Goal: Task Accomplishment & Management: Use online tool/utility

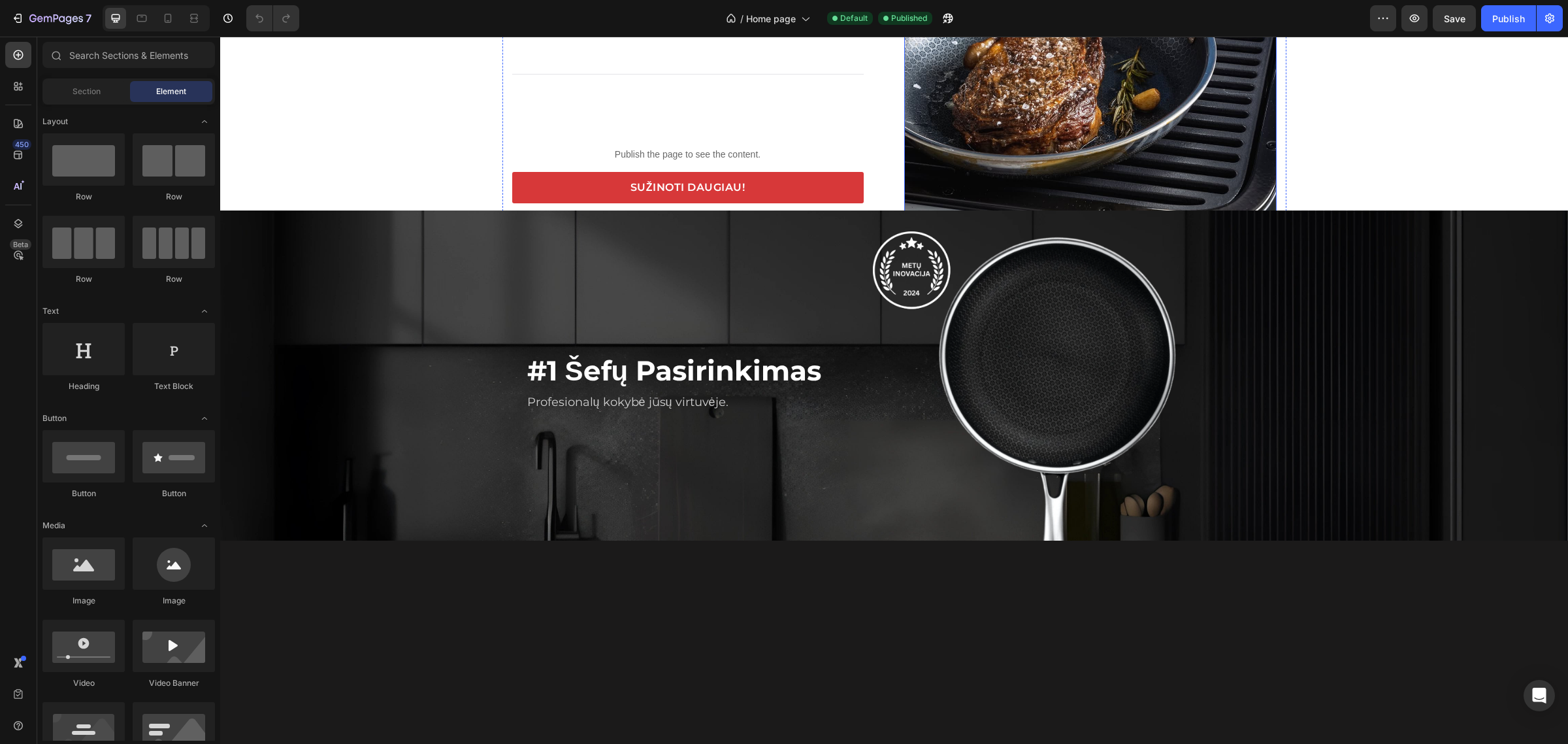
scroll to position [1471, 0]
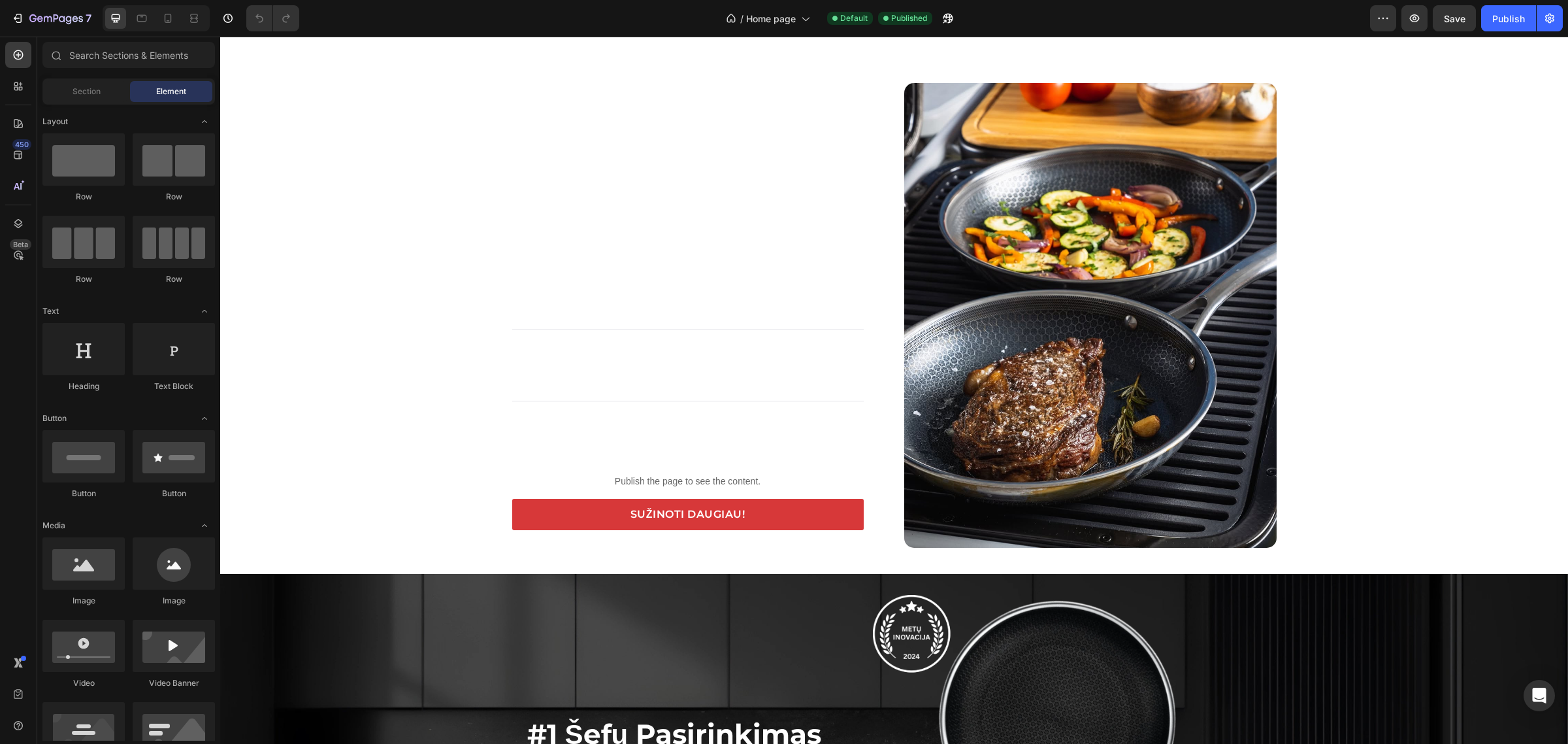
click at [272, 269] on div "Valgykite sveikiau ir gyvenkite ilgiau Heading Takumi leidžia gaminti beveik be…" at bounding box center [894, 315] width 1348 height 465
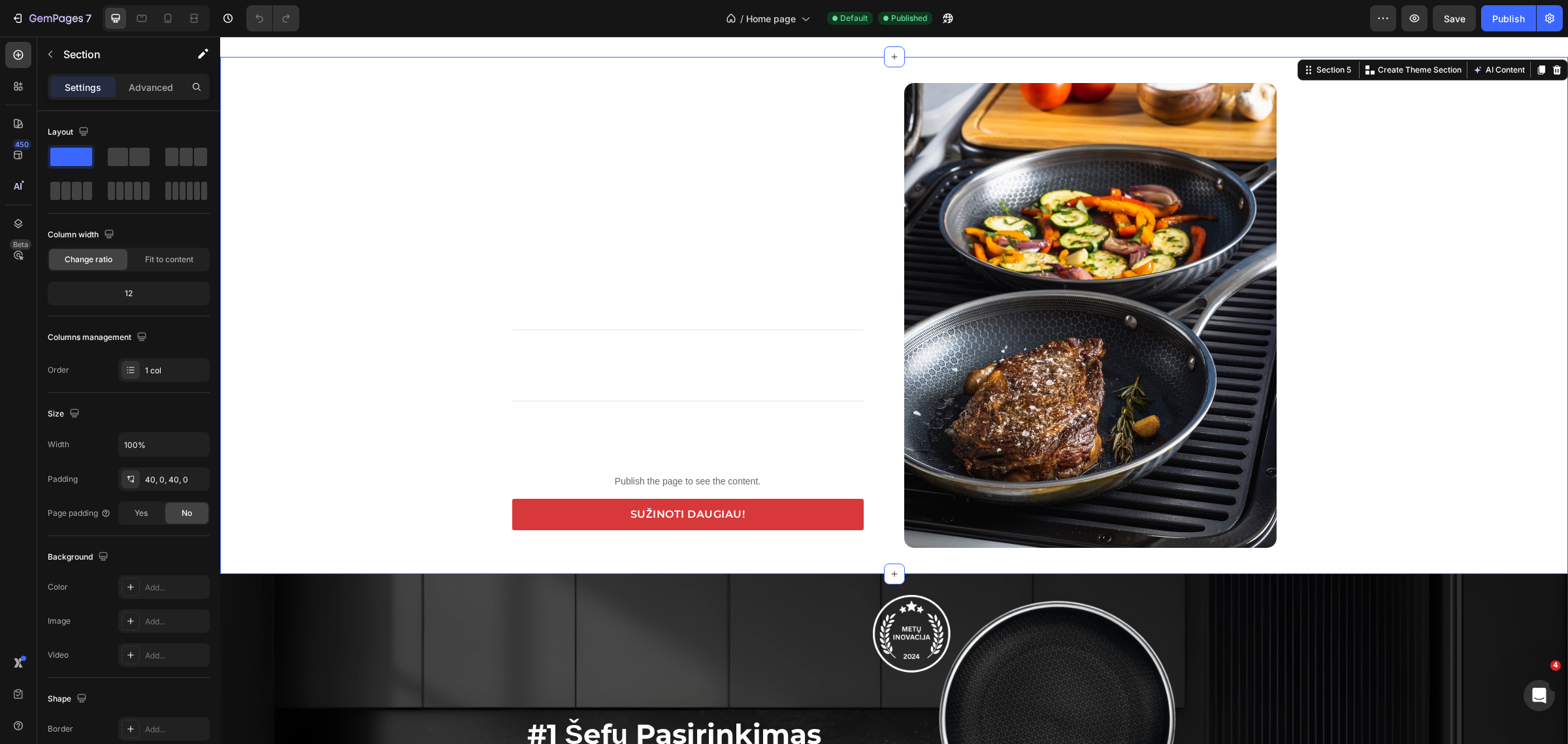
scroll to position [0, 0]
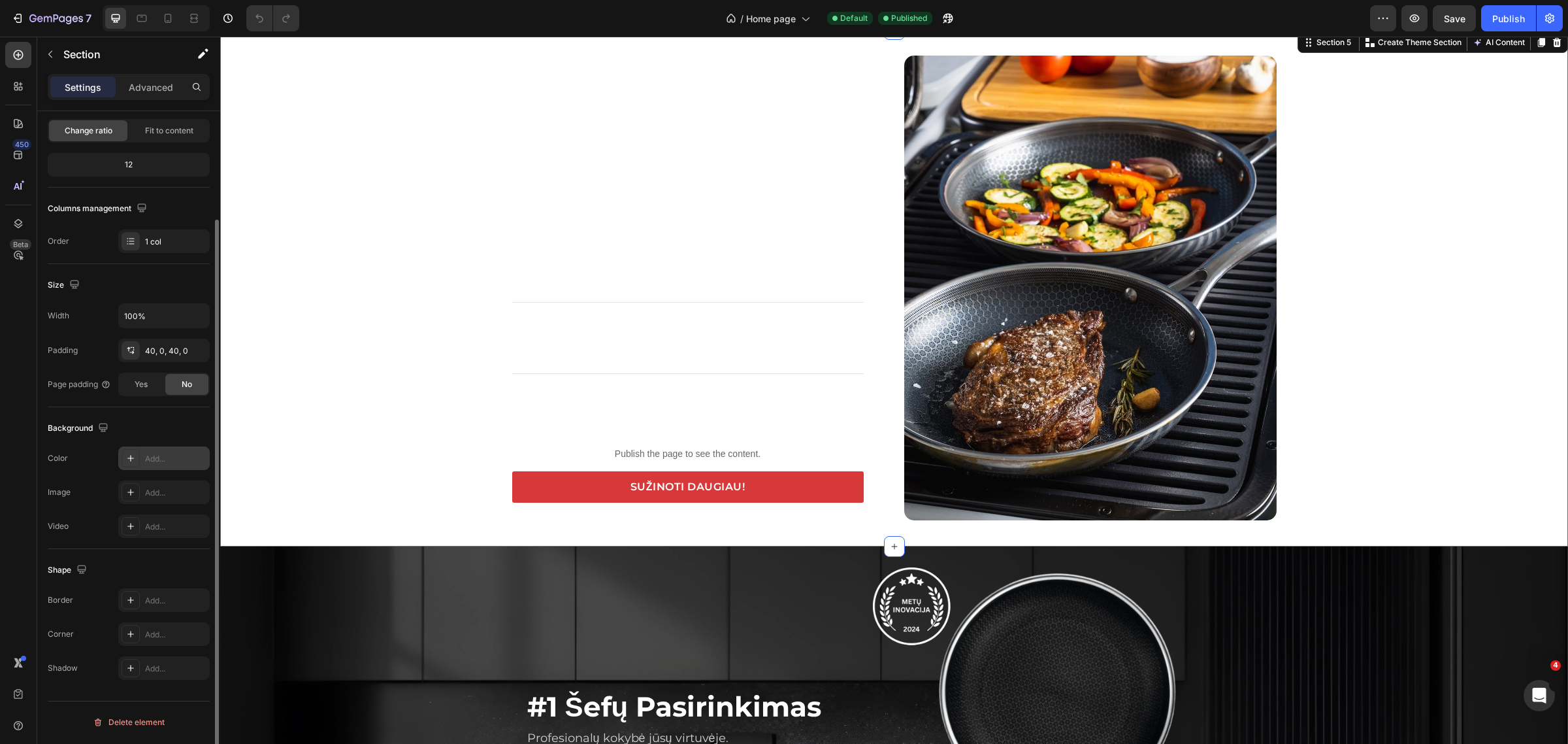
click at [156, 449] on div "Add..." at bounding box center [163, 458] width 91 height 24
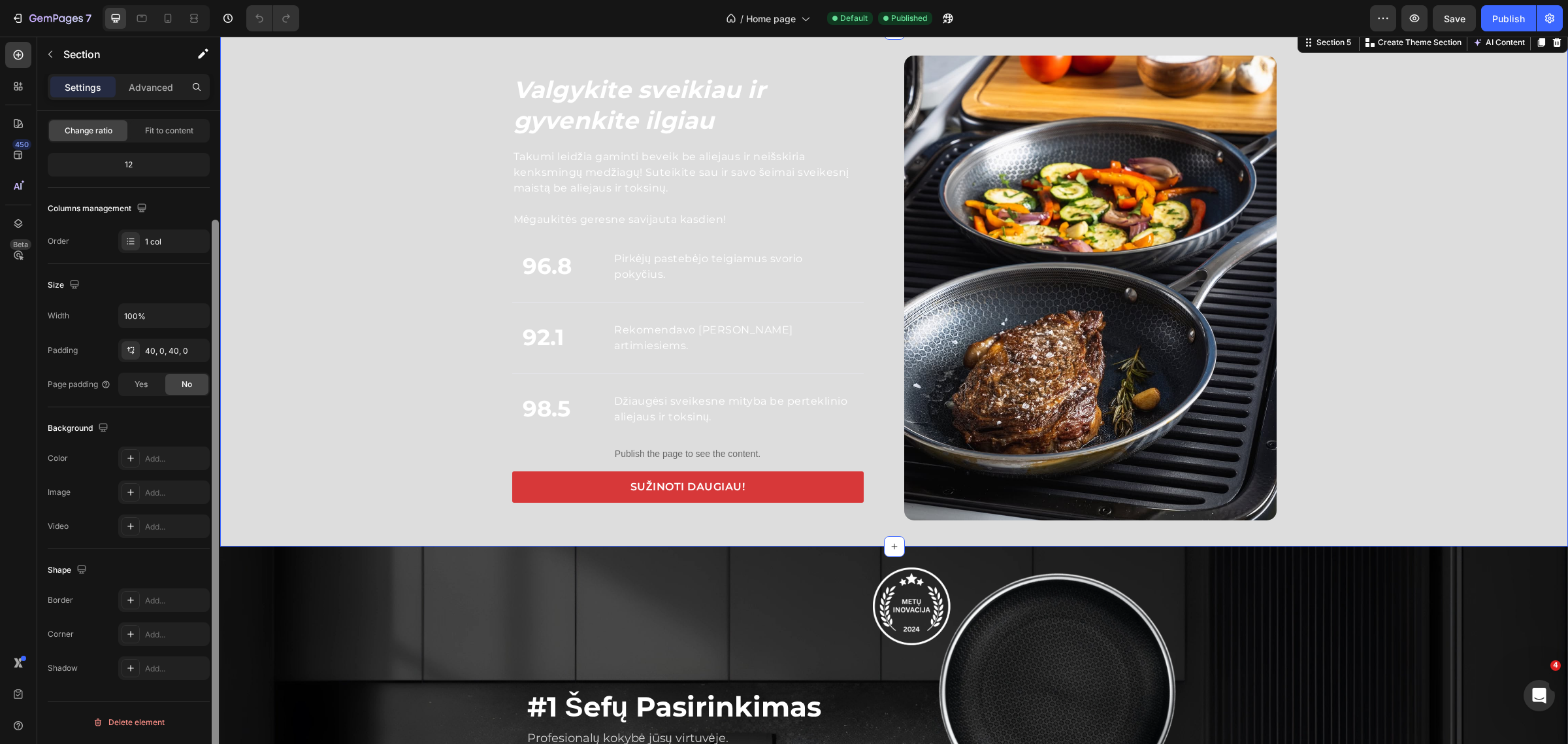
scroll to position [128, 0]
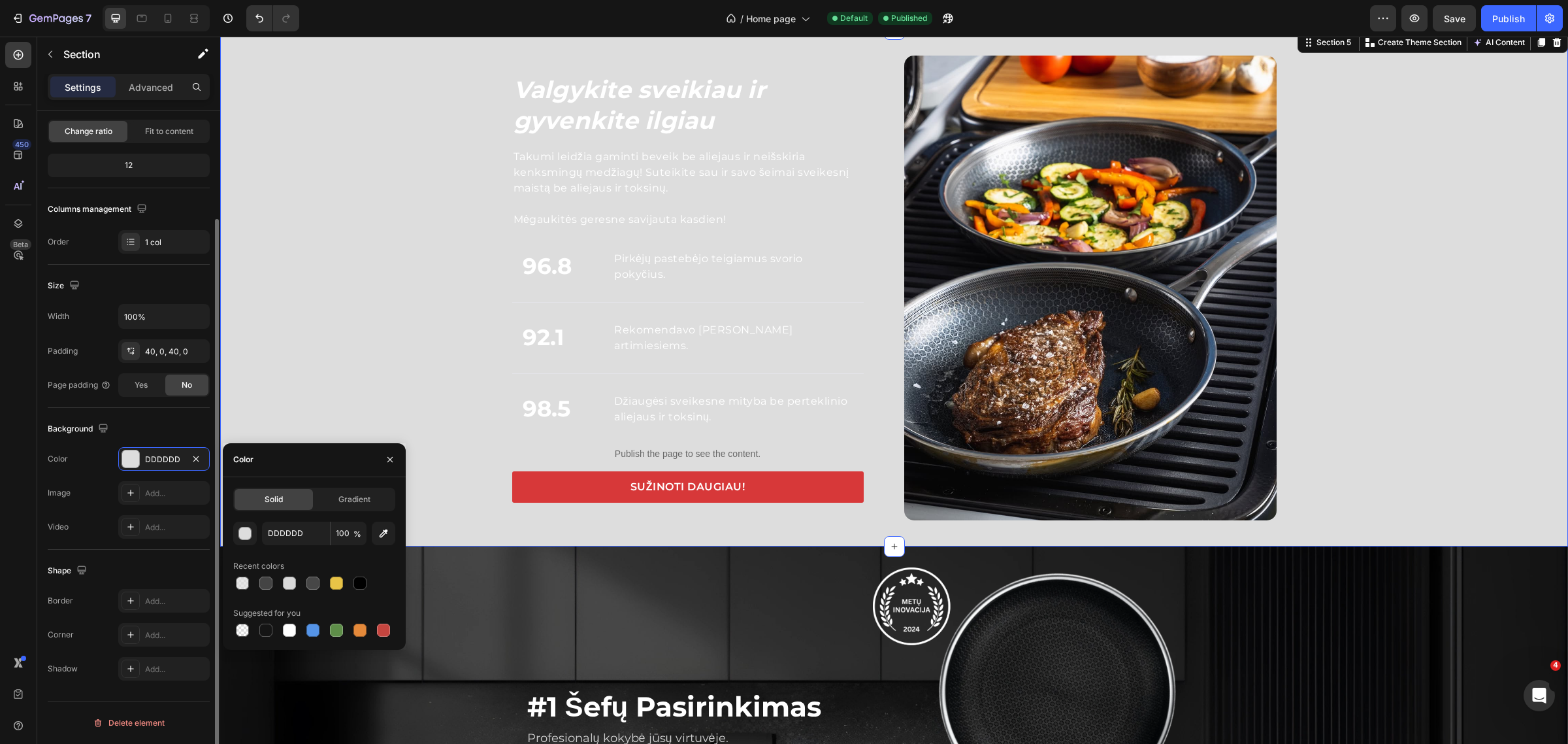
click at [371, 588] on div at bounding box center [314, 583] width 162 height 18
click at [364, 587] on div at bounding box center [360, 583] width 13 height 13
type input "000000"
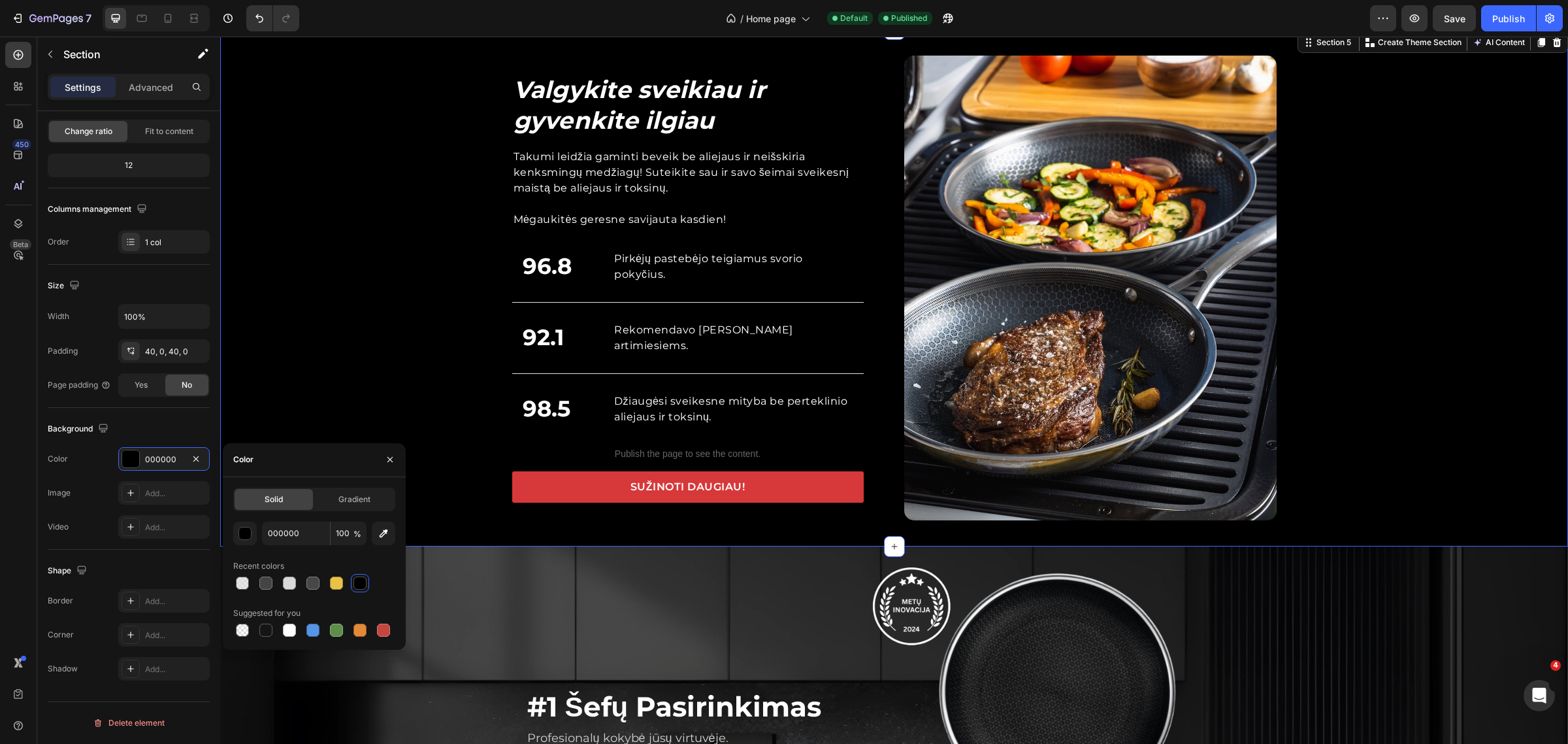
scroll to position [1307, 0]
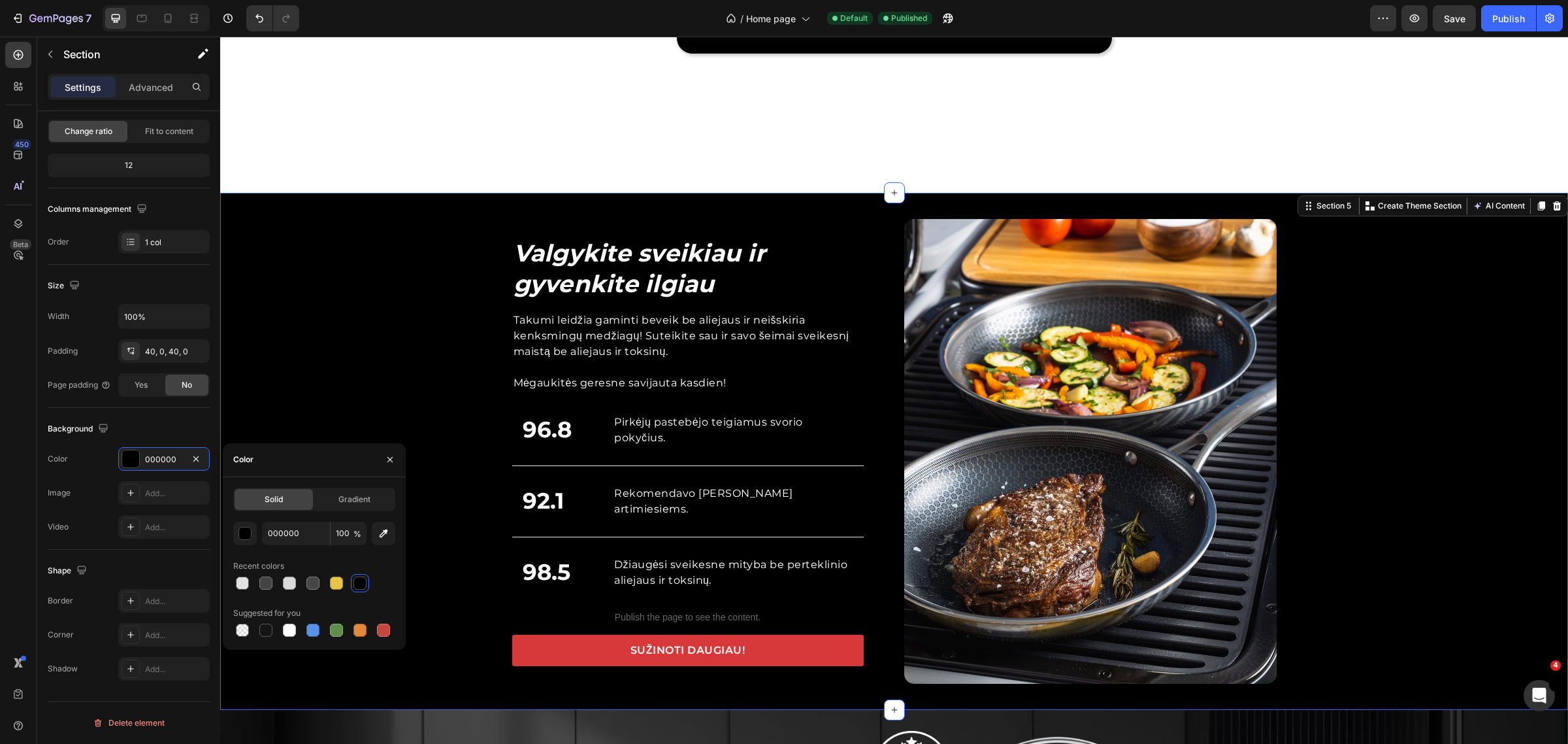
click at [474, 407] on div "Valgykite sveikiau ir gyvenkite ilgiau Heading Takumi leidžia gaminti beveik be…" at bounding box center [894, 452] width 1348 height 465
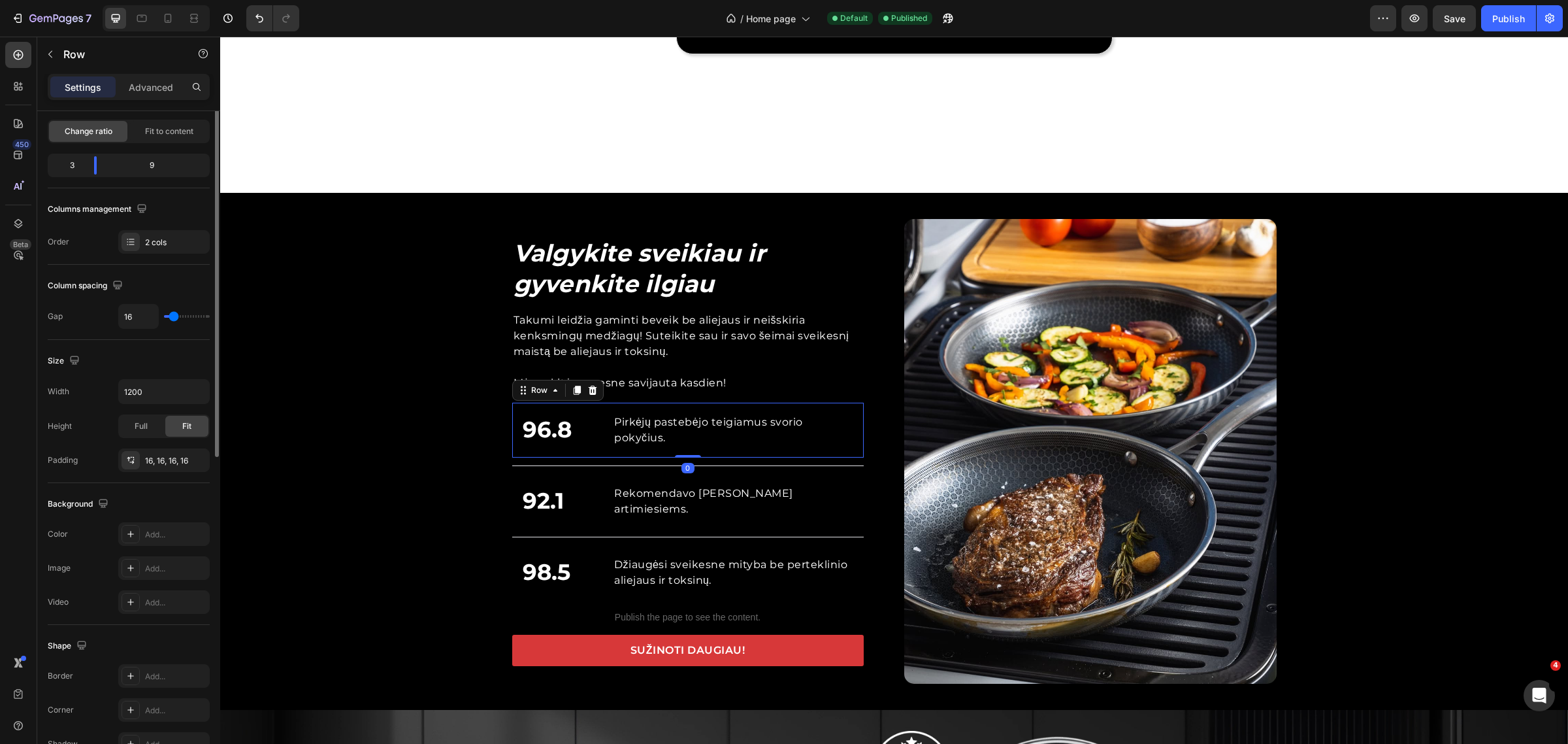
scroll to position [0, 0]
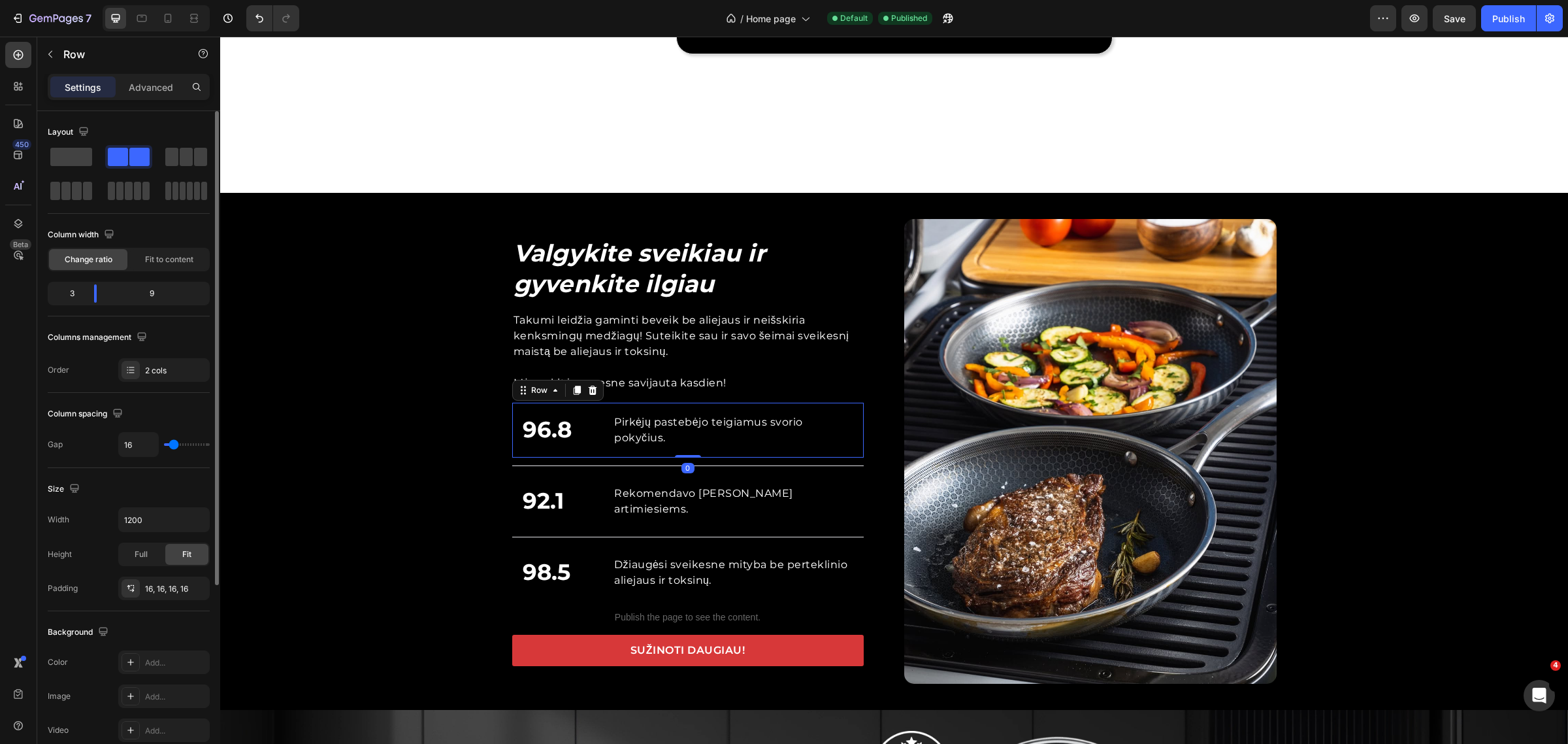
click at [603, 458] on div "96.8 Custom Code Pirkėjų pastebėjo teigiamus svorio pokyčius. Text block Row 0" at bounding box center [689, 430] width 352 height 55
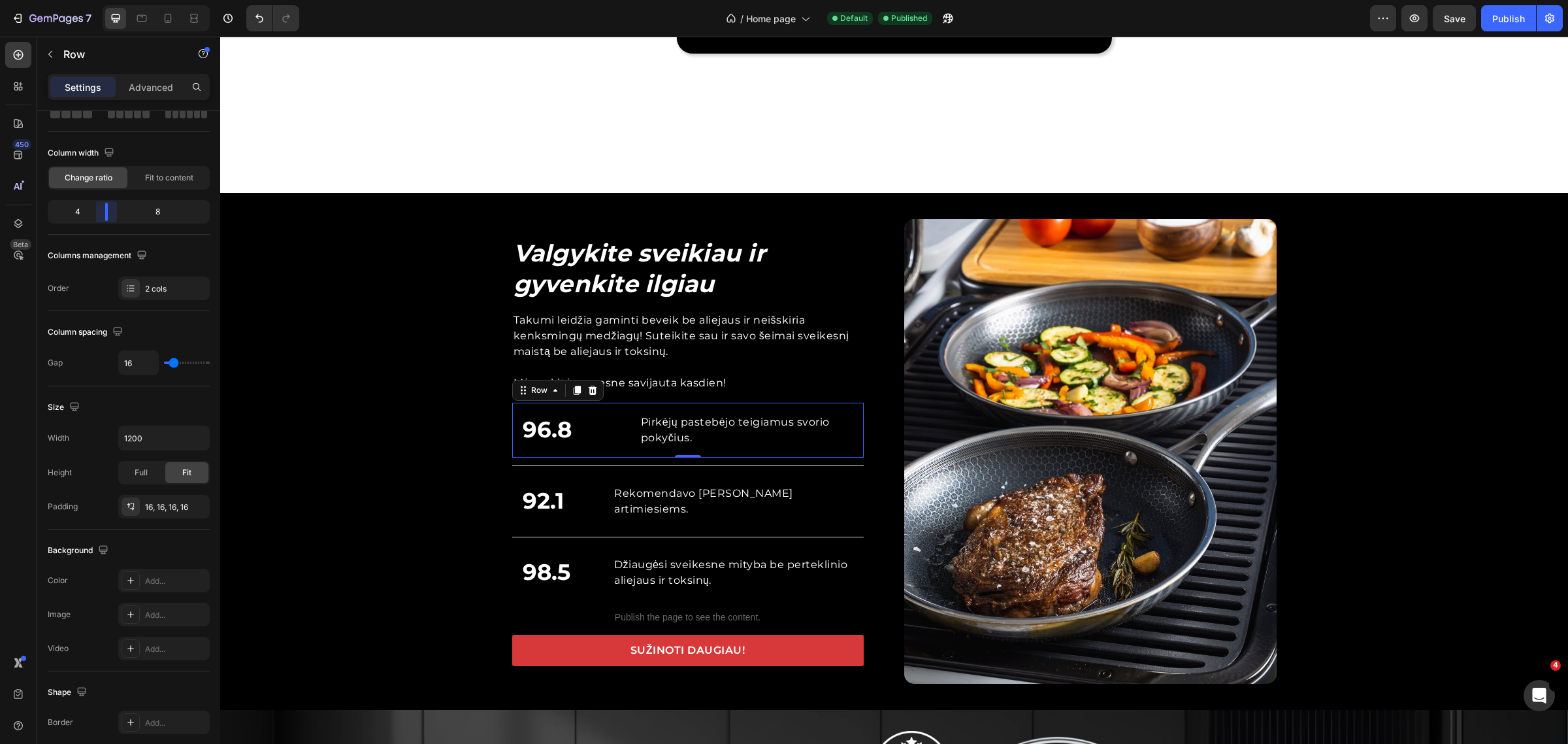
drag, startPoint x: 93, startPoint y: 217, endPoint x: 115, endPoint y: 362, distance: 146.7
click at [99, 0] on body "7 Version history / Home page Default Published Preview Save Publish 450 Beta S…" at bounding box center [784, 0] width 1568 height 0
click at [601, 529] on div "92.1 Custom Code Rekomendavo Takumi HexaPRO artimiesiems. Text block Row" at bounding box center [689, 502] width 352 height 55
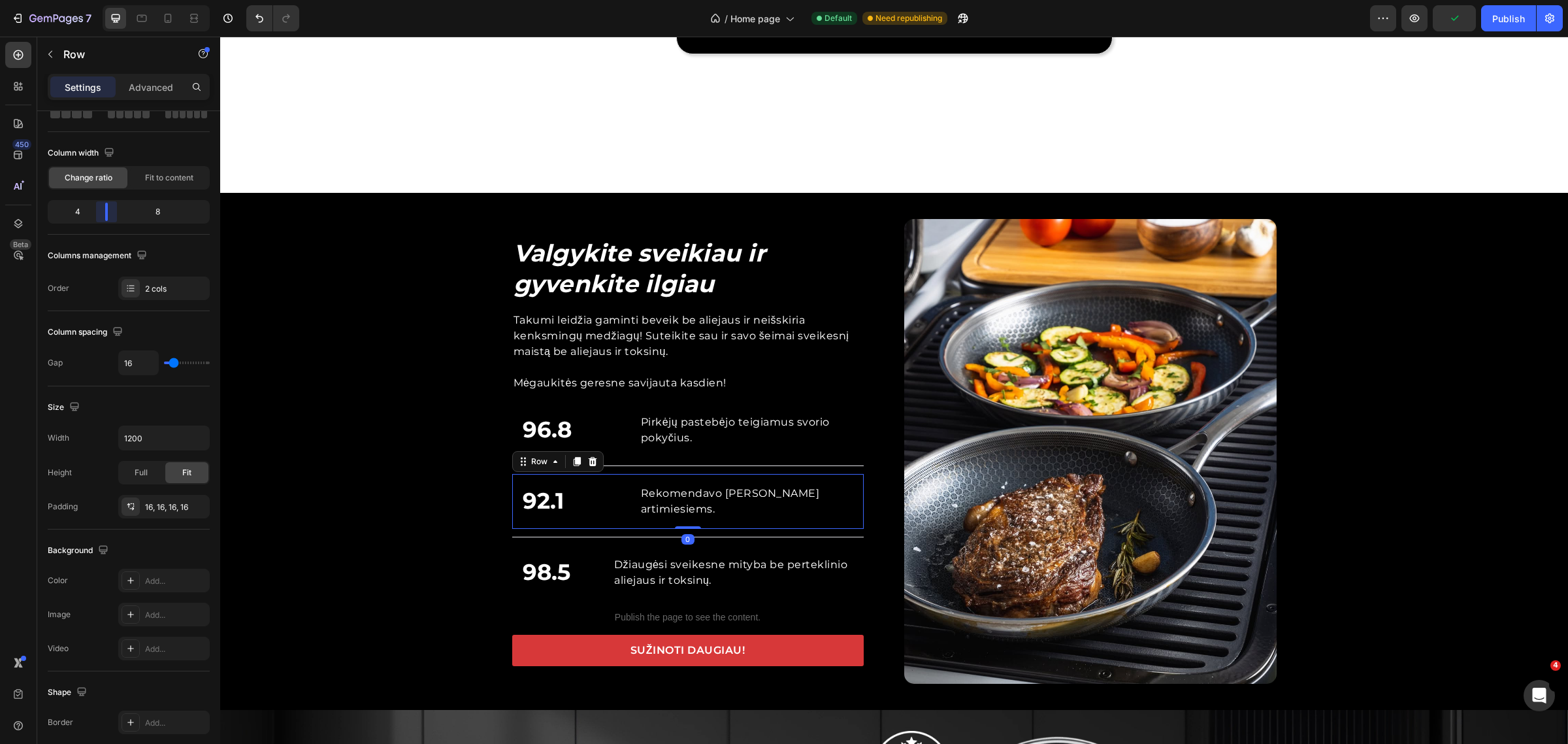
drag, startPoint x: 98, startPoint y: 220, endPoint x: 105, endPoint y: 220, distance: 7.0
click at [105, 0] on body "7 Version history / Home page Default Need republishing Preview Publish 450 Bet…" at bounding box center [784, 0] width 1568 height 0
click at [598, 600] on div "98.5 Custom Code Džiaugėsi sveikesne mityba be perteklinio aliejaus ir toksinų.…" at bounding box center [689, 573] width 352 height 55
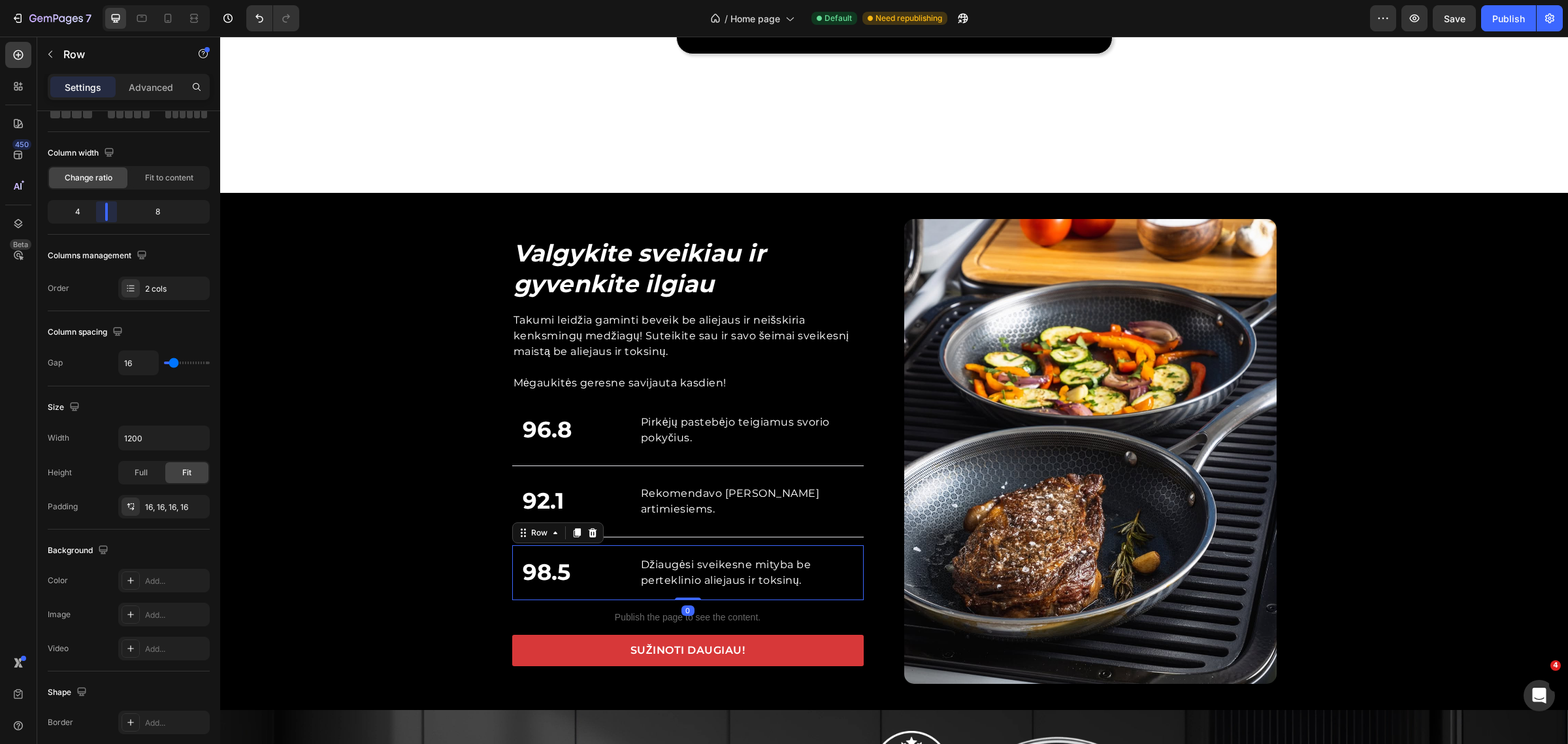
drag, startPoint x: 93, startPoint y: 215, endPoint x: 104, endPoint y: 215, distance: 11.0
click at [104, 0] on body "7 Version history / Home page Default Need republishing Preview Save Publish 45…" at bounding box center [784, 0] width 1568 height 0
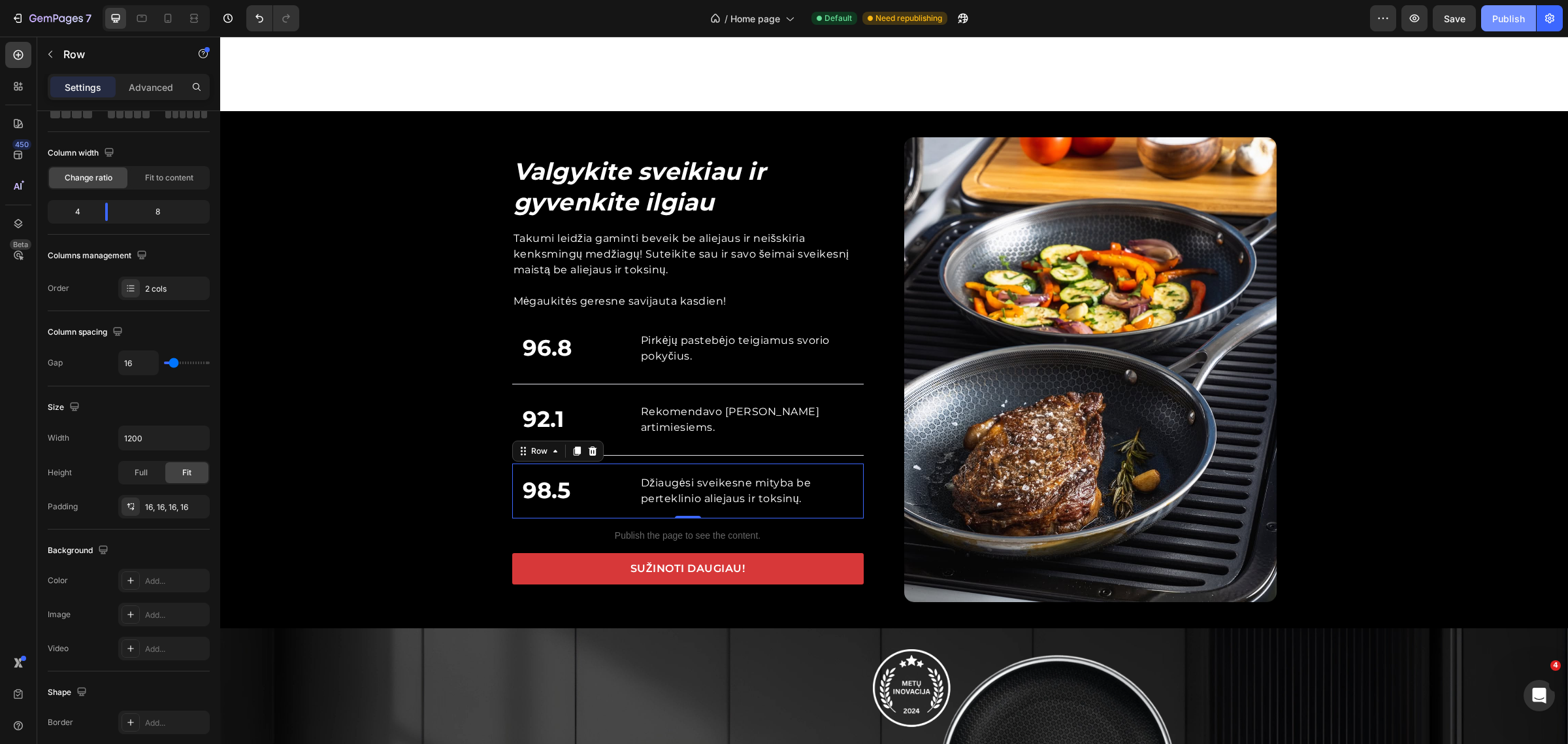
click at [1519, 25] on button "Publish" at bounding box center [1509, 18] width 55 height 26
drag, startPoint x: 106, startPoint y: 215, endPoint x: 310, endPoint y: 399, distance: 274.7
click at [85, 0] on body "7 Version history / Home page Default Published Preview Save Publish 450 Beta S…" at bounding box center [784, 0] width 1568 height 0
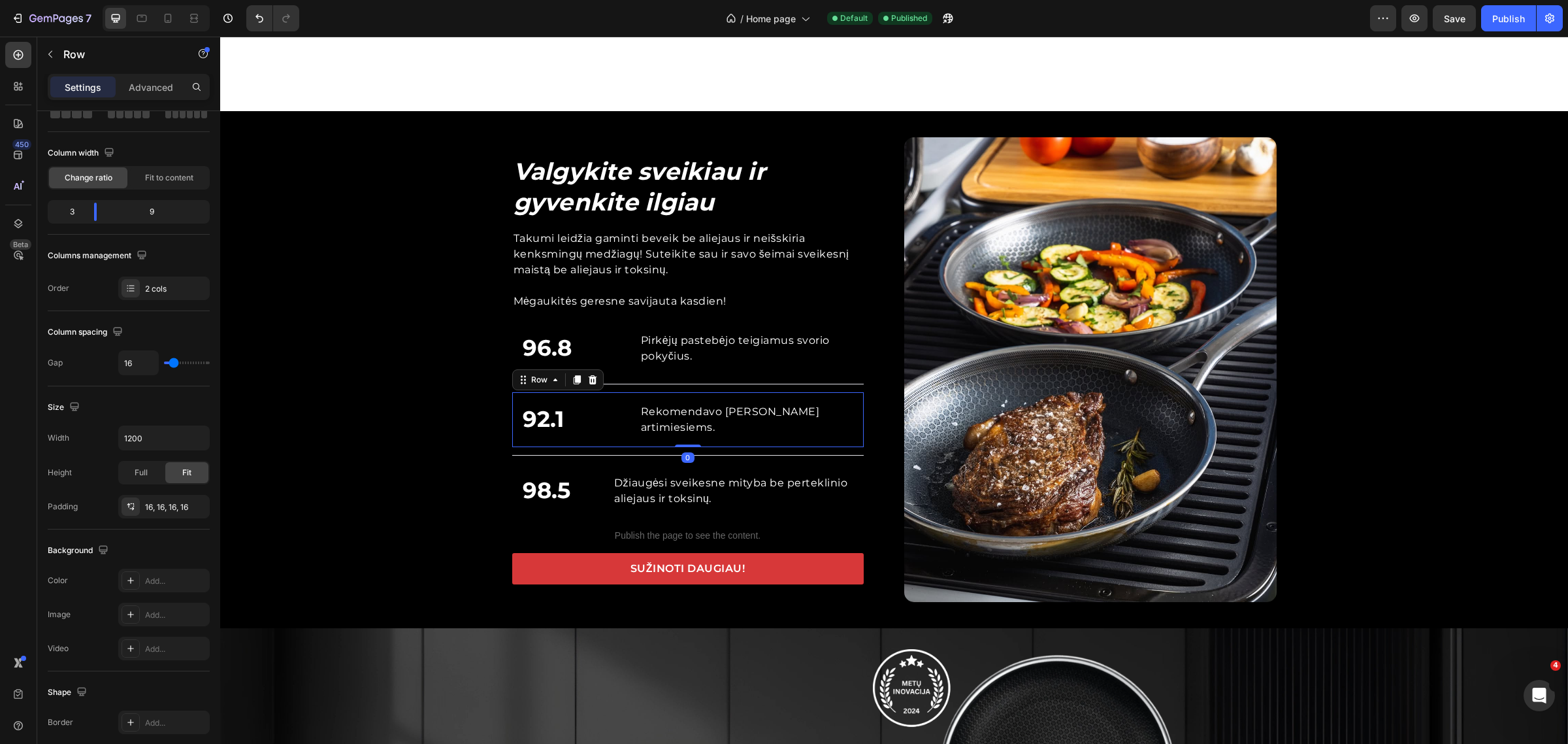
click at [620, 447] on div "92.1 Custom Code Rekomendavo Takumi HexaPRO artimiesiems. Text block Row 0" at bounding box center [689, 420] width 352 height 55
drag, startPoint x: 102, startPoint y: 213, endPoint x: 92, endPoint y: 220, distance: 12.2
click at [92, 0] on body "7 Version history / Home page Default Published Preview Save Publish 450 Beta S…" at bounding box center [784, 0] width 1568 height 0
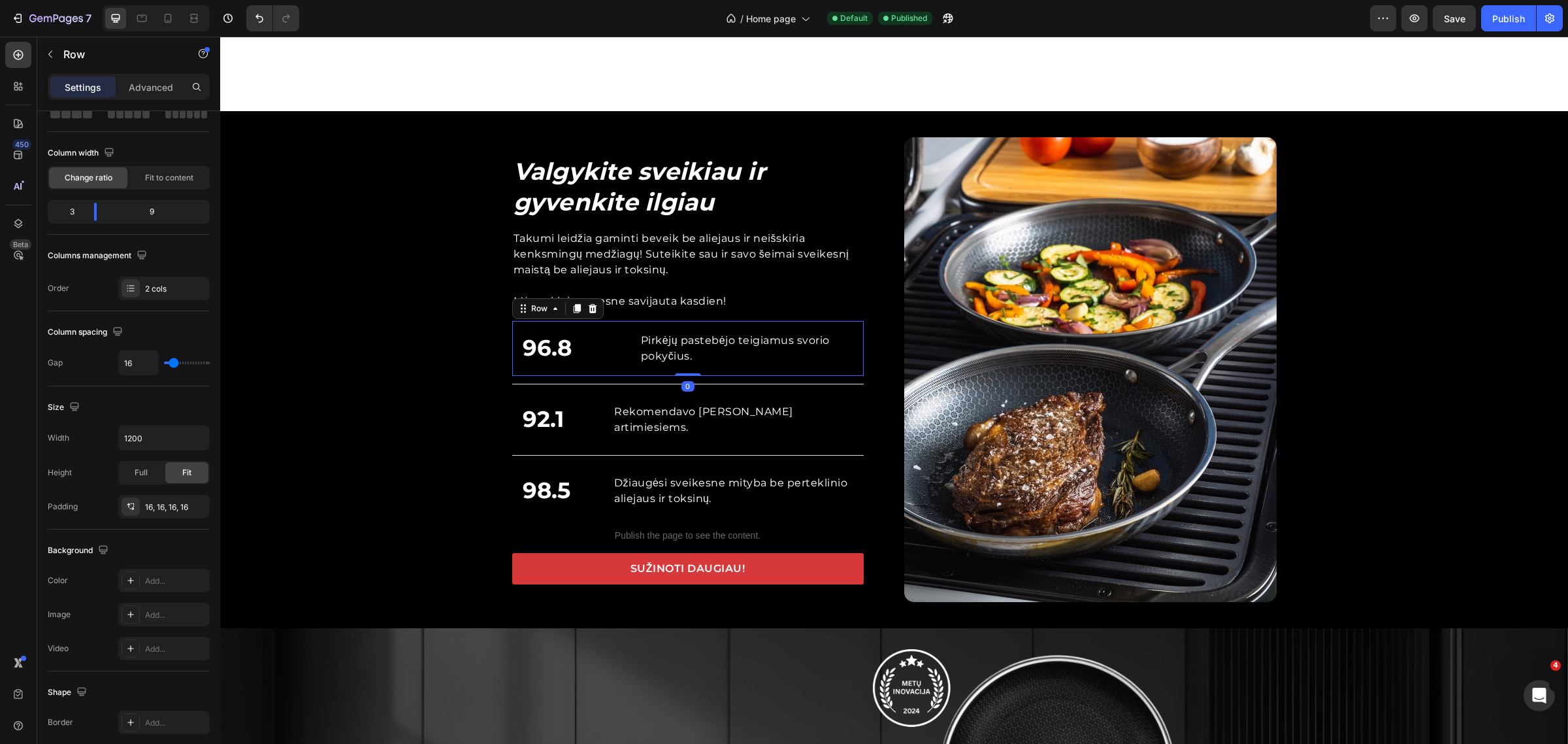
click at [628, 376] on div "96.8 Custom Code Pirkėjų pastebėjo teigiamus svorio pokyčius. Text block Row 0" at bounding box center [689, 349] width 352 height 55
drag, startPoint x: 113, startPoint y: 217, endPoint x: 89, endPoint y: 229, distance: 26.8
click at [89, 0] on body "7 Version history / Home page Default Published Preview Save Publish 450 Beta S…" at bounding box center [784, 0] width 1568 height 0
click at [175, 18] on icon at bounding box center [168, 18] width 13 height 13
type input "100%"
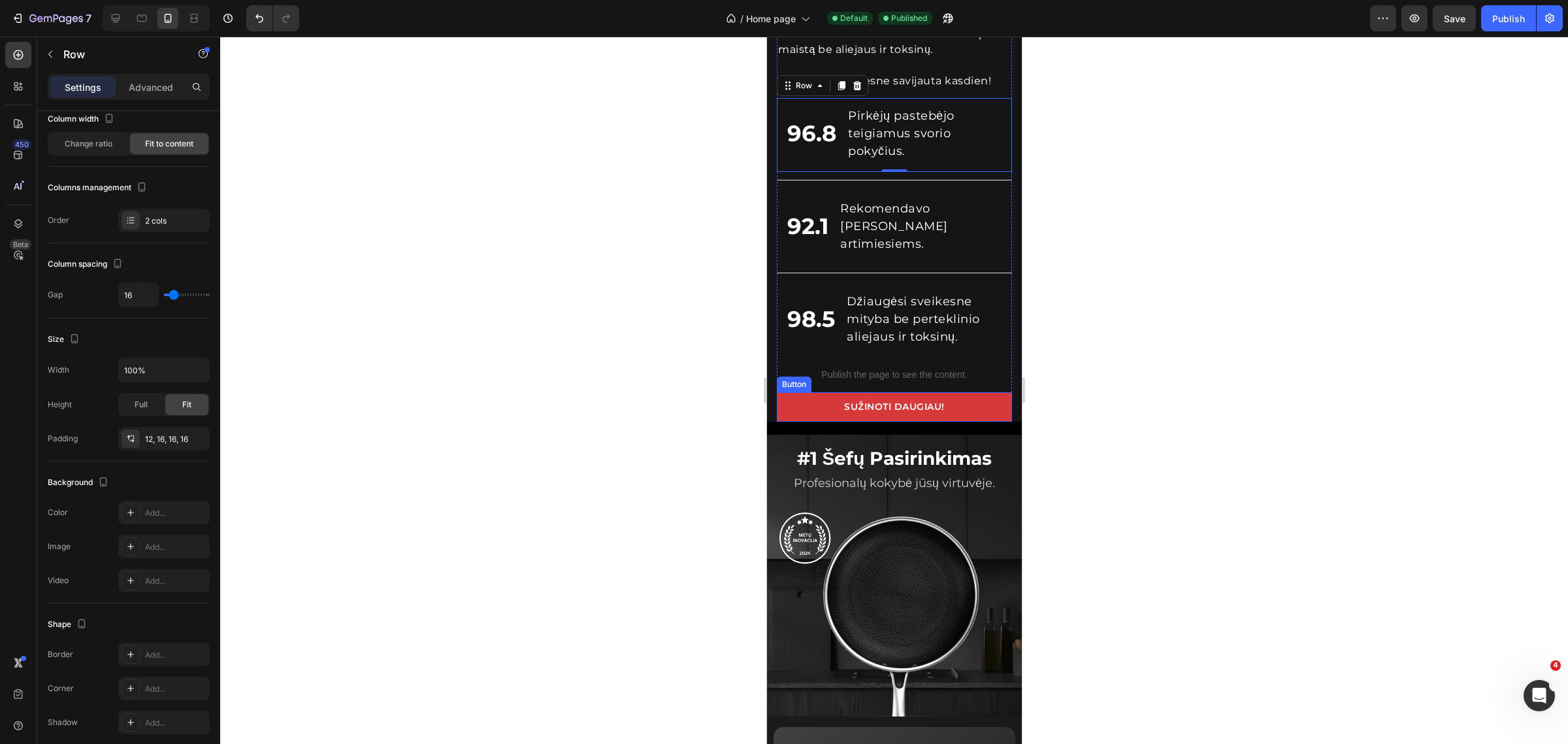
scroll to position [1681, 0]
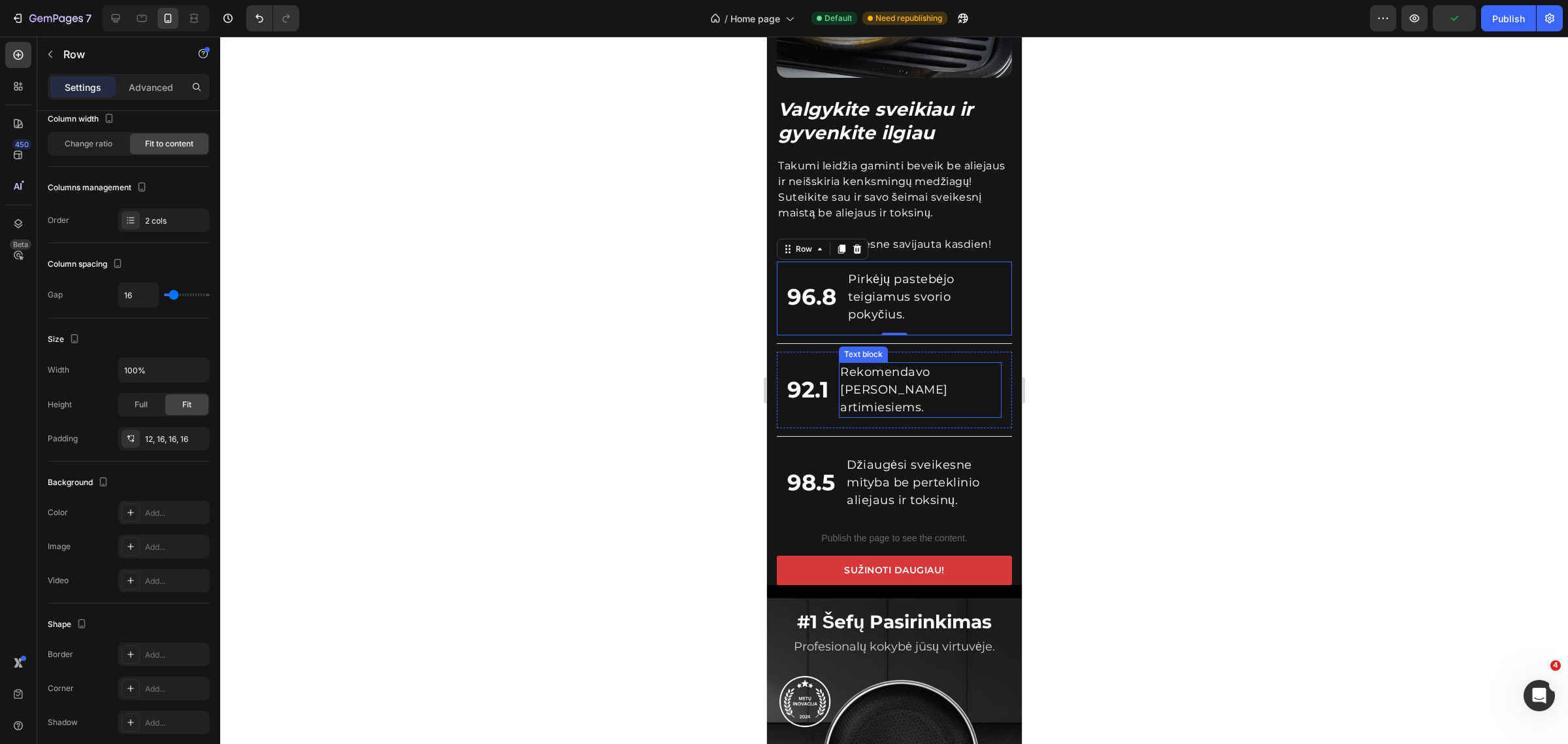
click at [859, 366] on p "Rekomendavo [PERSON_NAME] artimiesiems." at bounding box center [920, 390] width 160 height 53
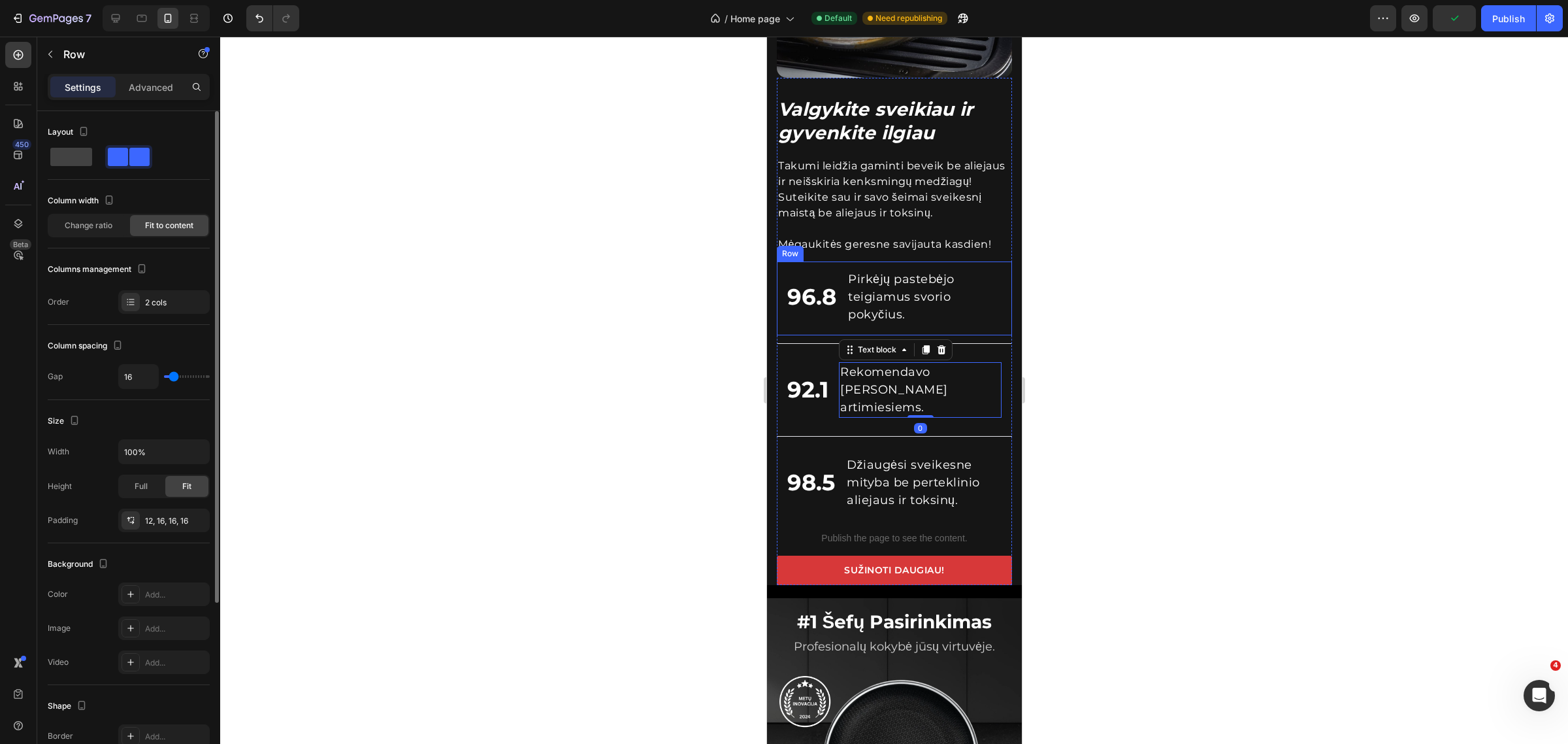
click at [841, 309] on div "96.8 Custom Code Pirkėjų pastebėjo teigiamus svorio pokyčius. Text block Row" at bounding box center [894, 298] width 235 height 74
click at [102, 223] on span "Change ratio" at bounding box center [89, 226] width 48 height 12
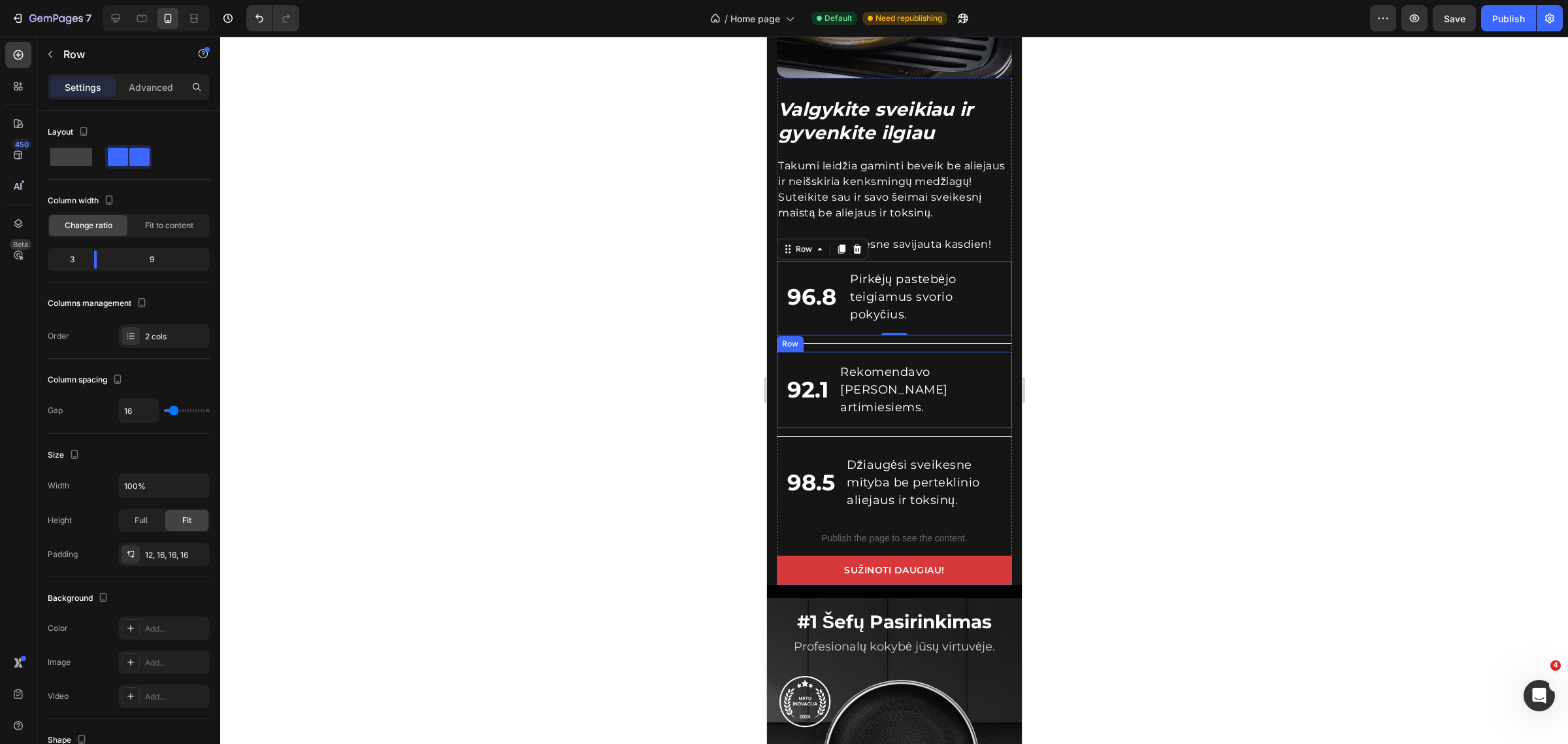
click at [811, 389] on div "92.1 Custom Code Rekomendavo Takumi HexaPRO artimiesiems. Text block Row" at bounding box center [894, 390] width 235 height 76
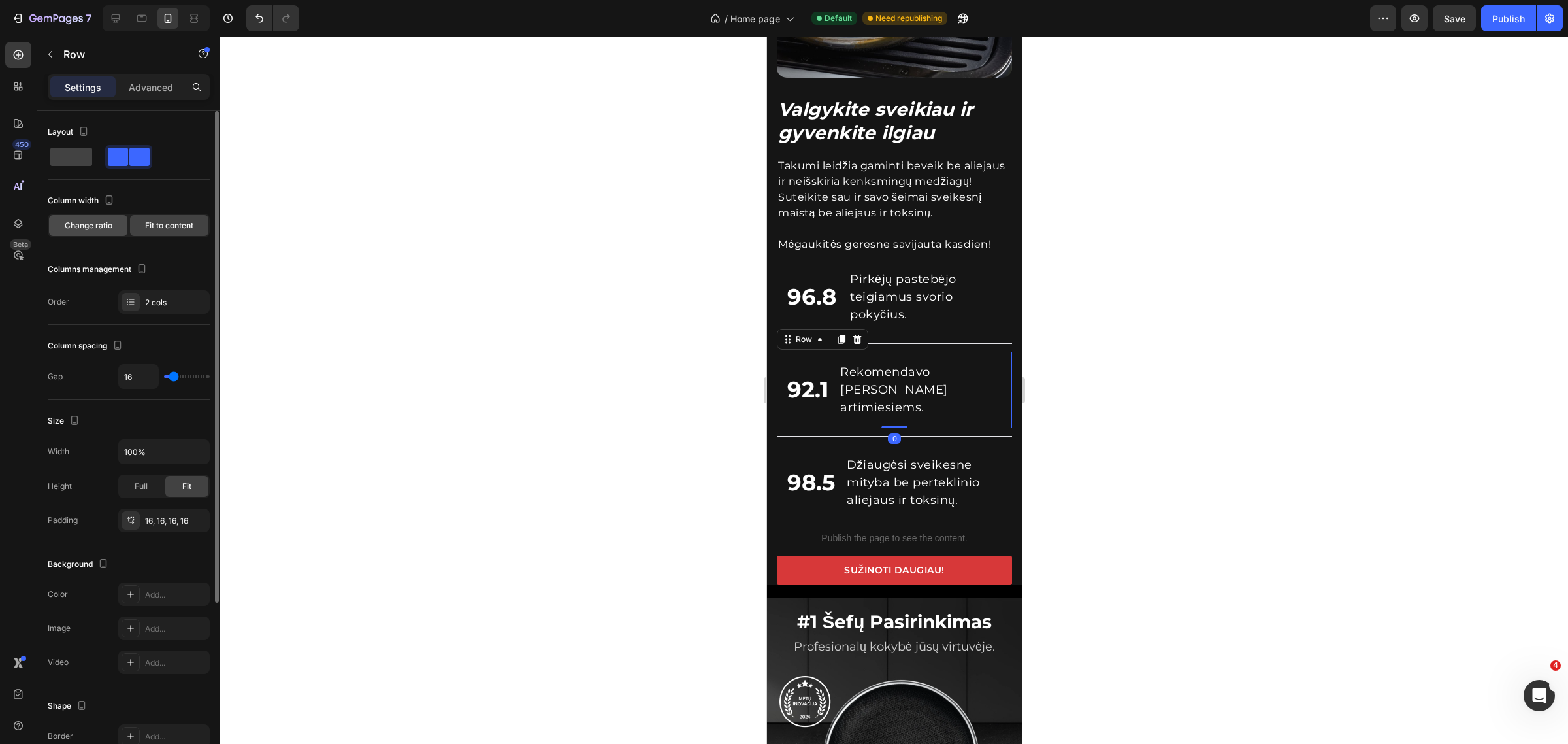
click at [86, 230] on span "Change ratio" at bounding box center [89, 226] width 48 height 12
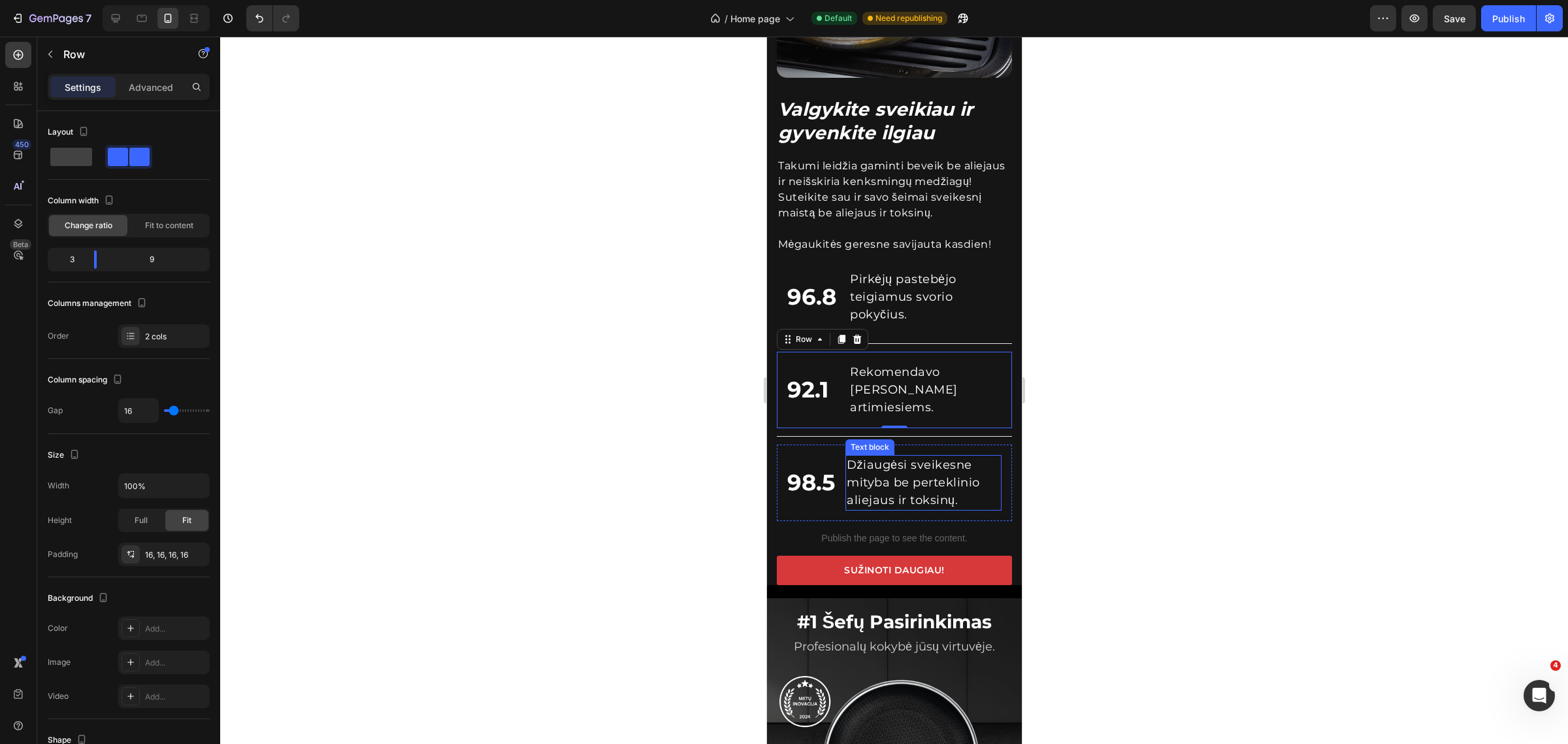
click at [845, 494] on div "Džiaugėsi sveikesne mityba be perteklinio aliejaus ir toksinų." at bounding box center [923, 483] width 156 height 56
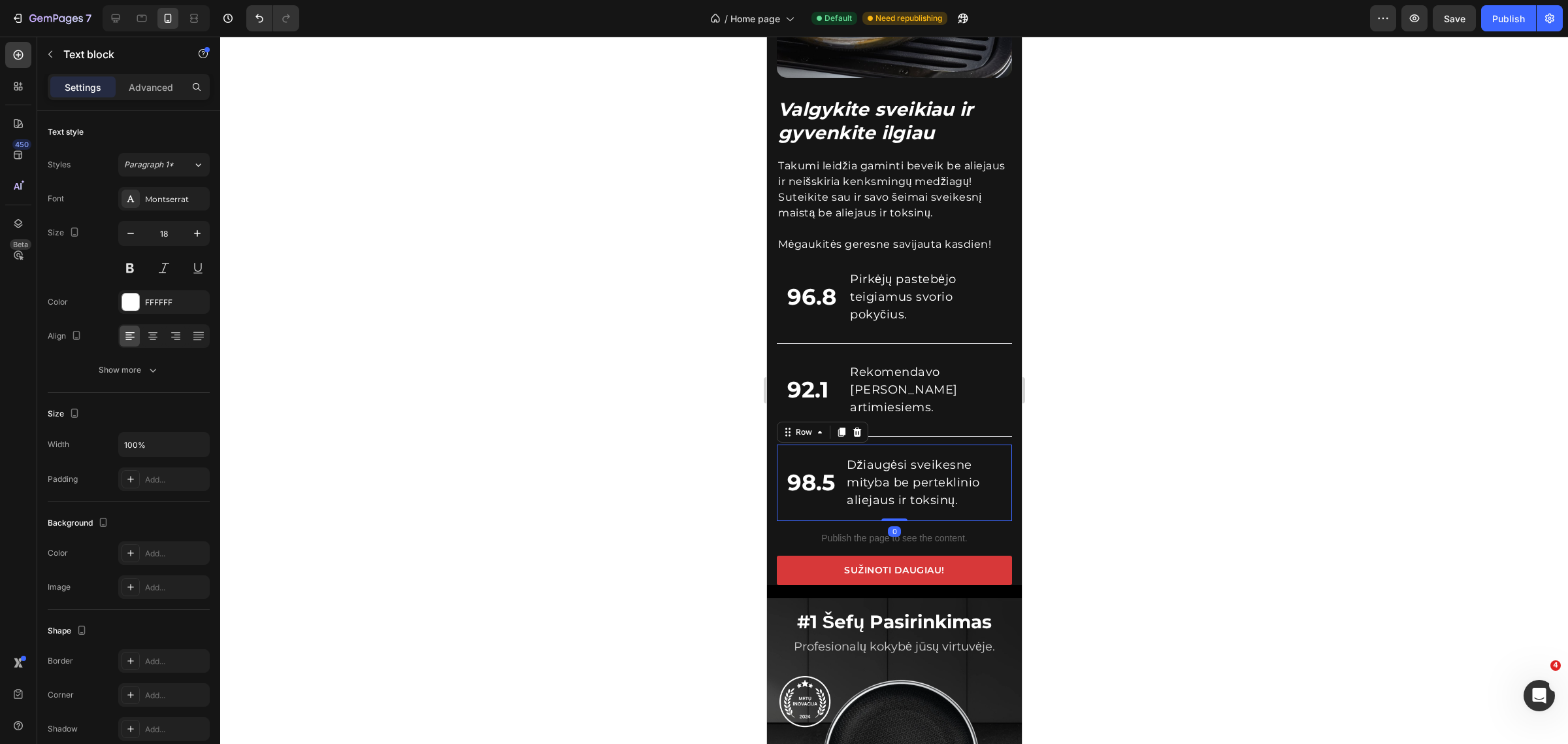
click at [832, 497] on div "98.5 Custom Code Džiaugėsi sveikesne mityba be perteklinio aliejaus ir toksinų.…" at bounding box center [894, 483] width 235 height 76
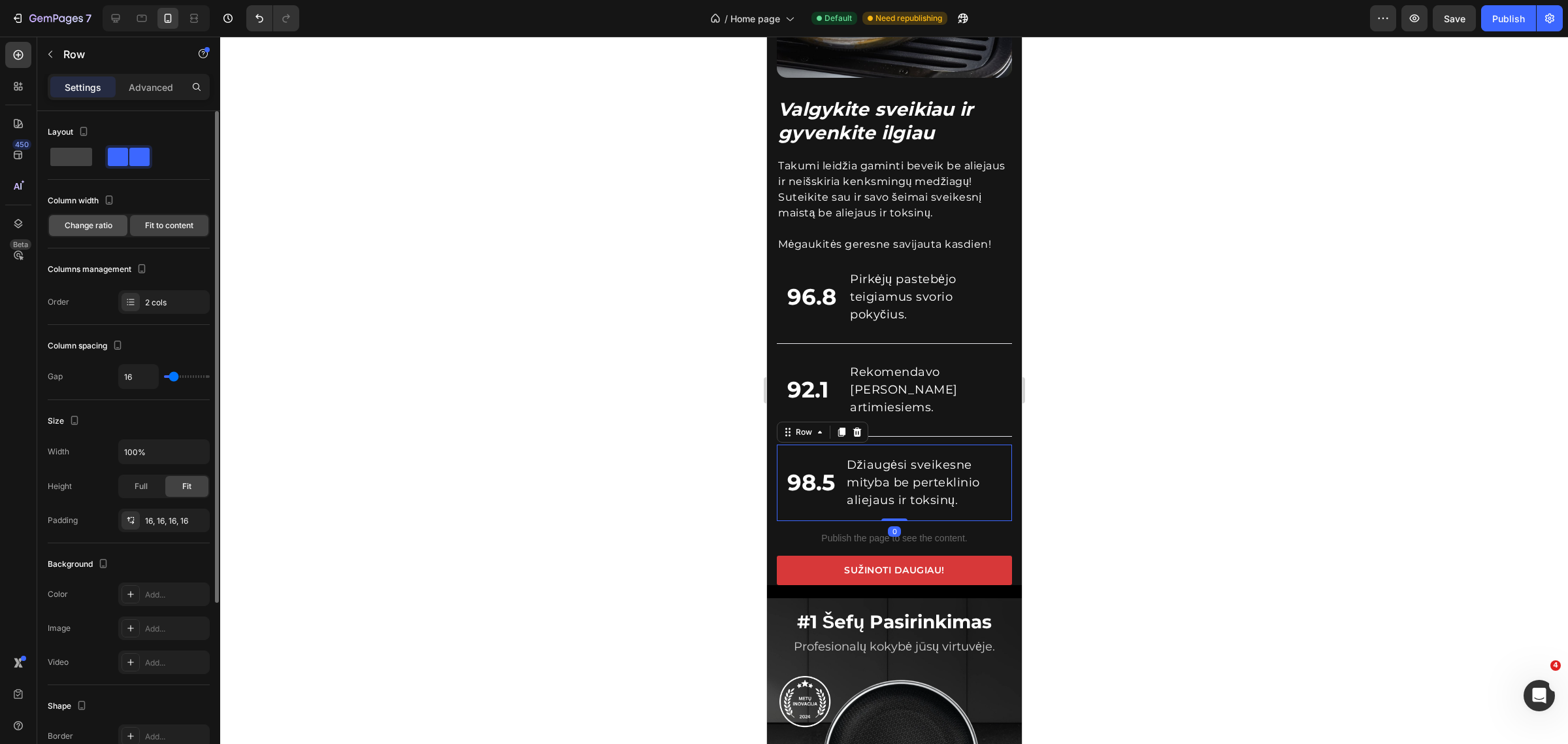
click at [71, 232] on div "Change ratio" at bounding box center [88, 226] width 78 height 21
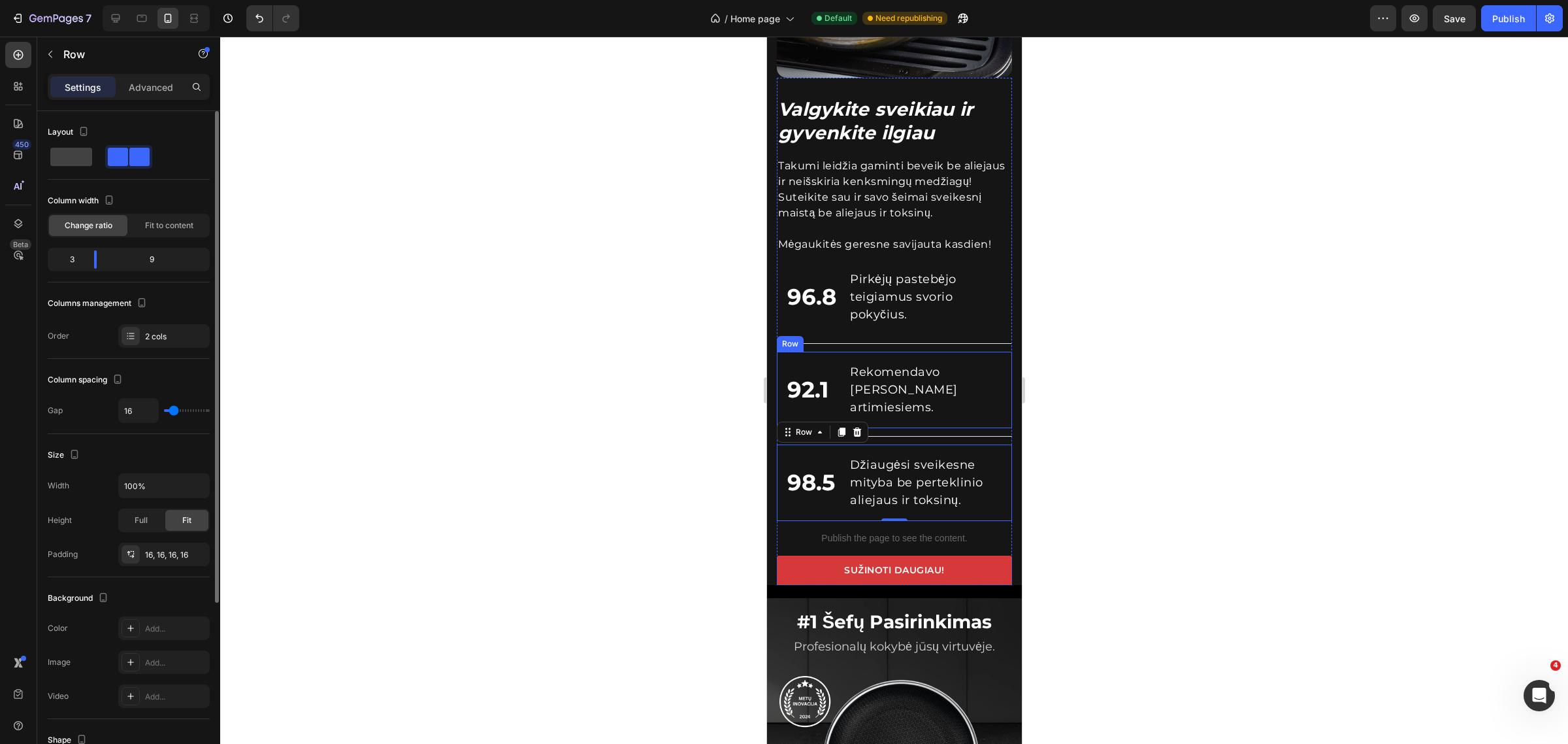
click at [834, 399] on div "92.1 Custom Code" at bounding box center [813, 390] width 51 height 56
click at [1498, 20] on div "Publish" at bounding box center [1509, 18] width 33 height 14
click at [877, 316] on div "96.8 Custom Code Pirkėjų pastebėjo teigiamus svorio pokyčius. Text block Row" at bounding box center [894, 298] width 235 height 74
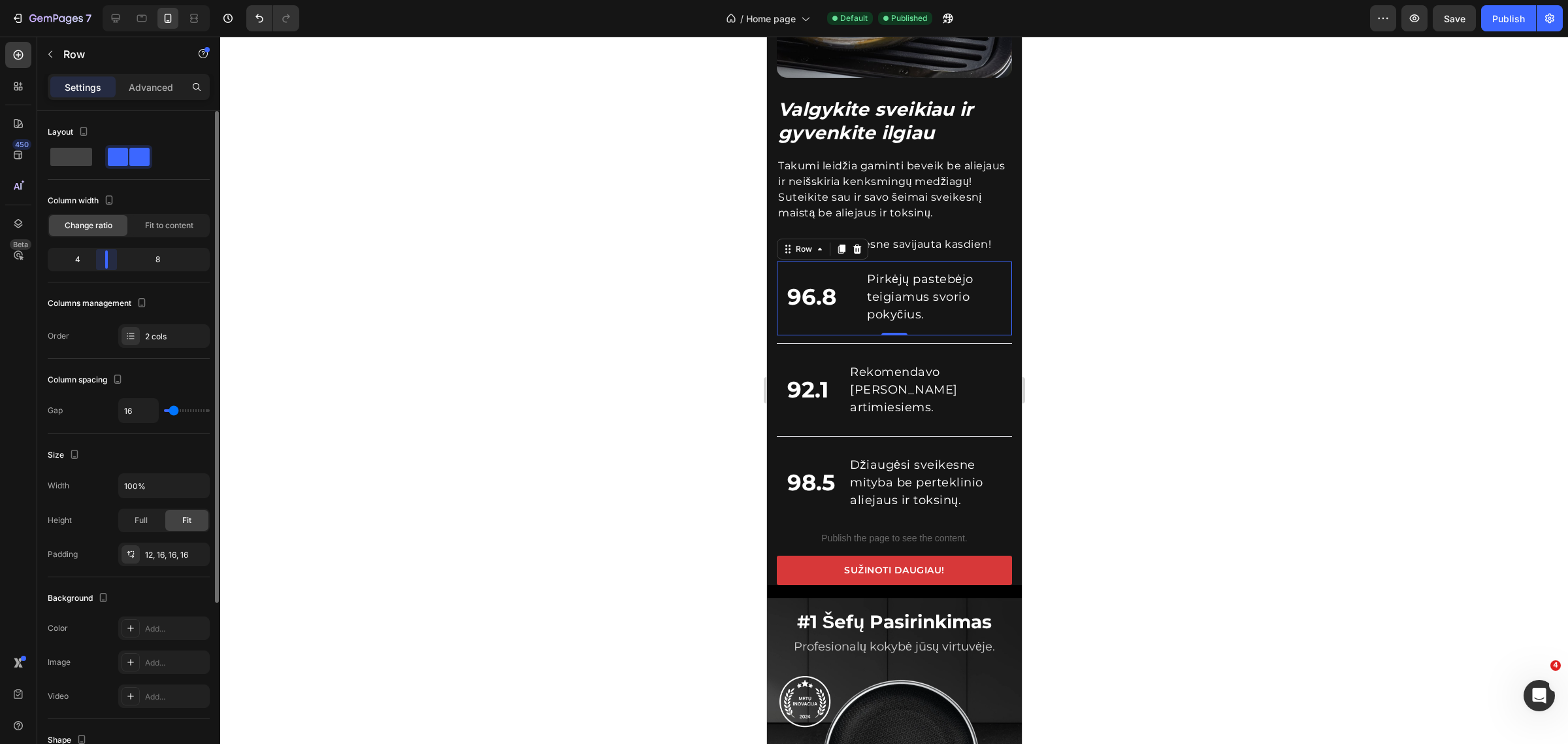
drag, startPoint x: 85, startPoint y: 259, endPoint x: 98, endPoint y: 259, distance: 13.0
click at [98, 0] on body "7 Version history / Home page Default Published Preview Save Publish 450 Beta S…" at bounding box center [784, 0] width 1568 height 0
click at [165, 78] on div "Advanced" at bounding box center [151, 87] width 66 height 21
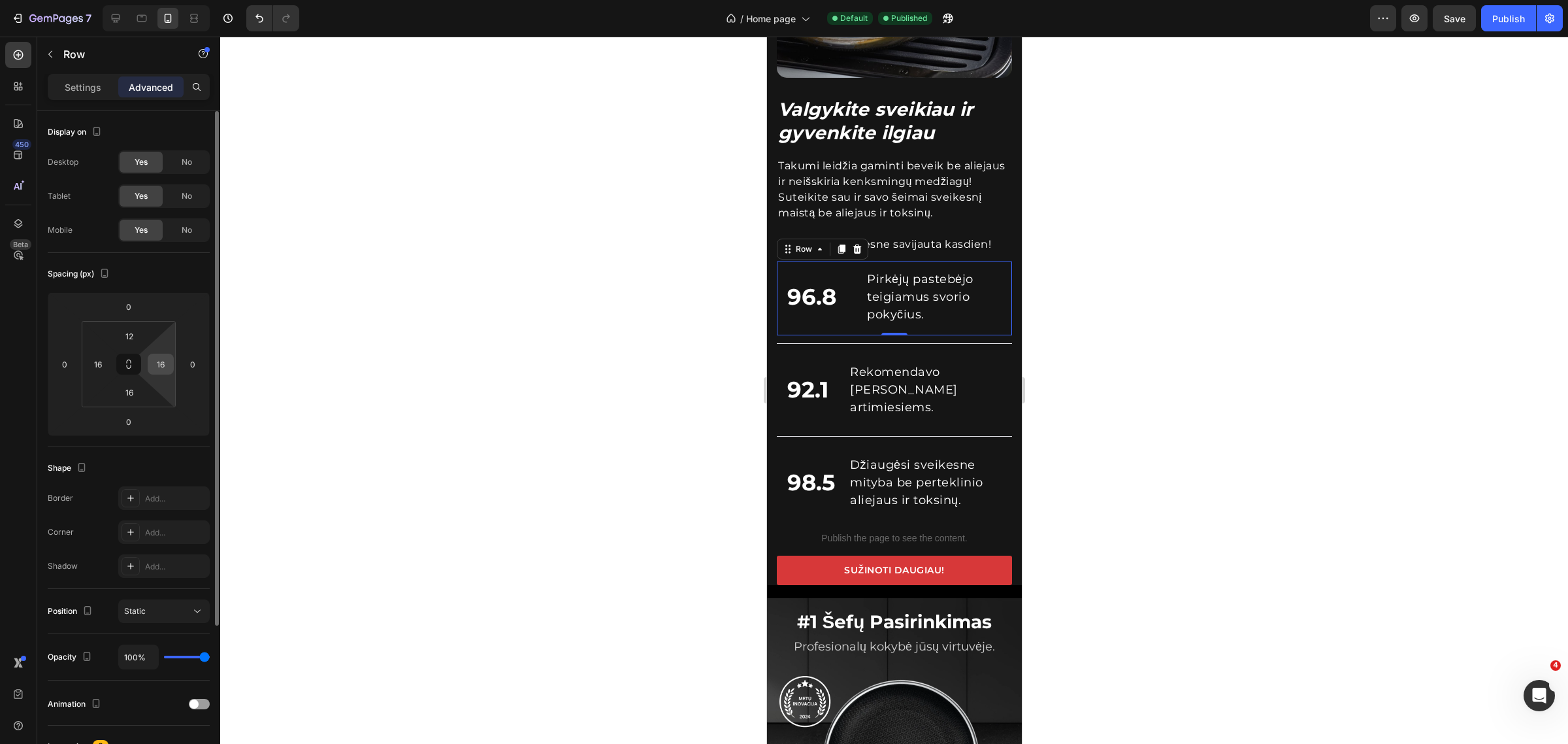
click at [158, 364] on input "16" at bounding box center [161, 364] width 20 height 20
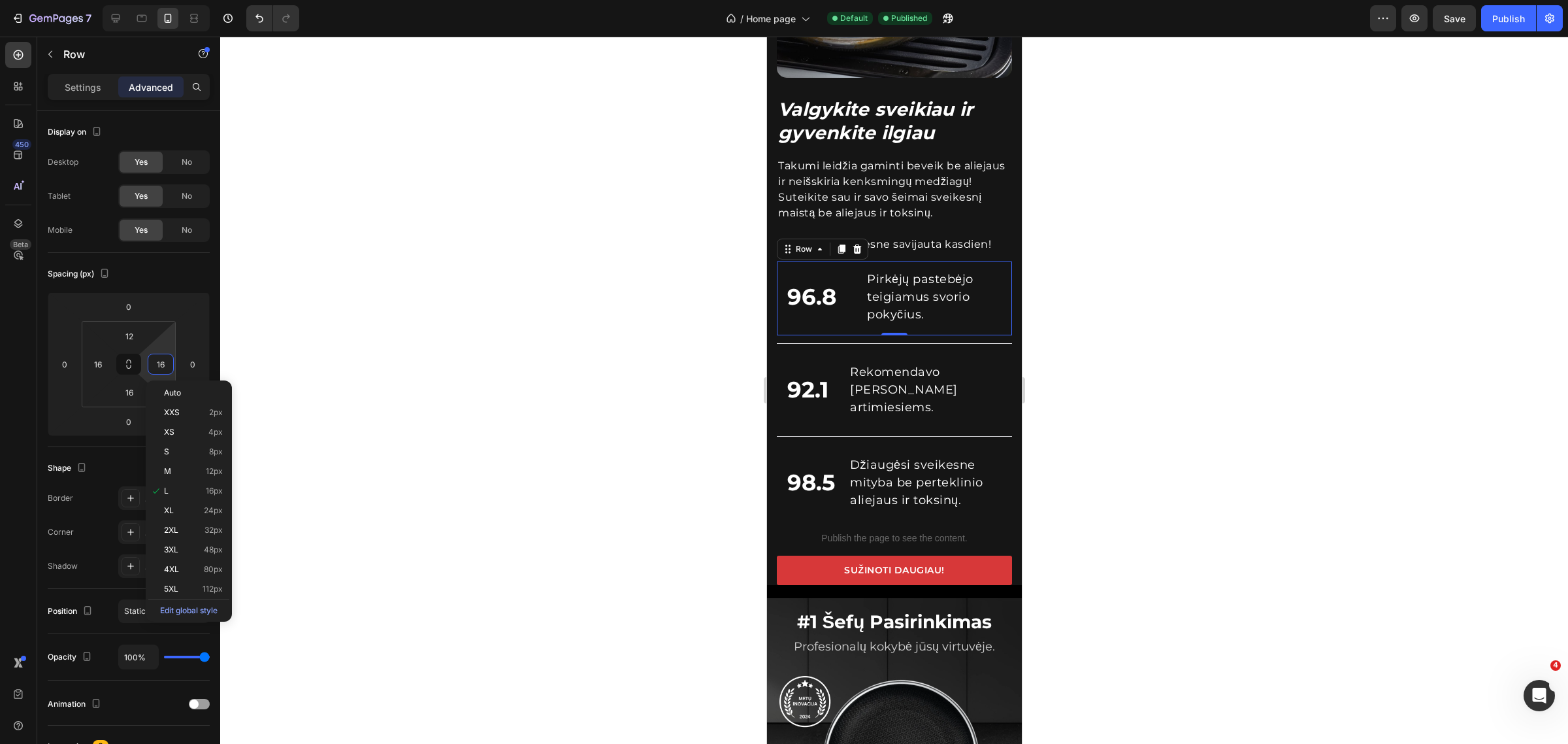
type input "6"
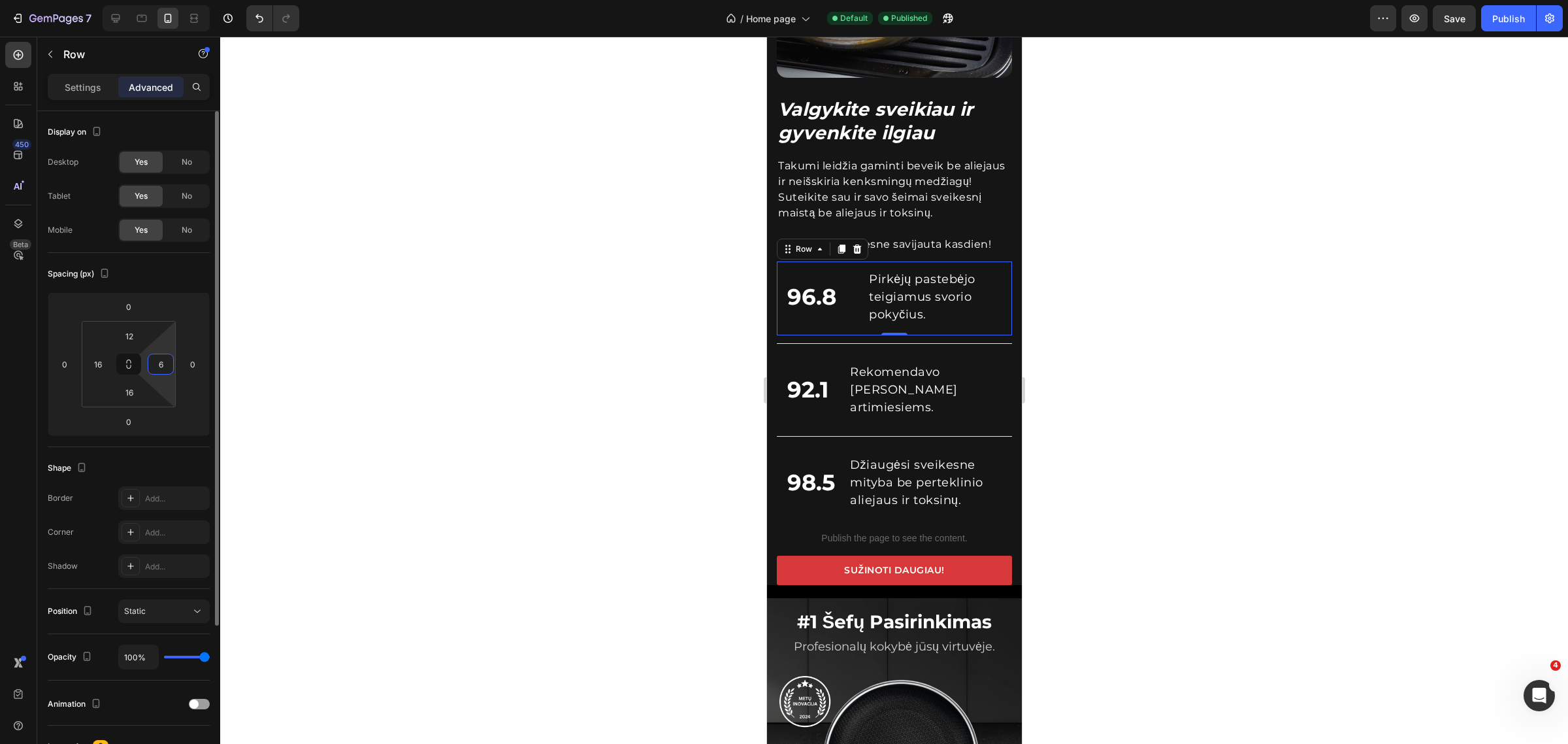
click at [167, 363] on input "6" at bounding box center [161, 364] width 20 height 20
type input "0"
click at [979, 379] on p "Rekomendavo [PERSON_NAME] artimiesiems." at bounding box center [924, 390] width 150 height 53
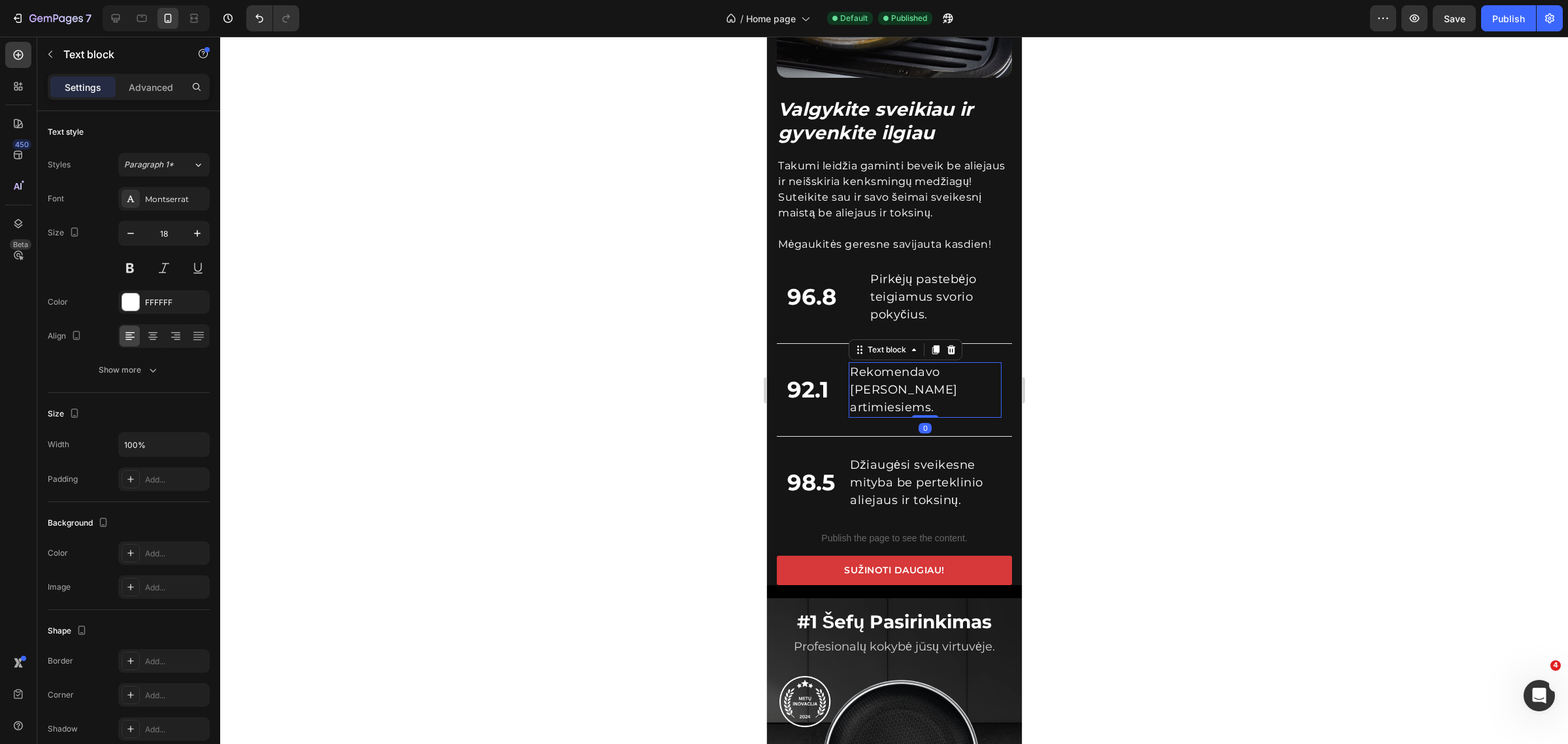
click at [988, 379] on div "Rekomendavo [PERSON_NAME] artimiesiems." at bounding box center [924, 390] width 153 height 56
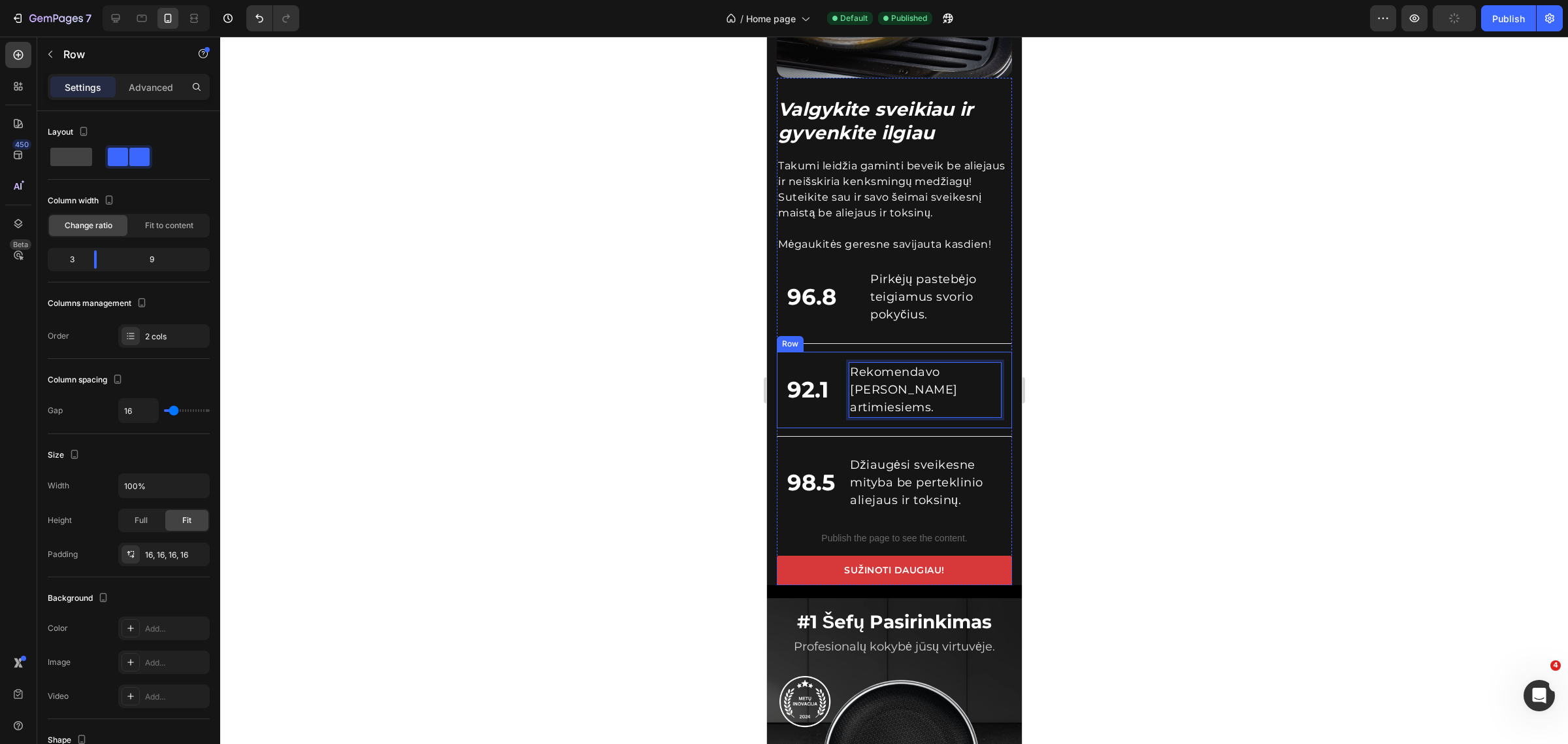
click at [992, 380] on div "92.1 Custom Code Rekomendavo Takumi HexaPRO artimiesiems. Text block 0 Row" at bounding box center [894, 390] width 235 height 76
click at [148, 91] on div "Advanced" at bounding box center [151, 87] width 66 height 21
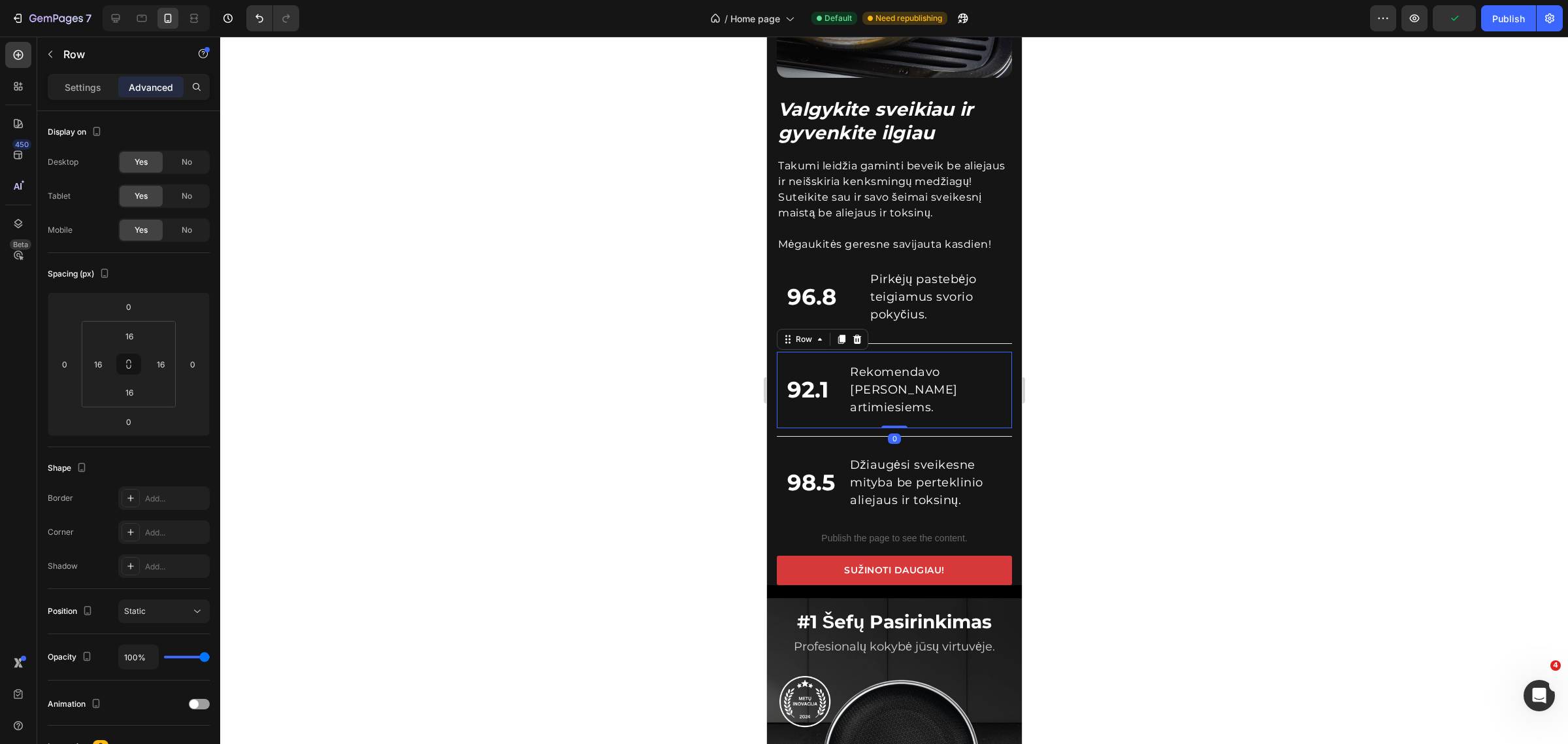
click at [148, 91] on p "Advanced" at bounding box center [151, 87] width 45 height 14
click at [162, 361] on input "16" at bounding box center [161, 364] width 20 height 20
type input "0"
click at [992, 462] on div "98.5 Custom Code Džiaugėsi sveikesne mityba be perteklinio aliejaus ir toksinų.…" at bounding box center [894, 483] width 235 height 76
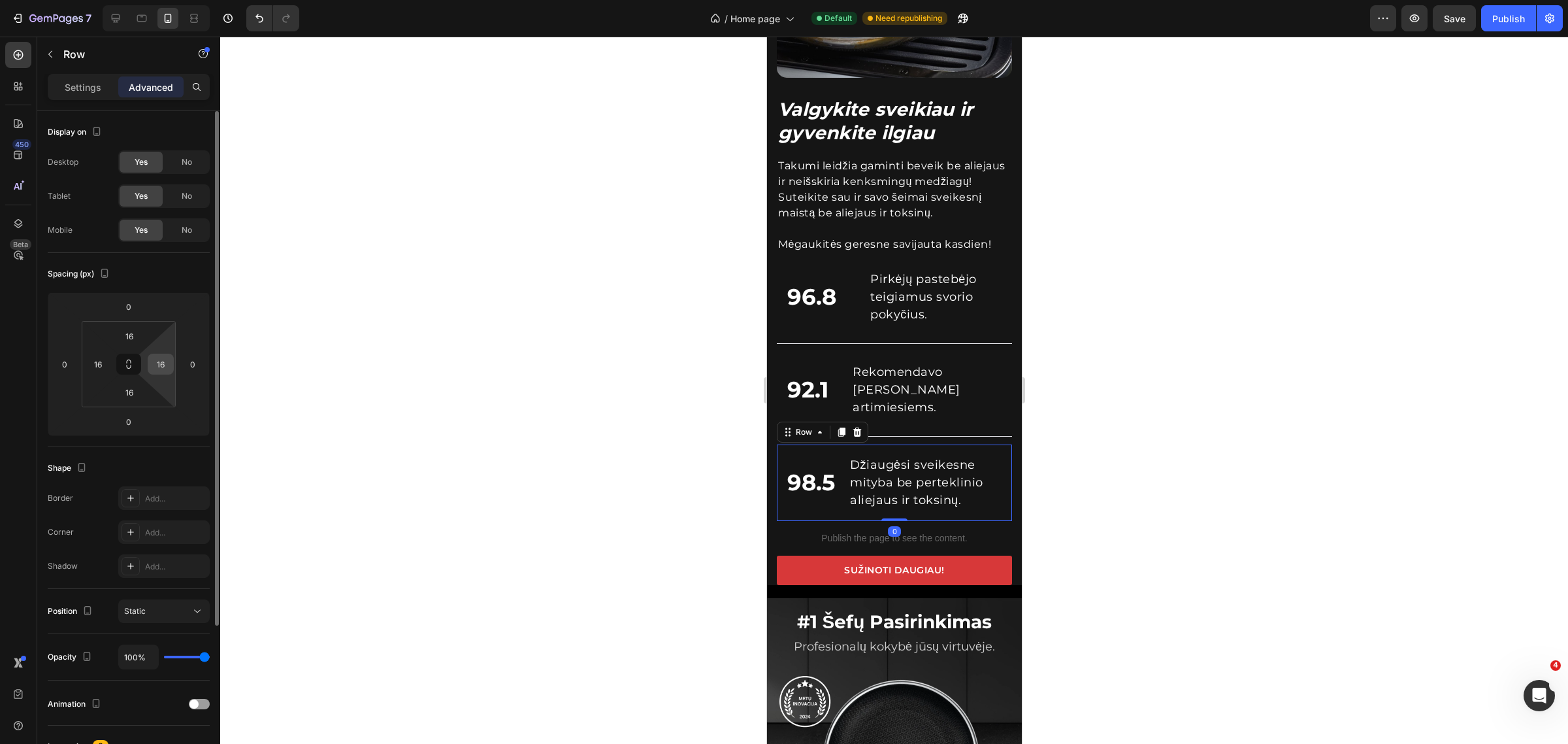
click at [159, 364] on input "16" at bounding box center [161, 364] width 20 height 20
type input "0"
click at [1261, 391] on div at bounding box center [894, 390] width 1348 height 707
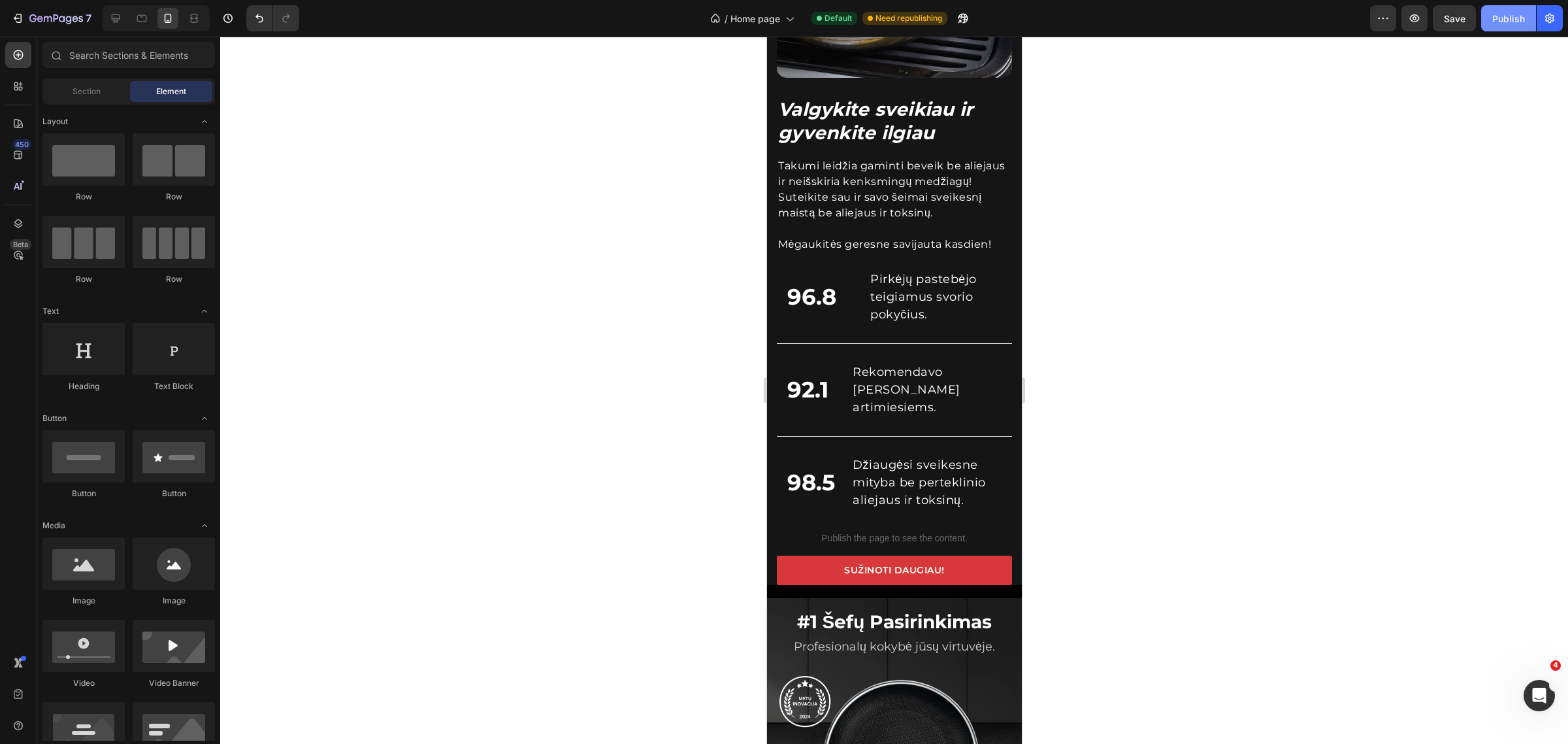
click at [1507, 10] on button "Publish" at bounding box center [1509, 18] width 55 height 26
click at [1498, 14] on div "Publish" at bounding box center [1509, 18] width 33 height 14
click at [841, 381] on div "92.1 Custom Code Rekomendavo Takumi HexaPRO artimiesiems. Text block Row" at bounding box center [894, 390] width 235 height 76
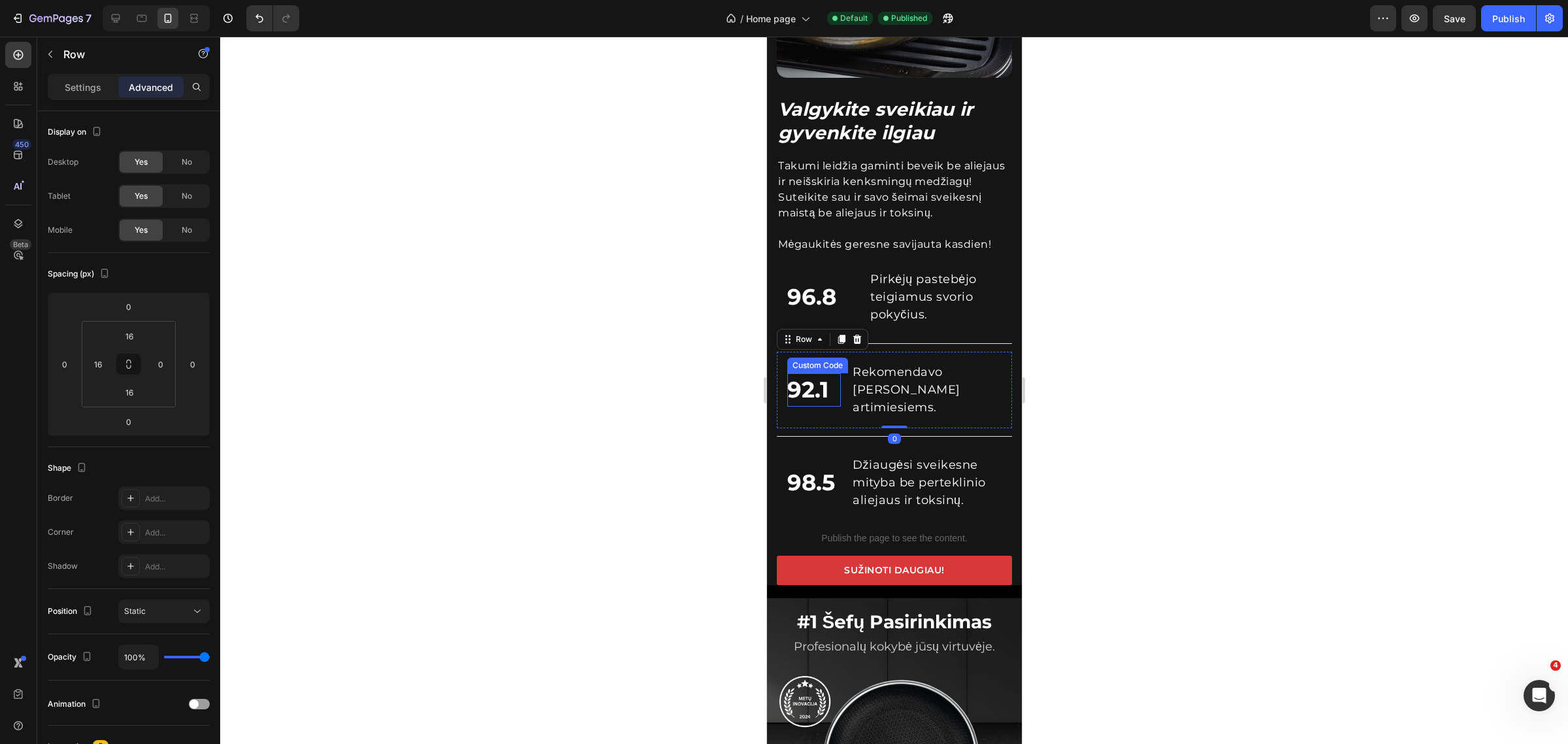
click at [43, 89] on div "Settings Advanced" at bounding box center [129, 92] width 183 height 37
click at [61, 87] on div "Settings" at bounding box center [83, 87] width 66 height 21
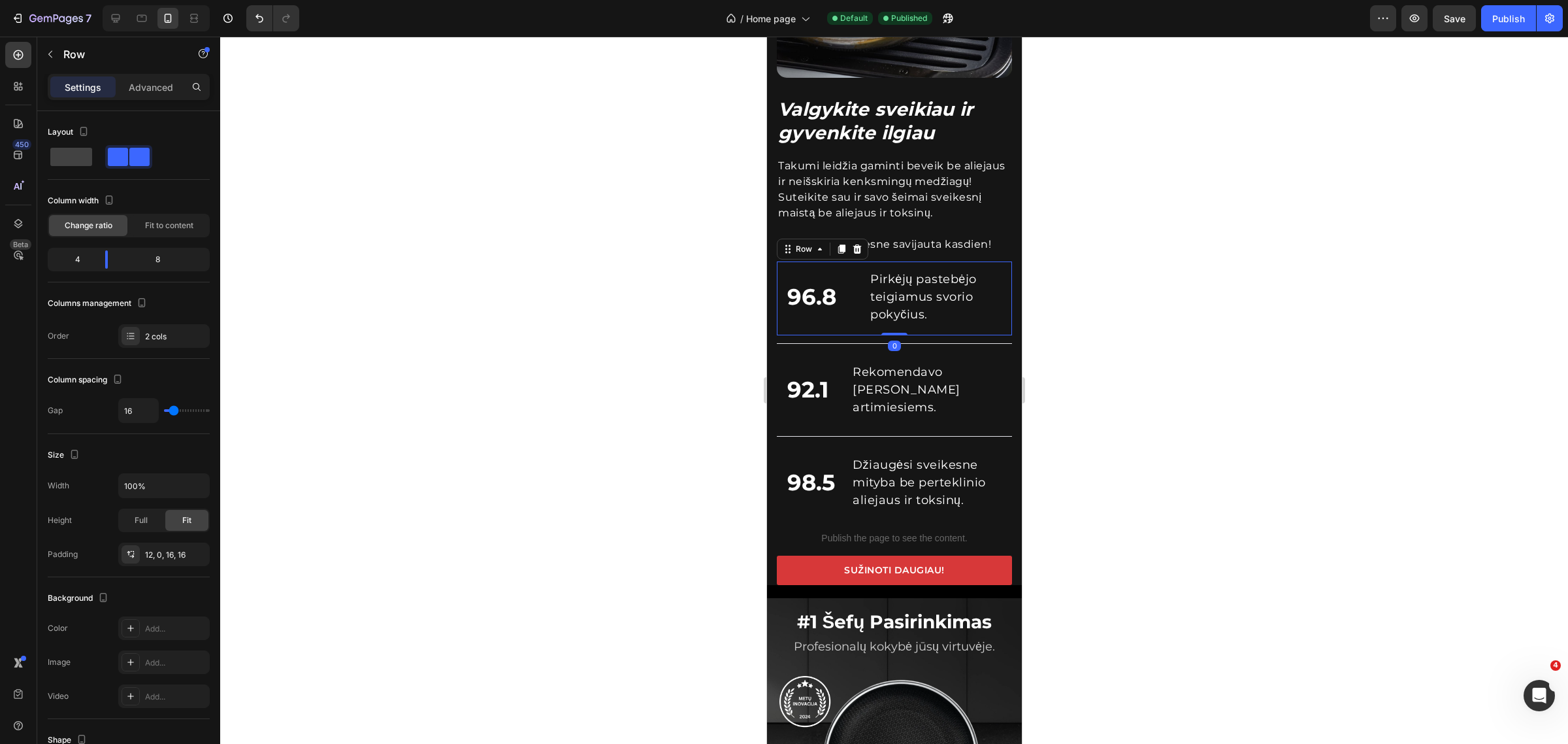
click at [908, 313] on div "96.8 Custom Code Pirkėjų pastebėjo teigiamus svorio pokyčius. Text block Row 0" at bounding box center [894, 298] width 235 height 74
click at [847, 391] on div "92.1 Custom Code Rekomendavo Takumi HexaPRO artimiesiems. Text block Row" at bounding box center [894, 390] width 235 height 76
click at [102, 0] on body "7 Version history / Home page Default Published Preview Save Publish 450 Beta S…" at bounding box center [784, 0] width 1568 height 0
click at [845, 504] on div "98.5 Custom Code Džiaugėsi sveikesne mityba be perteklinio aliejaus ir toksinų.…" at bounding box center [894, 483] width 235 height 76
click at [101, 0] on body "7 Version history / Home page Default Published Preview Save Publish 450 Beta S…" at bounding box center [784, 0] width 1568 height 0
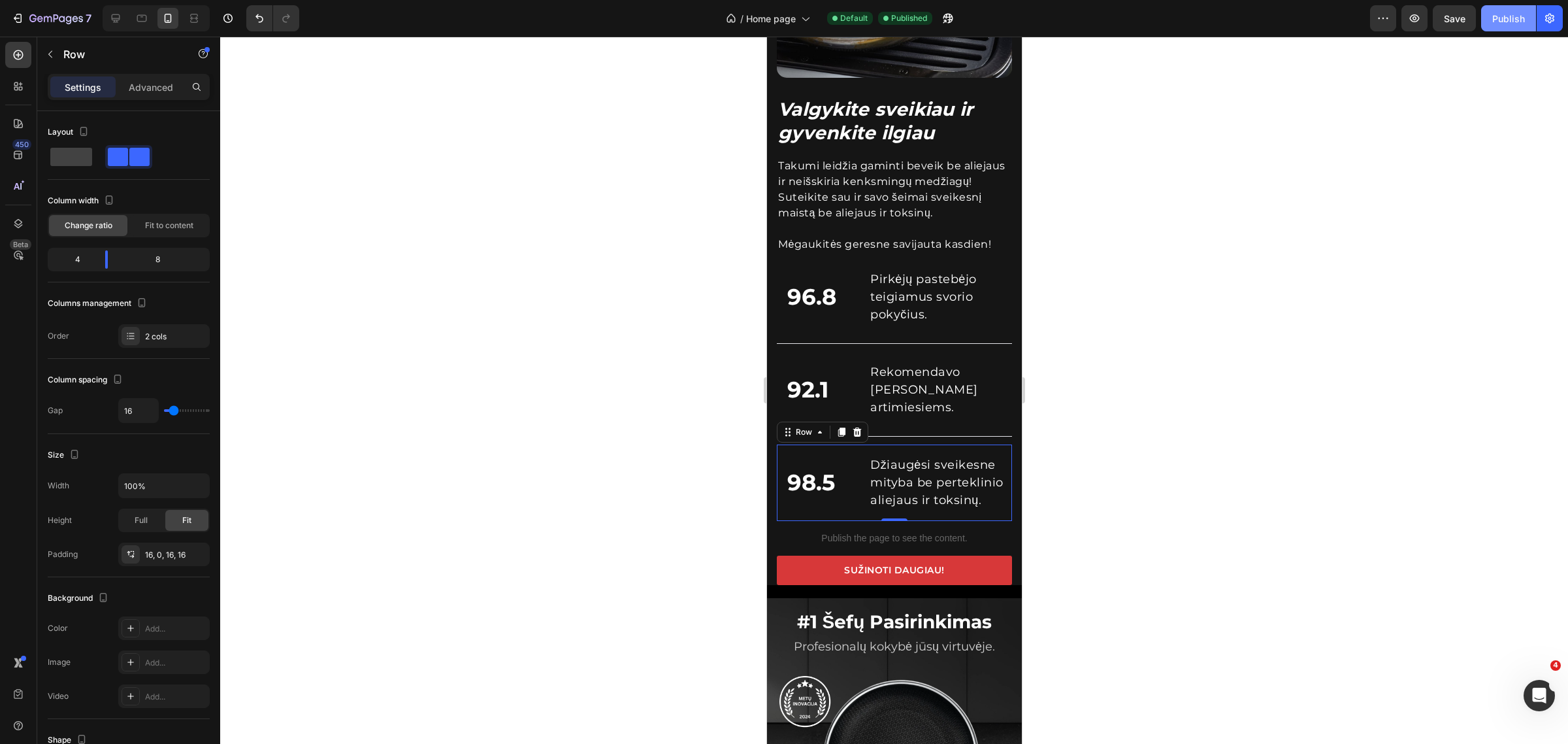
click at [1508, 20] on div "Publish" at bounding box center [1509, 18] width 33 height 14
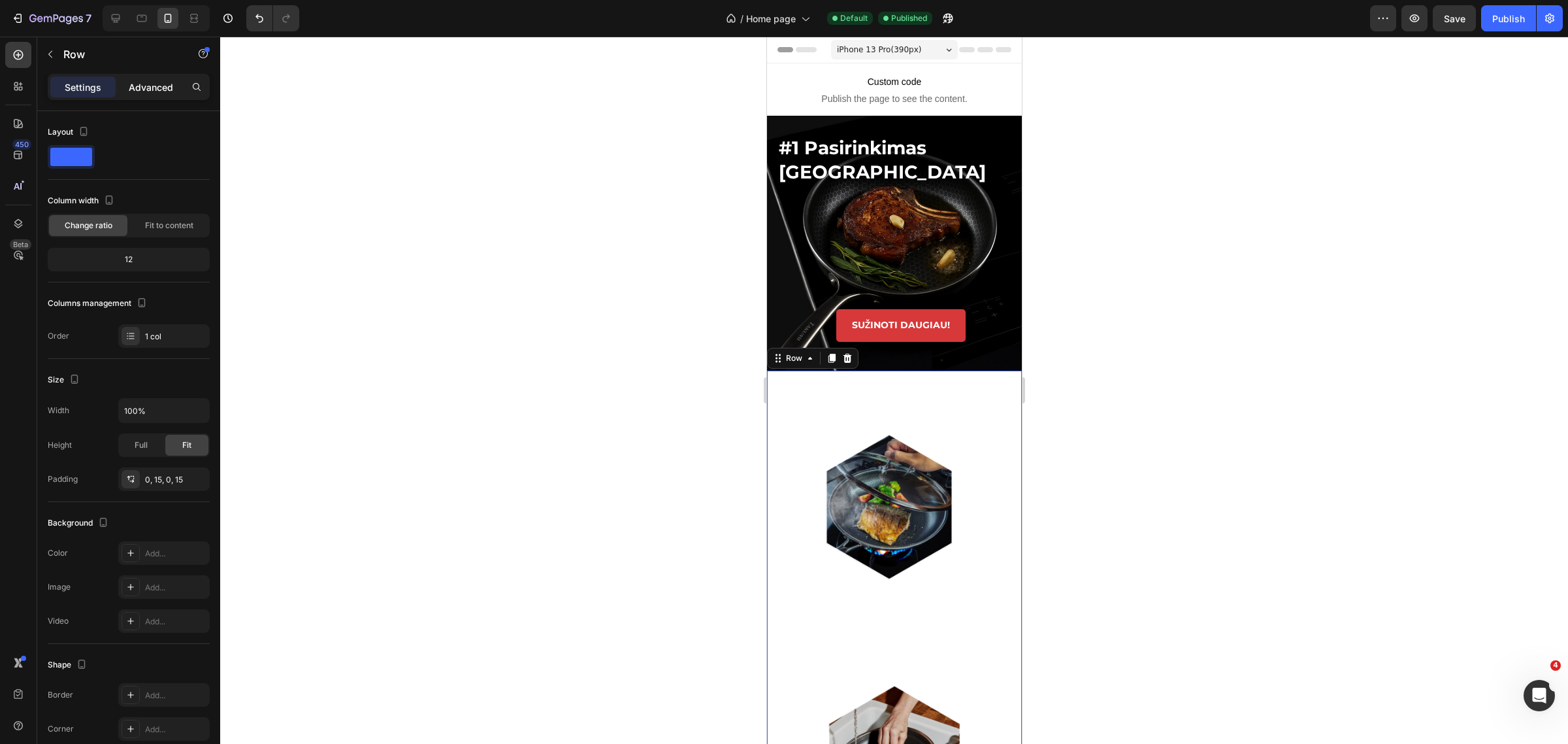
click at [148, 96] on div "Advanced" at bounding box center [151, 87] width 66 height 21
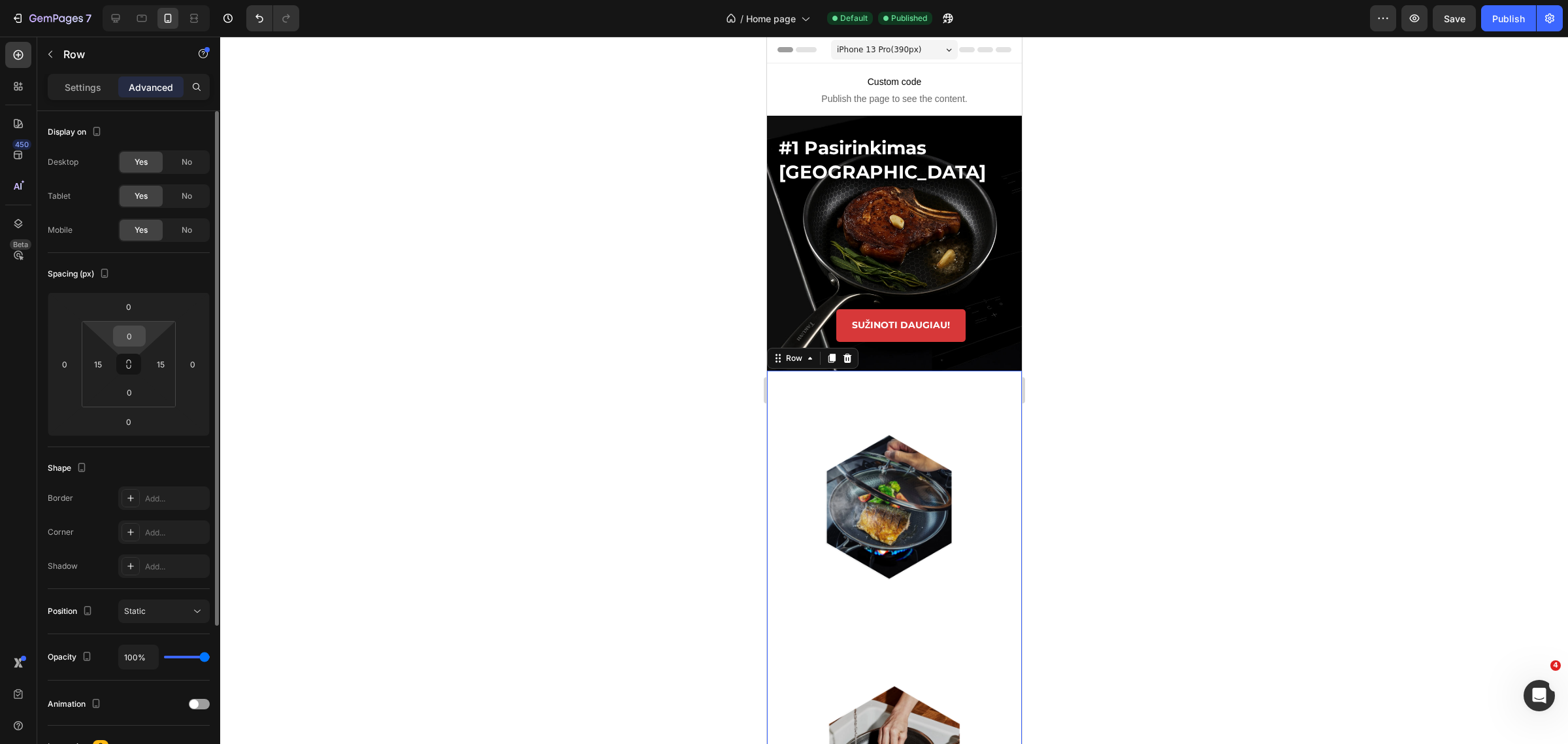
click at [127, 343] on input "0" at bounding box center [129, 336] width 26 height 20
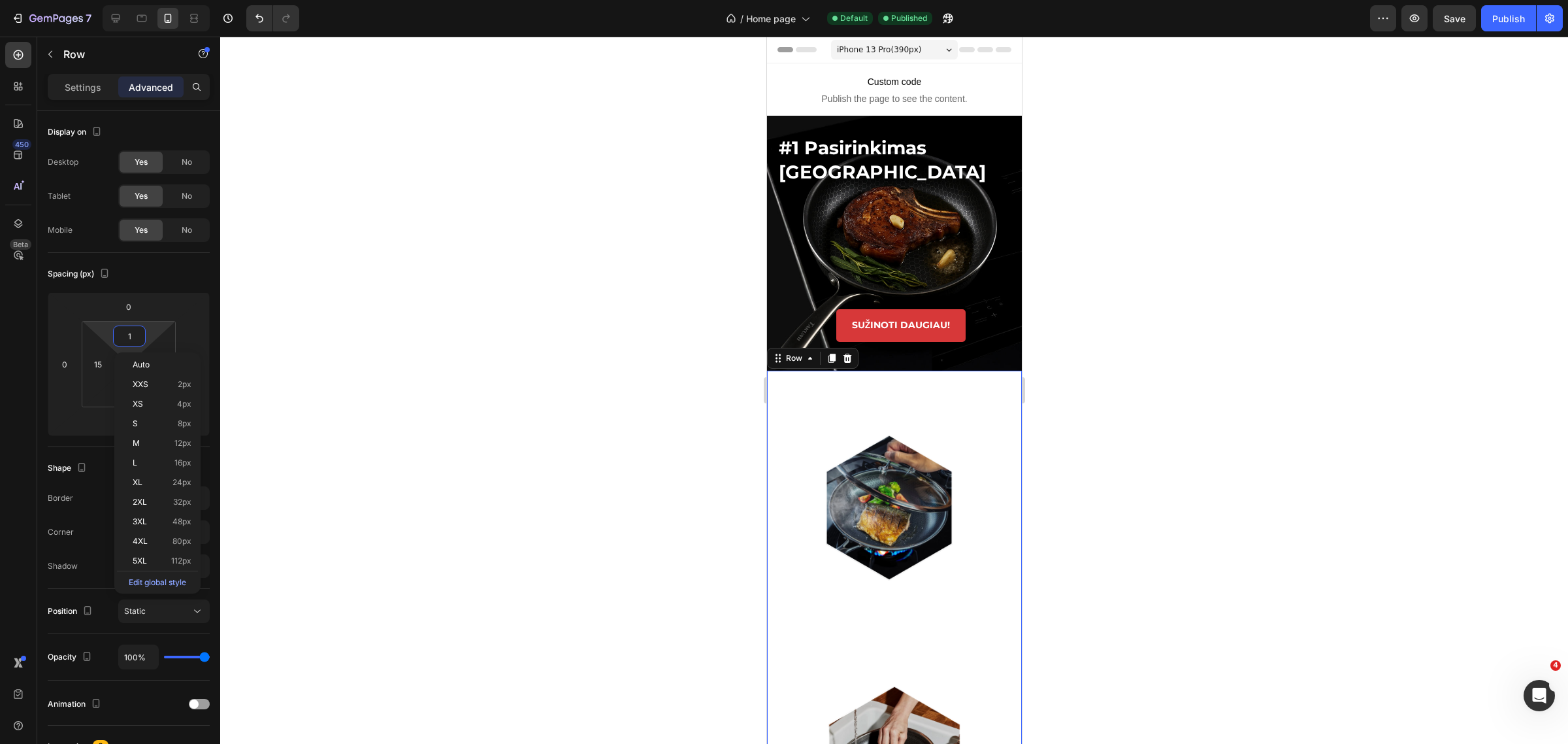
type input "12"
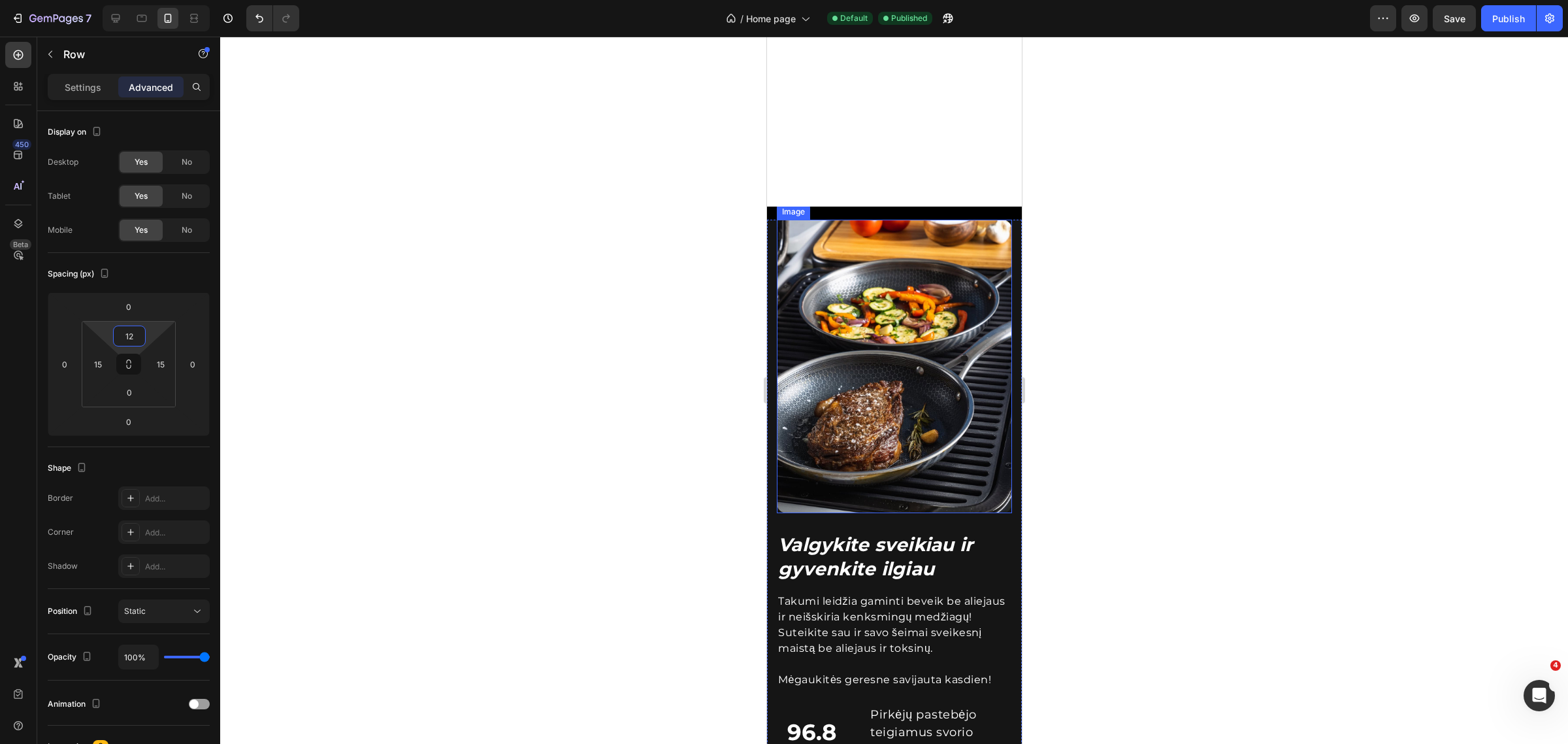
scroll to position [2043, 0]
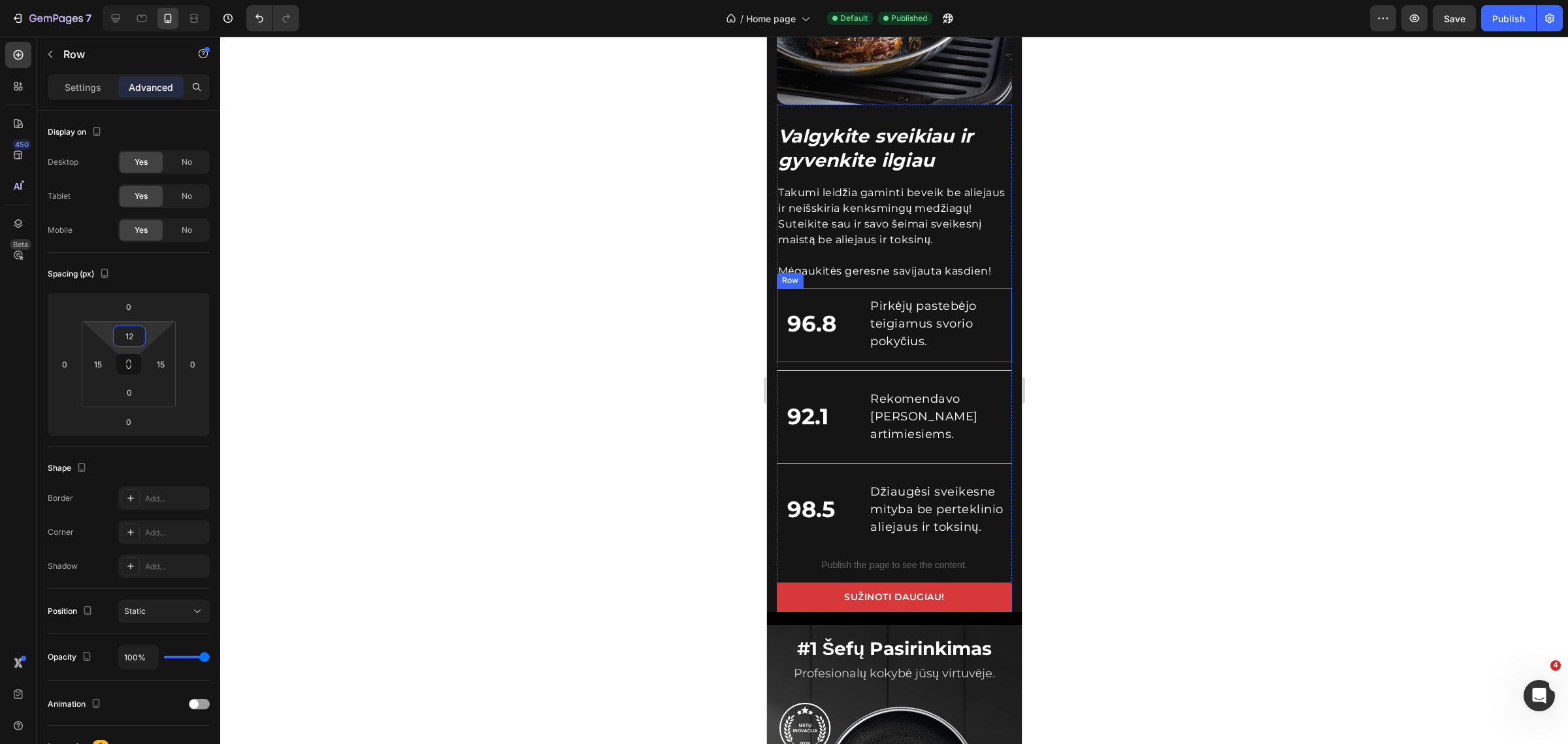
click at [774, 309] on div "Valgykite sveikiau ir gyvenkite ilgiau Heading Takumi leidžia gaminti beveik be…" at bounding box center [894, 211] width 255 height 801
click at [85, 83] on p "Settings" at bounding box center [83, 87] width 37 height 14
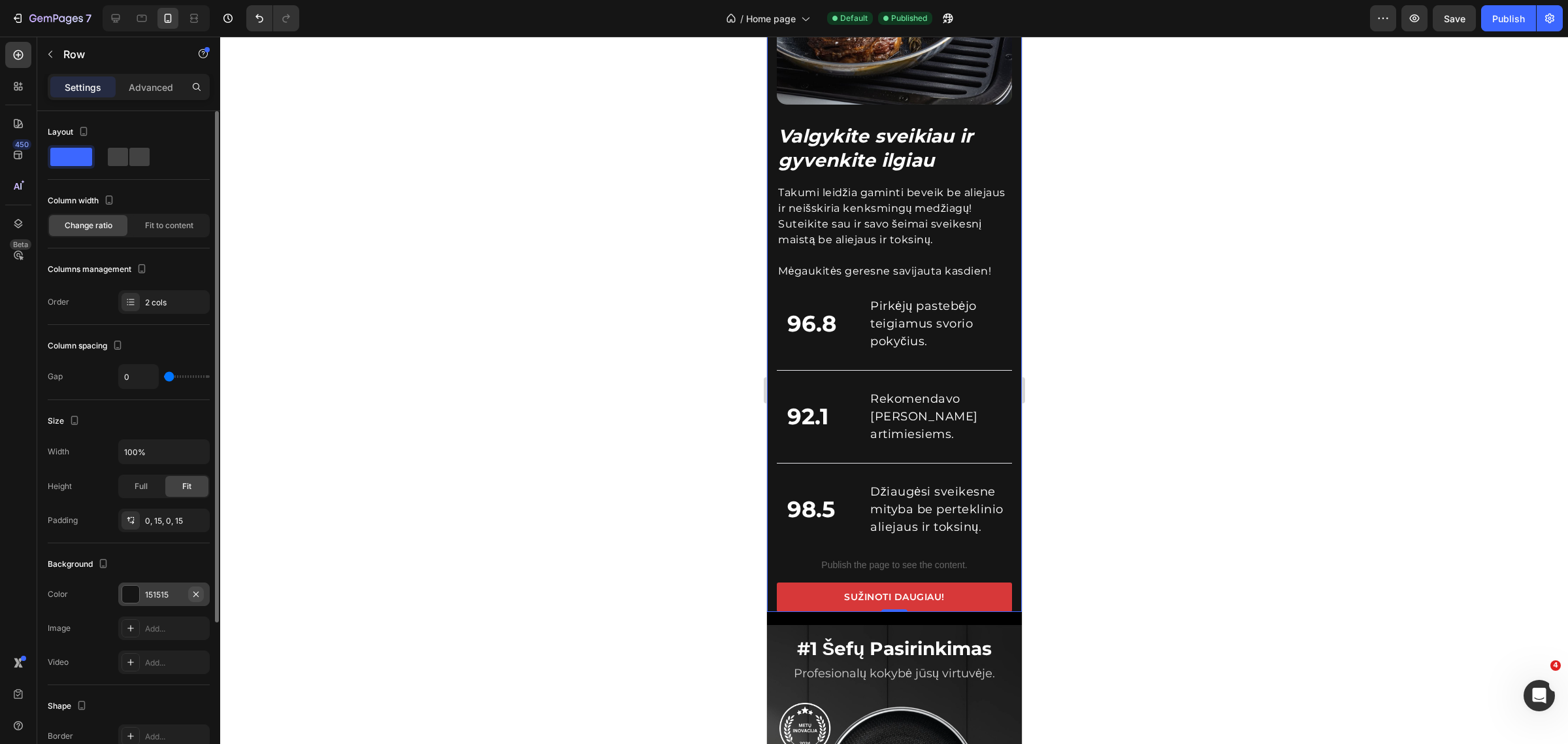
click at [197, 593] on icon "button" at bounding box center [196, 594] width 11 height 11
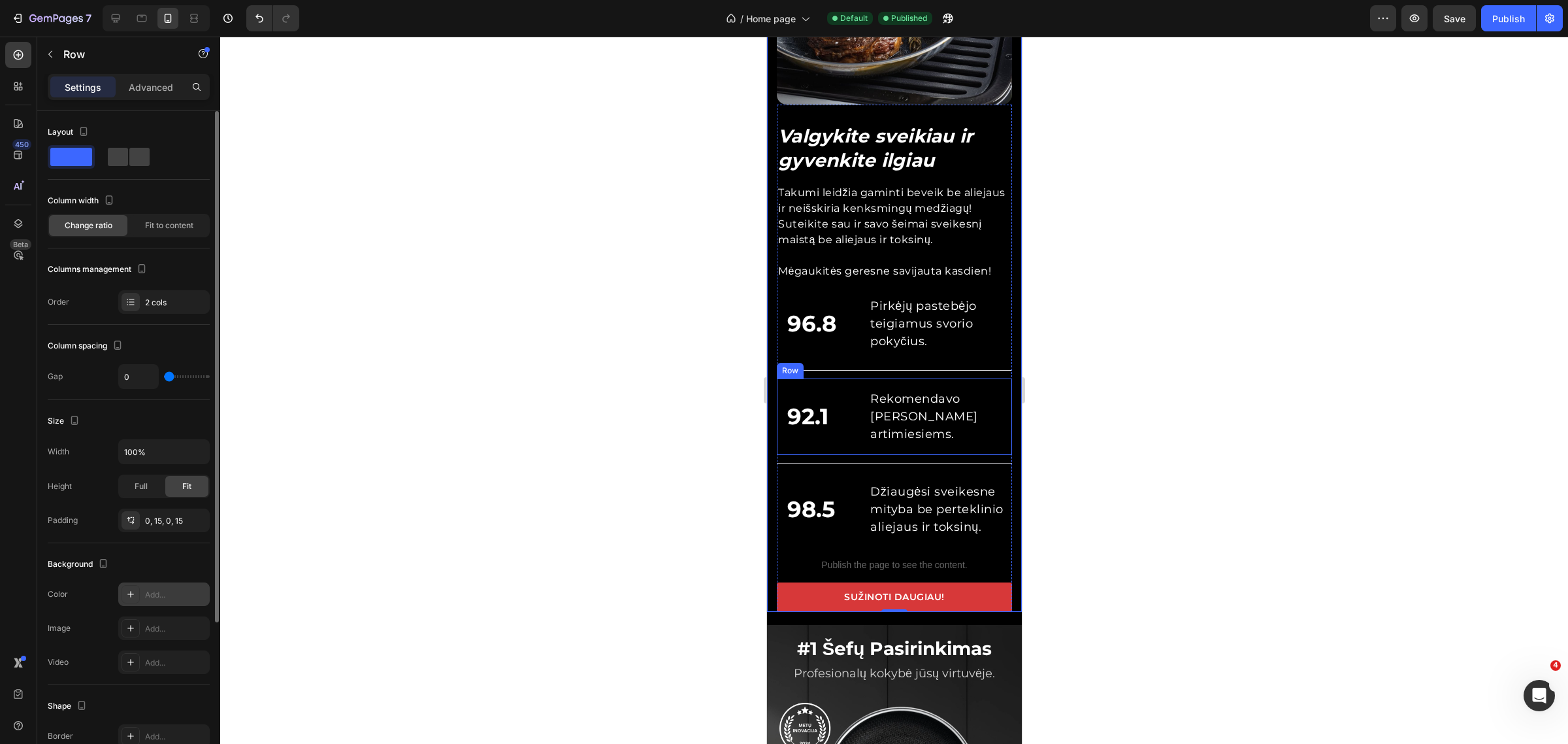
scroll to position [1879, 0]
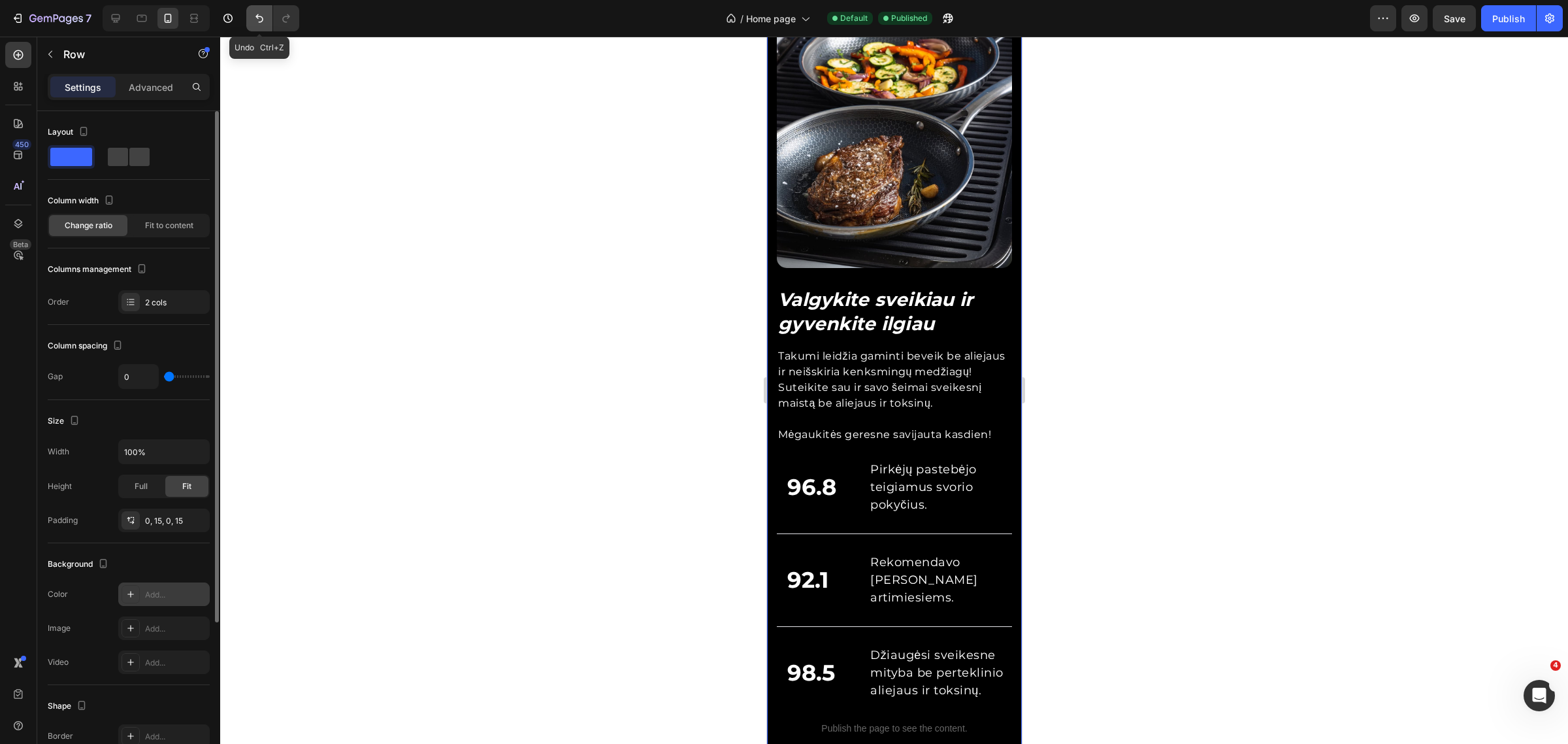
click at [251, 17] on button "Undo/Redo" at bounding box center [259, 18] width 26 height 26
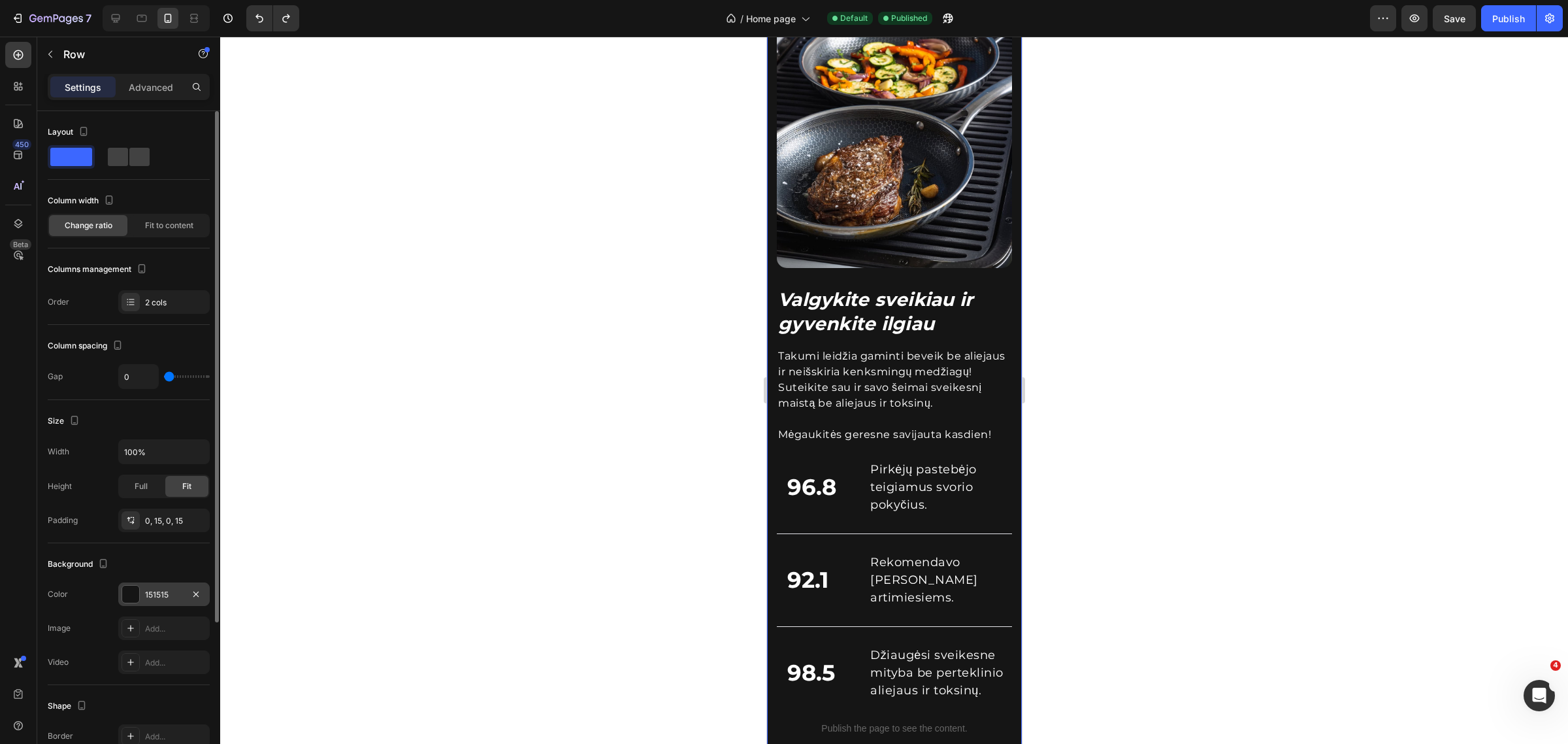
click at [773, 292] on div "Valgykite sveikiau ir gyvenkite ilgiau Heading Takumi leidžia gaminti beveik be…" at bounding box center [894, 375] width 255 height 801
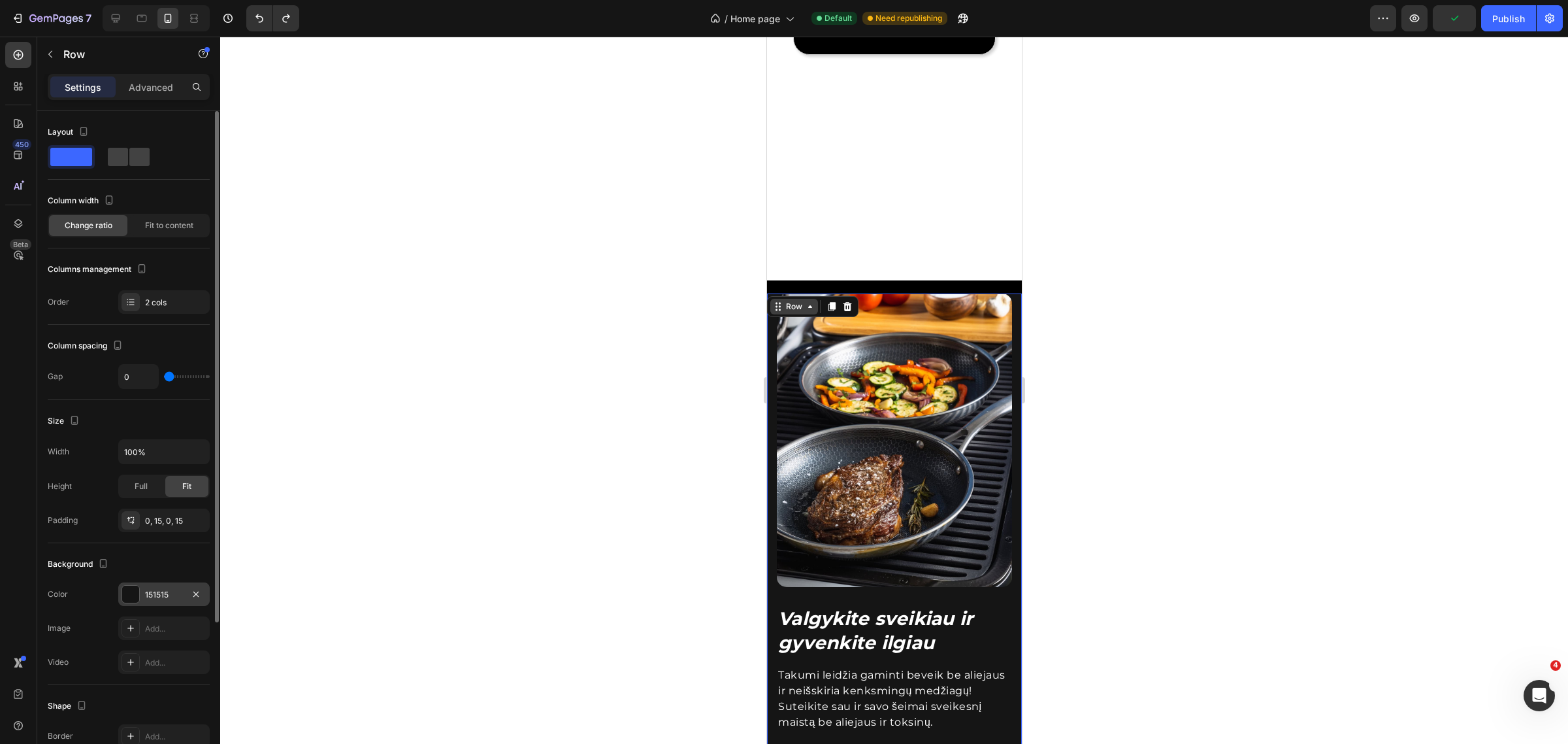
click at [791, 301] on div "Row" at bounding box center [794, 307] width 22 height 12
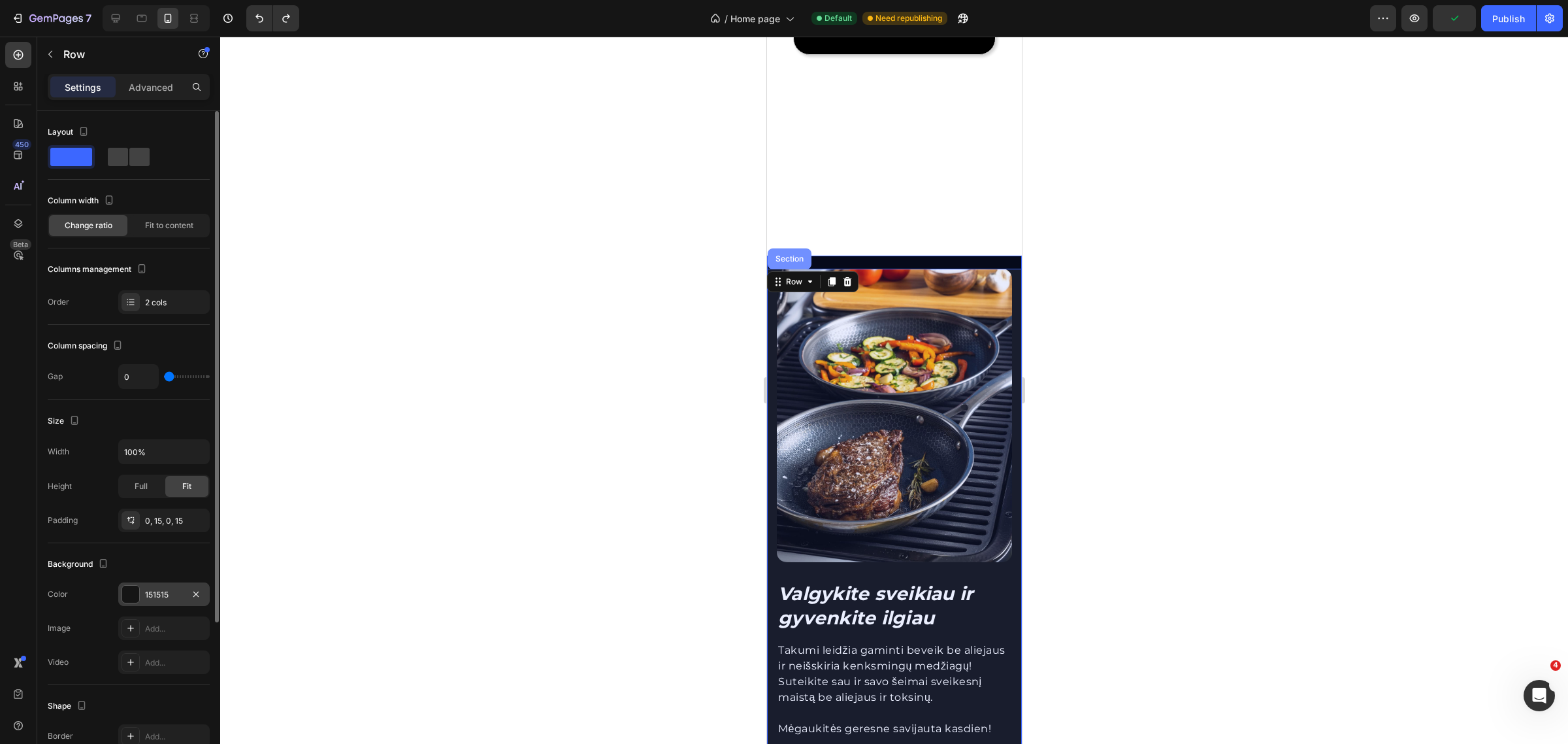
click at [793, 269] on div "Section" at bounding box center [789, 259] width 44 height 21
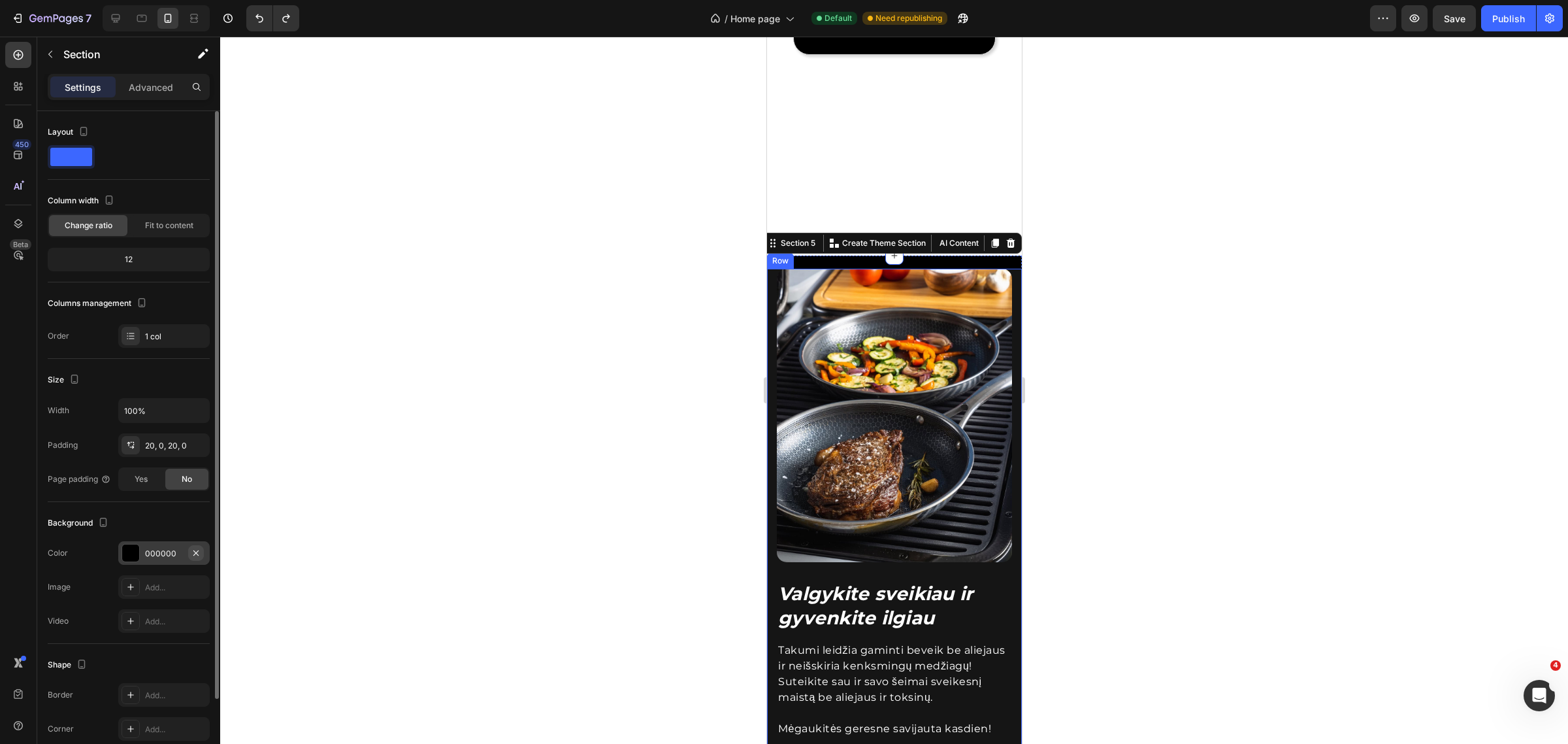
click at [201, 550] on icon "button" at bounding box center [196, 553] width 11 height 11
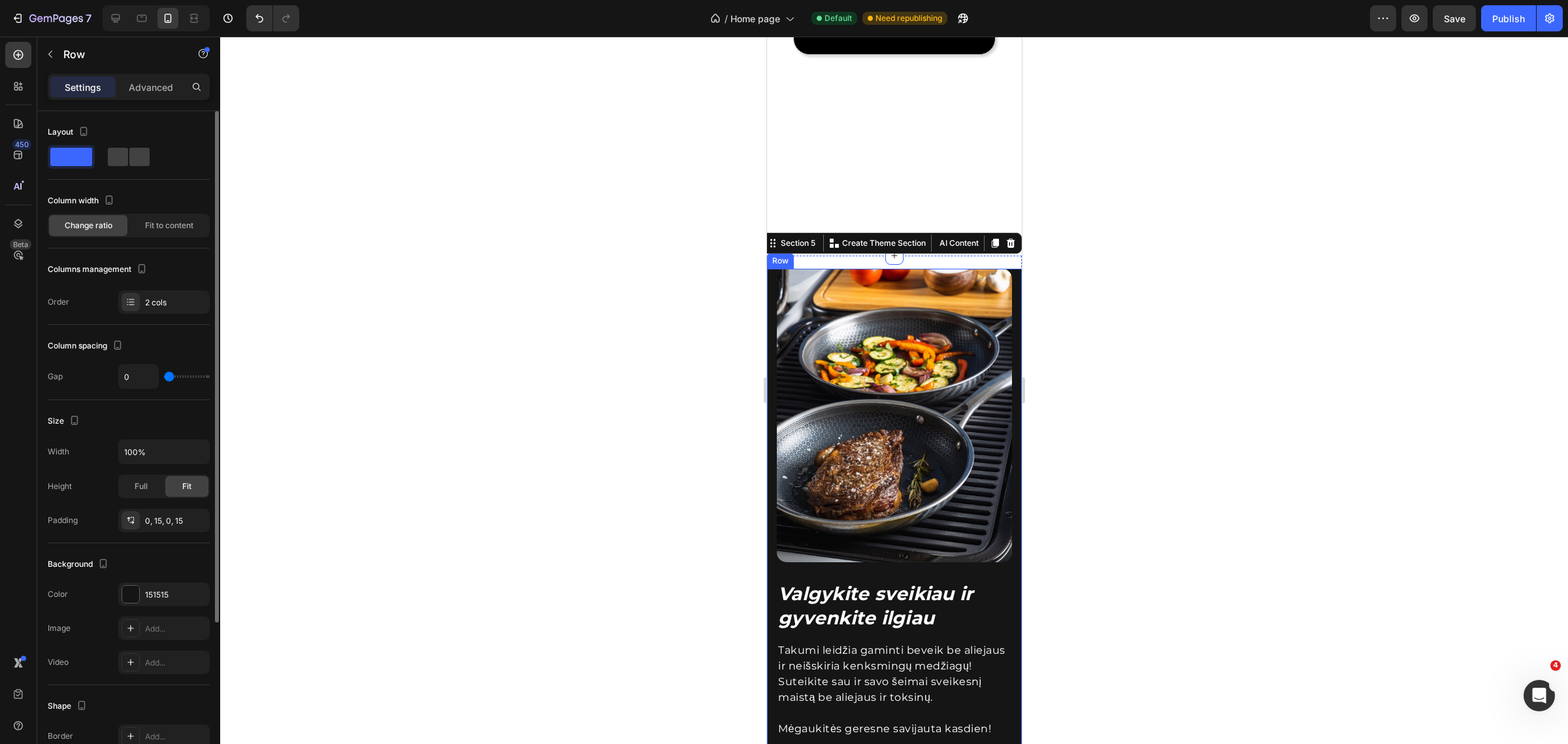
click at [769, 528] on div "Valgykite sveikiau ir gyvenkite ilgiau Heading Takumi leidžia gaminti beveik be…" at bounding box center [894, 669] width 255 height 801
click at [200, 592] on icon "button" at bounding box center [196, 594] width 11 height 11
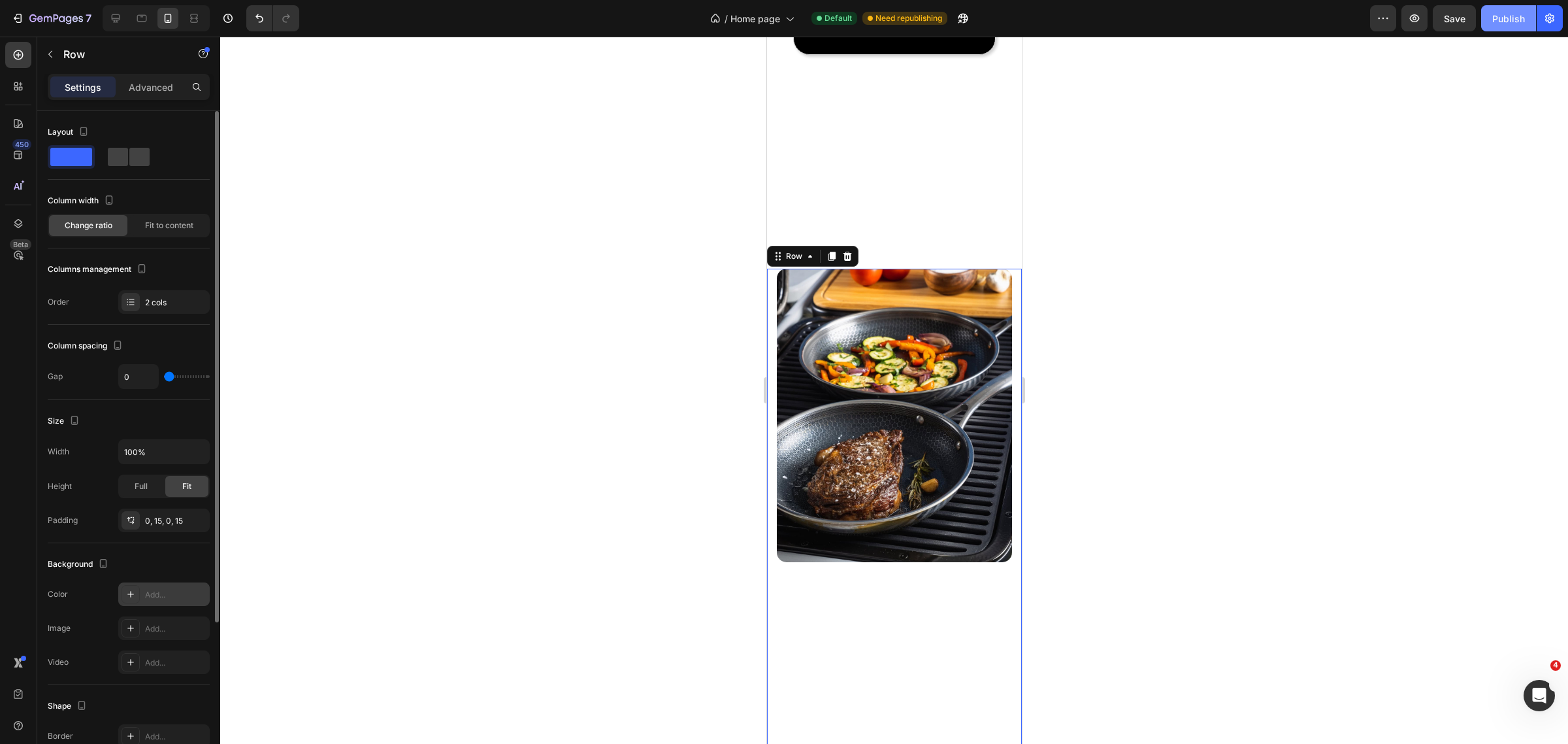
click at [1497, 24] on div "Publish" at bounding box center [1509, 18] width 33 height 14
click at [263, 14] on icon "Undo/Redo" at bounding box center [259, 18] width 13 height 13
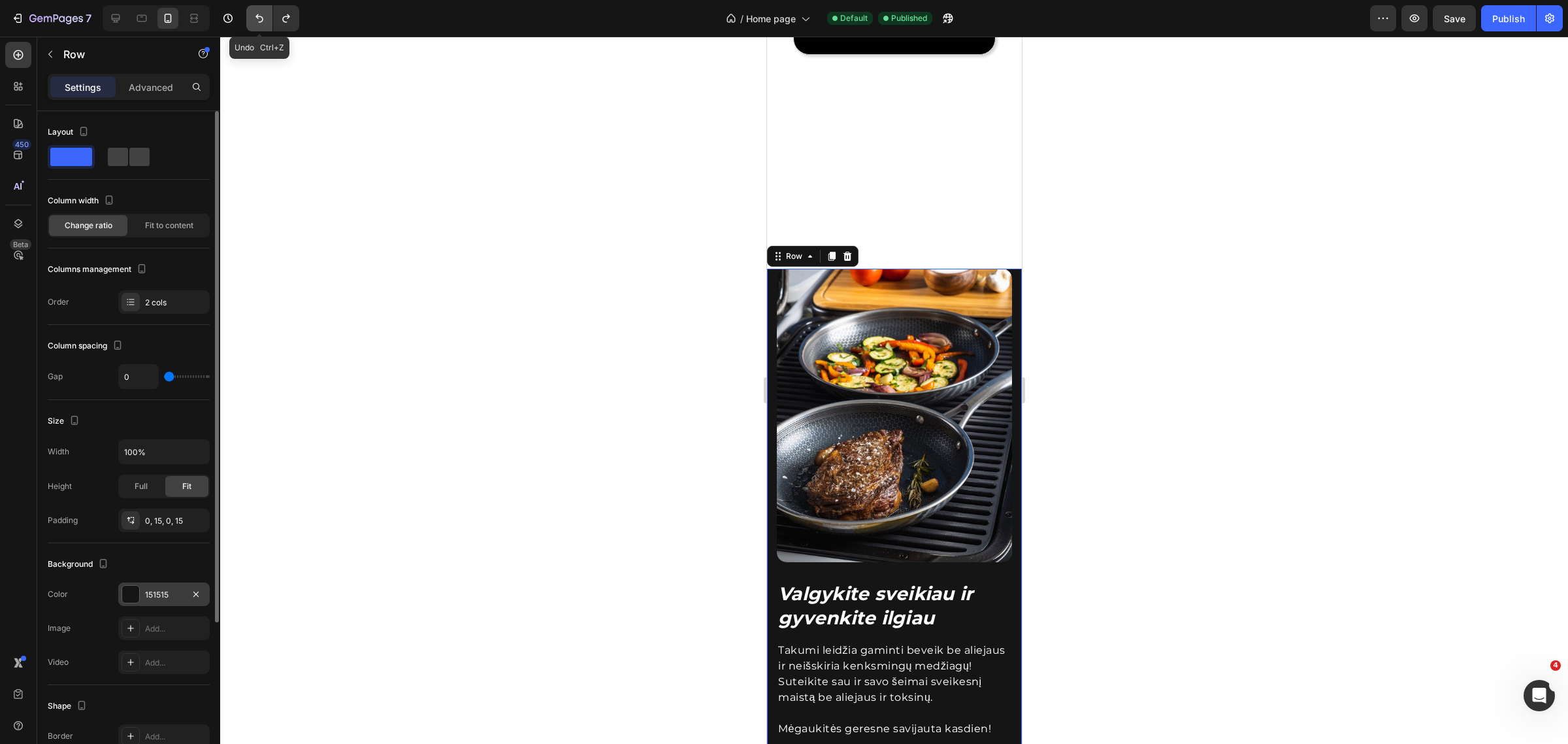
click at [263, 14] on icon "Undo/Redo" at bounding box center [259, 18] width 13 height 13
click at [787, 262] on div "Row" at bounding box center [794, 256] width 22 height 12
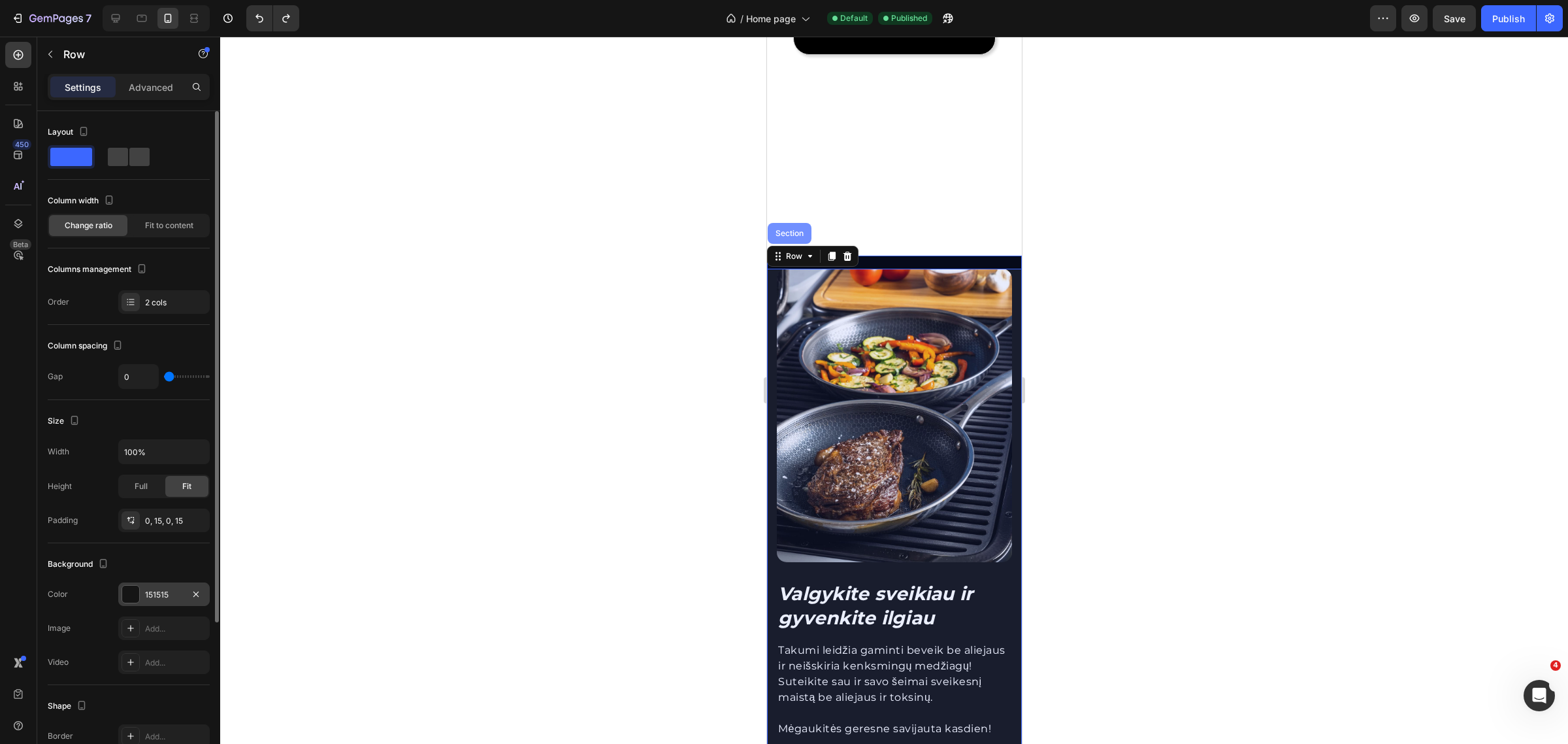
click at [797, 237] on div "Section" at bounding box center [789, 233] width 33 height 8
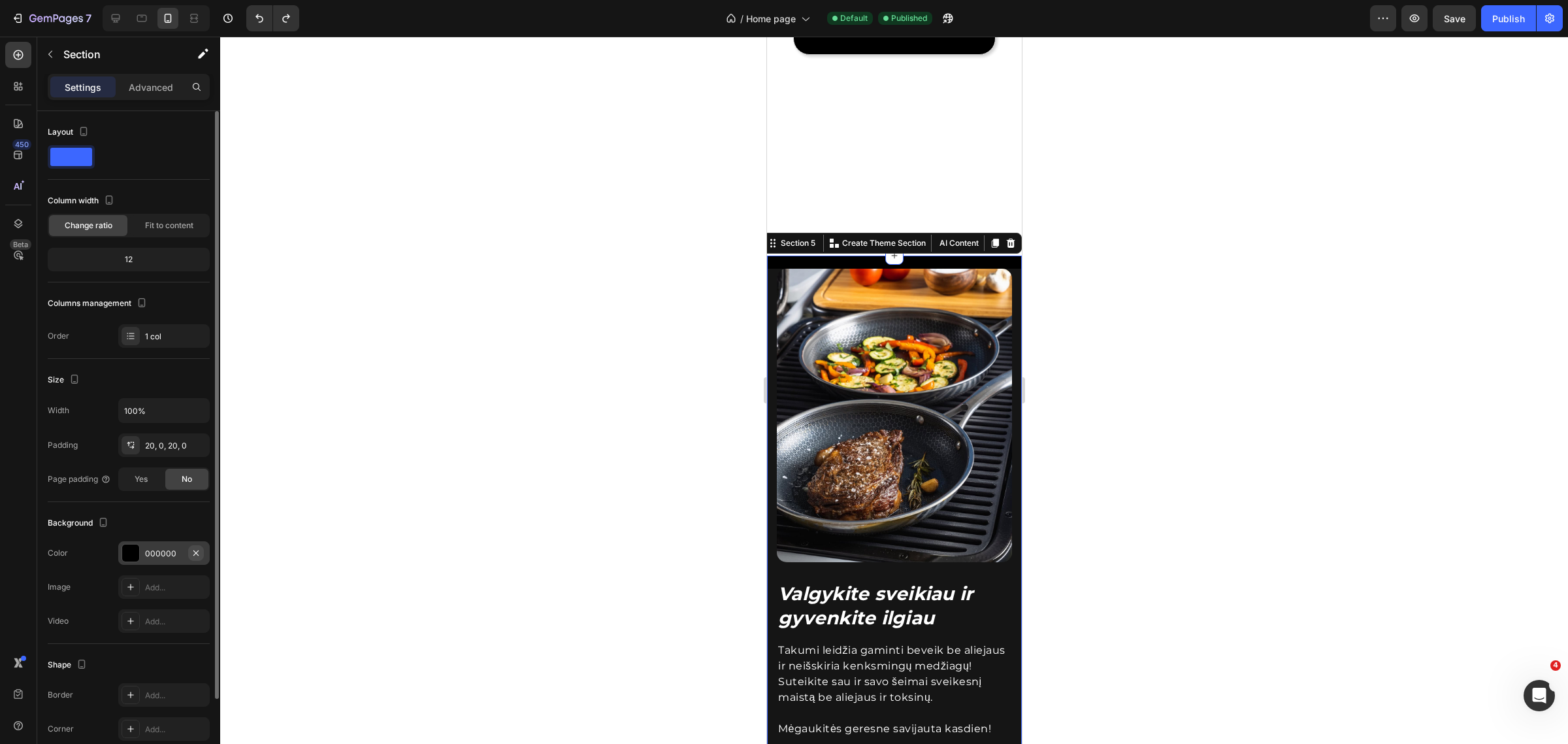
click at [192, 552] on icon "button" at bounding box center [196, 553] width 11 height 11
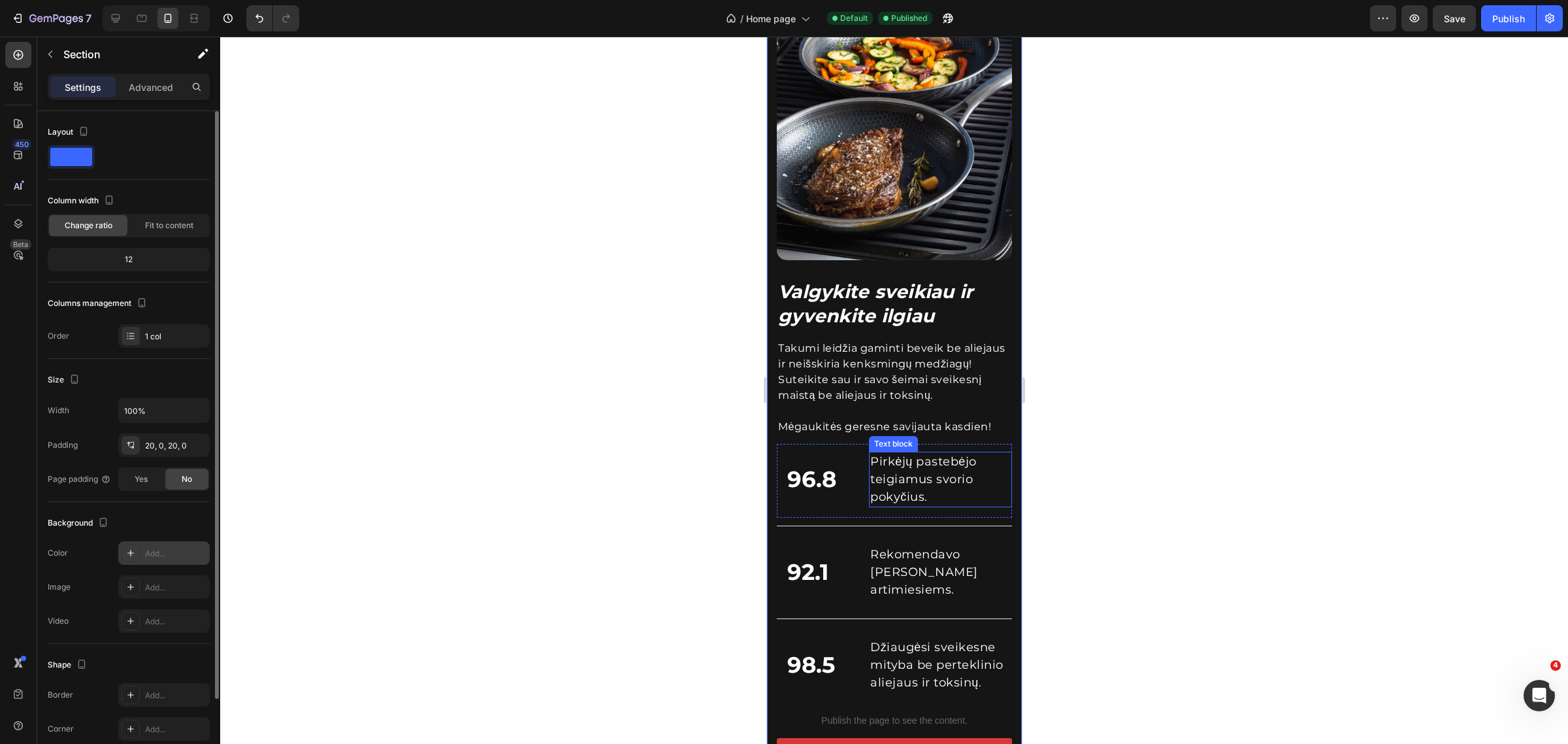
scroll to position [2051, 0]
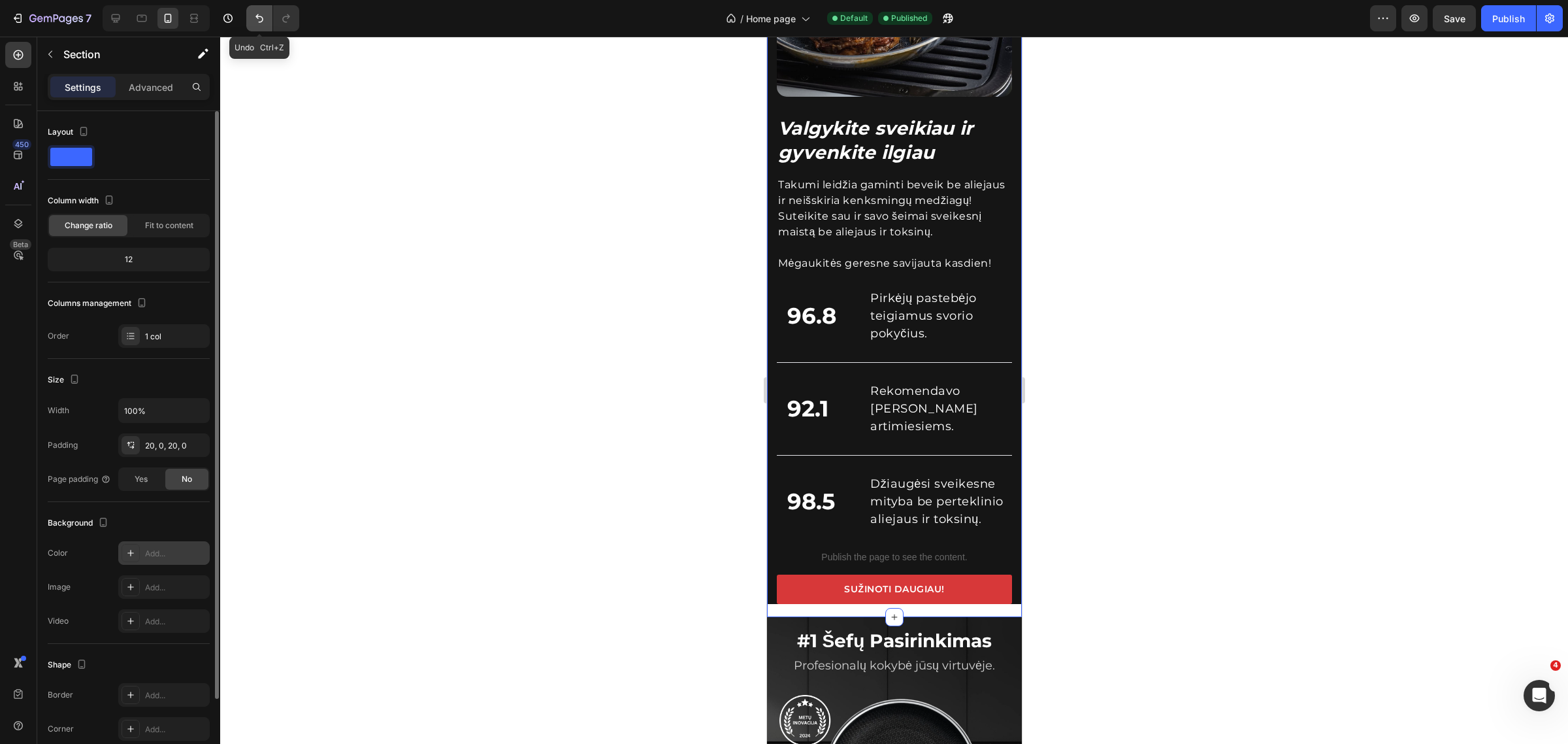
click at [249, 12] on button "Undo/Redo" at bounding box center [259, 18] width 26 height 26
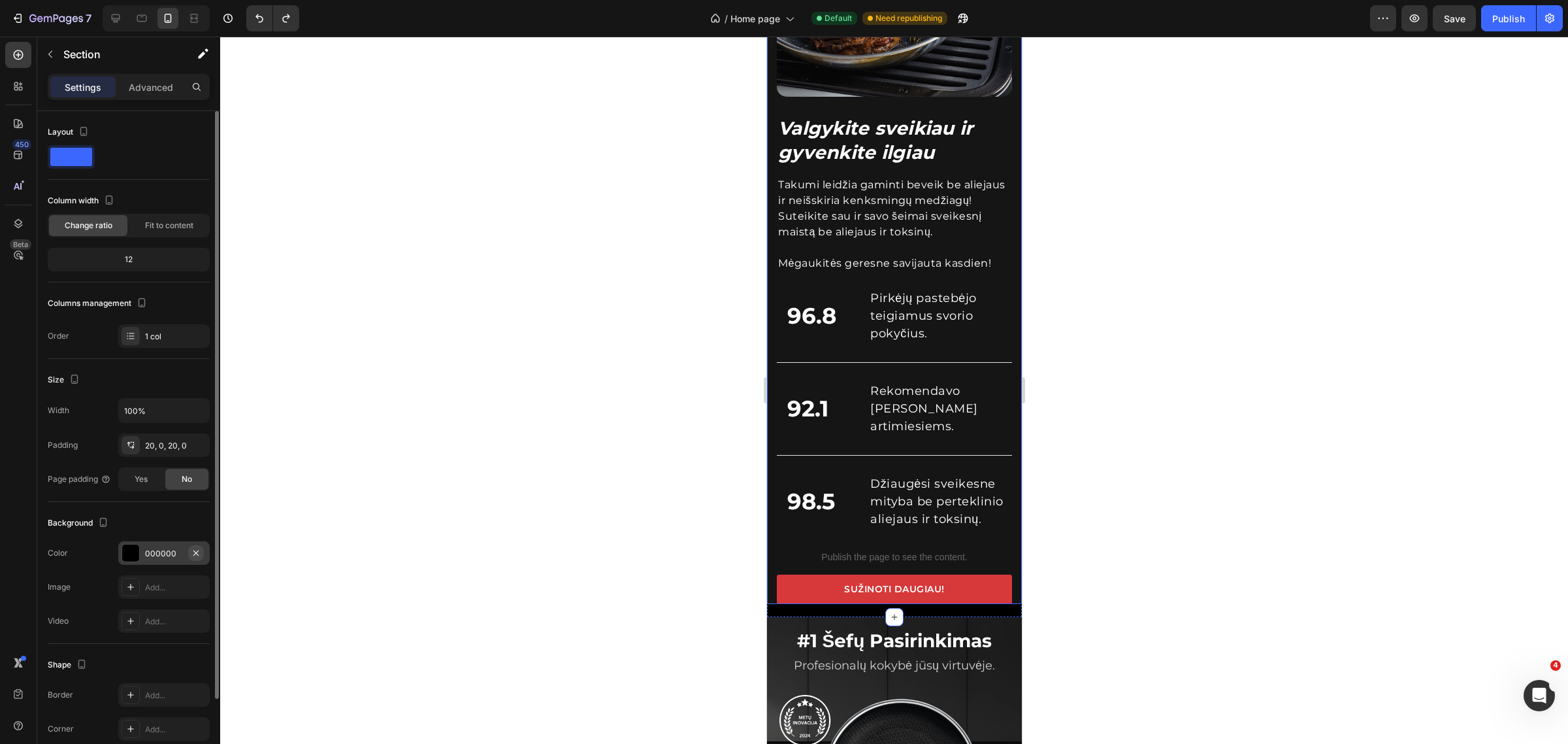
click at [195, 554] on icon "button" at bounding box center [196, 552] width 5 height 5
click at [1512, 18] on div "Publish" at bounding box center [1509, 18] width 33 height 14
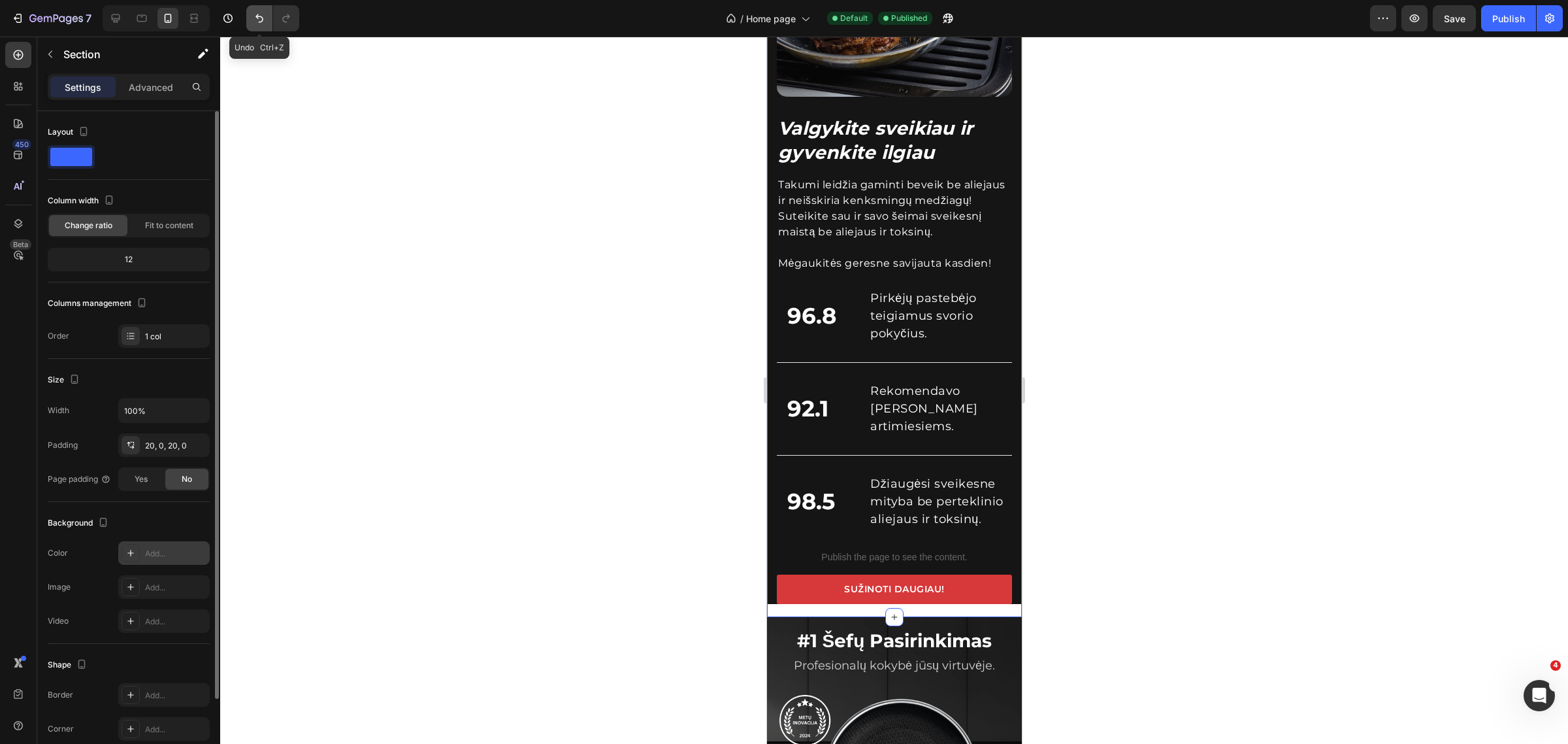
click at [253, 18] on icon "Undo/Redo" at bounding box center [259, 18] width 13 height 13
click at [285, 14] on icon "Undo/Redo" at bounding box center [286, 18] width 13 height 13
click at [1512, 5] on button "Publish" at bounding box center [1509, 18] width 55 height 26
click at [771, 556] on div "Valgykite sveikiau ir gyvenkite ilgiau Heading Takumi leidžia gaminti beveik be…" at bounding box center [894, 204] width 255 height 801
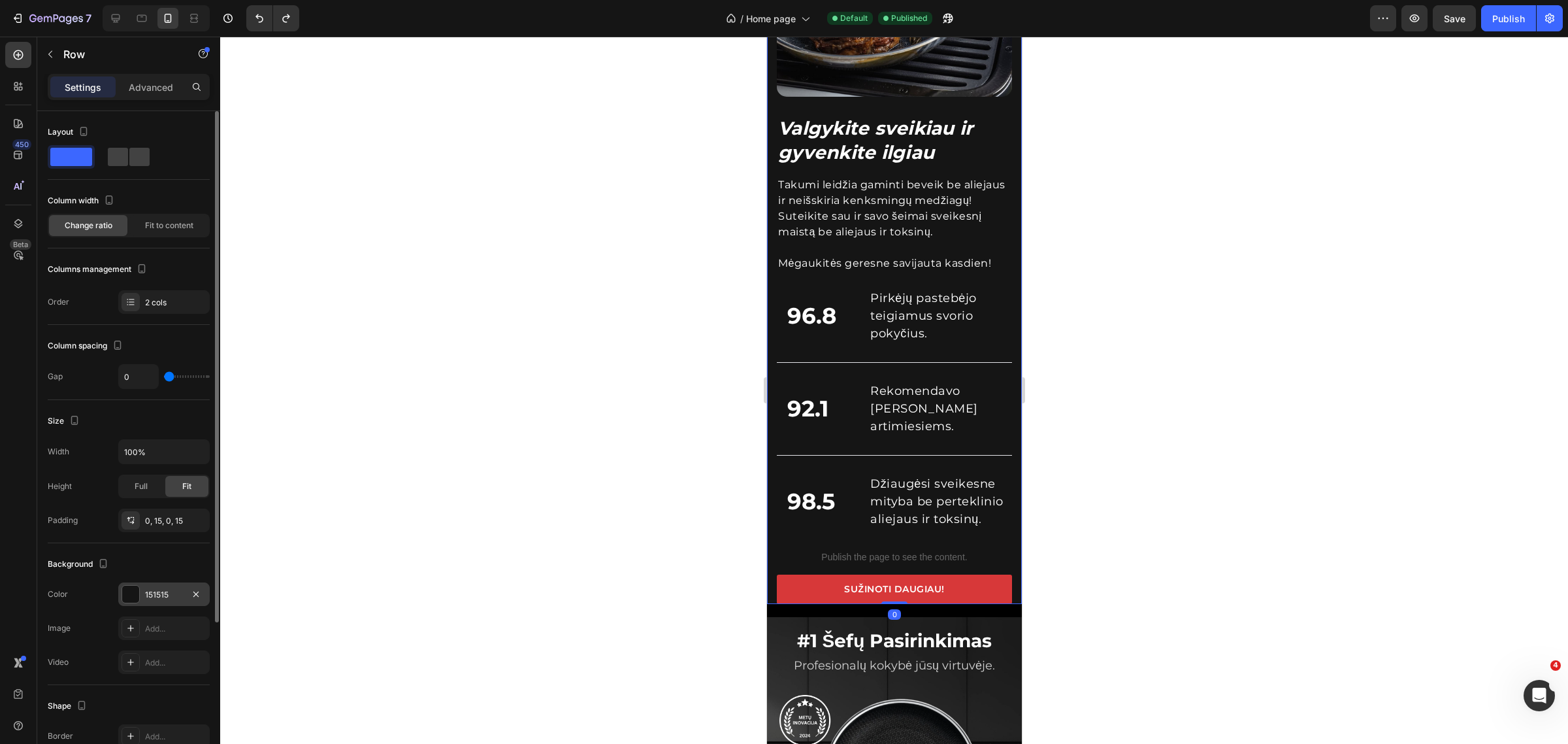
click at [169, 598] on div "151515" at bounding box center [164, 595] width 38 height 12
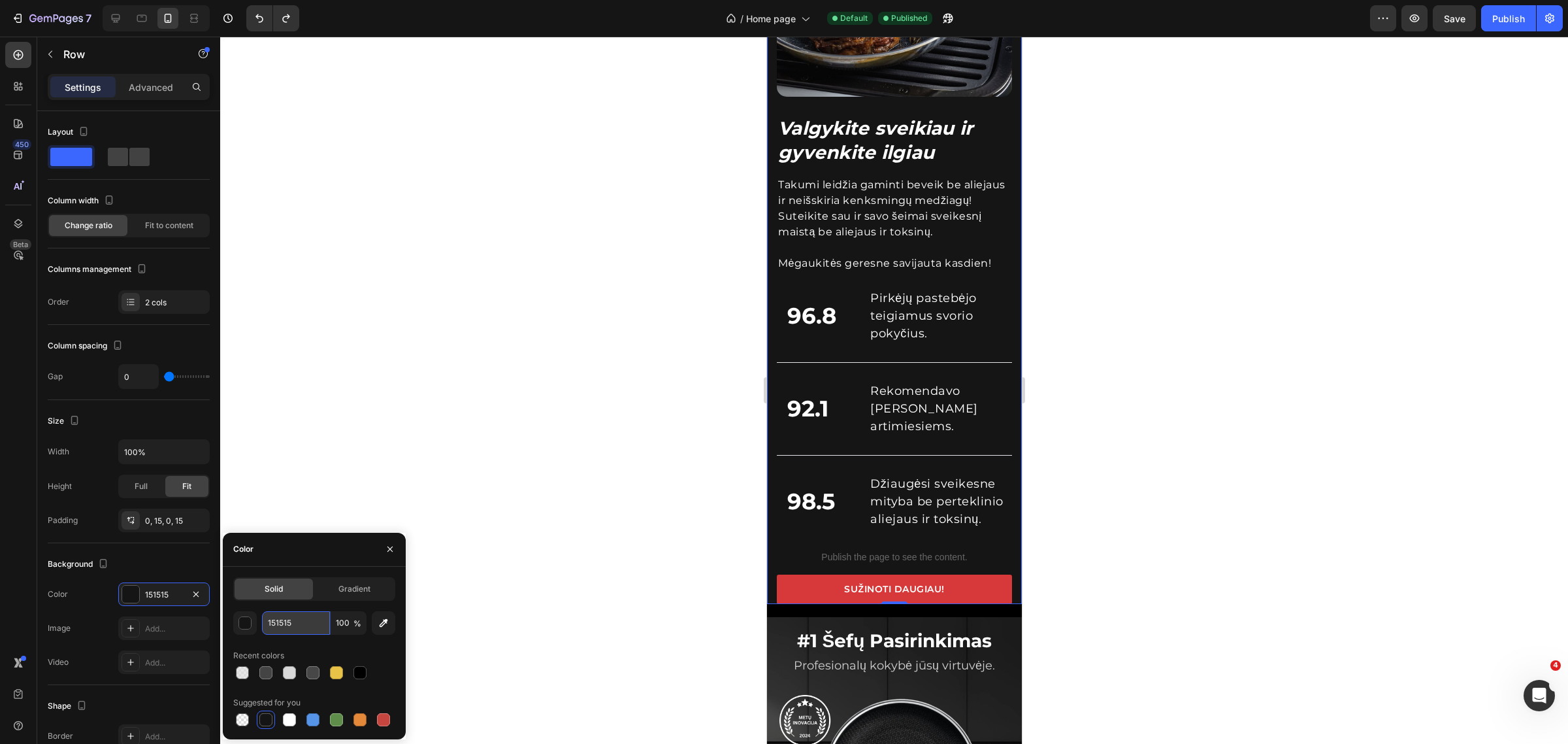
click at [289, 613] on input "151515" at bounding box center [296, 623] width 68 height 24
click at [194, 596] on icon "button" at bounding box center [196, 594] width 11 height 11
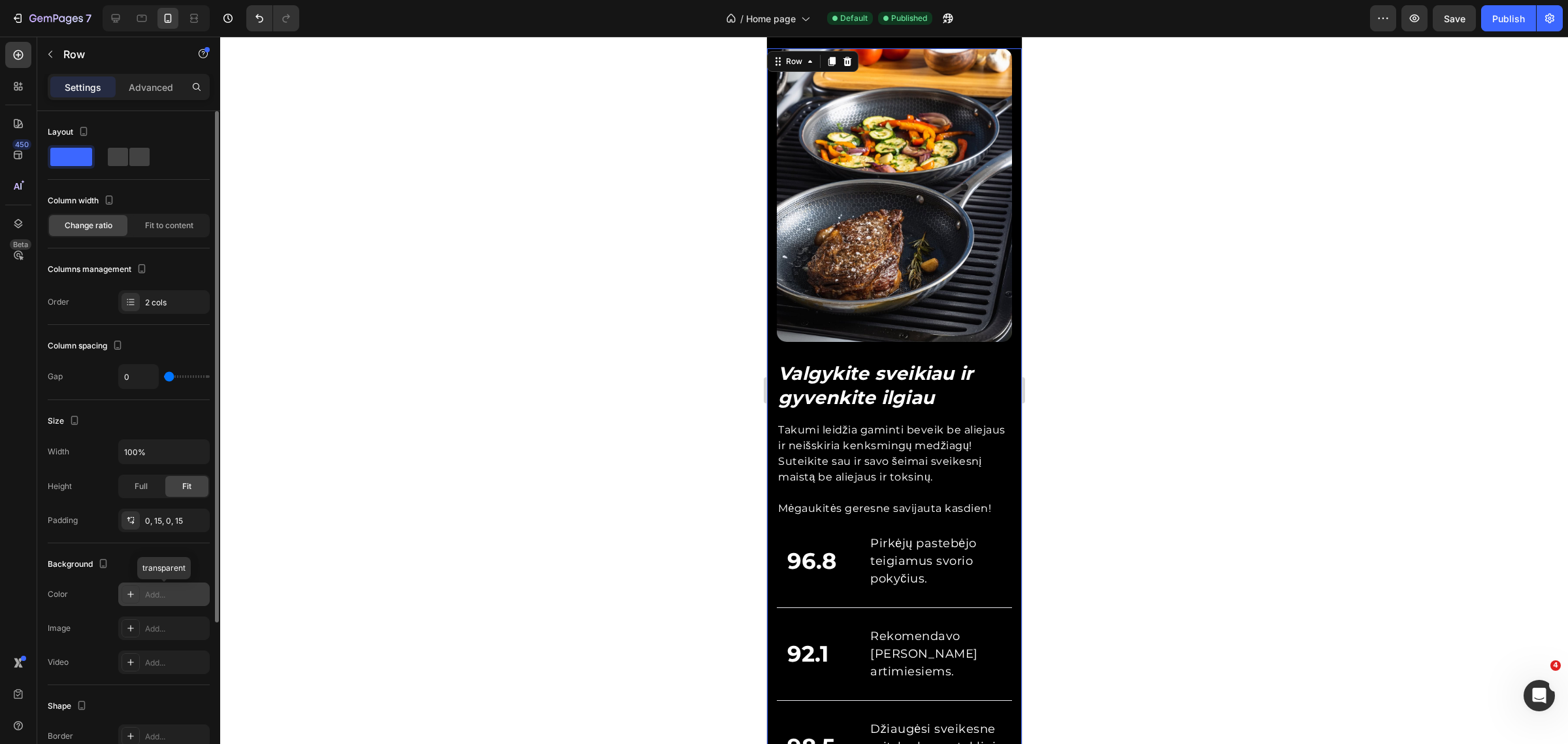
scroll to position [1651, 0]
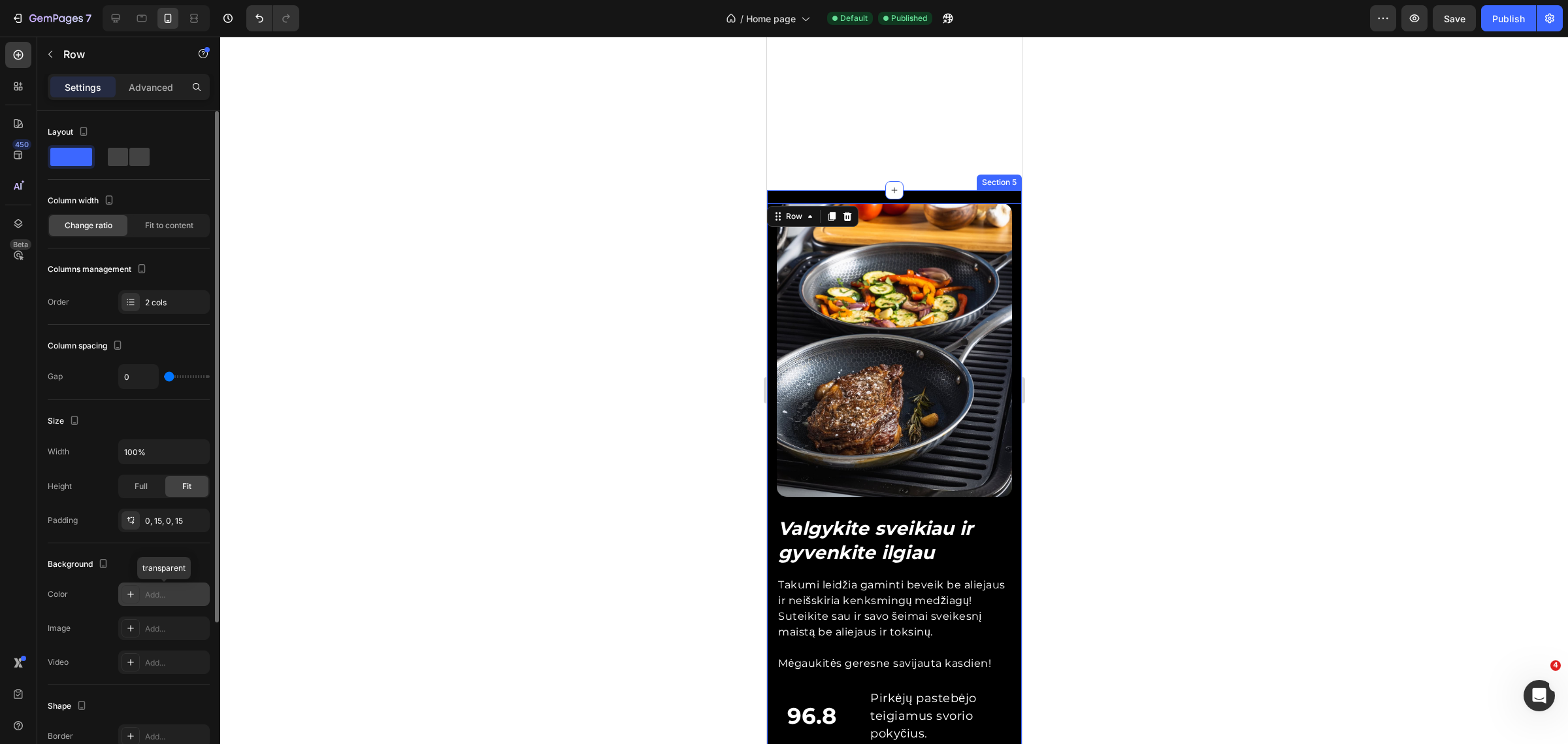
click at [937, 194] on div "Valgykite sveikiau ir gyvenkite ilgiau Heading Takumi leidžia gaminti beveik be…" at bounding box center [894, 603] width 255 height 827
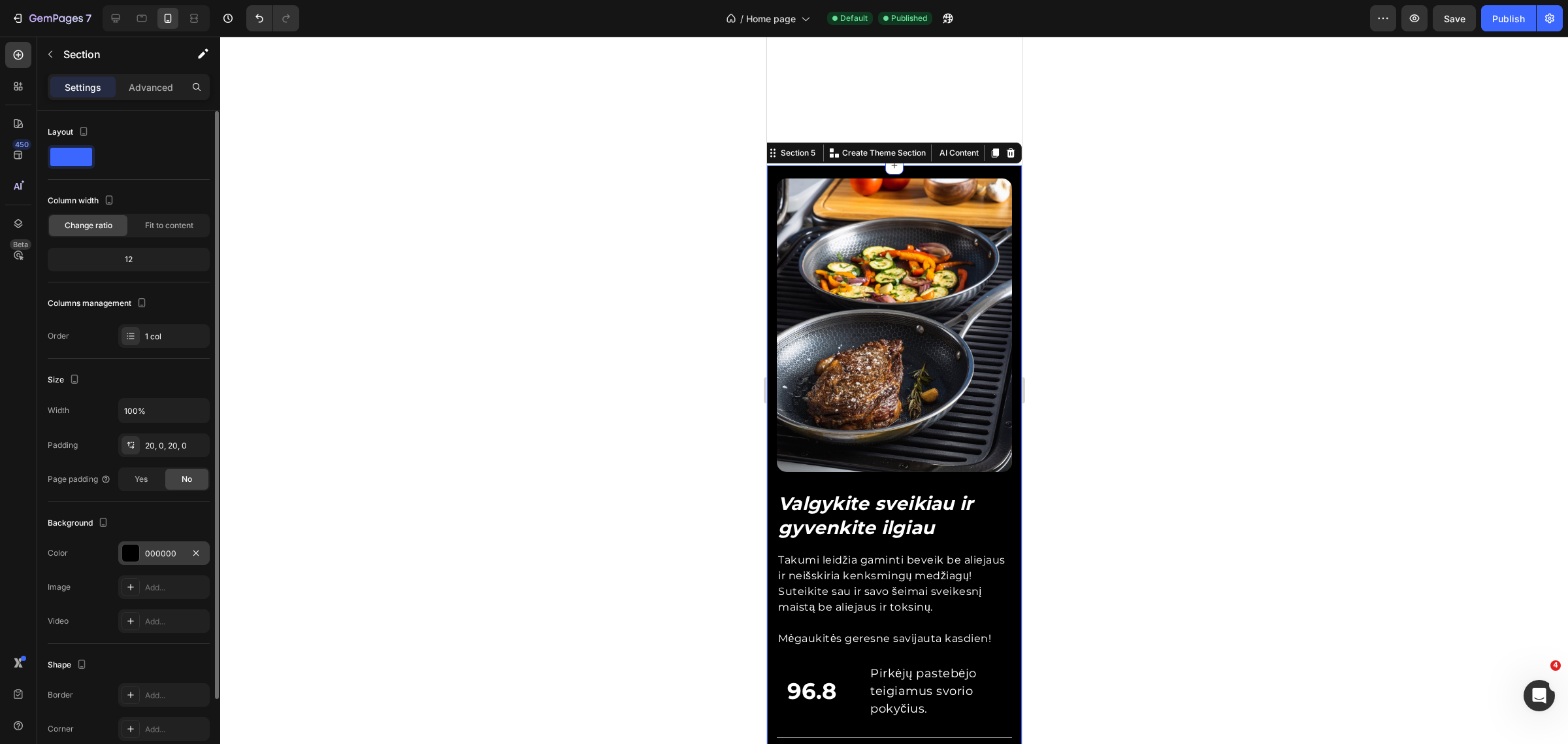
click at [165, 558] on div "000000" at bounding box center [164, 554] width 38 height 12
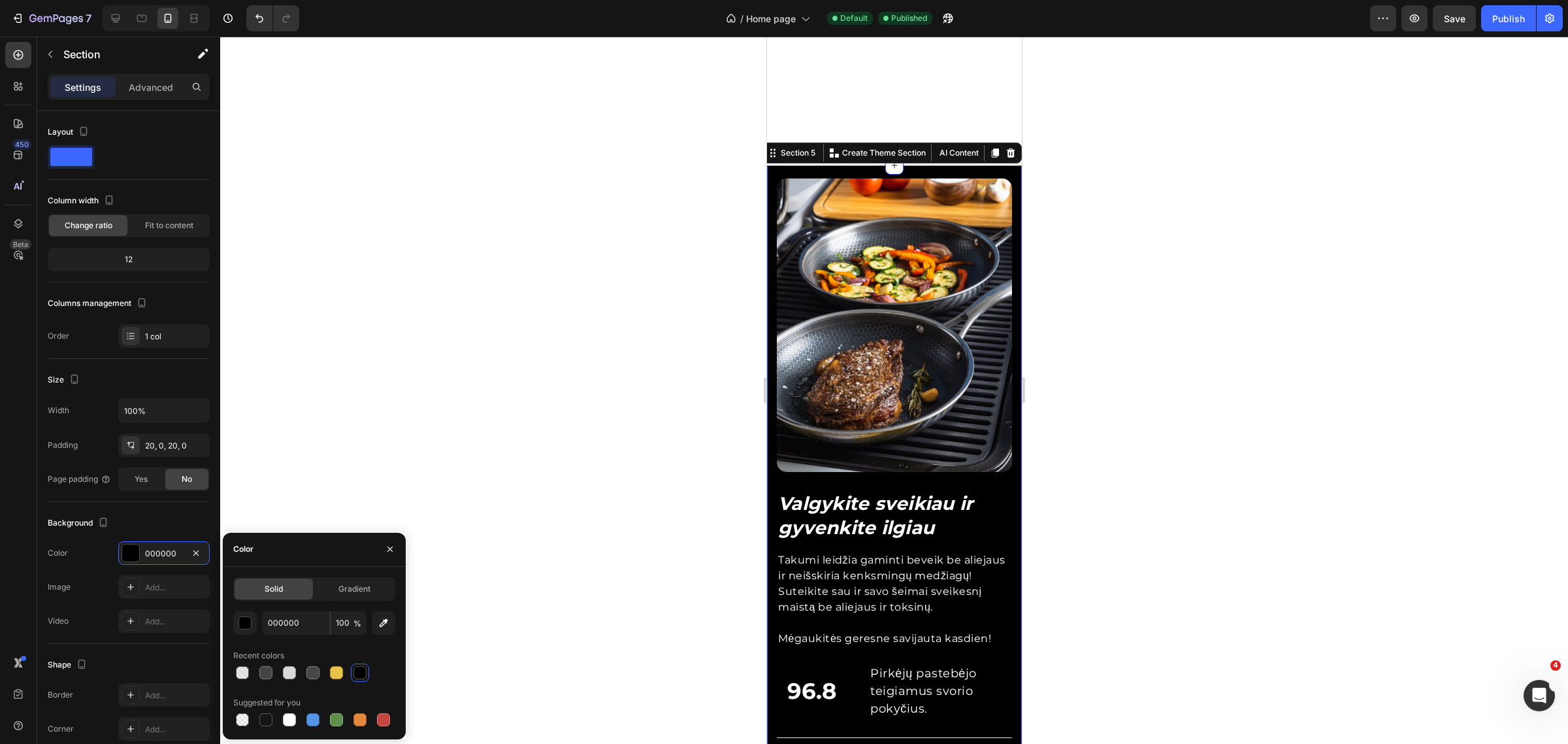
click at [265, 583] on span "Solid" at bounding box center [274, 589] width 18 height 12
click at [295, 611] on input "000000" at bounding box center [296, 623] width 68 height 24
paste input "151515"
type input "151515"
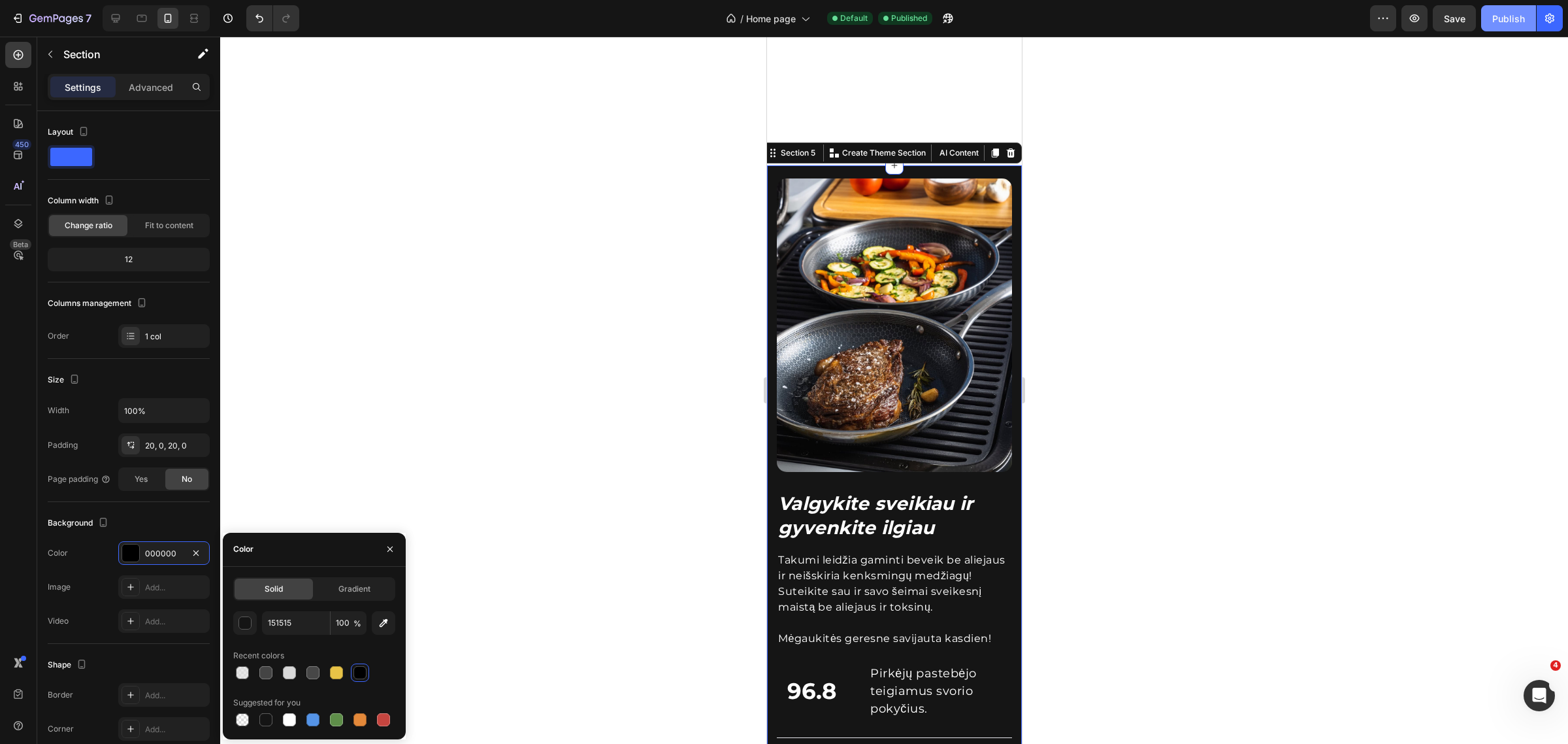
click at [1517, 18] on div "Publish" at bounding box center [1509, 18] width 33 height 14
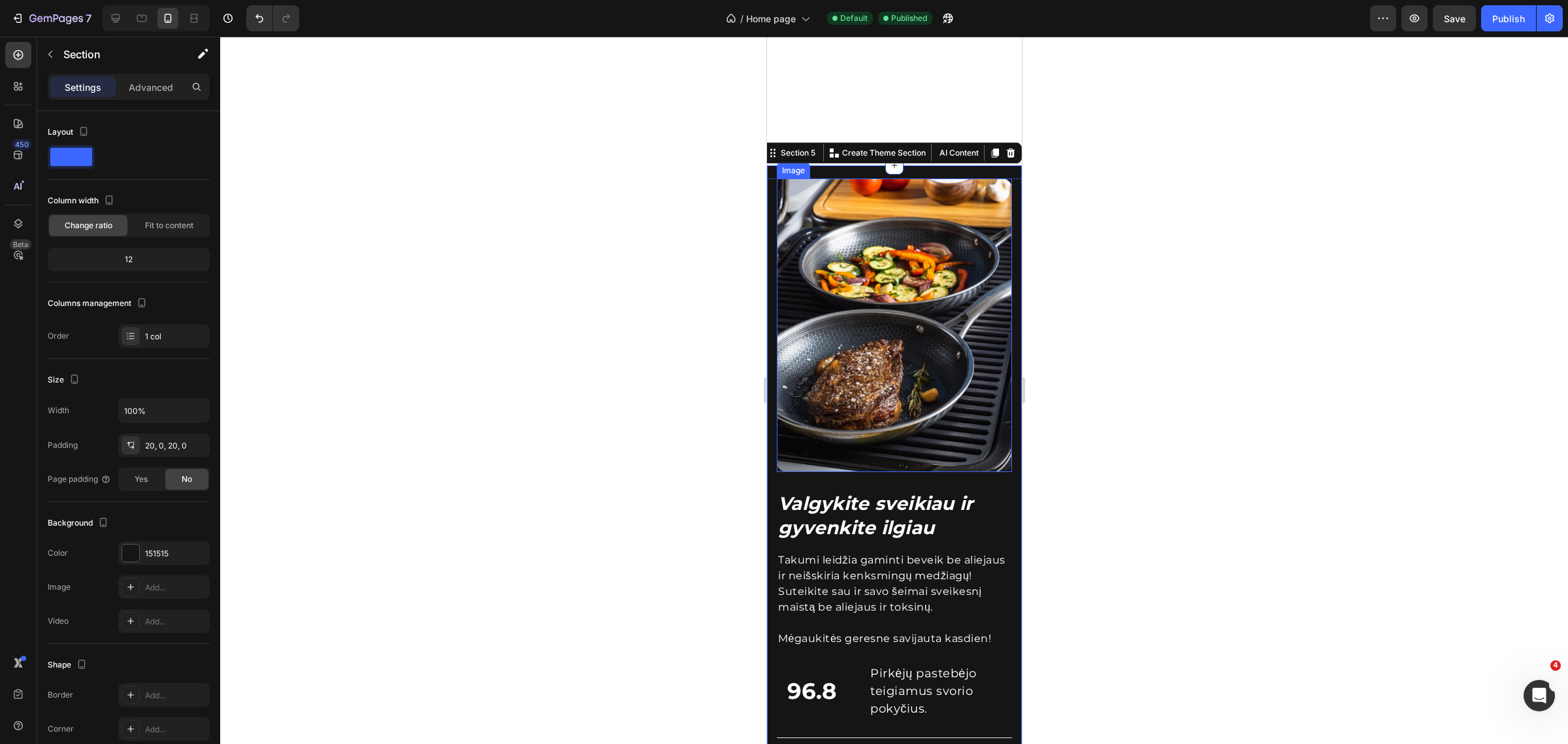
scroll to position [1896, 0]
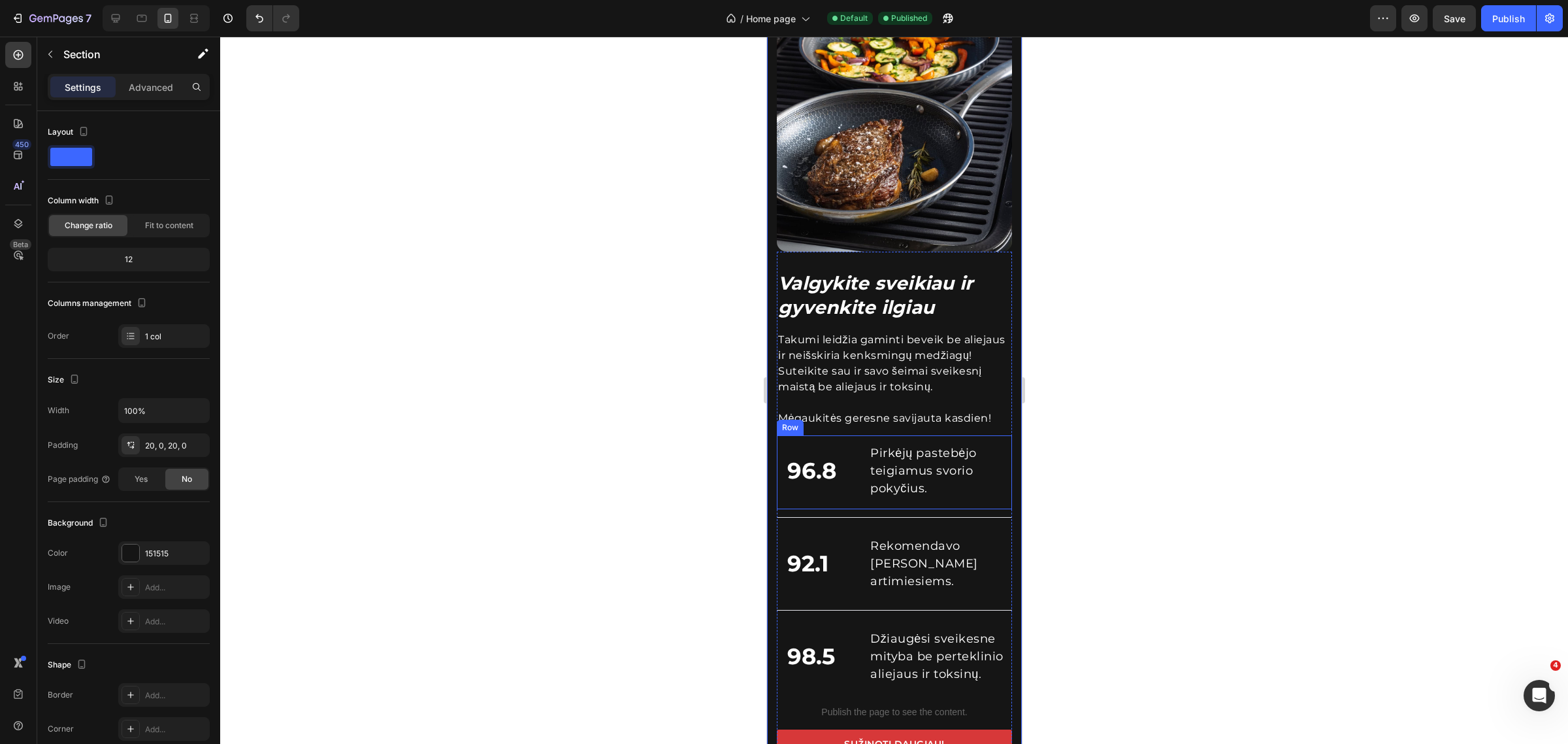
click at [870, 465] on p "Pirkėjų pastebėjo teigiamus svorio pokyčius." at bounding box center [940, 471] width 140 height 53
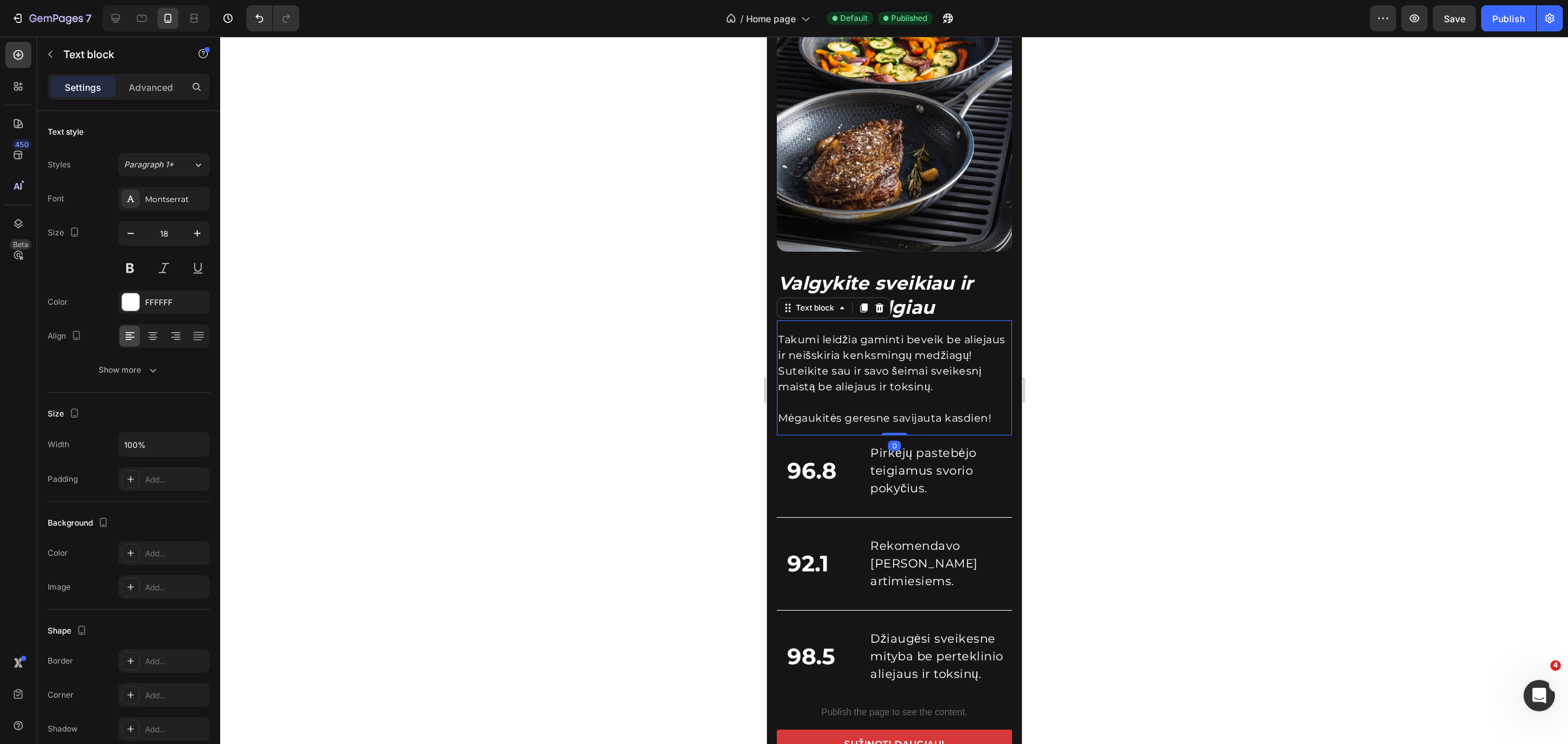
click at [839, 391] on p "Takumi leidžia gaminti beveik be aliejaus ir neišskiria kenksmingų medžiagų! Su…" at bounding box center [894, 379] width 232 height 94
click at [938, 460] on p "Pirkėjų pastebėjo teigiamus svorio pokyčius." at bounding box center [940, 471] width 140 height 53
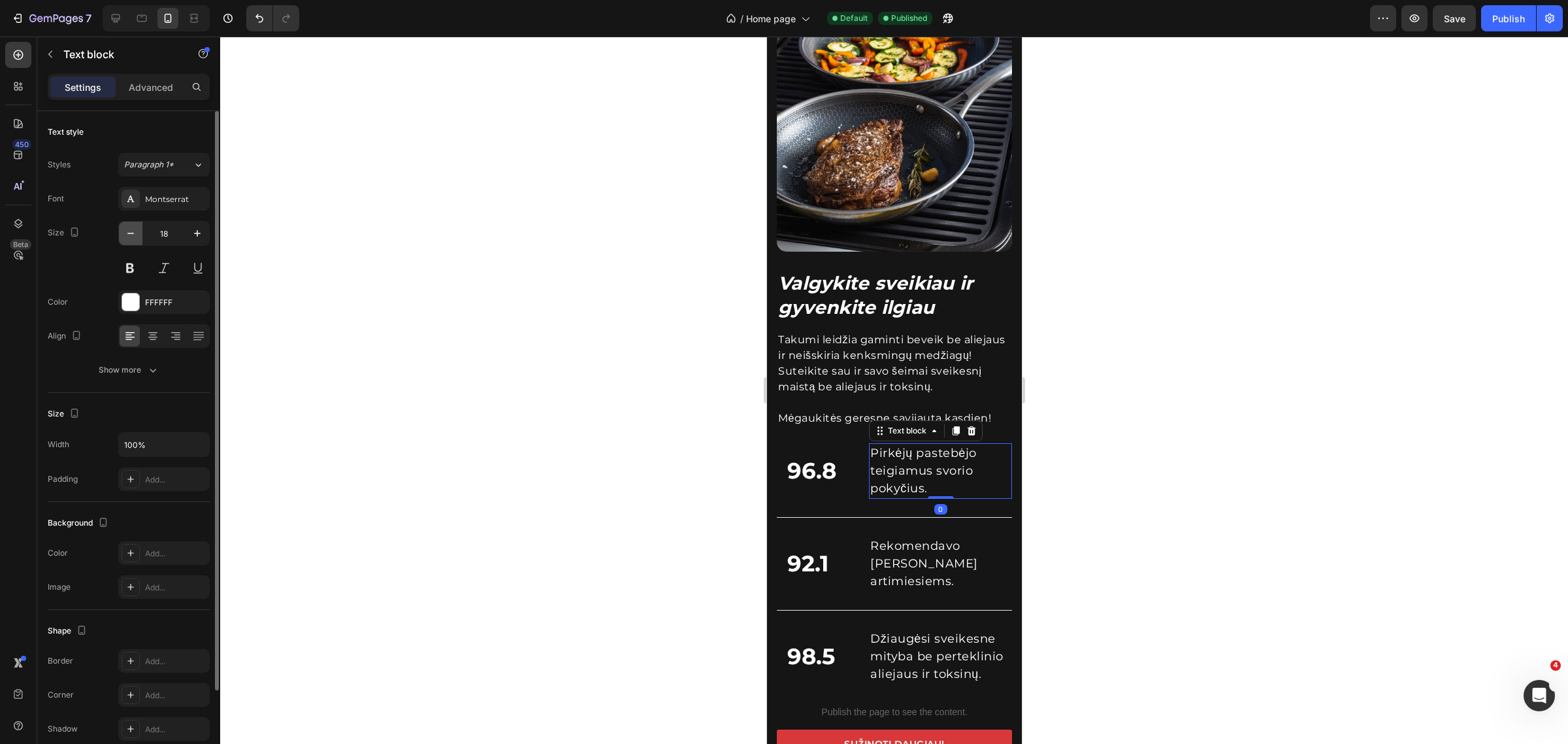
click at [137, 240] on button "button" at bounding box center [131, 233] width 24 height 24
type input "16"
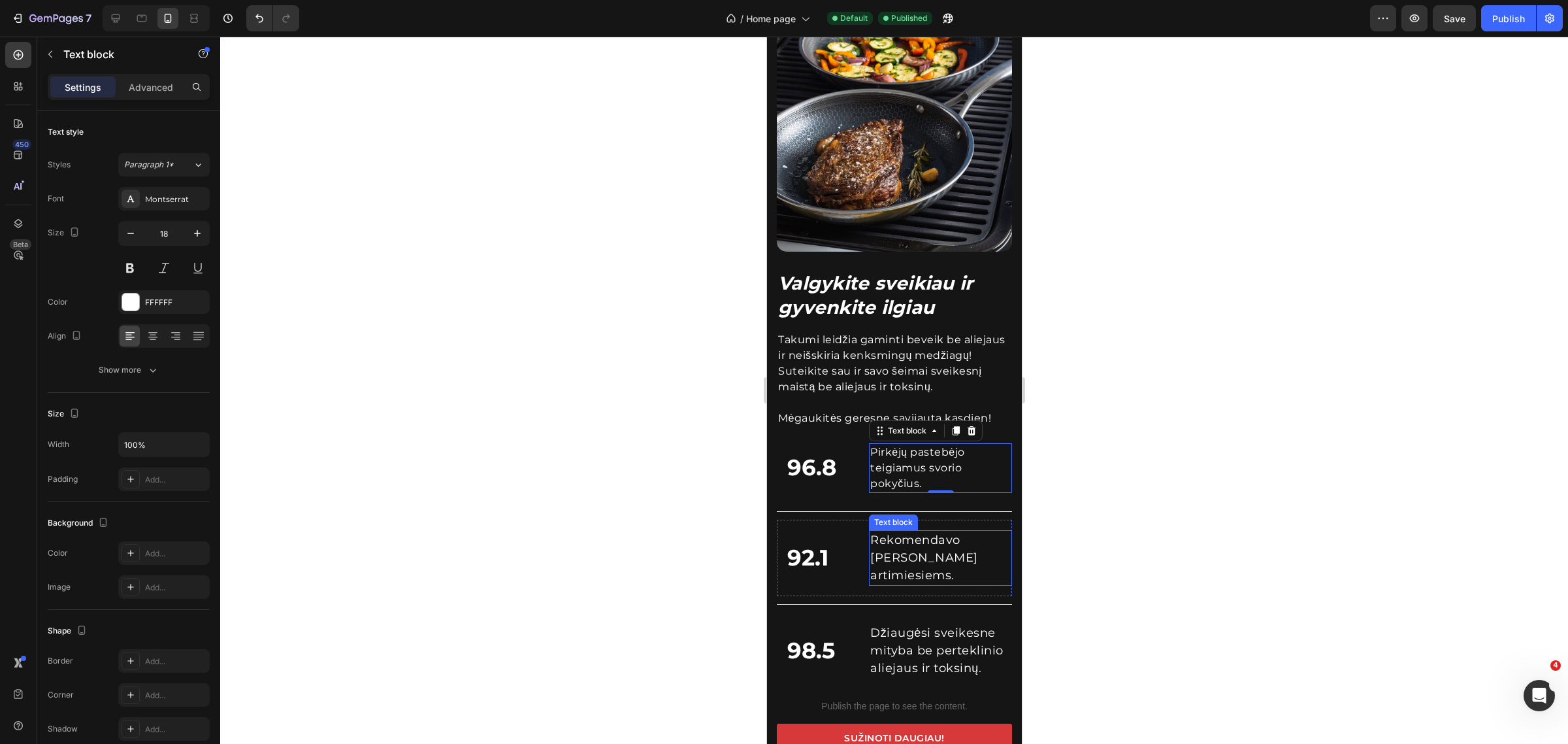
click at [923, 533] on p "Rekomendavo [PERSON_NAME] artimiesiems." at bounding box center [940, 558] width 140 height 53
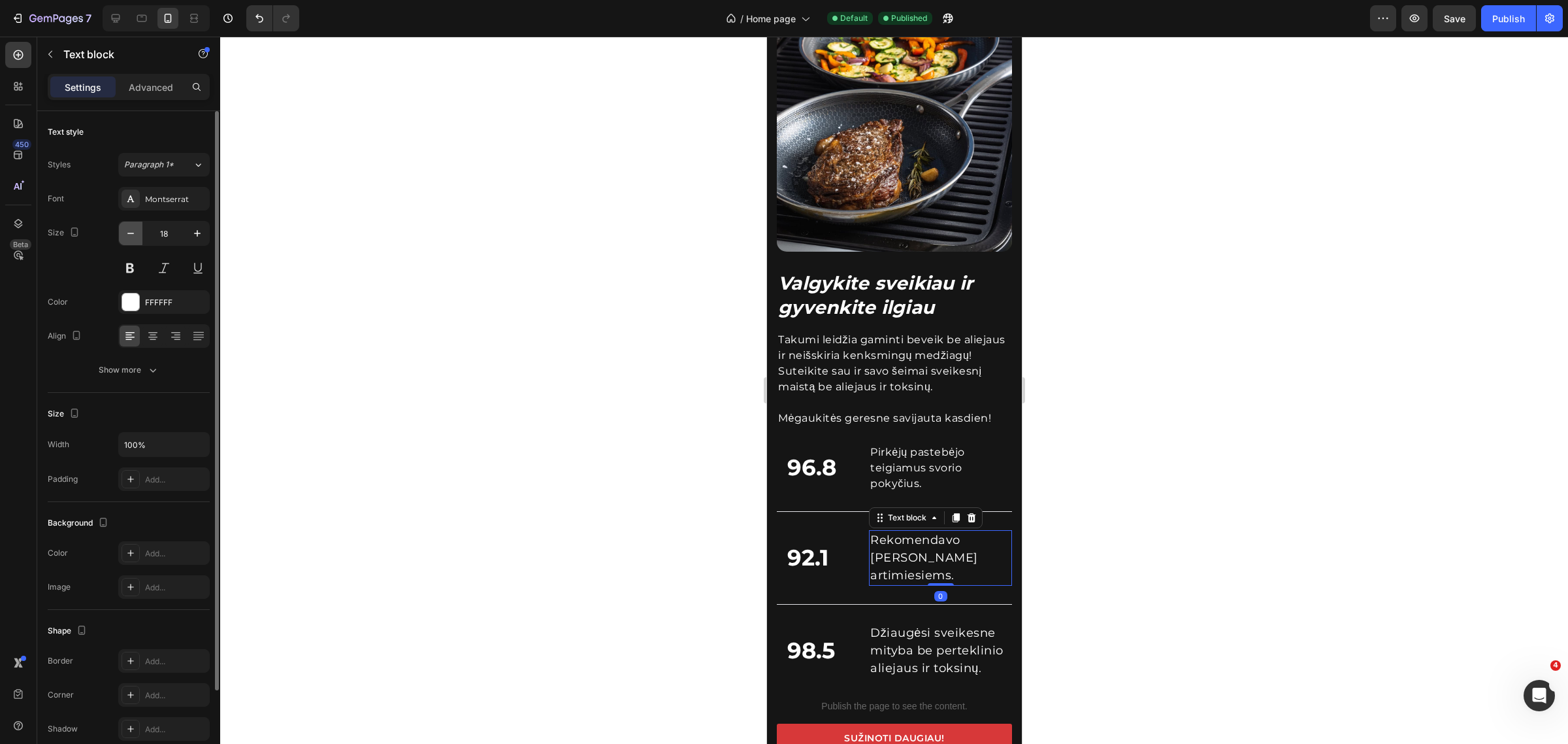
click at [131, 243] on button "button" at bounding box center [131, 233] width 24 height 24
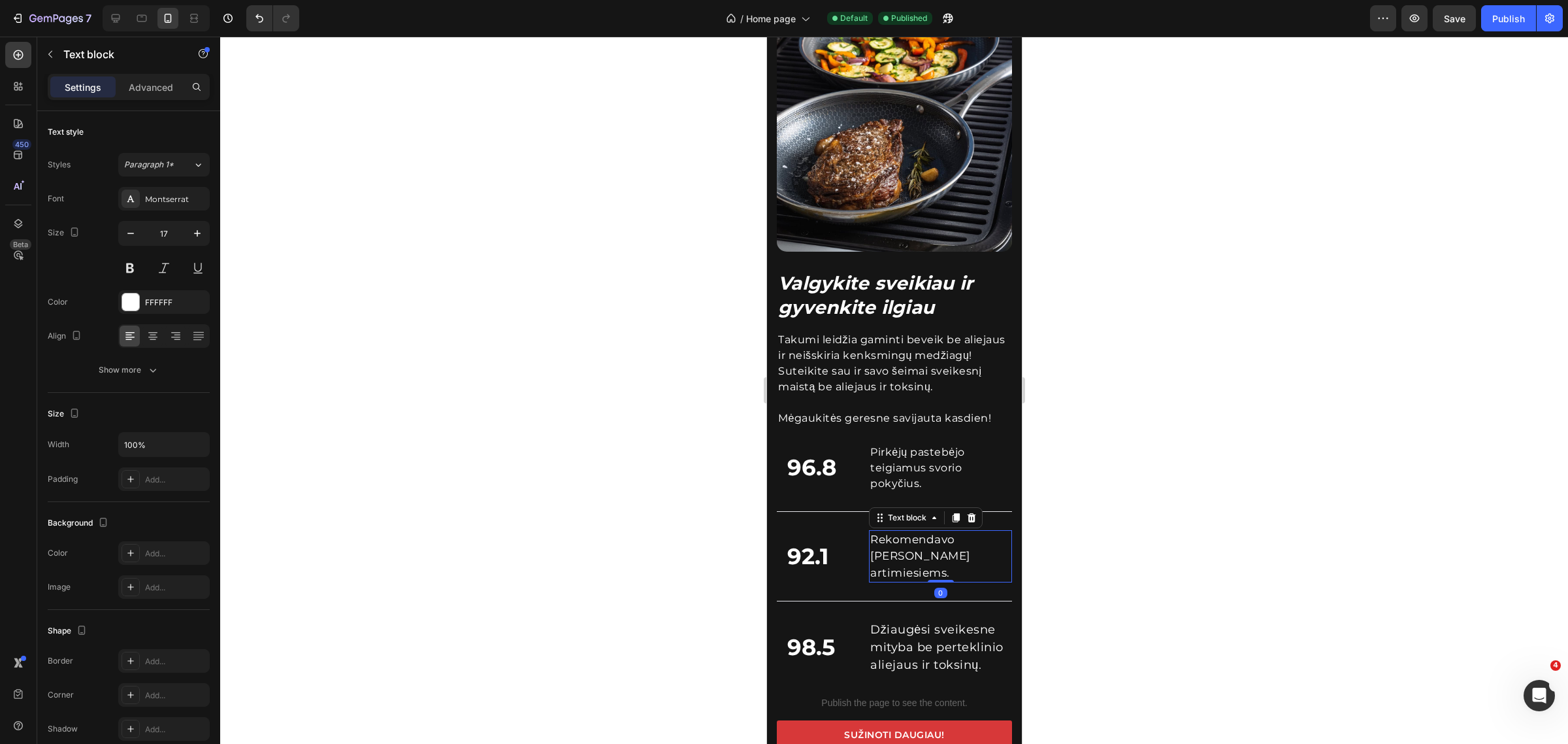
type input "16"
click at [926, 629] on p "Džiaugėsi sveikesne mityba be perteklinio aliejaus ir toksinų." at bounding box center [940, 645] width 140 height 53
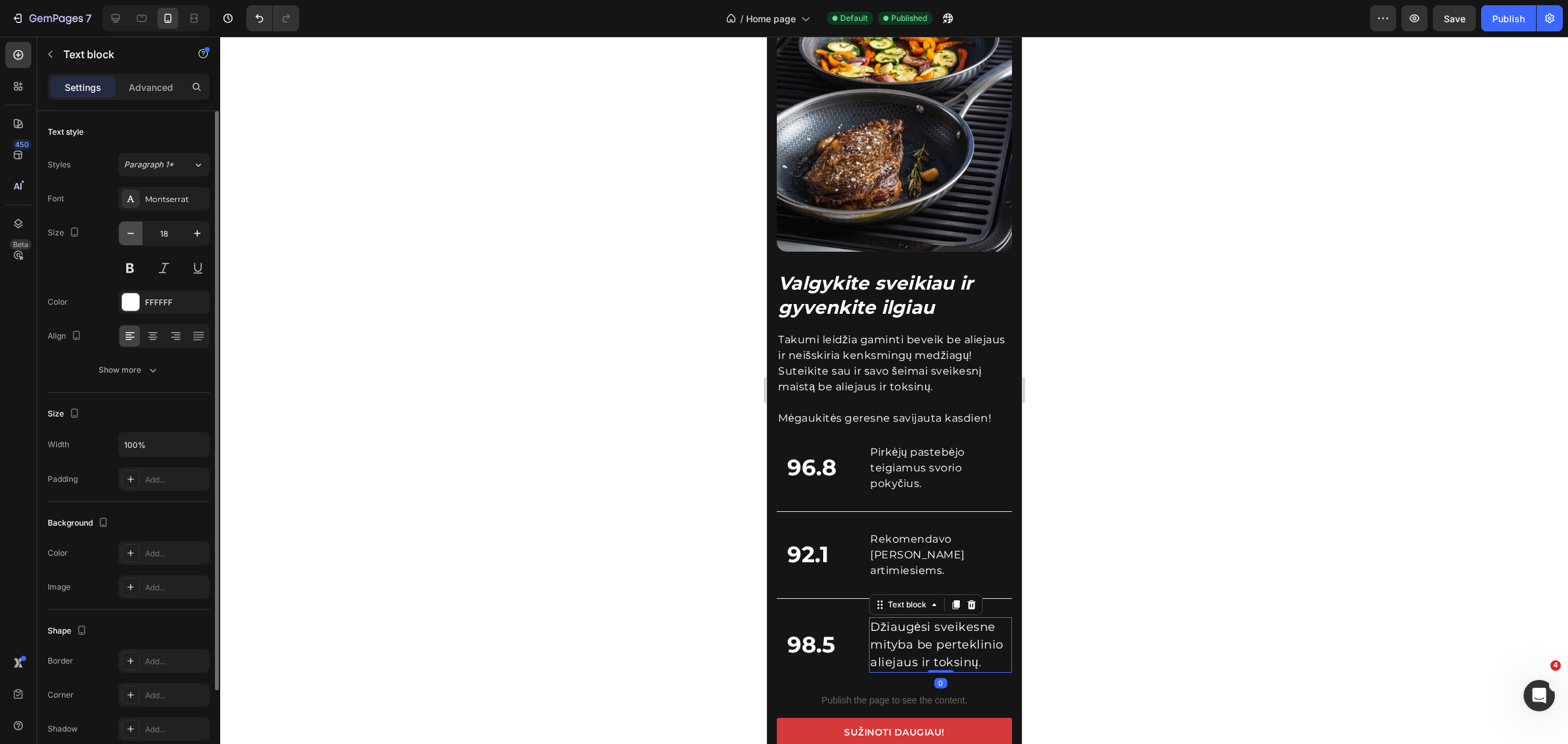
click at [135, 240] on icon "button" at bounding box center [131, 233] width 13 height 13
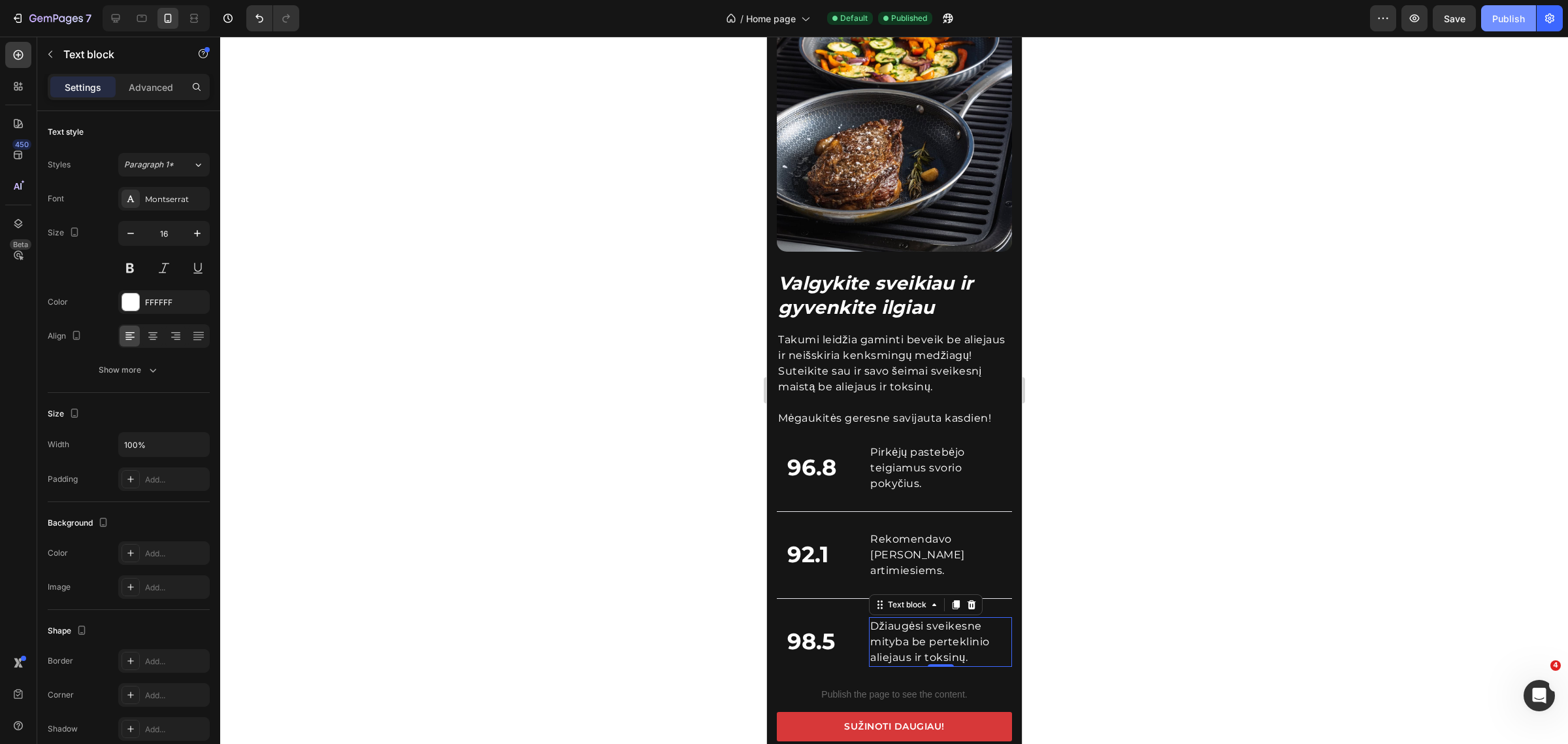
click at [1514, 15] on div "Publish" at bounding box center [1509, 18] width 33 height 14
click at [198, 236] on icon "button" at bounding box center [198, 233] width 13 height 13
type input "18"
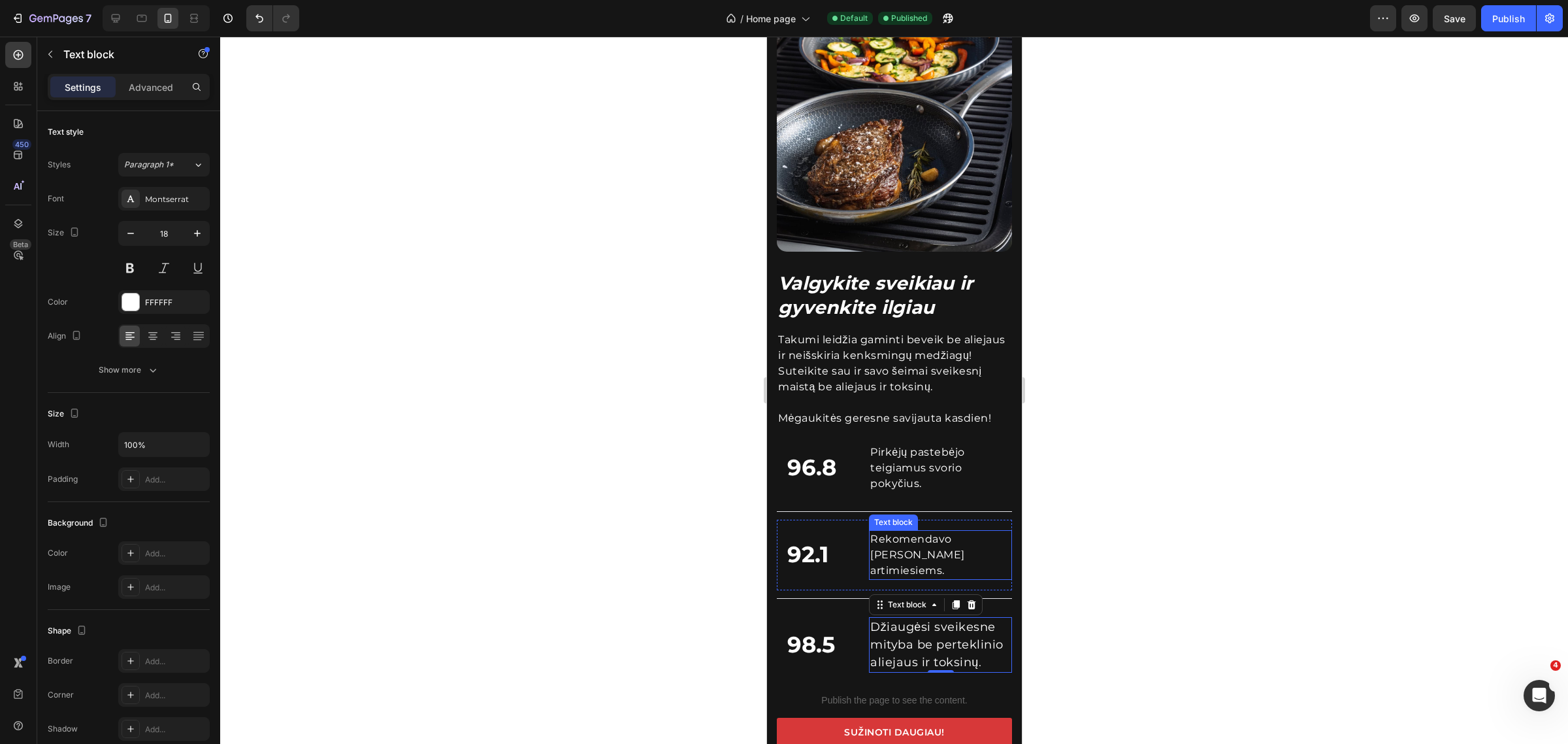
click at [907, 533] on p "Rekomendavo [PERSON_NAME] artimiesiems." at bounding box center [940, 555] width 140 height 47
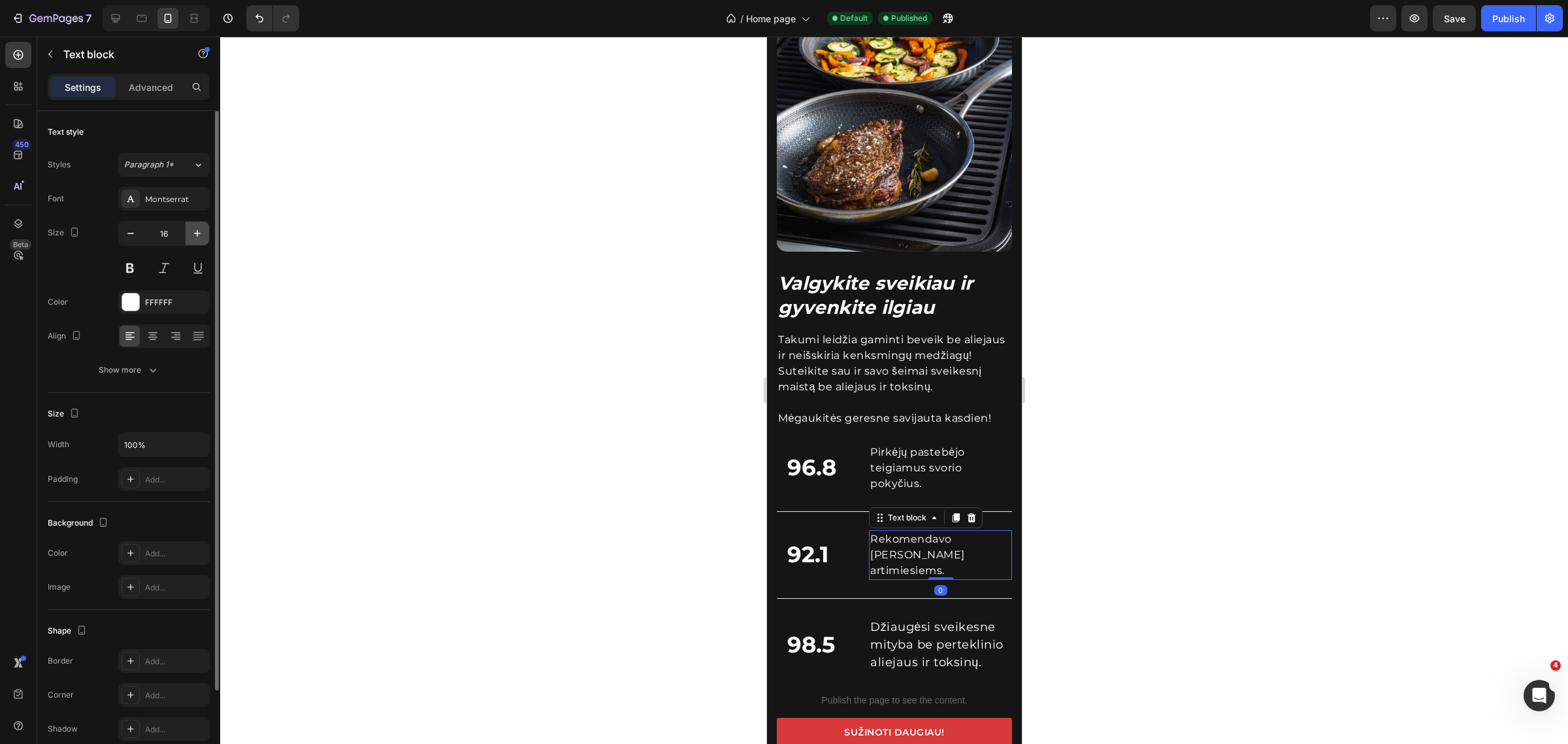
click at [194, 236] on icon "button" at bounding box center [198, 233] width 13 height 13
type input "18"
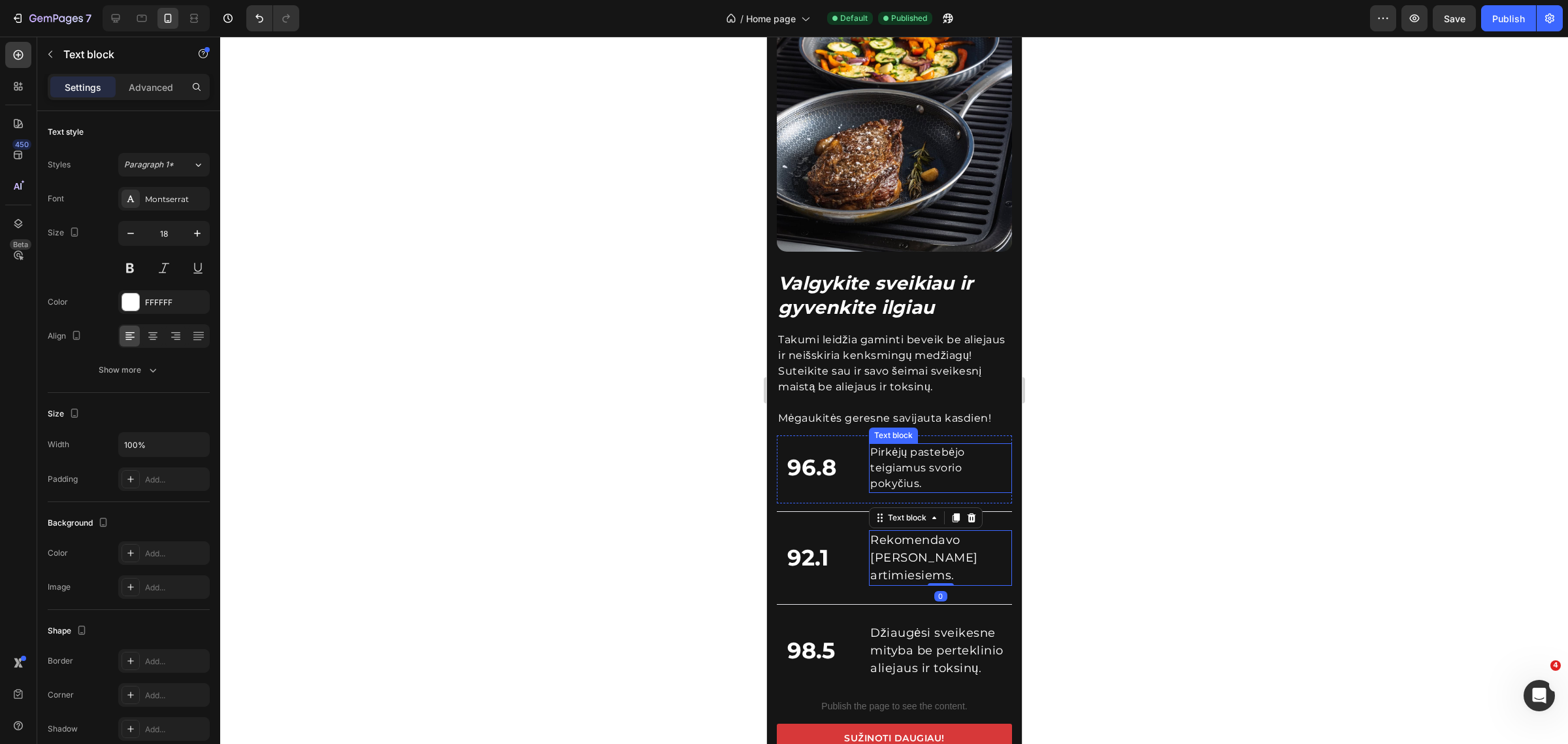
click at [895, 449] on p "Pirkėjų pastebėjo teigiamus svorio pokyčius." at bounding box center [940, 468] width 140 height 47
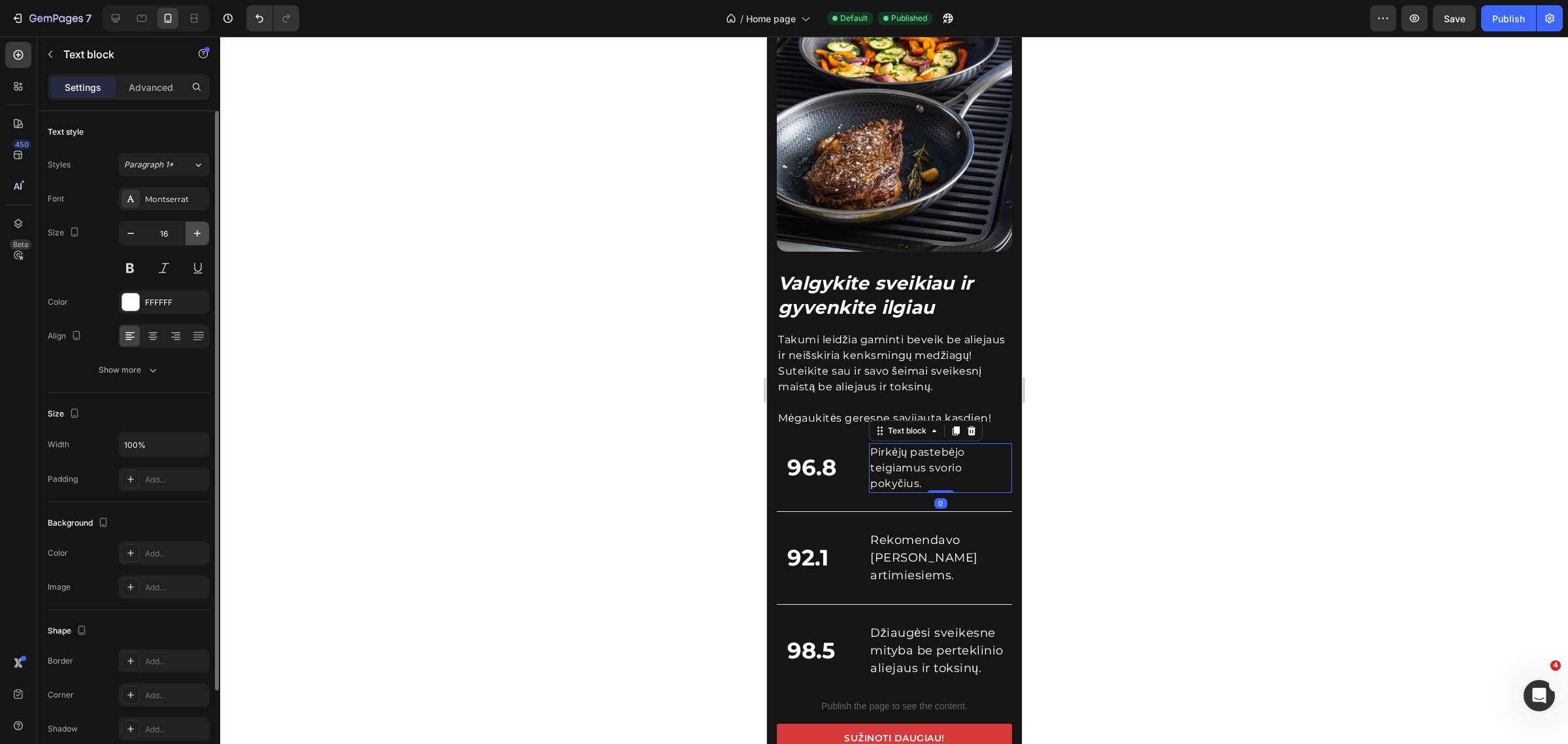
click at [194, 227] on icon "button" at bounding box center [198, 233] width 13 height 13
click at [193, 227] on icon "button" at bounding box center [198, 233] width 13 height 13
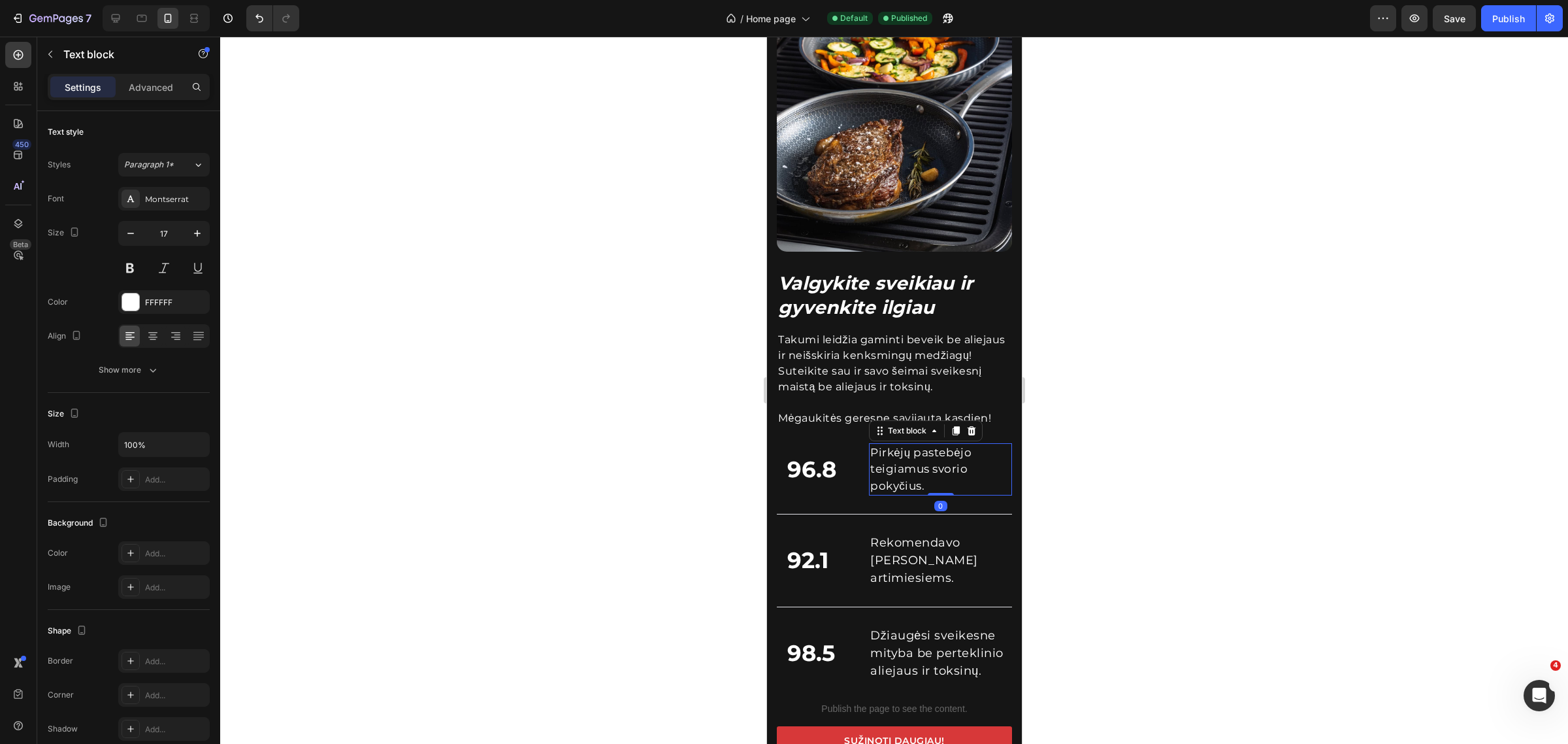
type input "18"
click at [1503, 23] on div "Publish" at bounding box center [1509, 18] width 33 height 14
click at [770, 266] on div "Valgykite sveikiau ir gyvenkite ilgiau Heading Takumi leidžia gaminti beveik be…" at bounding box center [894, 359] width 255 height 801
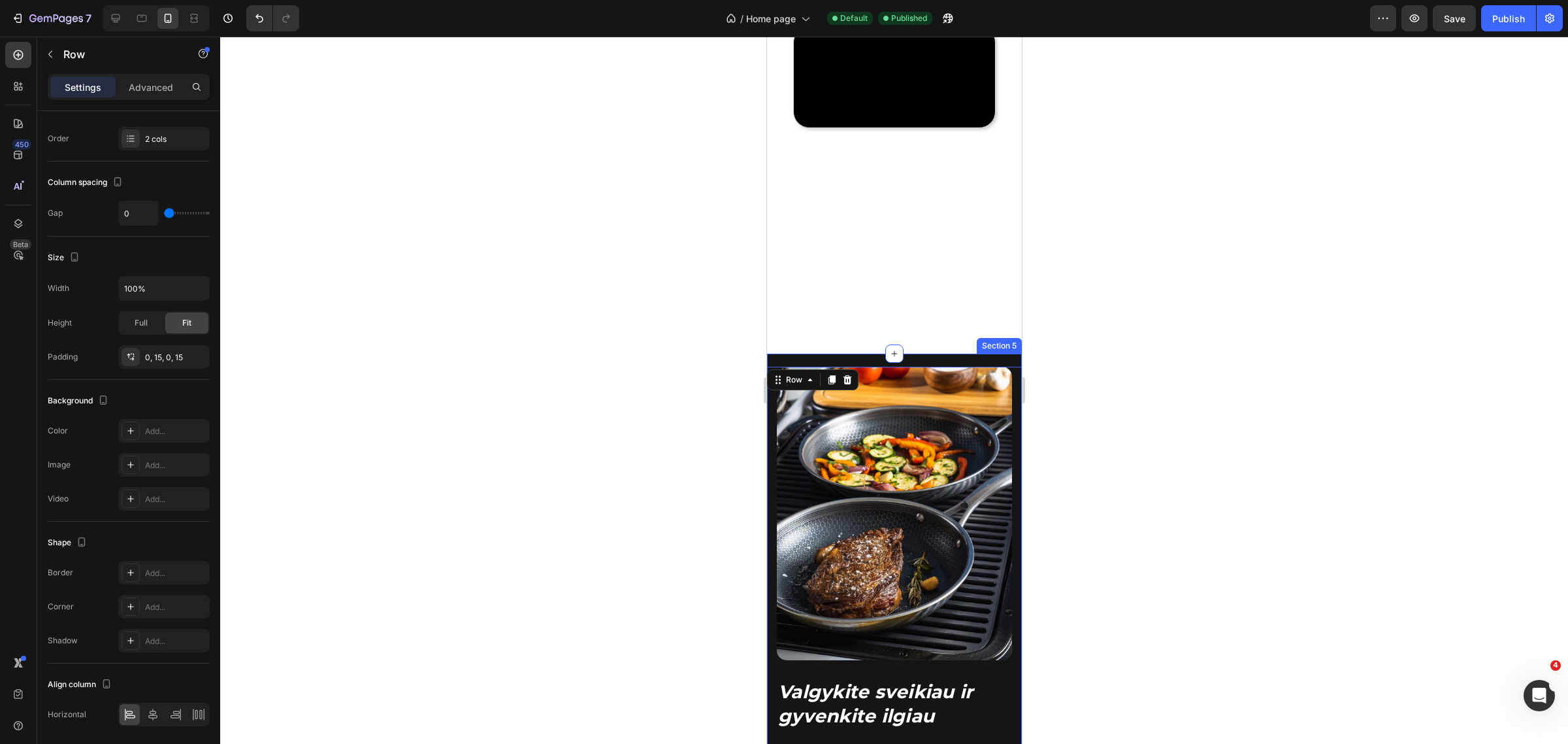
scroll to position [1405, 0]
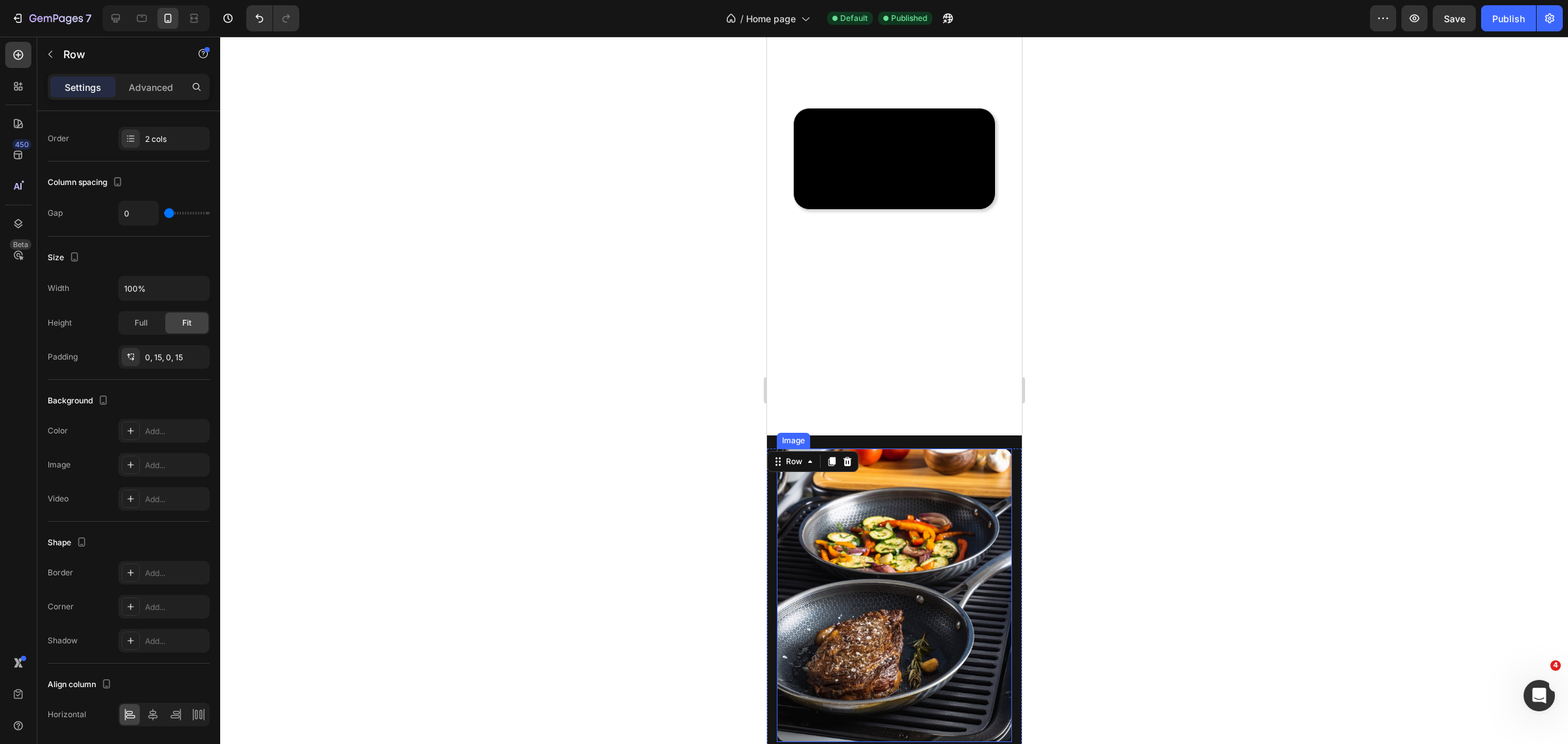
click at [799, 443] on div "Image" at bounding box center [793, 441] width 28 height 12
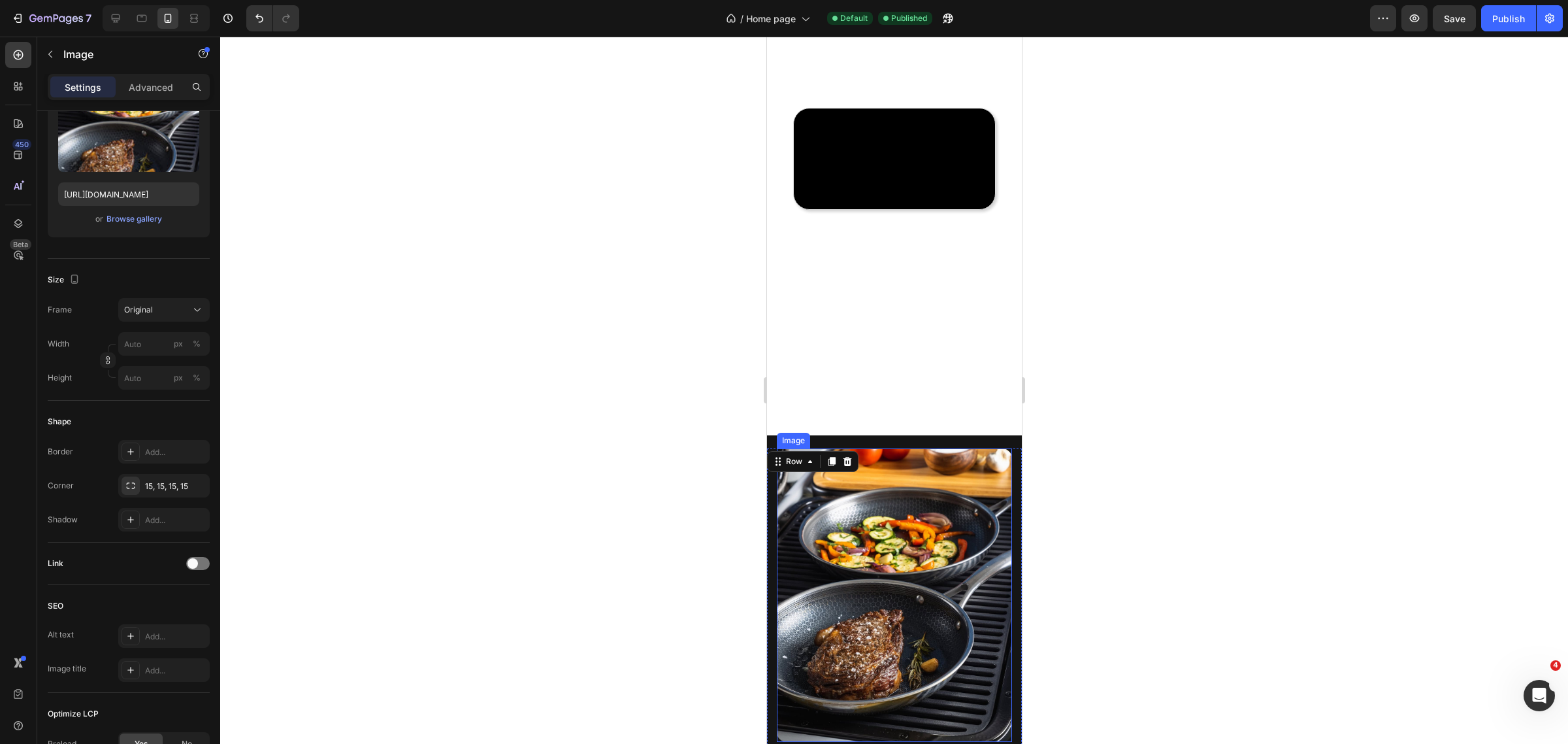
scroll to position [0, 0]
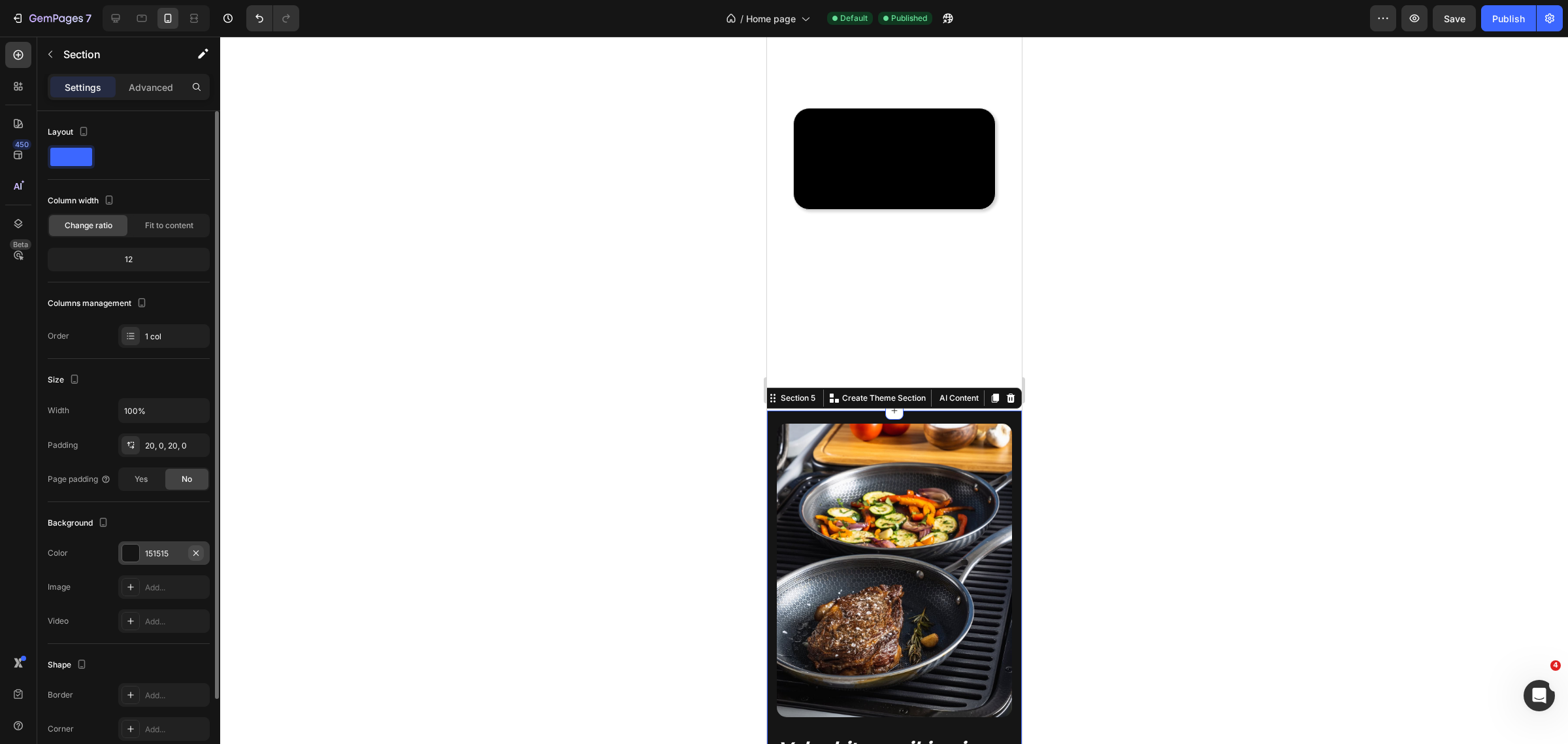
click at [198, 553] on icon "button" at bounding box center [196, 553] width 11 height 11
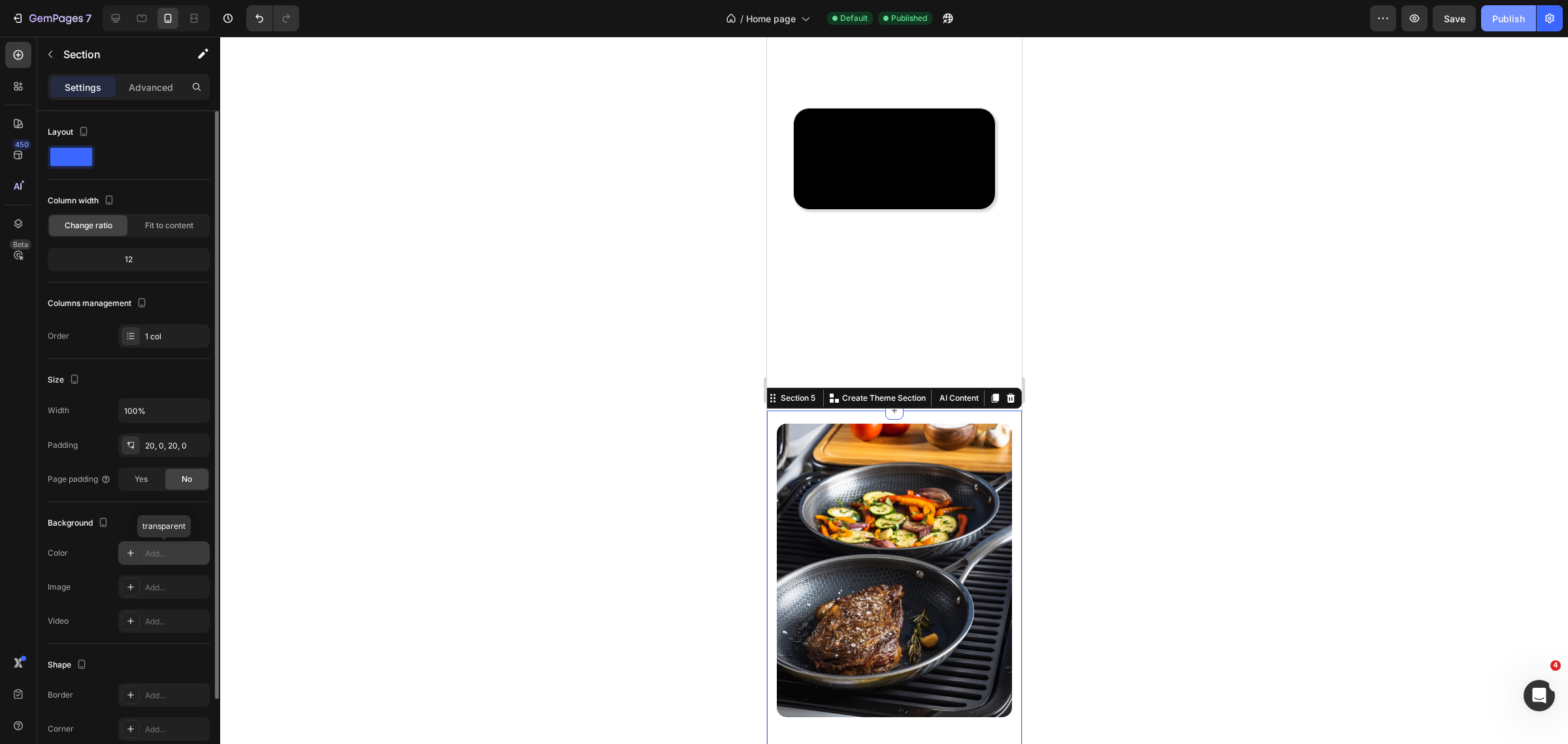
click at [1503, 17] on div "Publish" at bounding box center [1509, 18] width 33 height 14
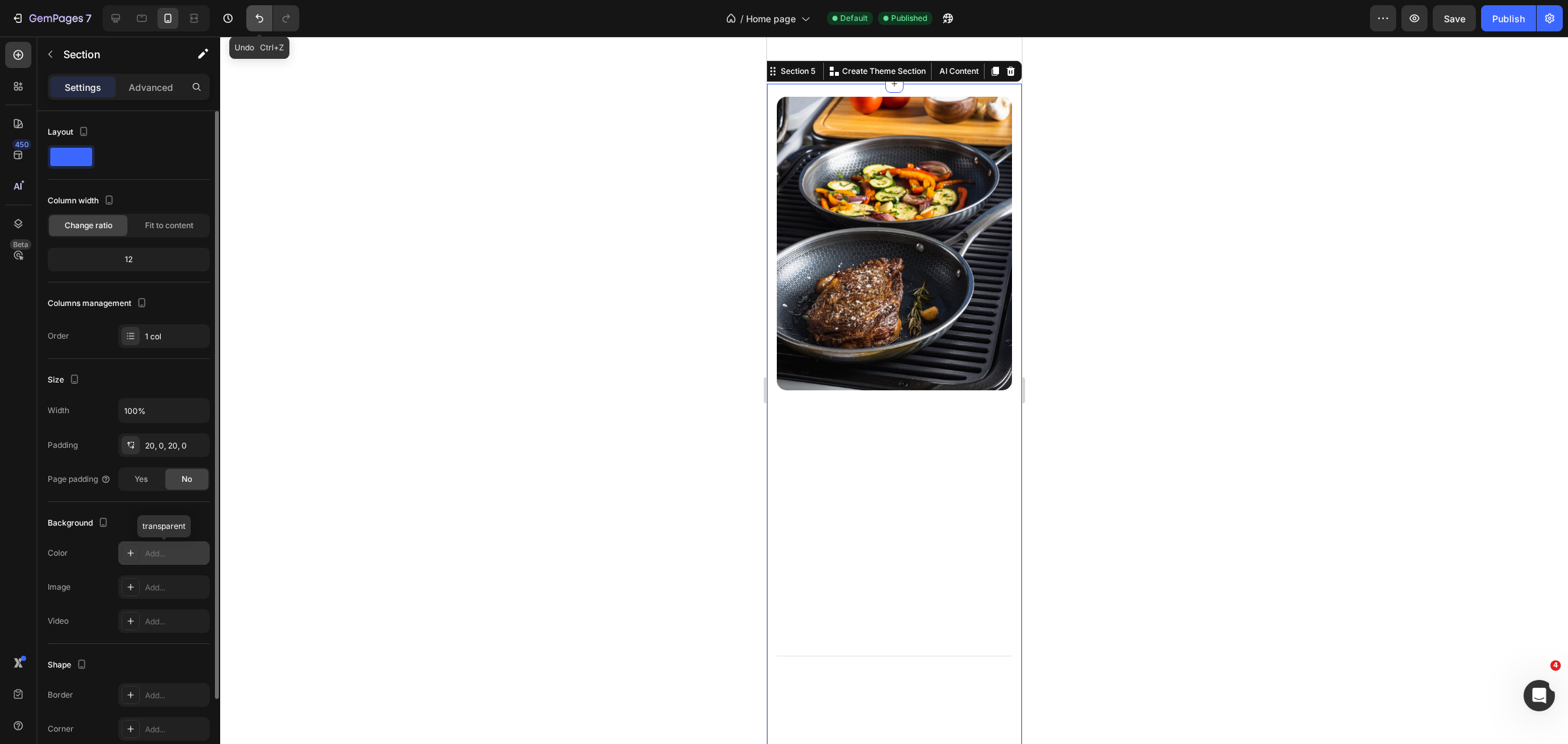
click at [251, 14] on button "Undo/Redo" at bounding box center [259, 18] width 26 height 26
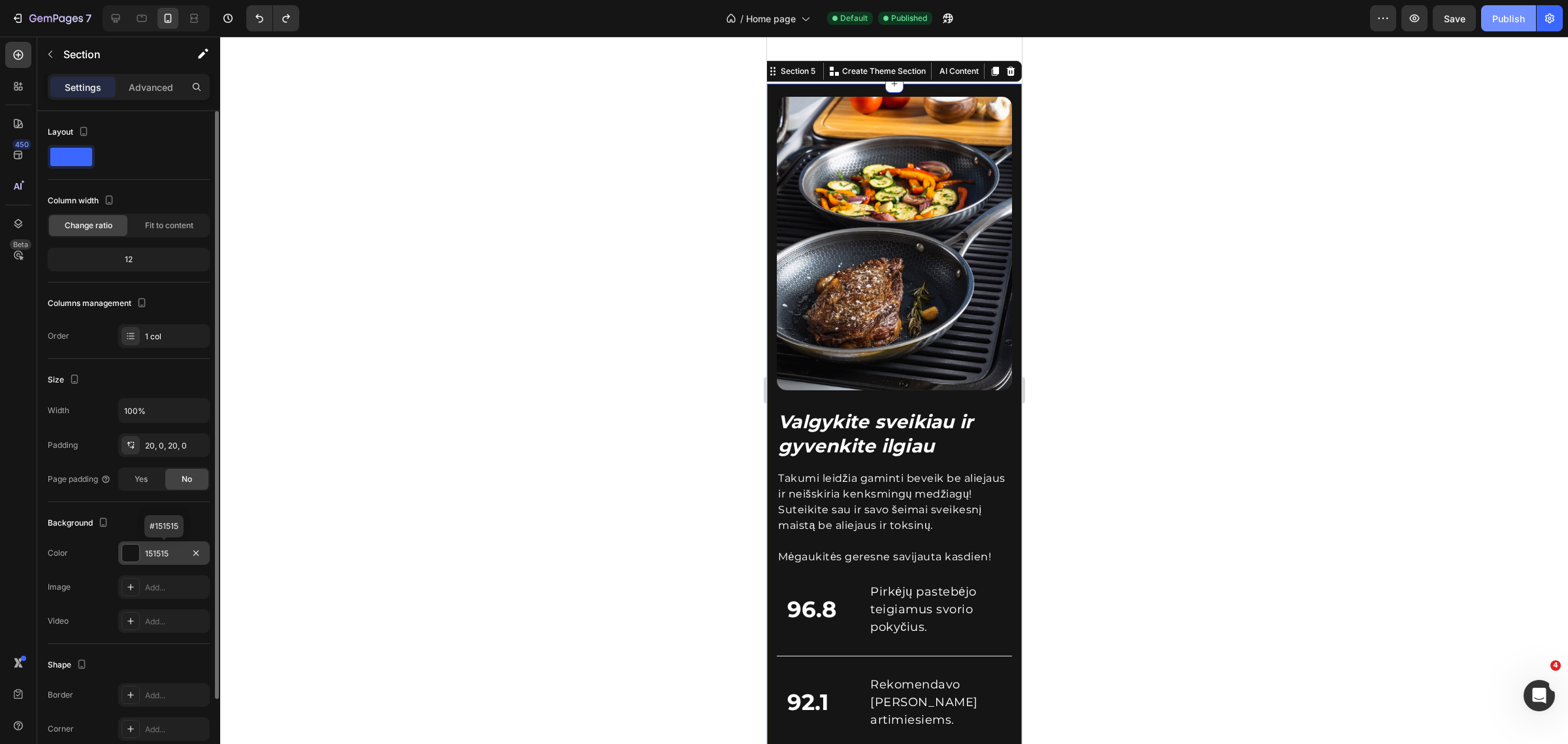
click at [1500, 10] on button "Publish" at bounding box center [1509, 18] width 55 height 26
click at [1268, 318] on div at bounding box center [894, 390] width 1348 height 707
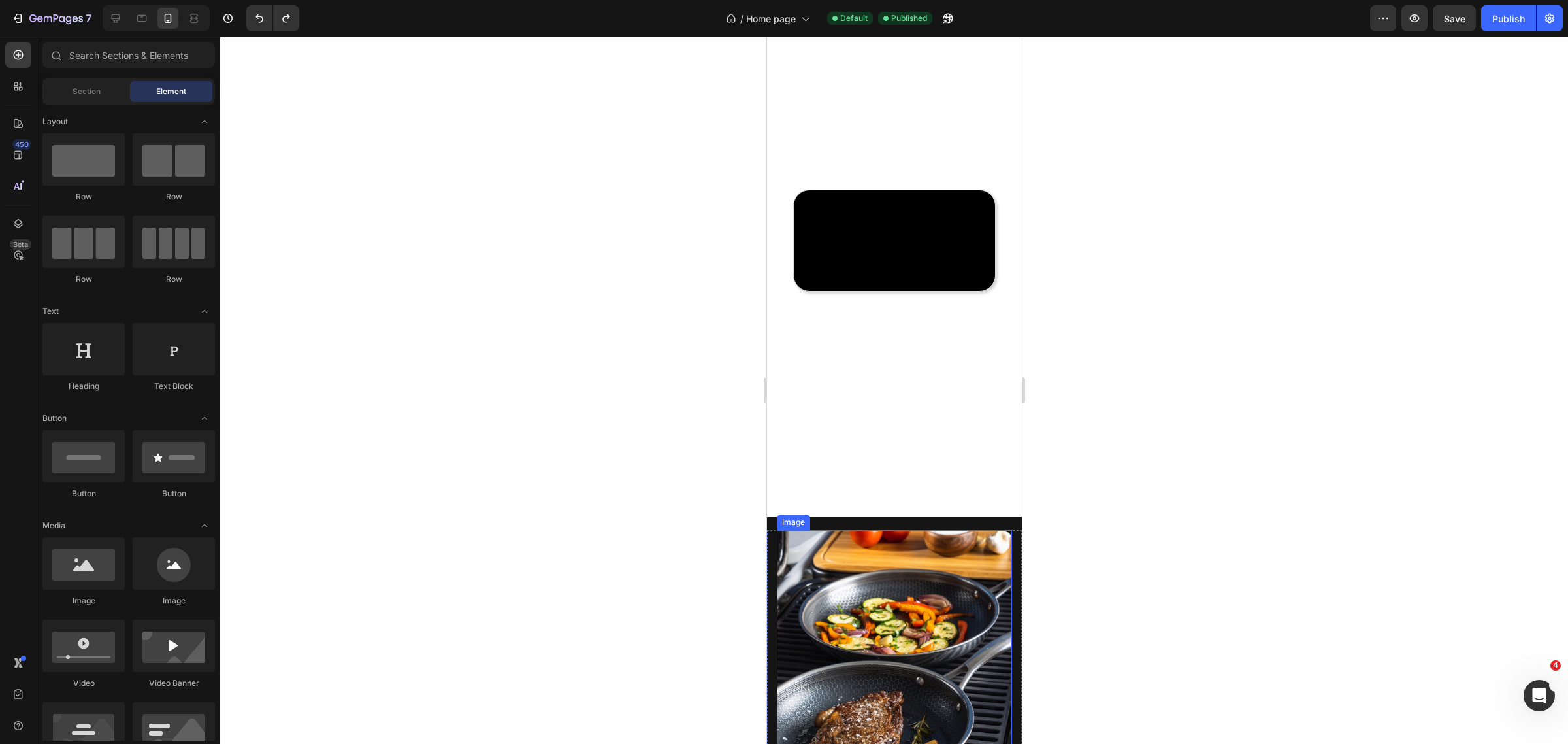
scroll to position [1160, 0]
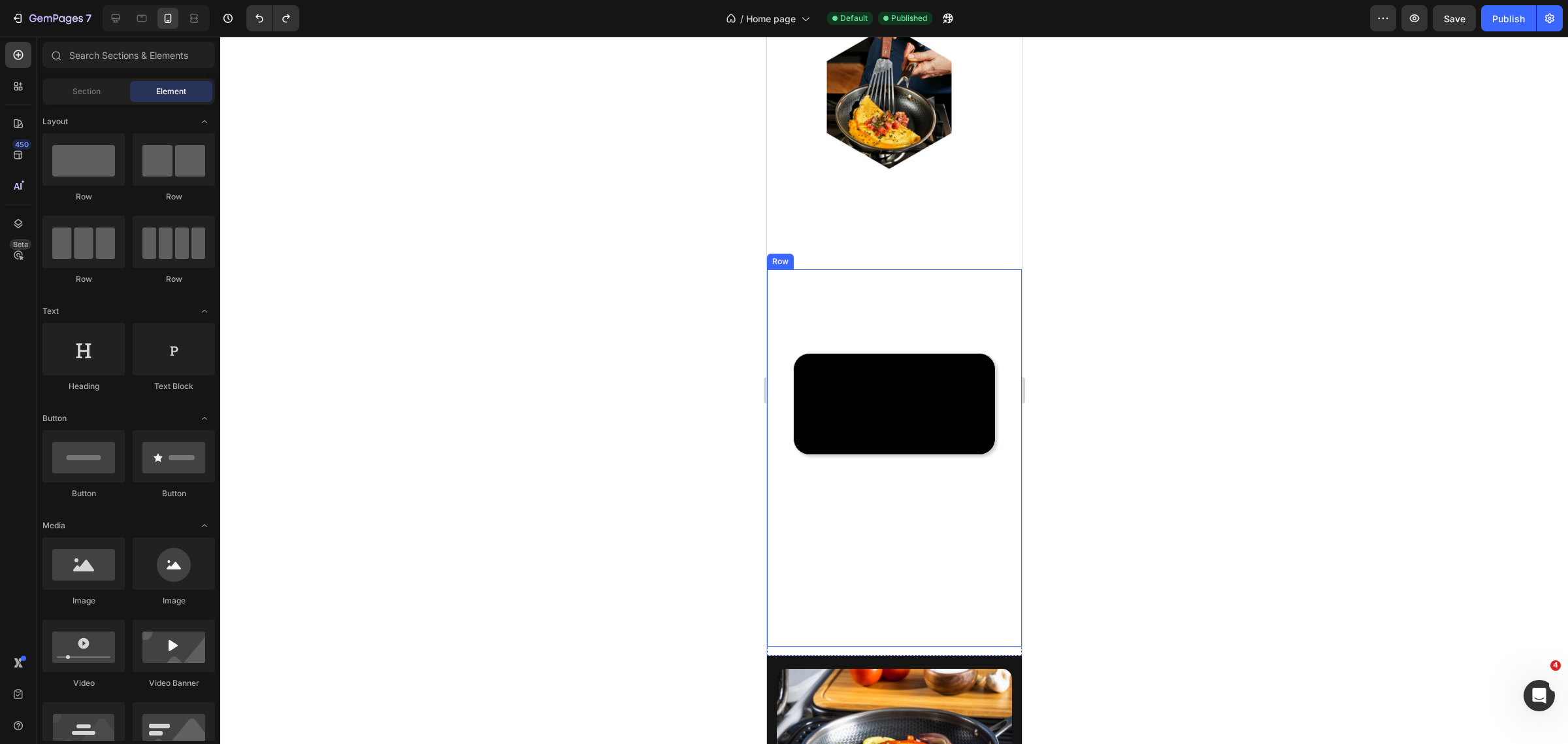
click at [773, 485] on div "Profesionalų pasirinkimas jūsų namuose. Heading Video Takumi sujungia plieno ir…" at bounding box center [894, 458] width 255 height 378
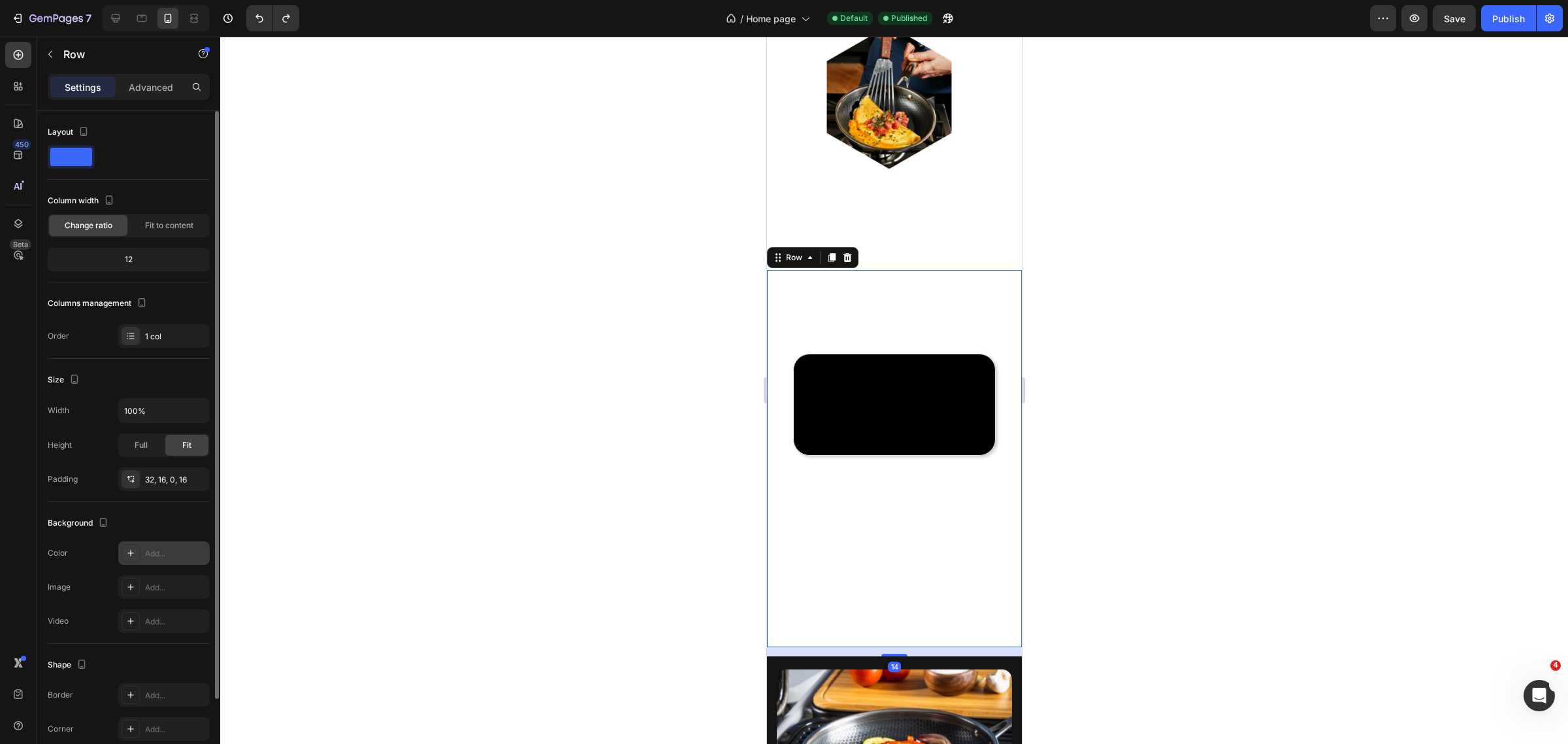
click at [150, 543] on div "Add..." at bounding box center [163, 553] width 91 height 24
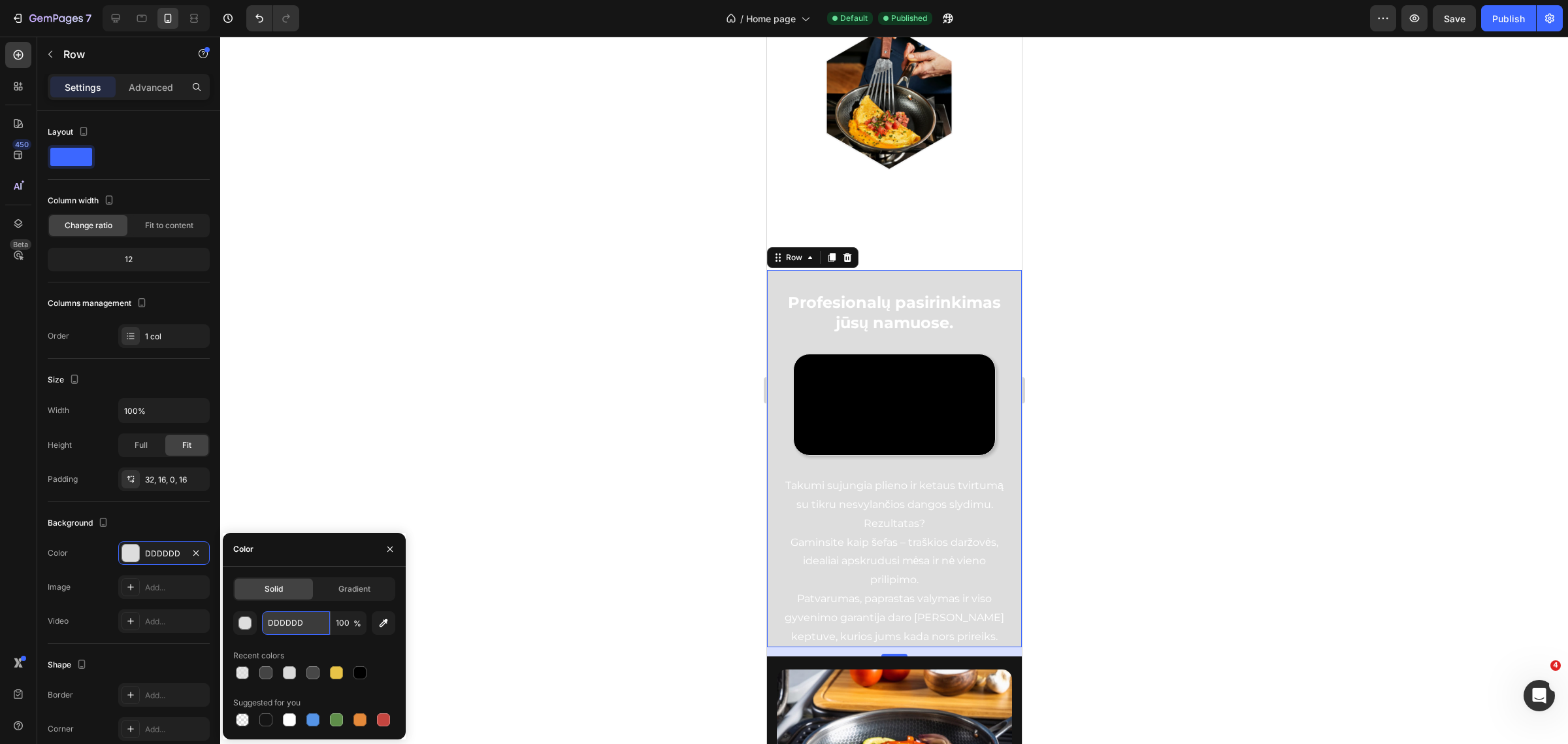
click at [310, 625] on input "DDDDDD" at bounding box center [296, 623] width 68 height 24
paste input "151515"
type input "151515"
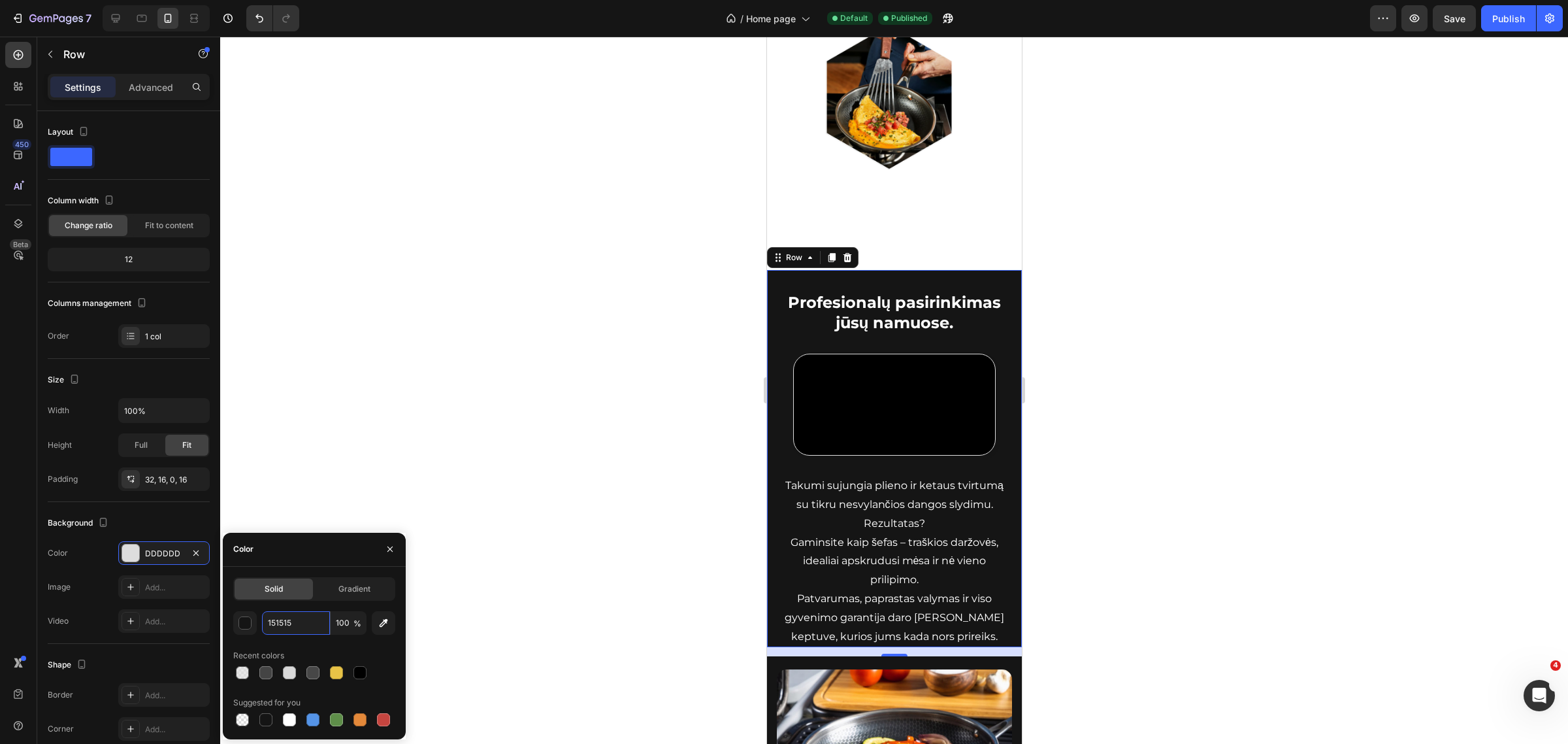
scroll to position [915, 0]
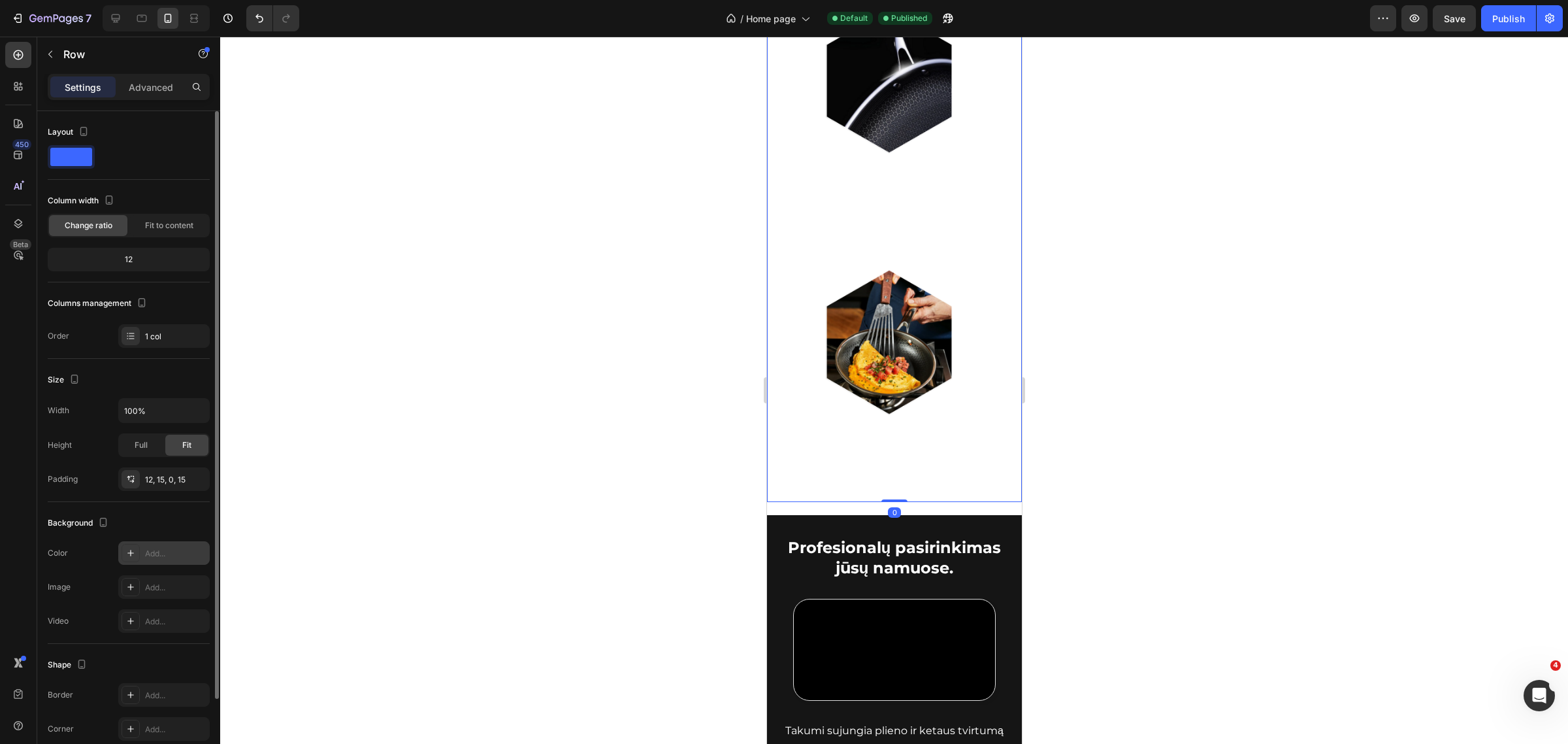
click at [171, 548] on div "Add..." at bounding box center [176, 554] width 62 height 12
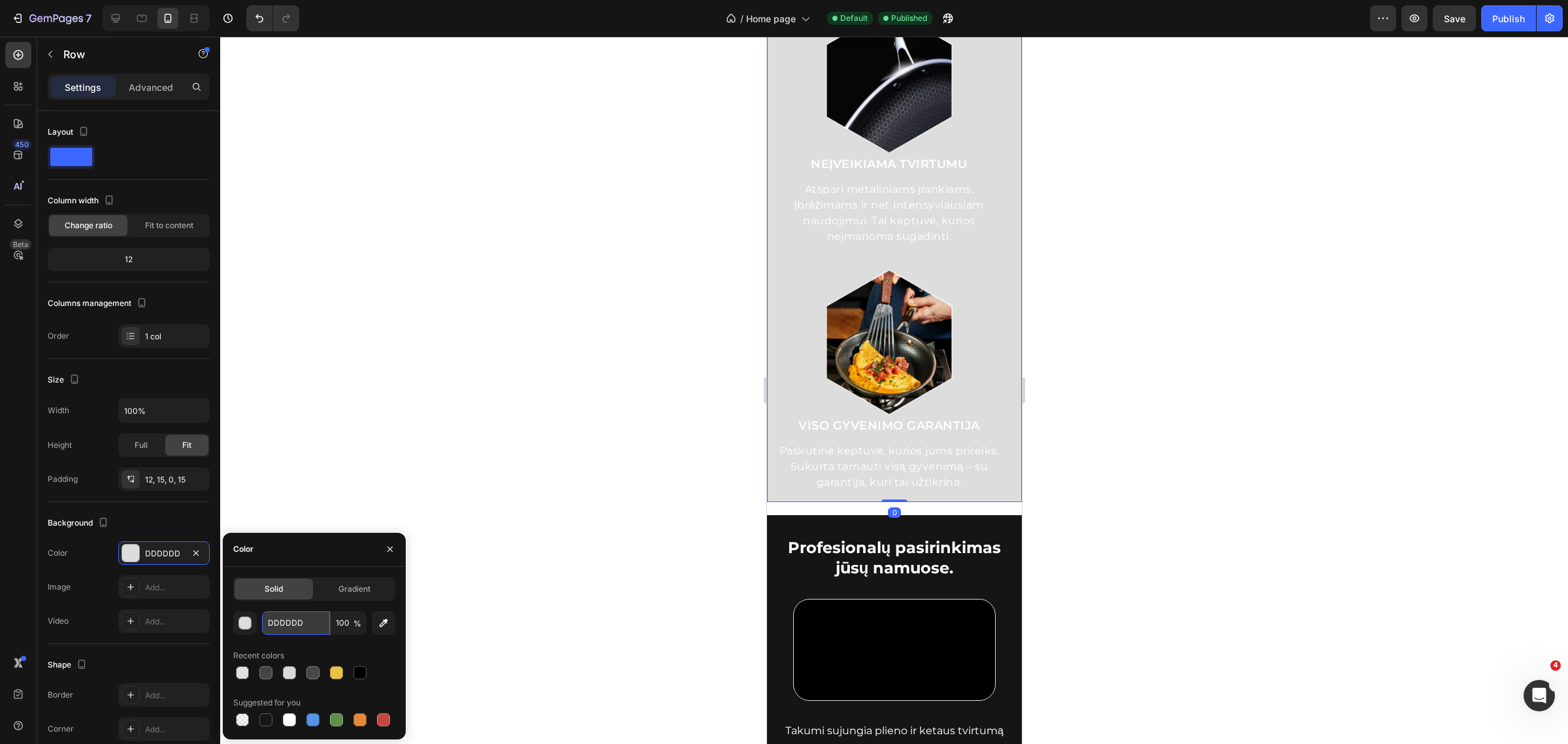
click at [299, 619] on input "DDDDDD" at bounding box center [296, 623] width 68 height 24
paste input "151515"
type input "151515"
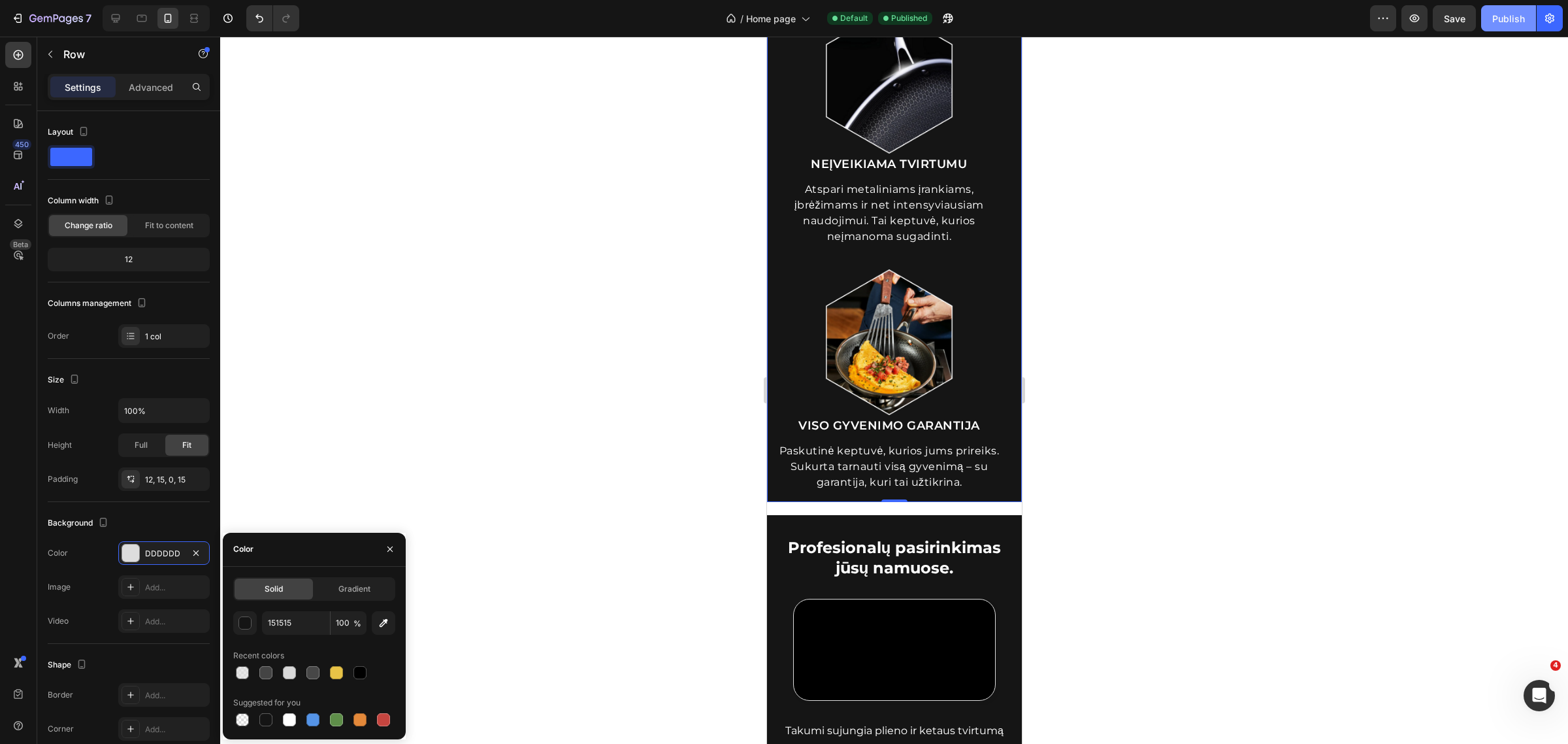
click at [1504, 28] on button "Publish" at bounding box center [1509, 18] width 55 height 26
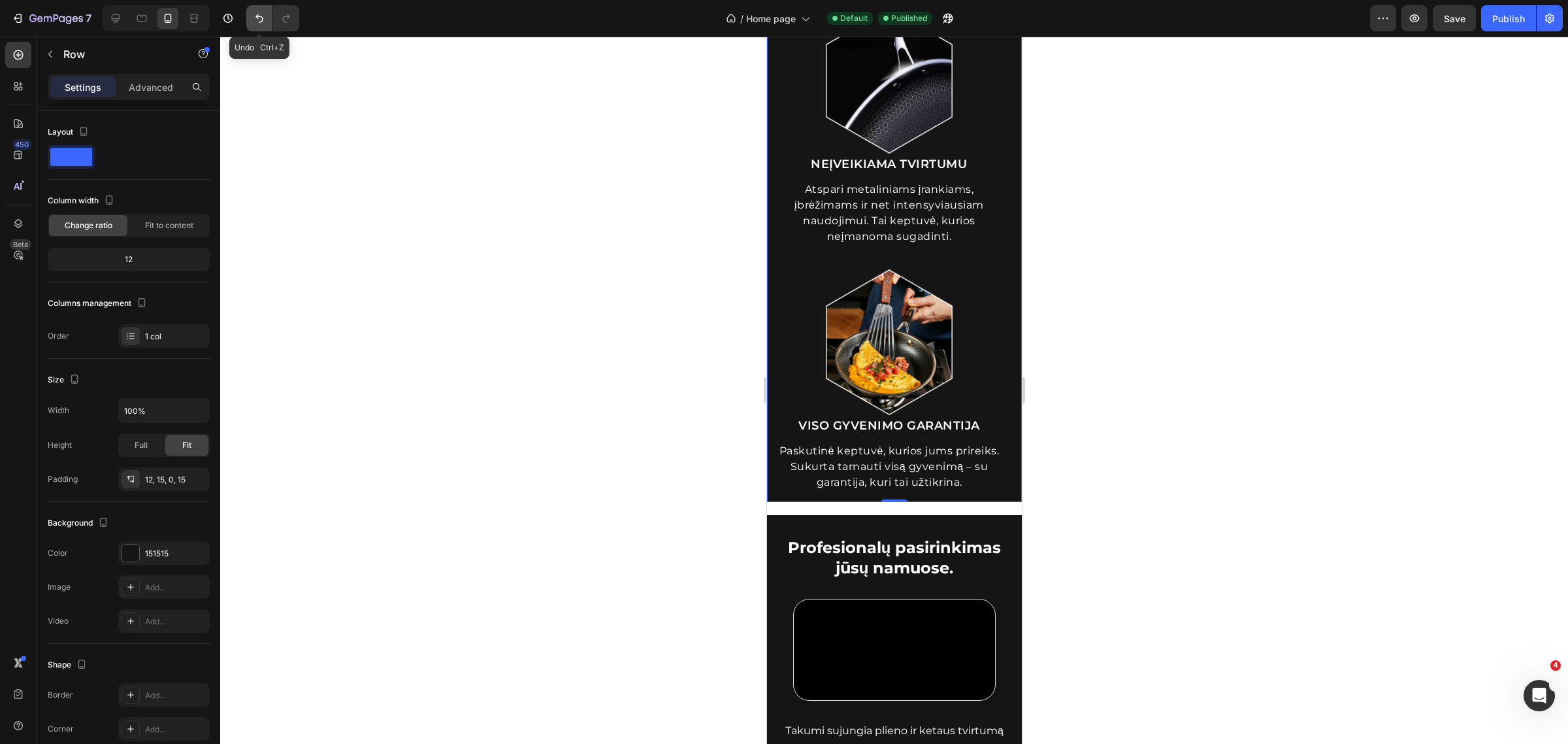
click at [256, 30] on button "Undo/Redo" at bounding box center [259, 18] width 26 height 26
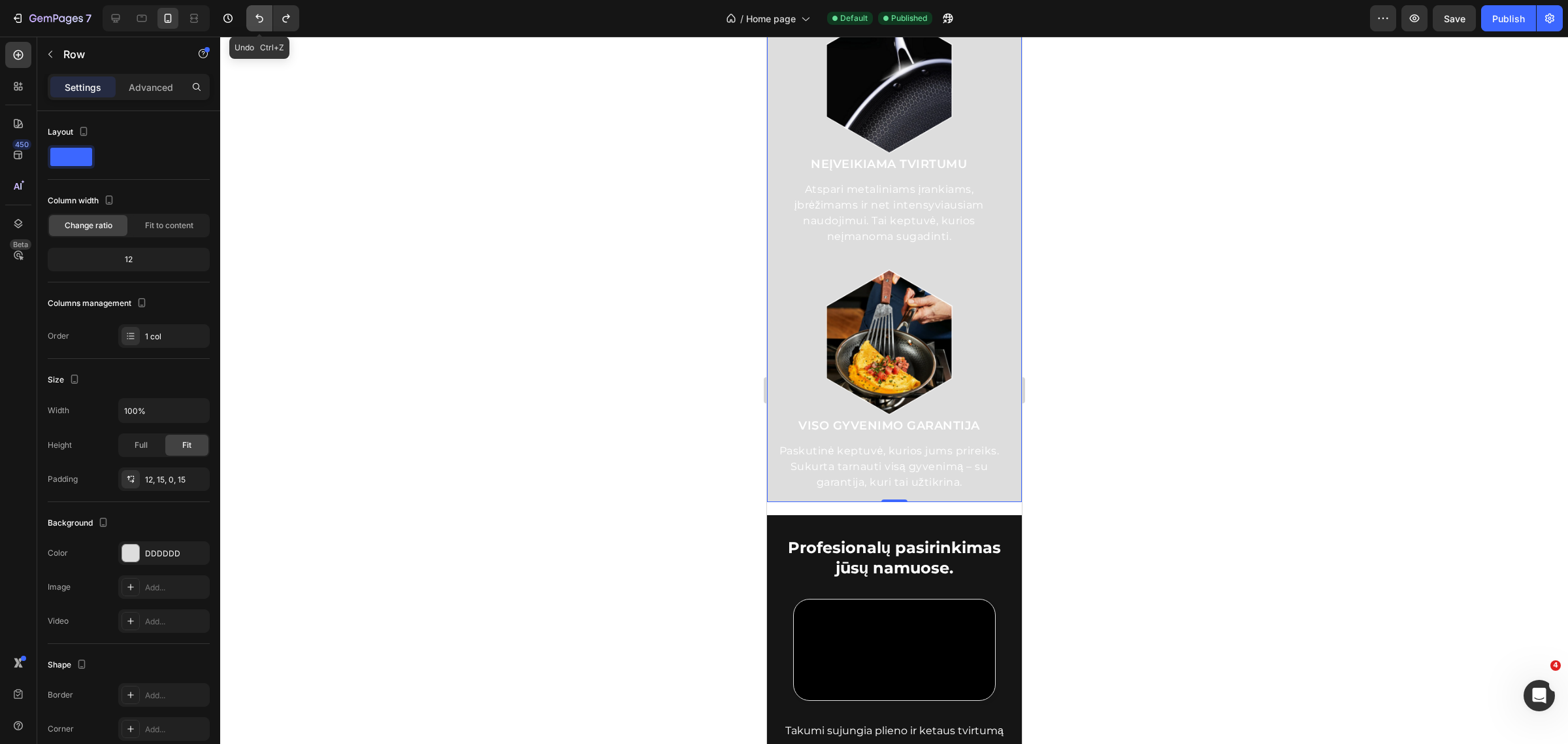
click at [256, 30] on button "Undo/Redo" at bounding box center [259, 18] width 26 height 26
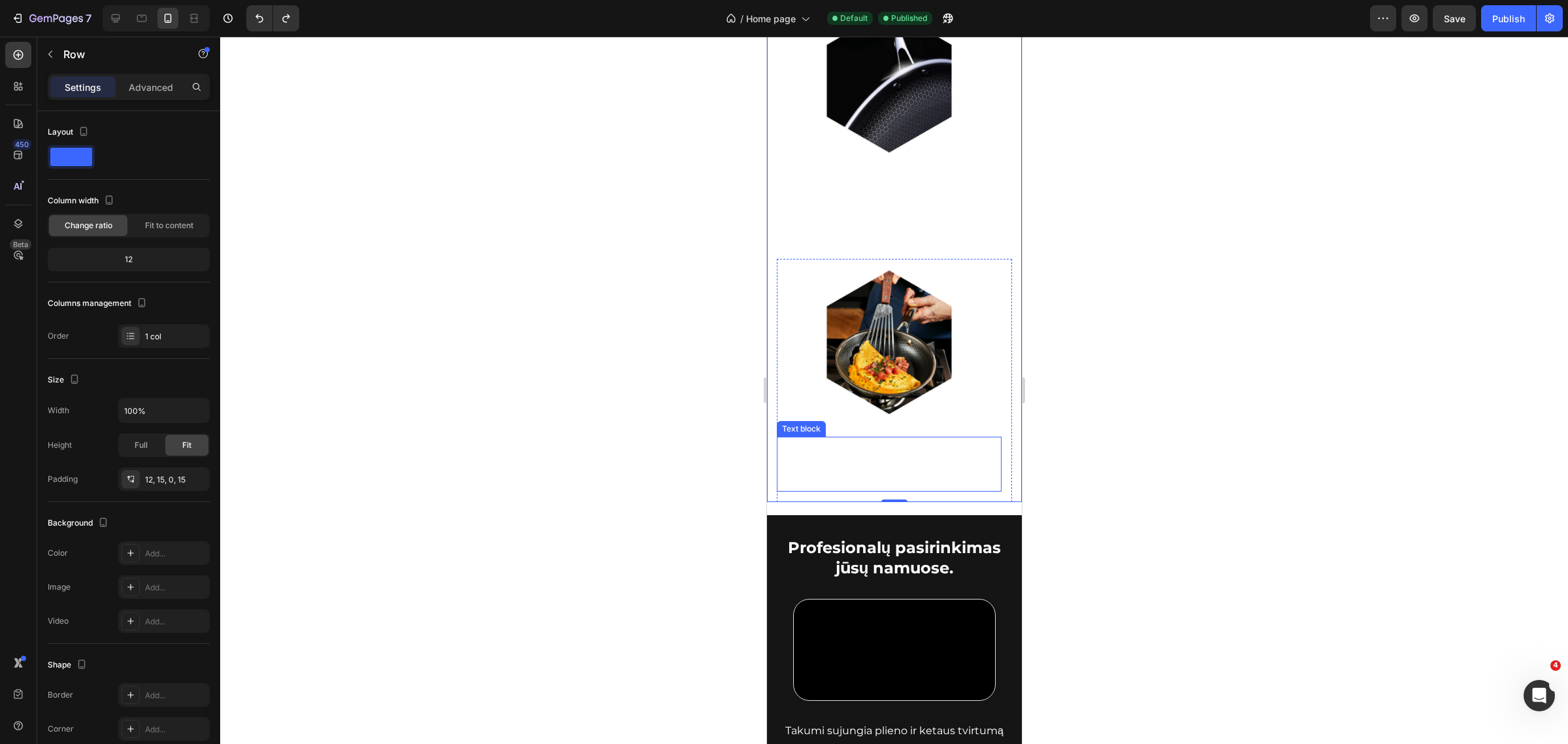
scroll to position [997, 0]
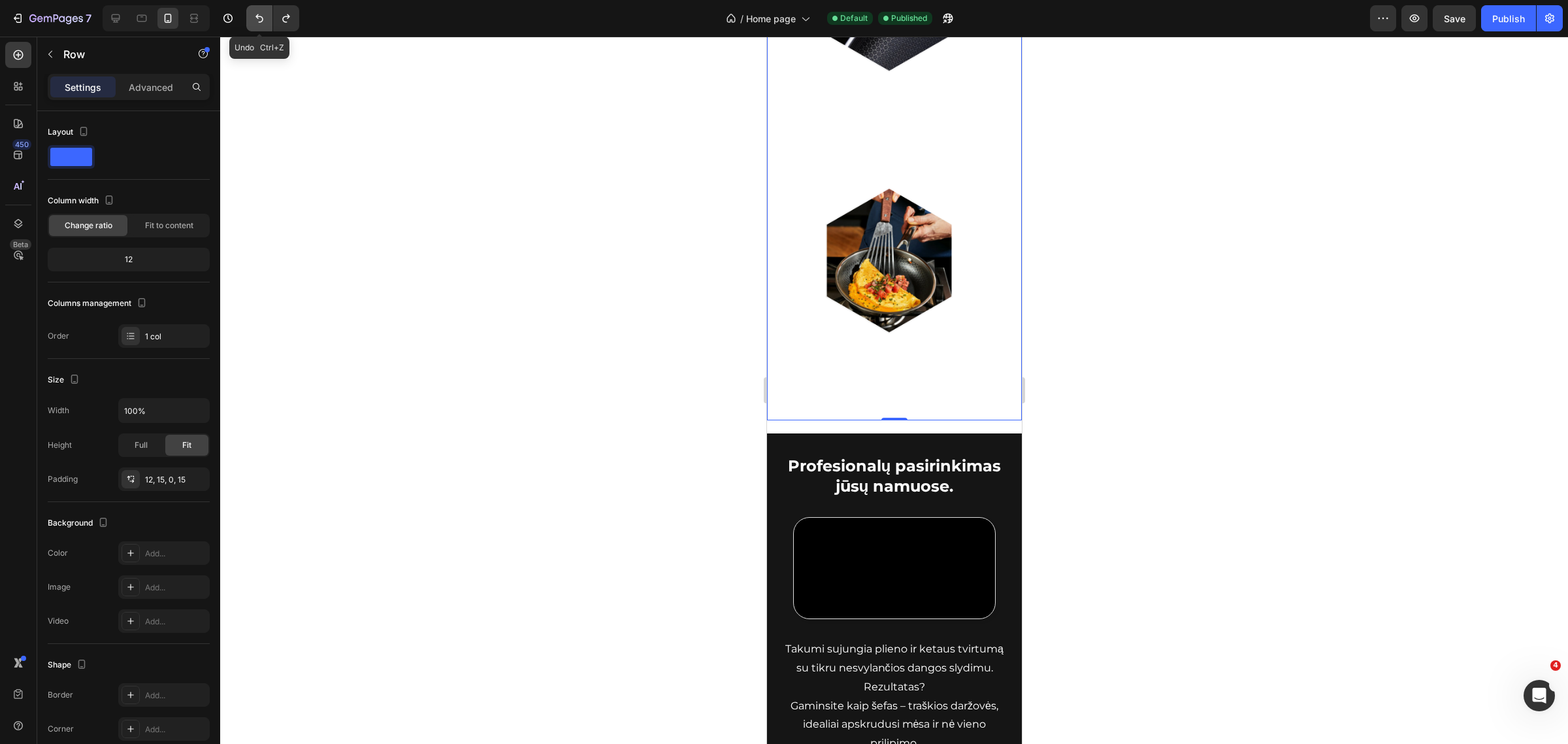
click at [247, 16] on button "Undo/Redo" at bounding box center [259, 18] width 26 height 26
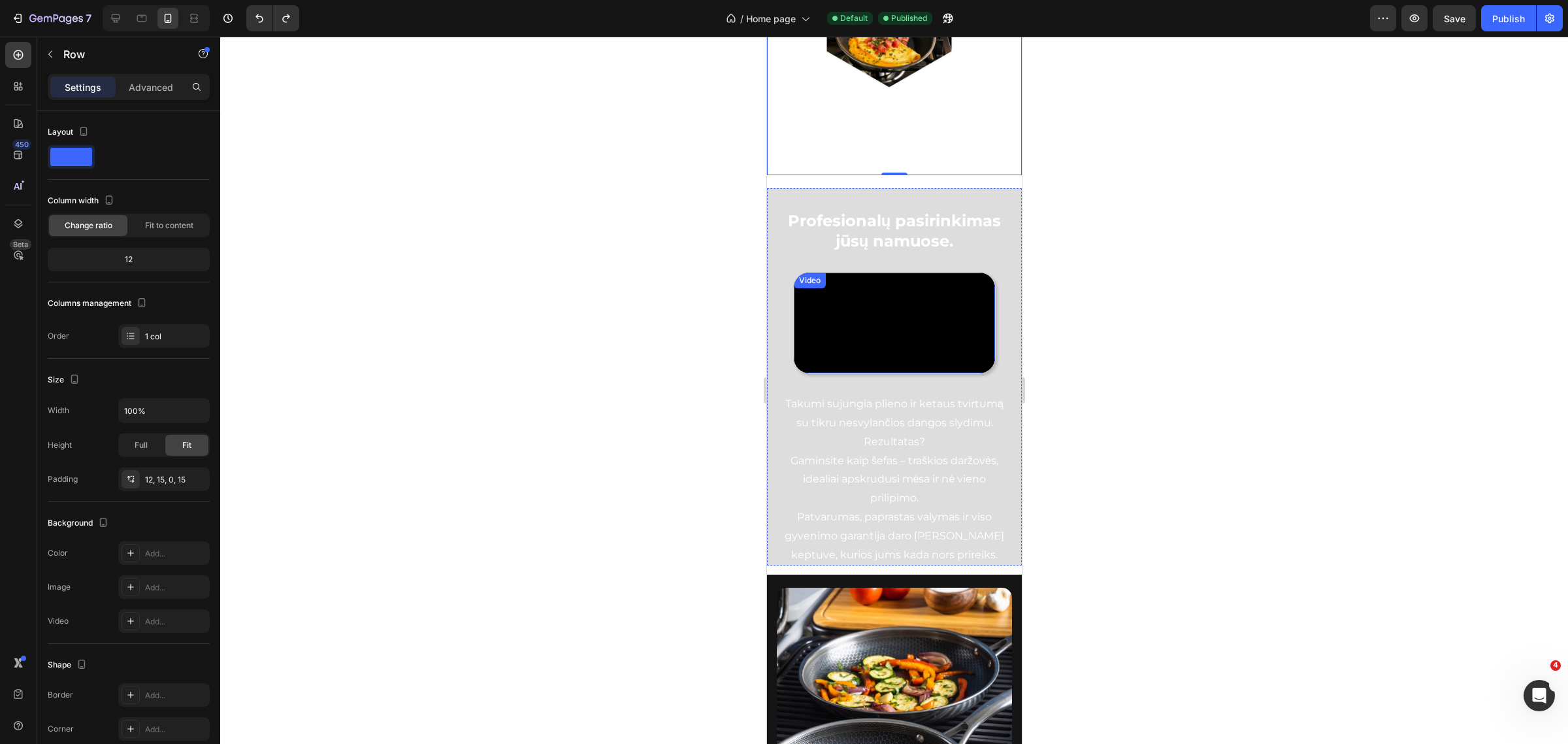
scroll to position [1160, 0]
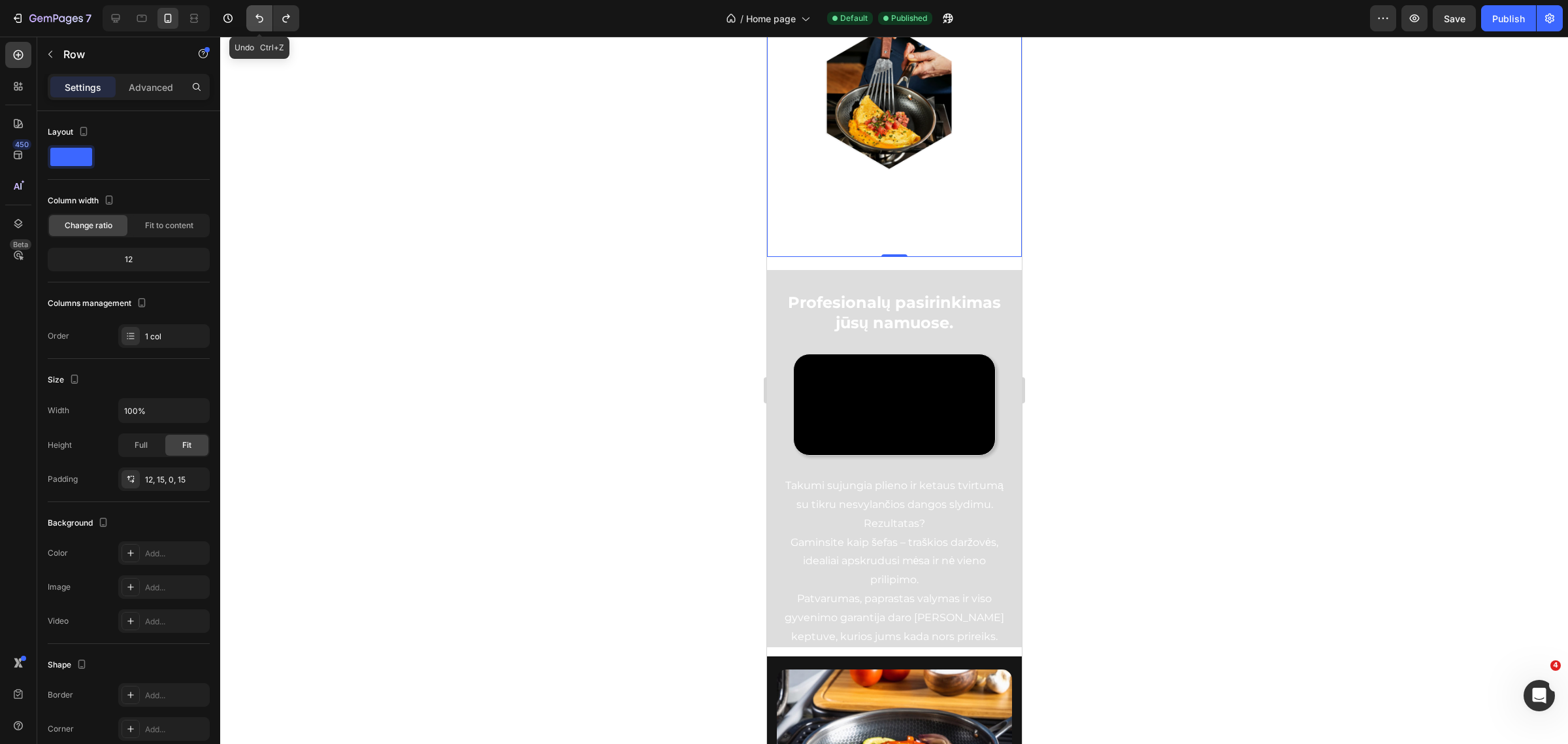
click at [248, 15] on button "Undo/Redo" at bounding box center [259, 18] width 26 height 26
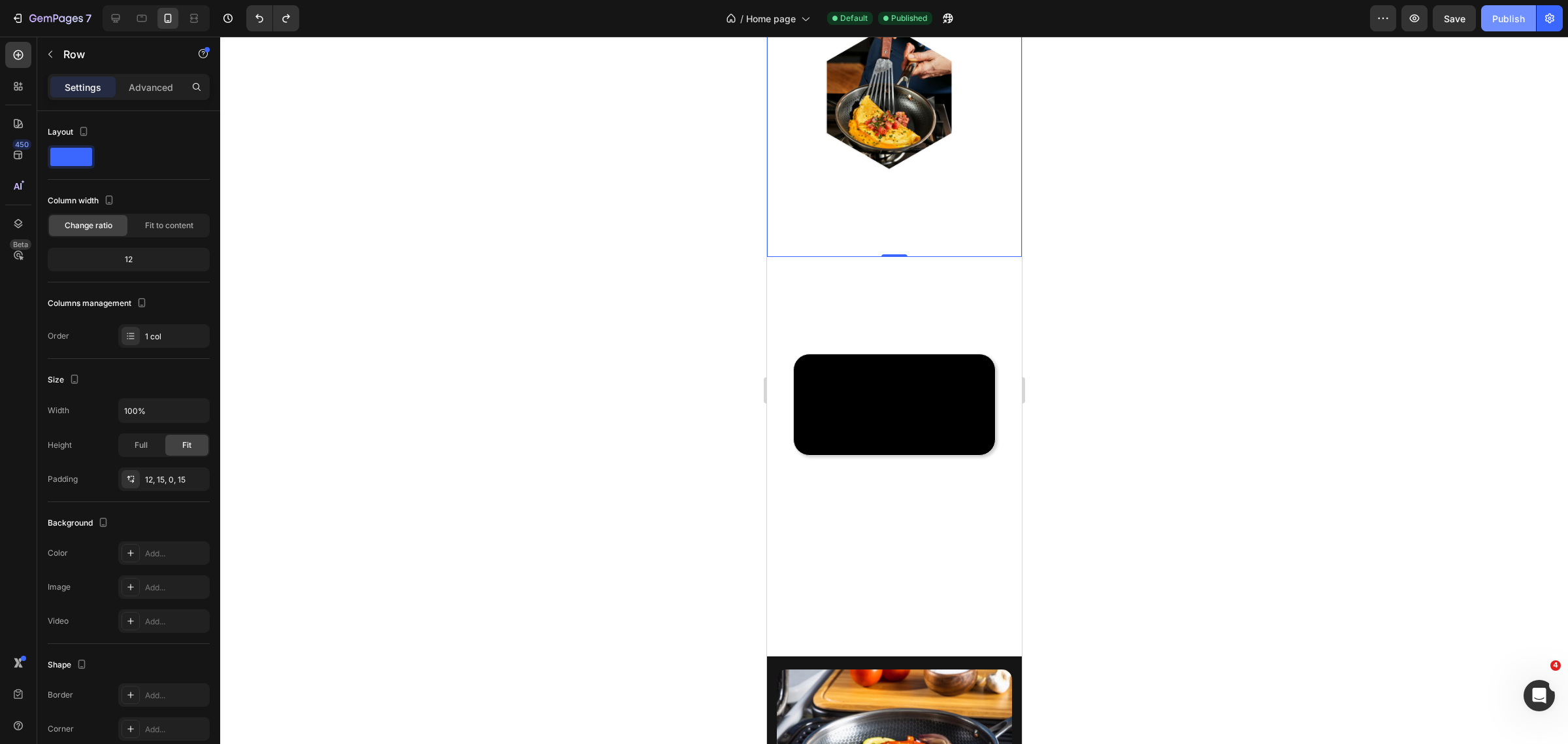
click at [1511, 21] on div "Publish" at bounding box center [1509, 18] width 33 height 14
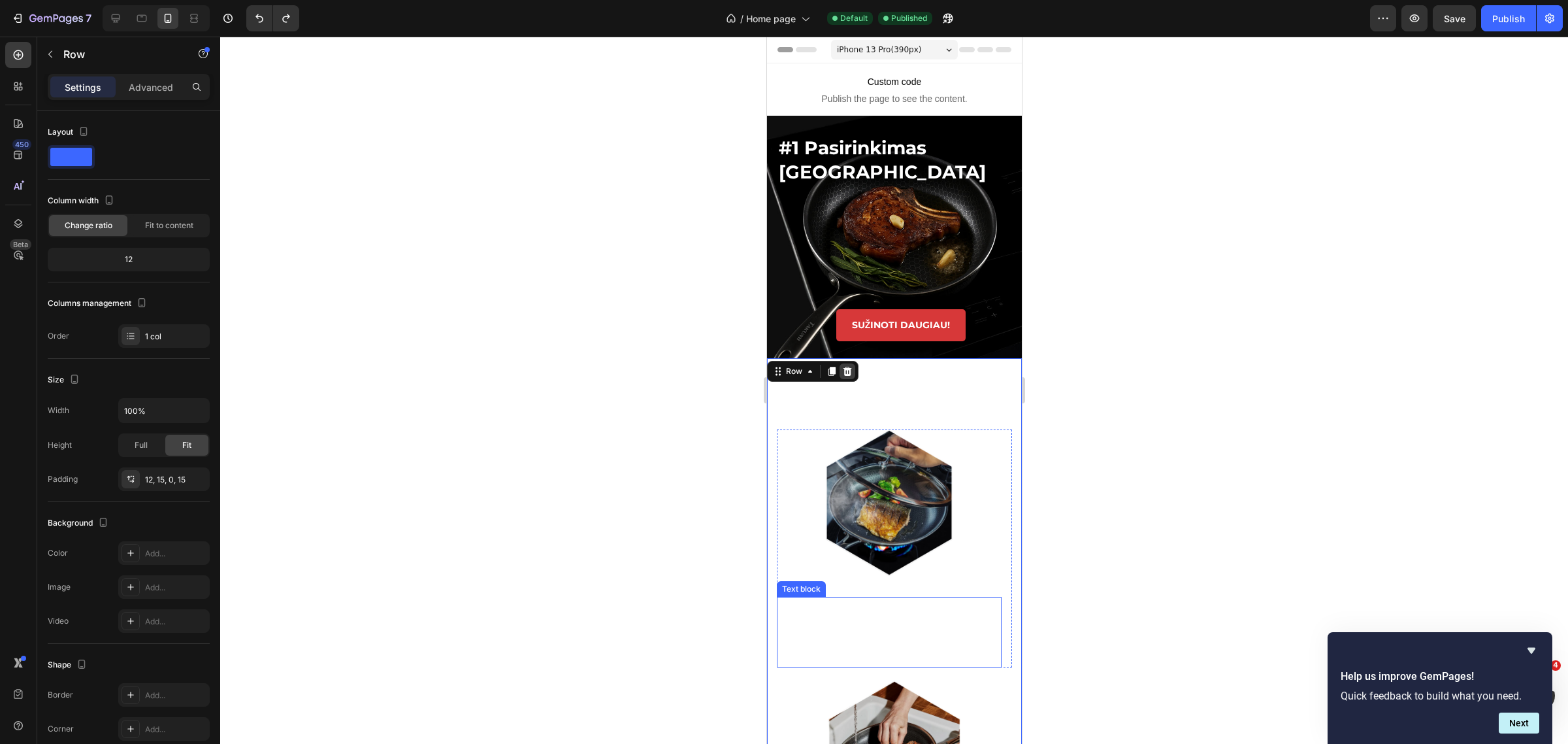
scroll to position [81, 0]
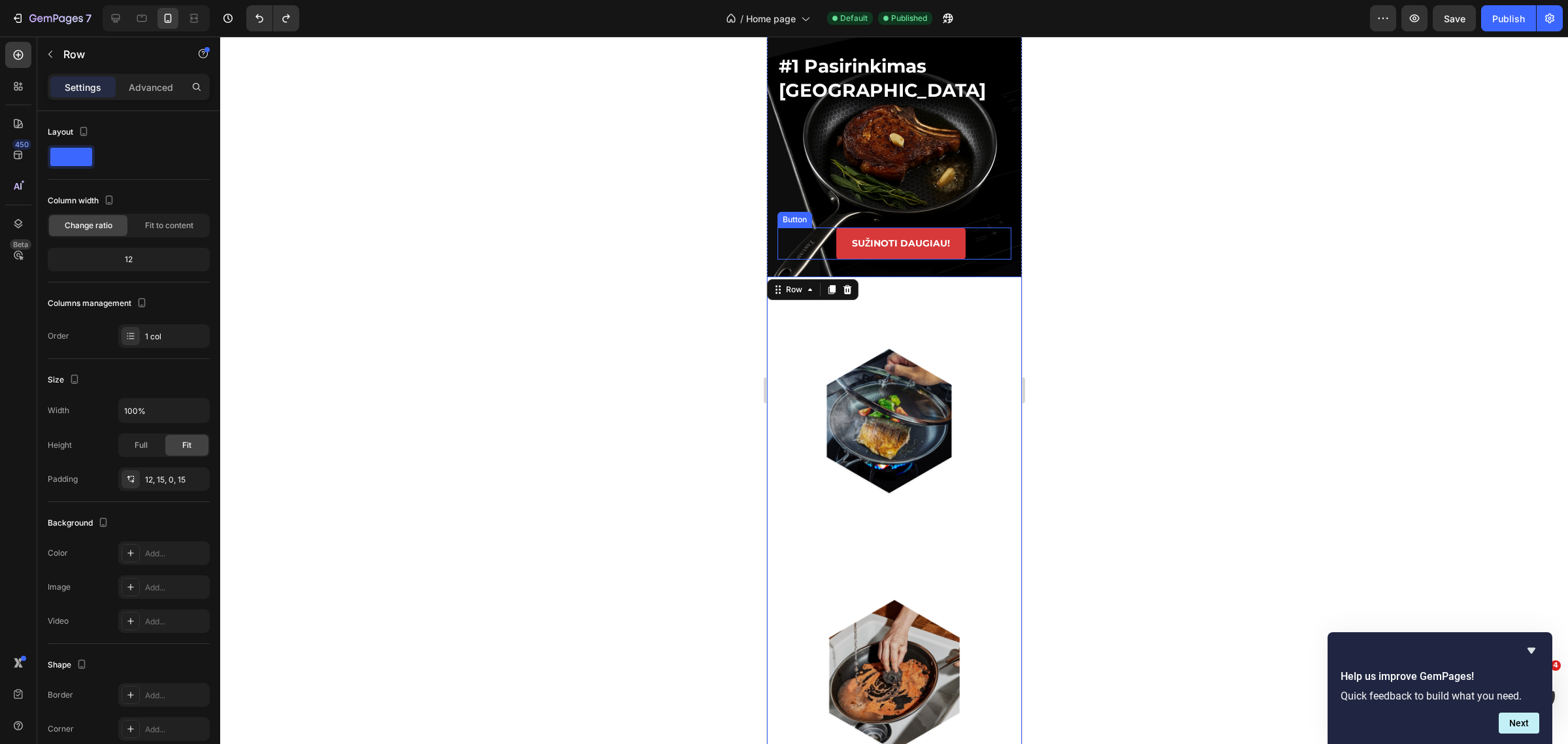
click at [981, 232] on div "SUŽINOTI DAUGIAU! Button" at bounding box center [894, 243] width 234 height 32
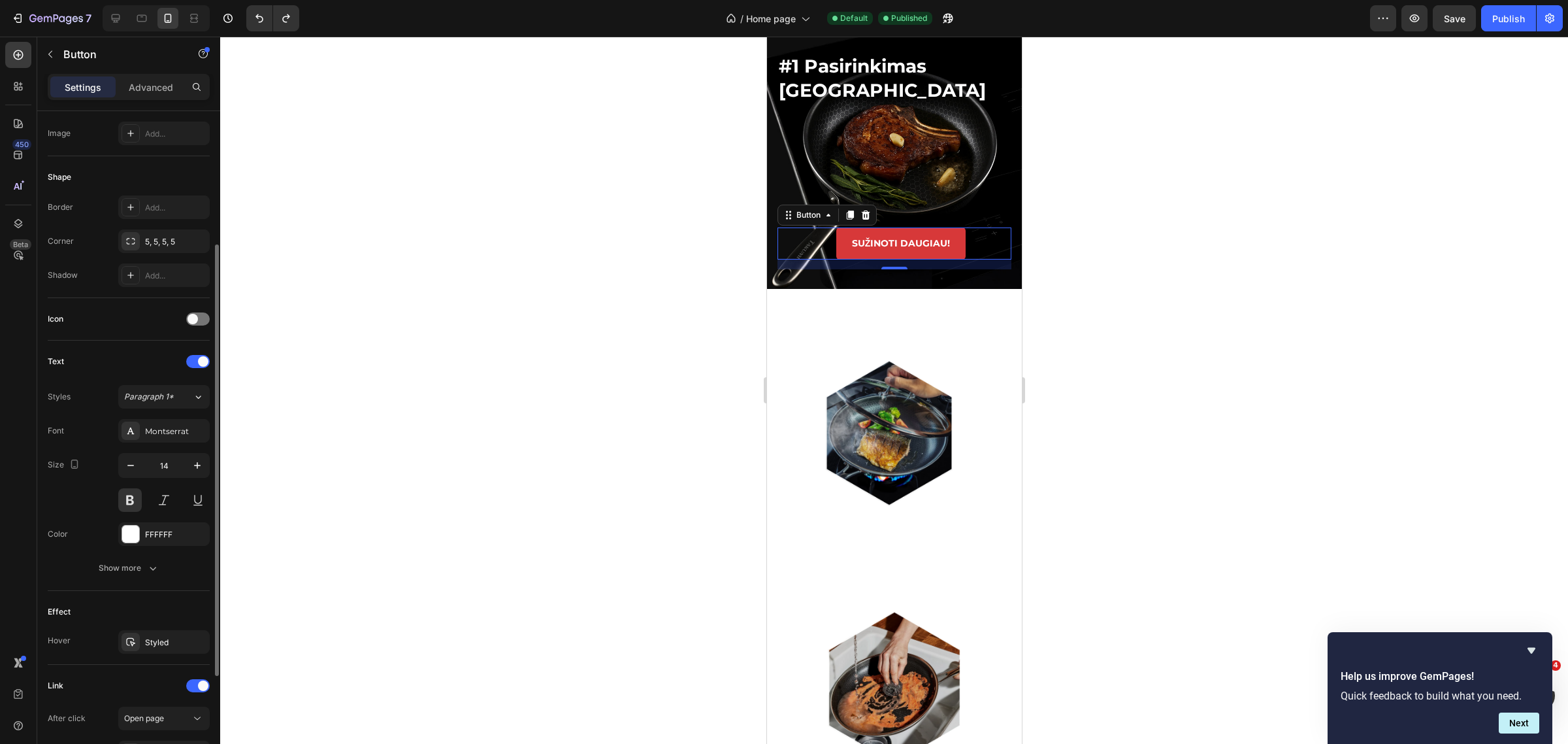
scroll to position [289, 0]
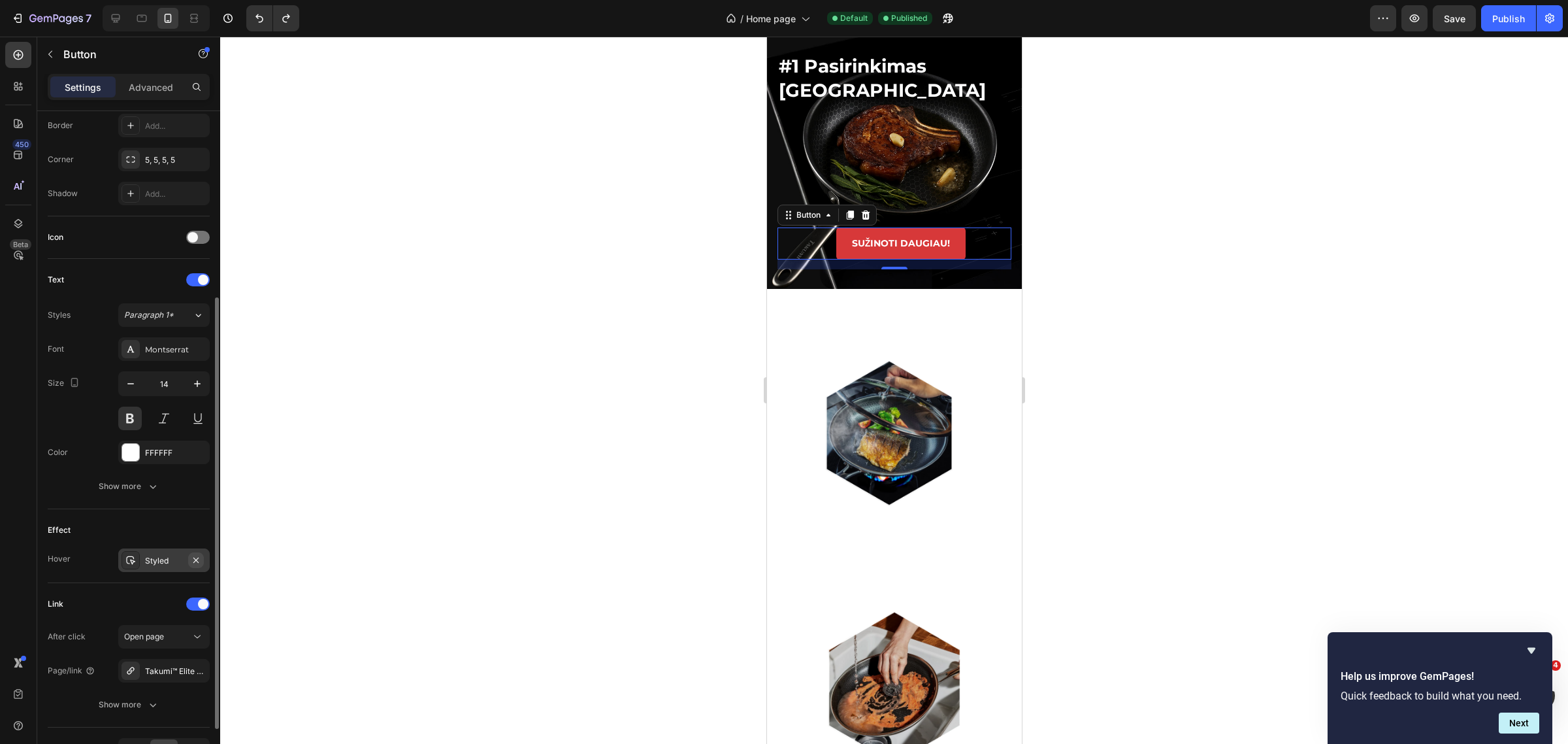
click at [196, 564] on icon "button" at bounding box center [196, 560] width 11 height 11
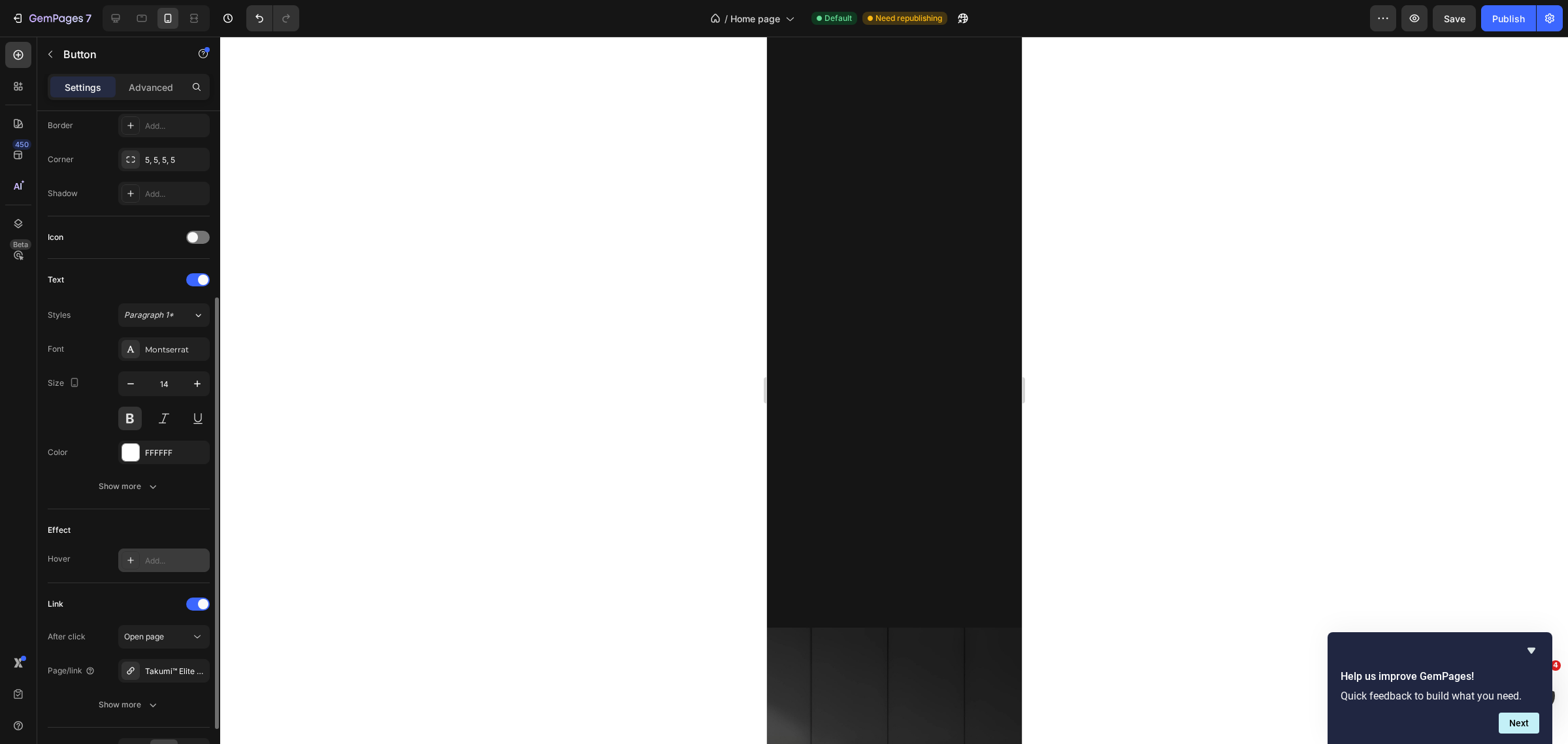
scroll to position [0, 0]
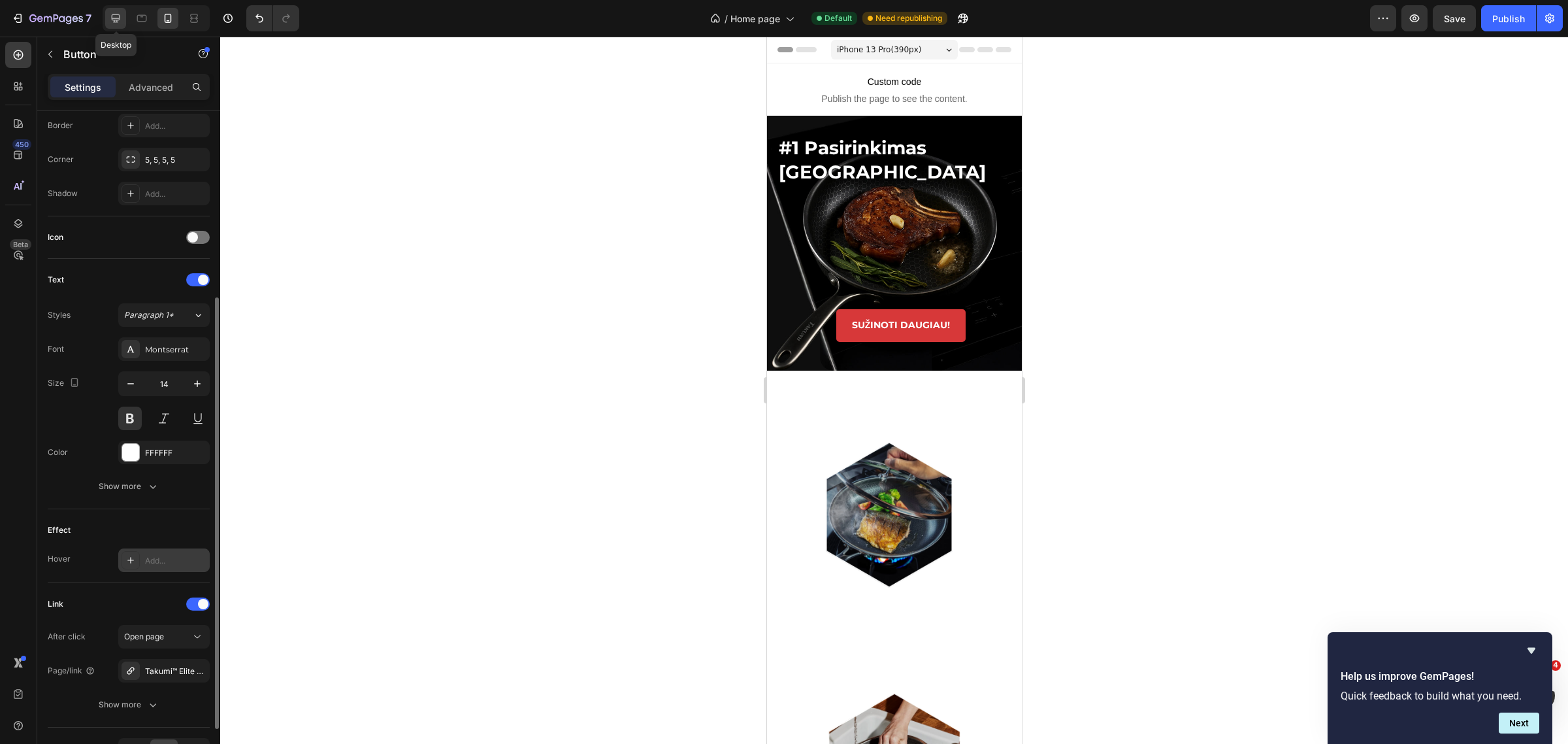
click at [112, 18] on icon at bounding box center [116, 18] width 9 height 9
type input "16"
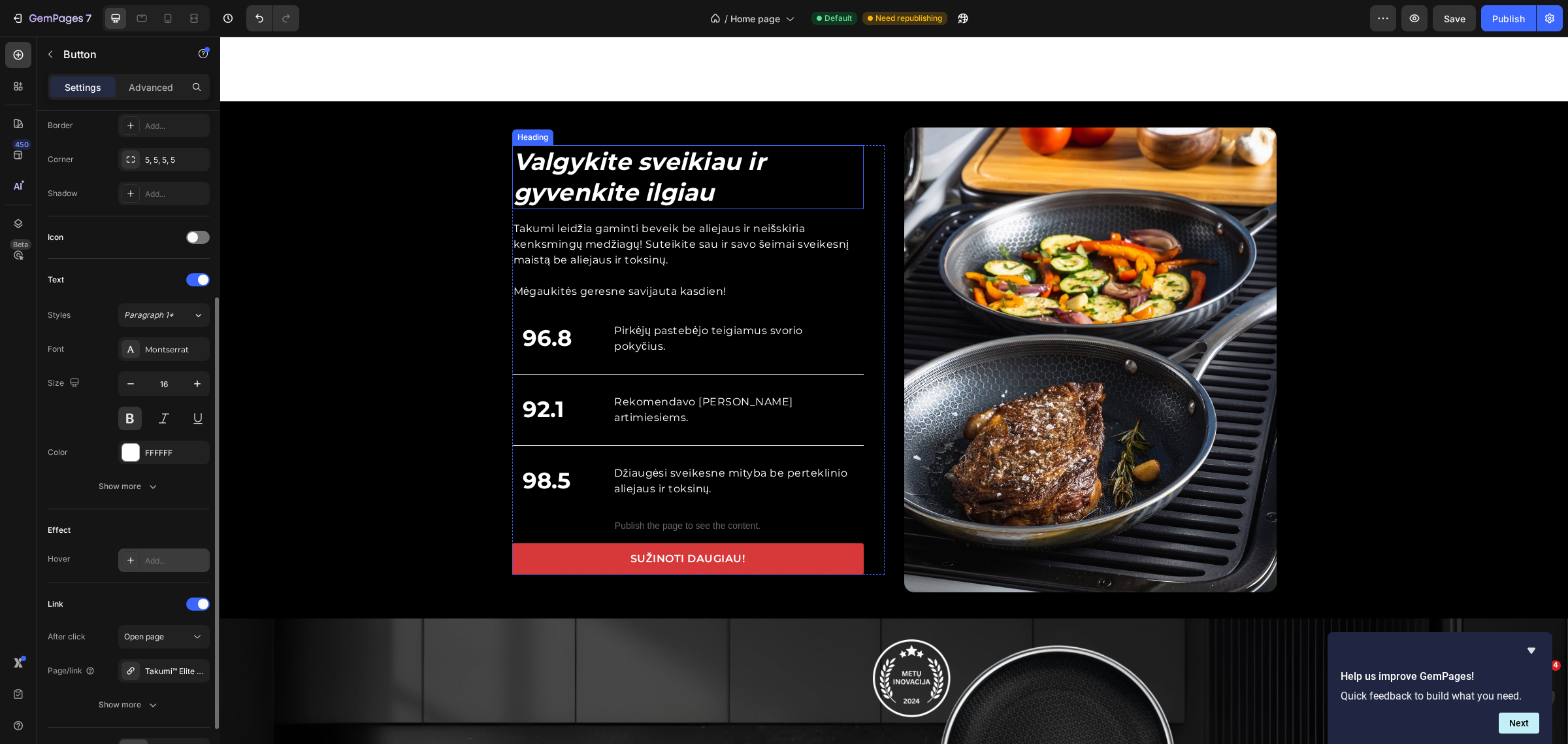
scroll to position [1481, 0]
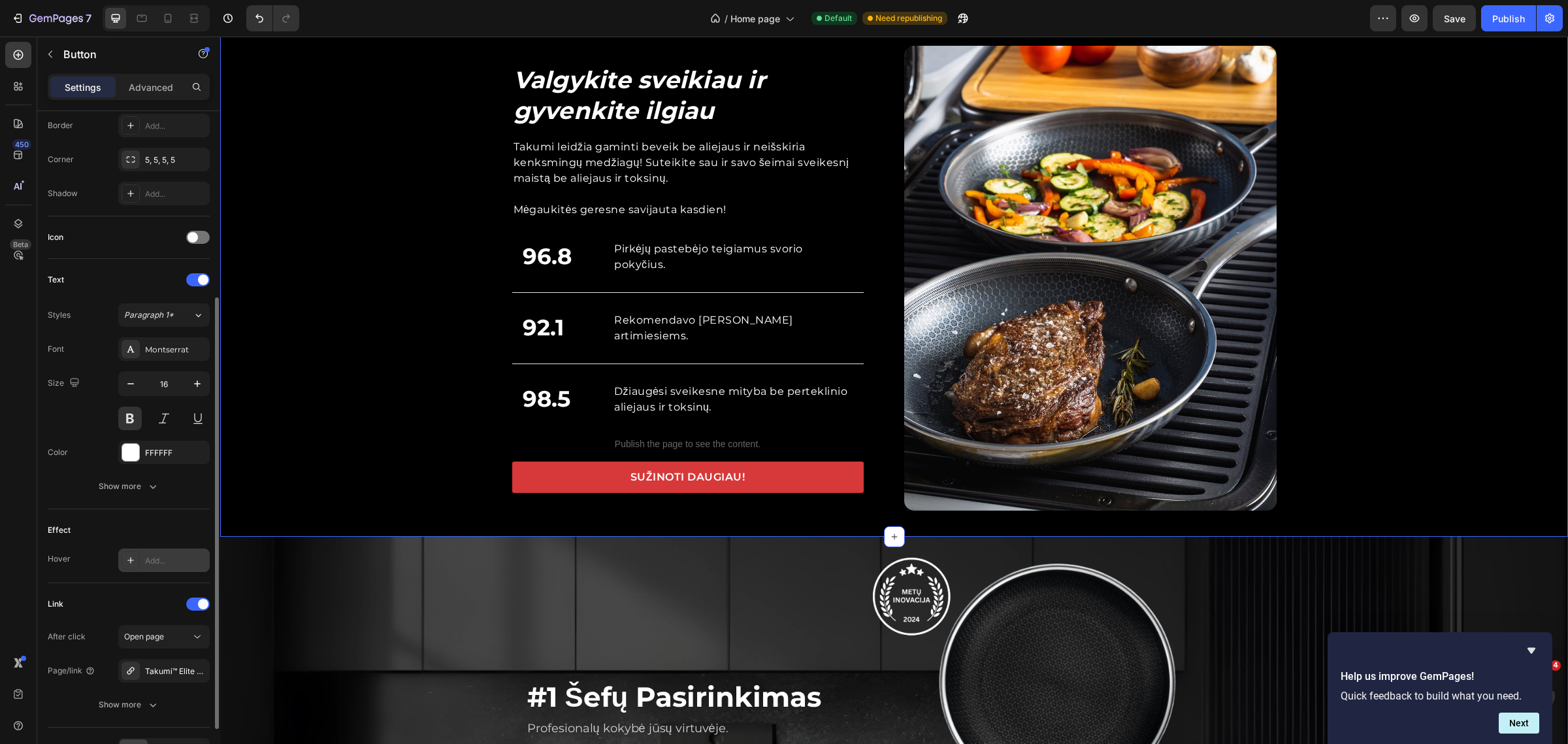
click at [288, 296] on div "Valgykite sveikiau ir gyvenkite ilgiau Heading Takumi leidžia gaminti beveik be…" at bounding box center [894, 278] width 1348 height 465
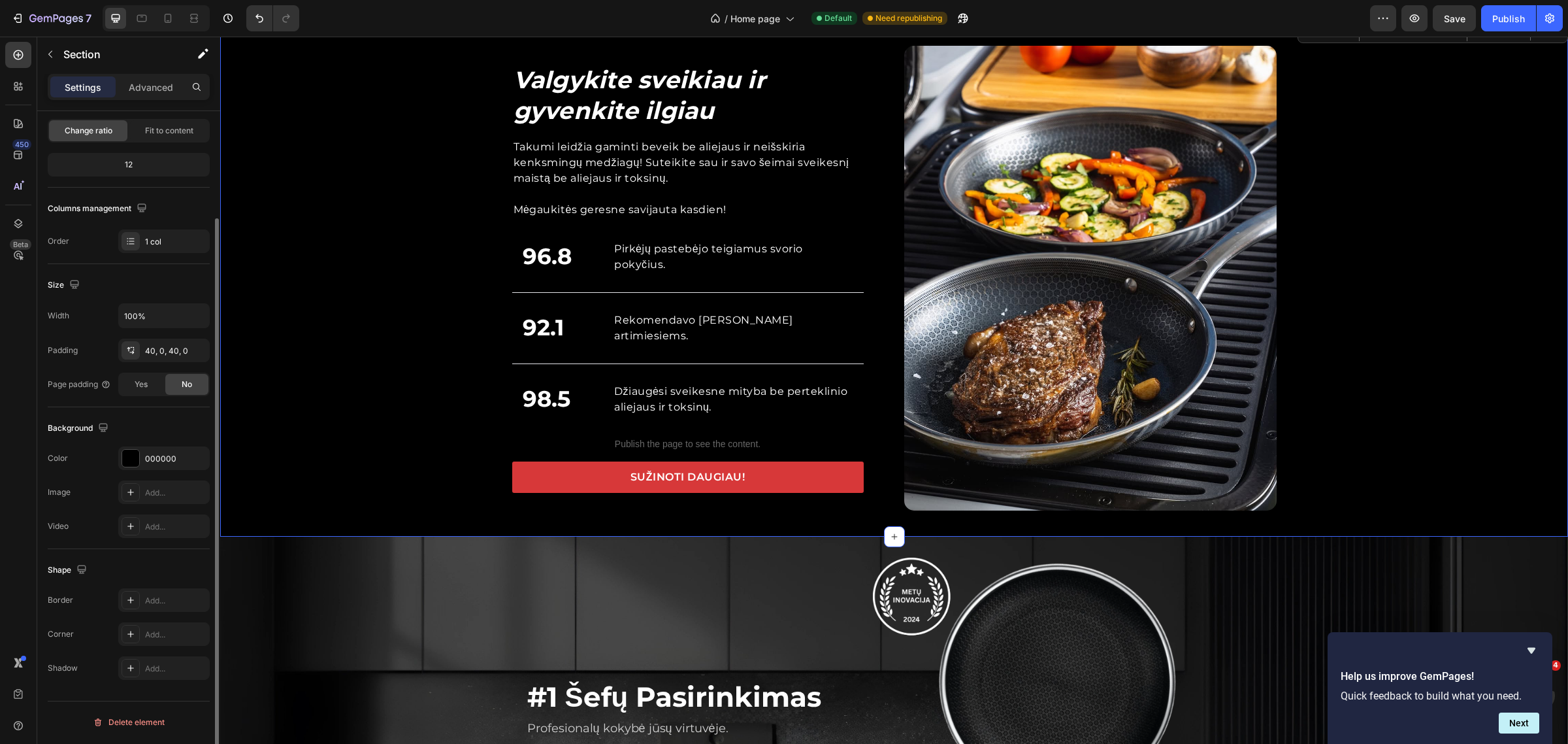
scroll to position [0, 0]
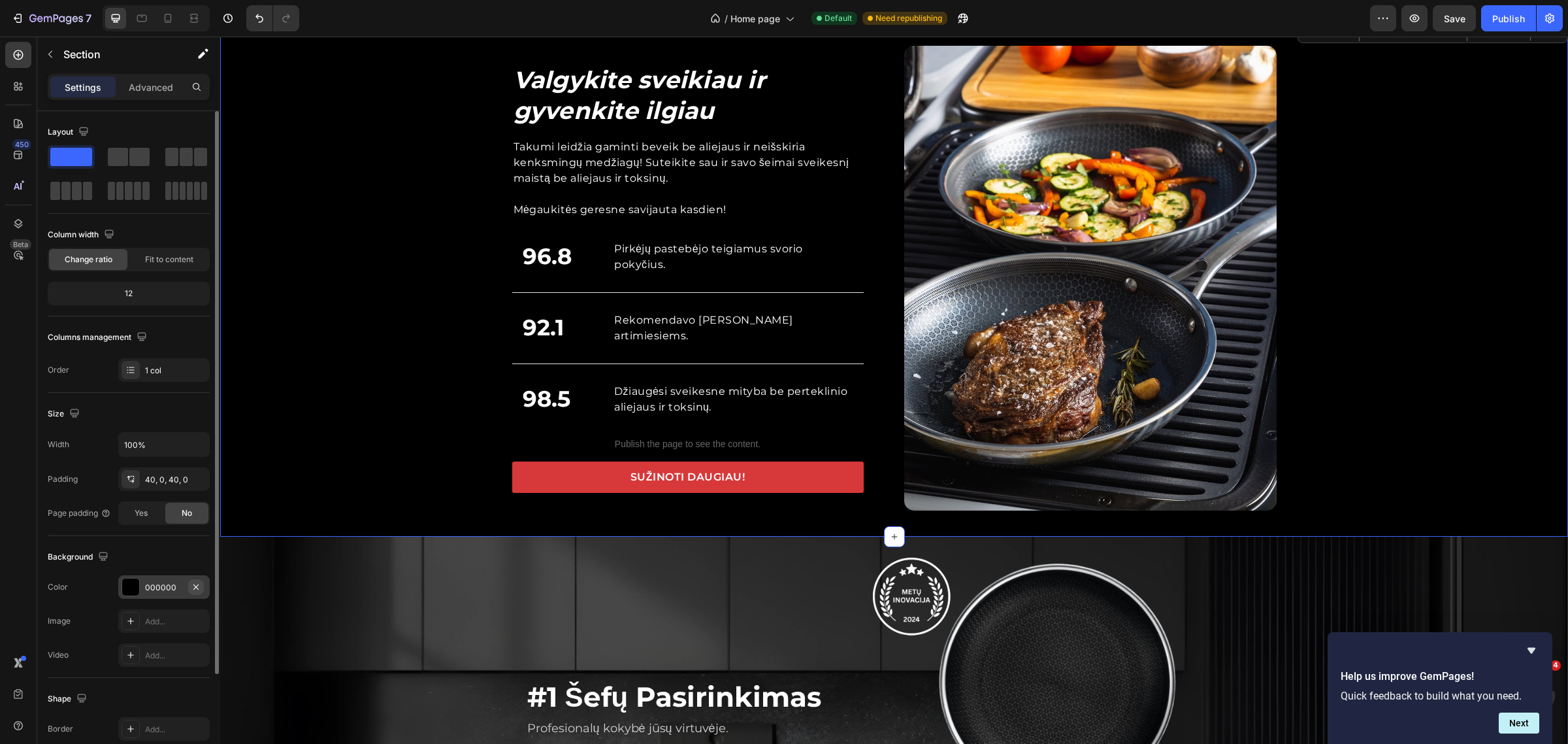
click at [193, 586] on icon "button" at bounding box center [196, 587] width 11 height 11
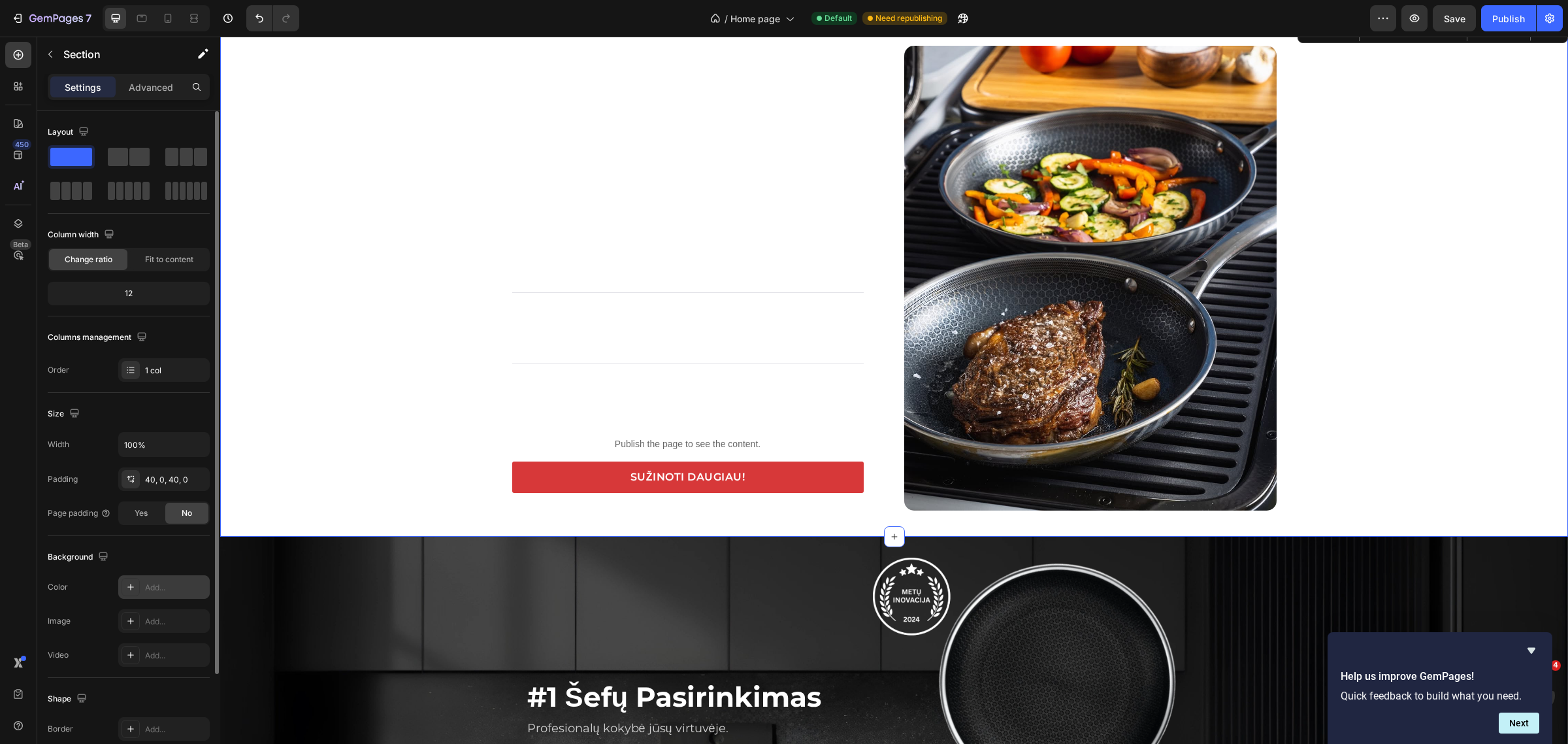
click at [145, 569] on div "Background The changes might be hidden by the video. Color Add... Image Add... …" at bounding box center [129, 607] width 162 height 142
click at [142, 580] on div "Add..." at bounding box center [163, 587] width 91 height 24
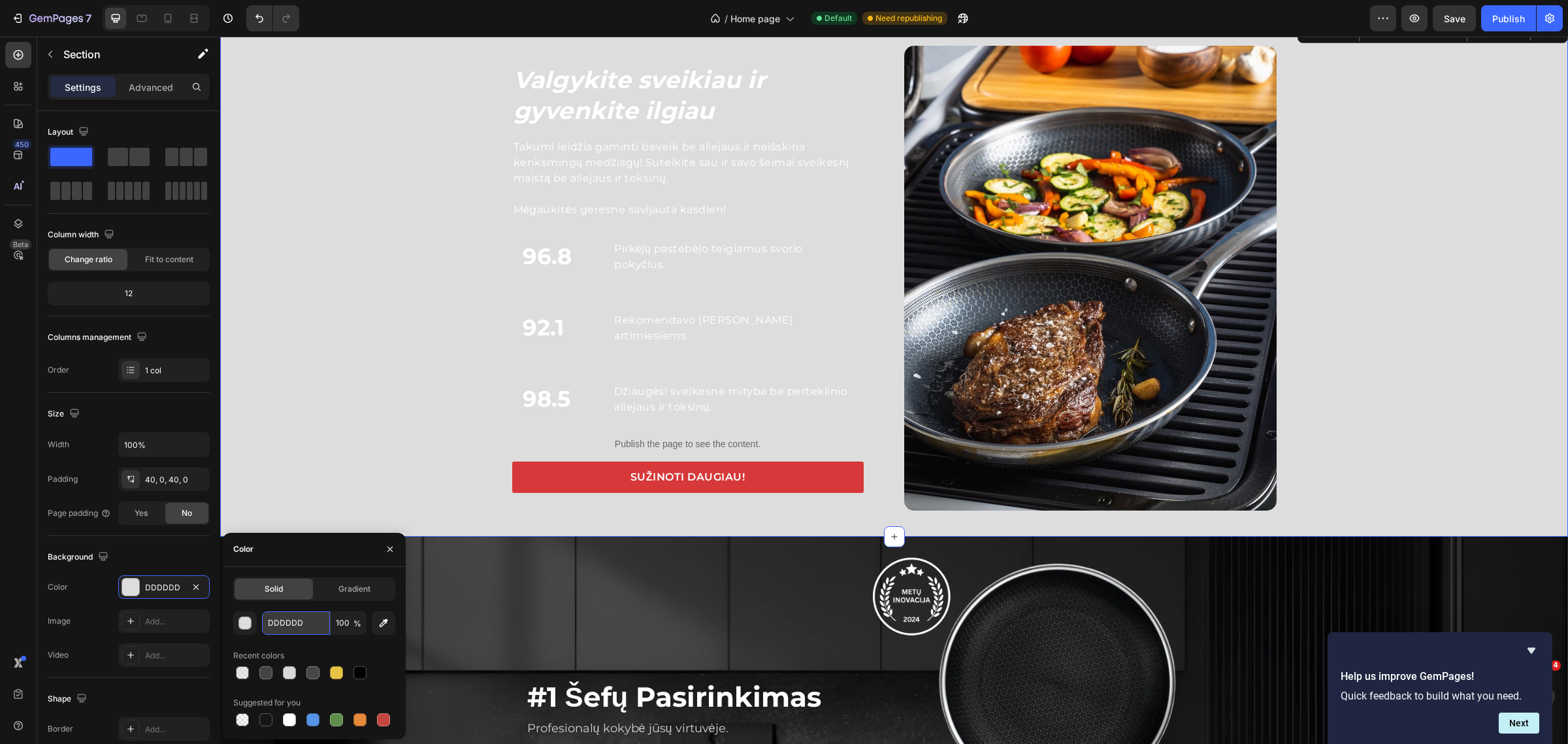
click at [292, 613] on input "DDDDDD" at bounding box center [296, 623] width 68 height 24
paste input "151515"
type input "151515"
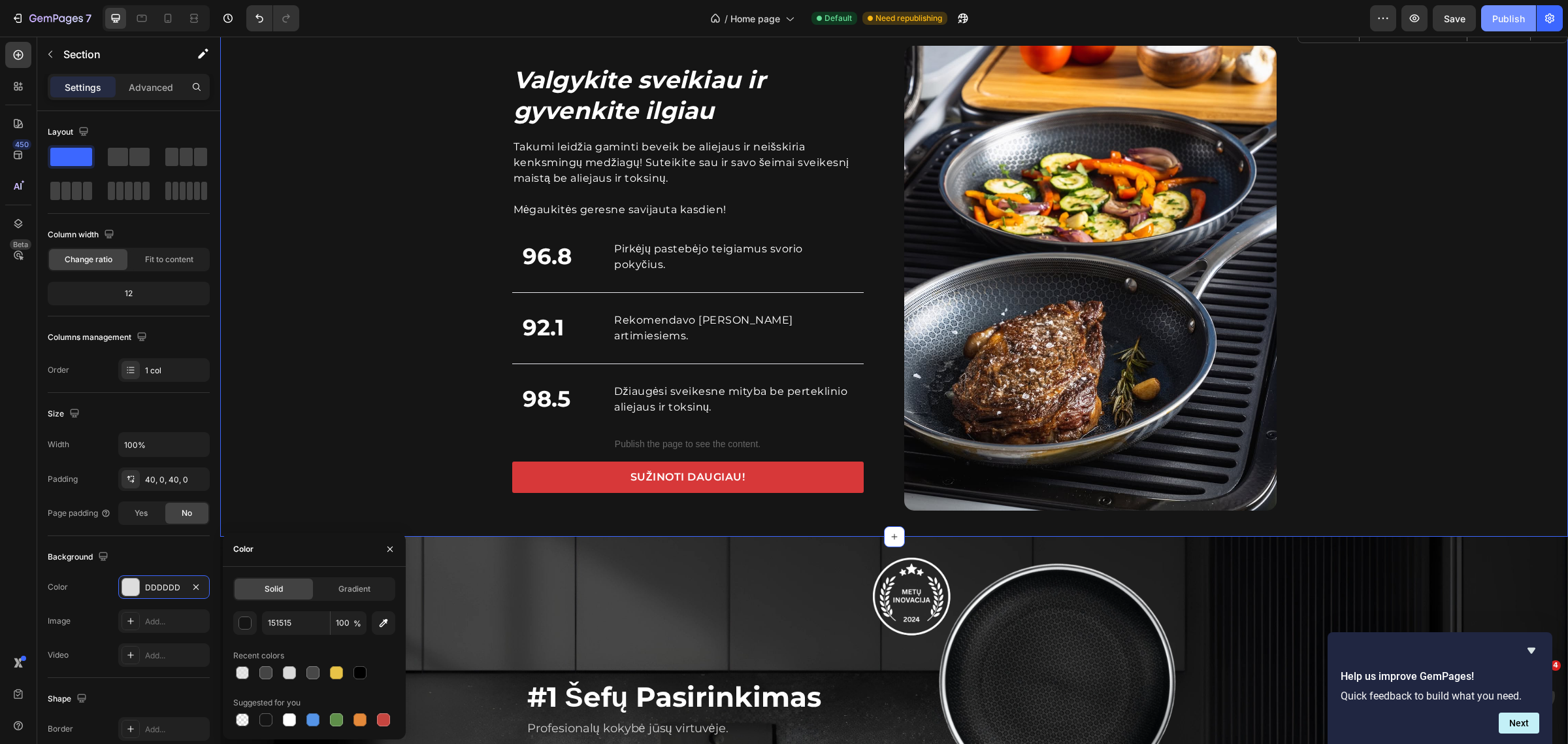
click at [1495, 21] on div "Publish" at bounding box center [1509, 18] width 33 height 14
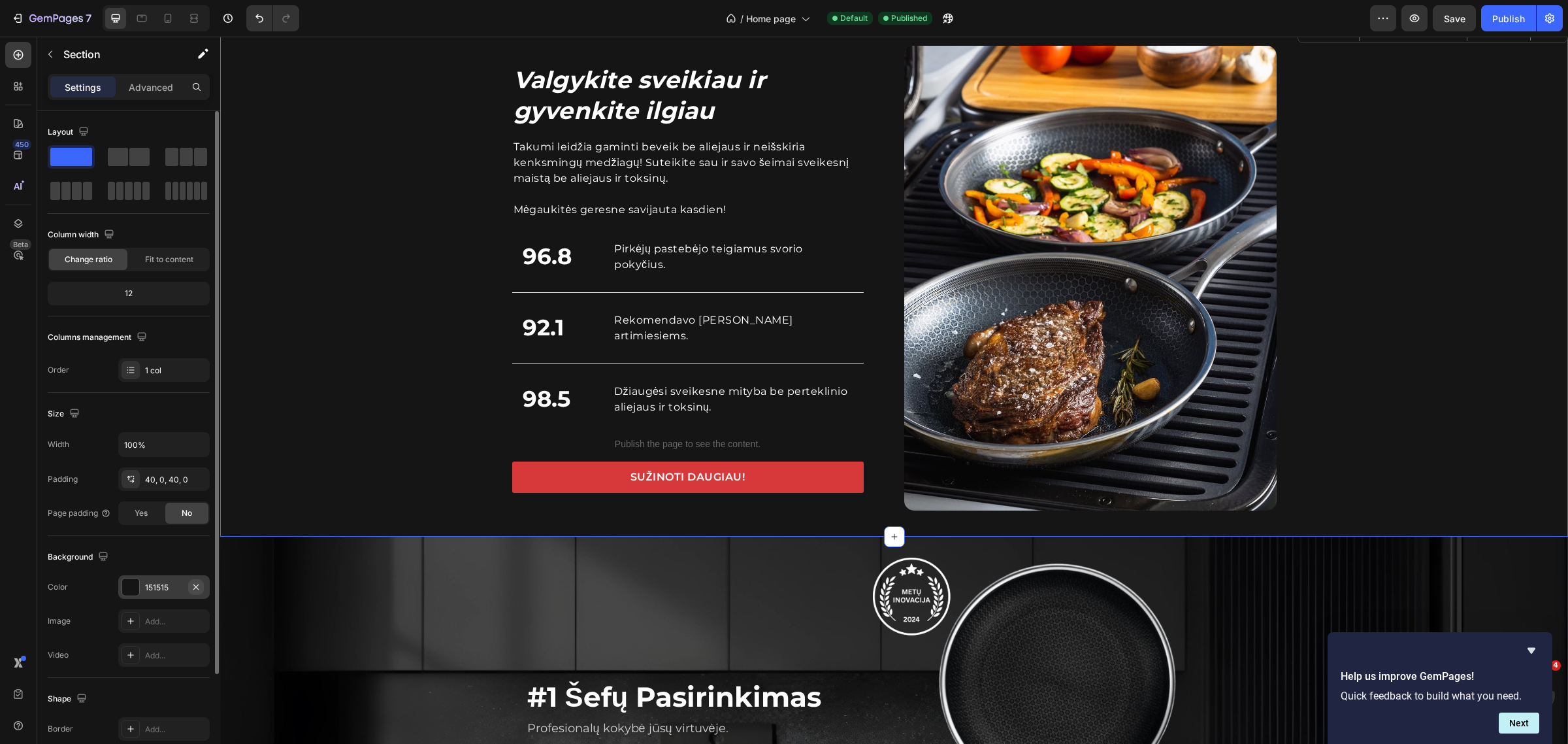
click at [190, 586] on button "button" at bounding box center [196, 587] width 16 height 16
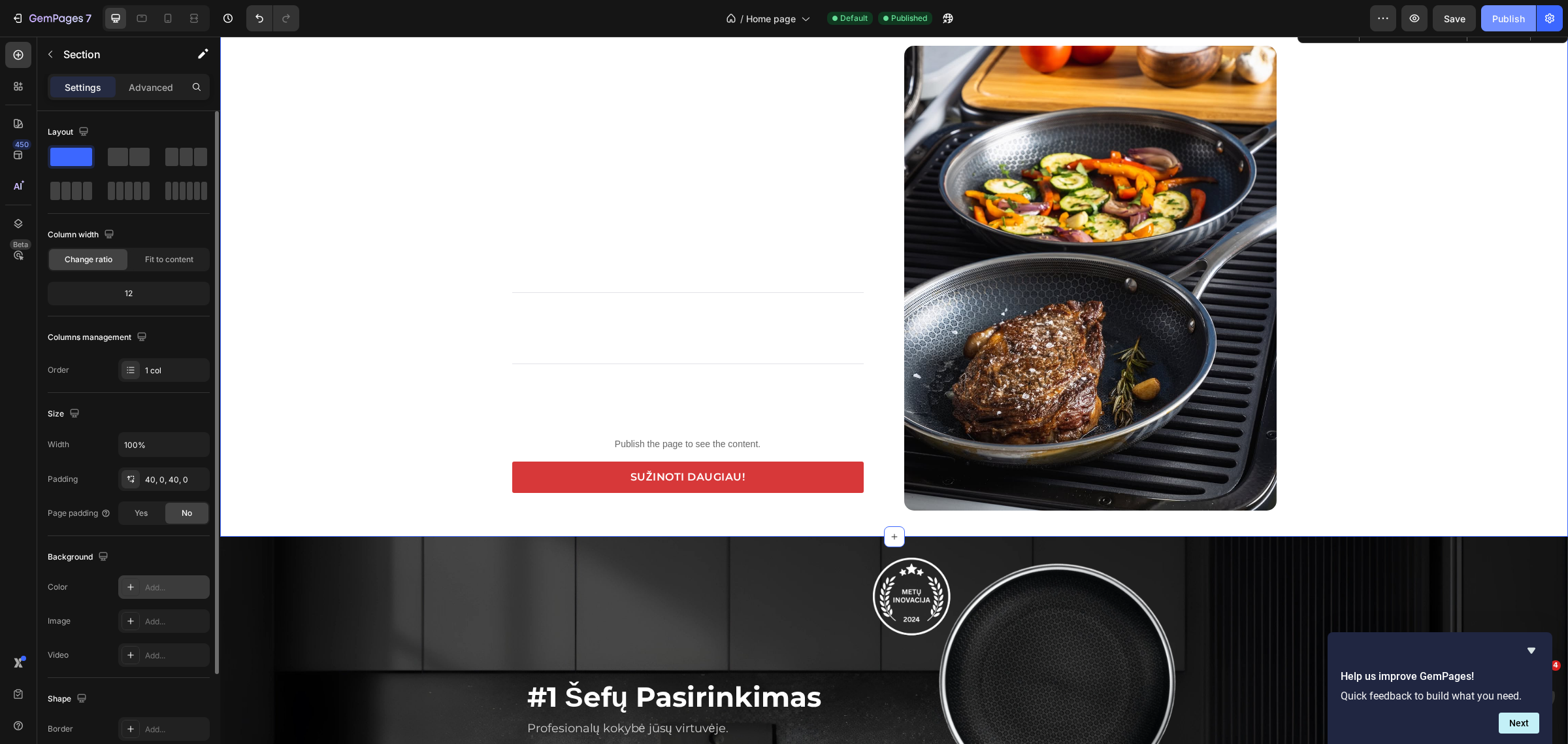
click at [1531, 18] on button "Publish" at bounding box center [1509, 18] width 55 height 26
click at [145, 21] on icon at bounding box center [142, 18] width 10 height 7
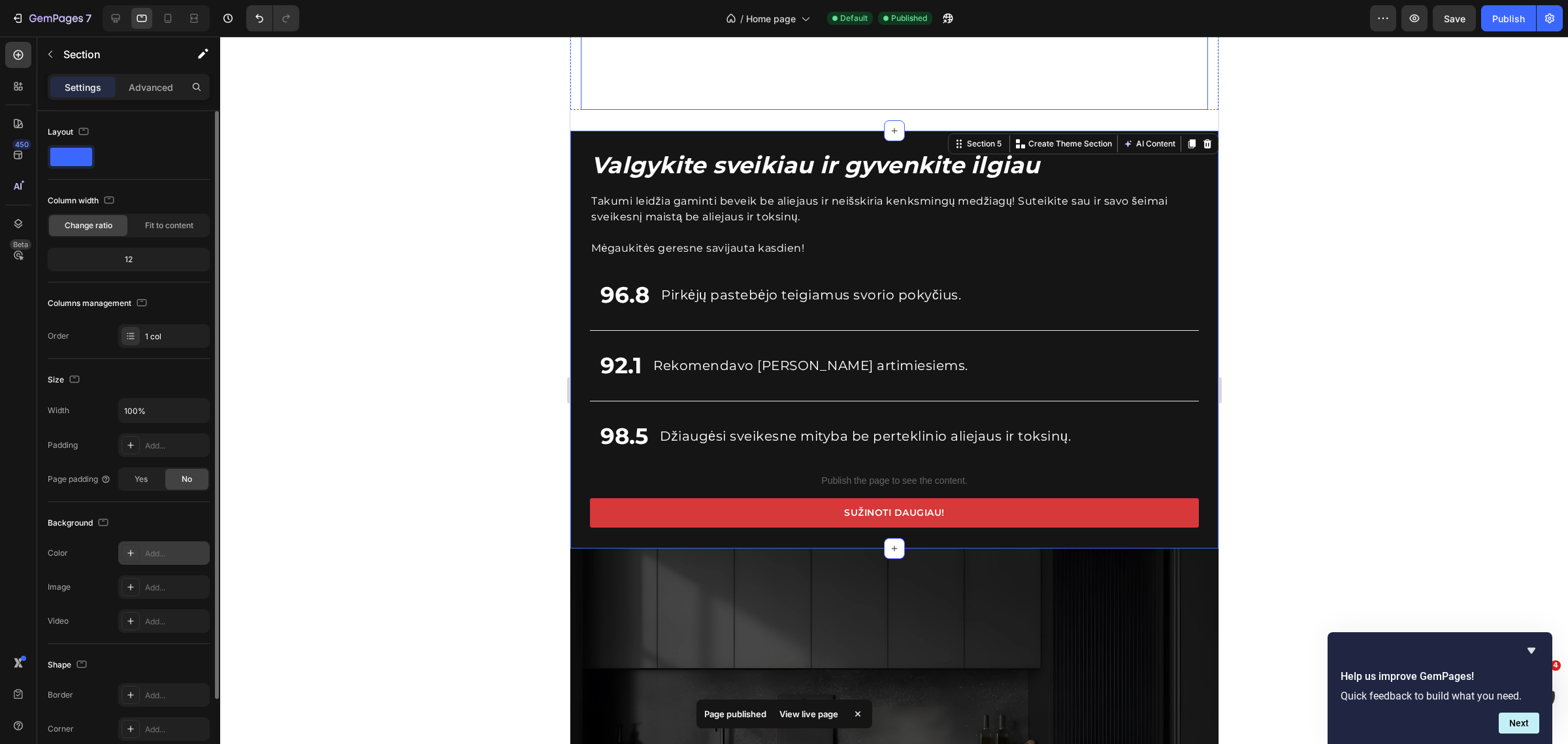
scroll to position [1093, 0]
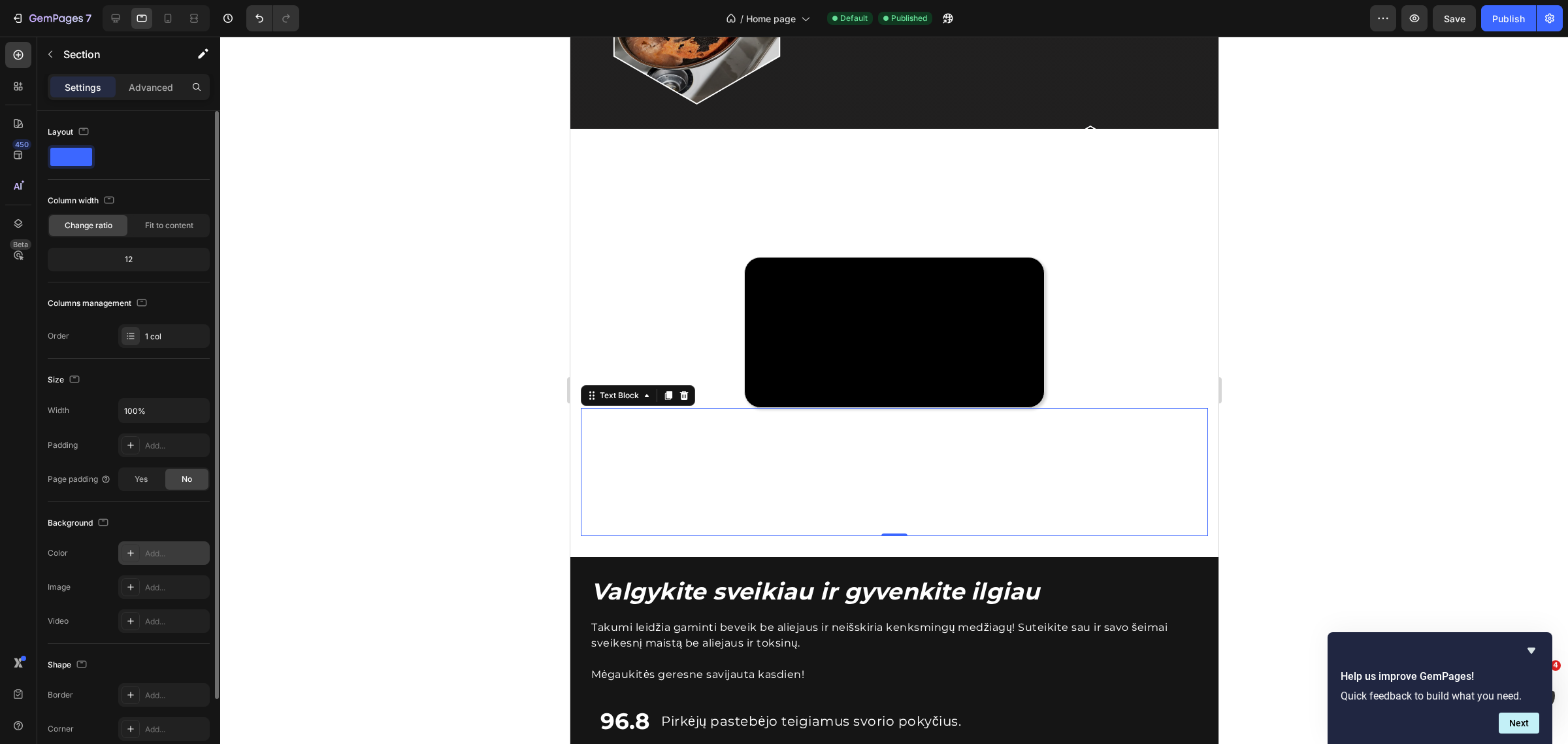
click at [913, 463] on p "Takumi sujungia plieno ir ketaus tvirtumą su tikru nesvylančios dangos slydimu.…" at bounding box center [894, 481] width 553 height 106
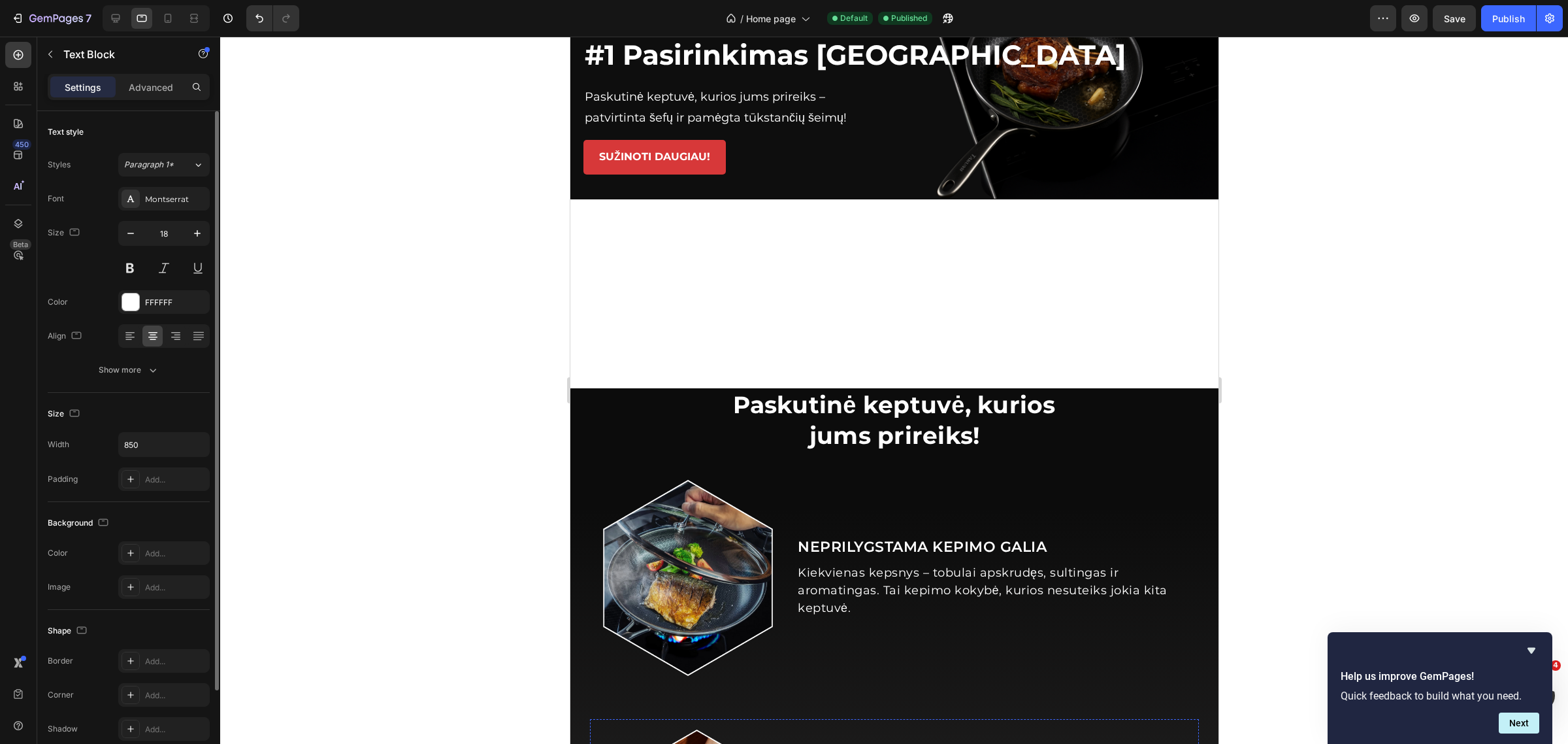
scroll to position [0, 0]
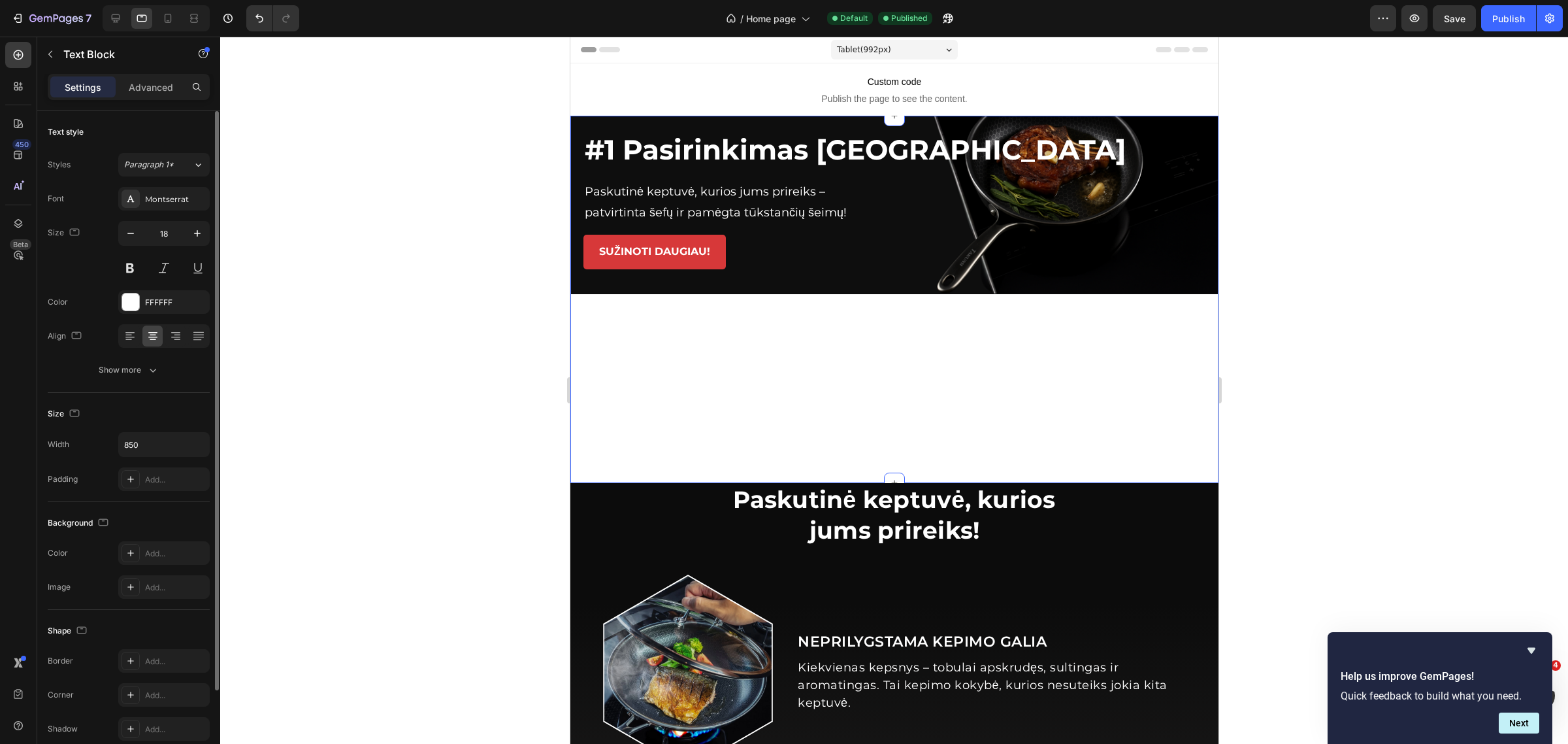
click at [946, 410] on div "Icon Icon Icon Icon Icon Icon List Hoz Įvertinta 4.9/5, remiantis 915 atsiliepi…" at bounding box center [894, 299] width 648 height 367
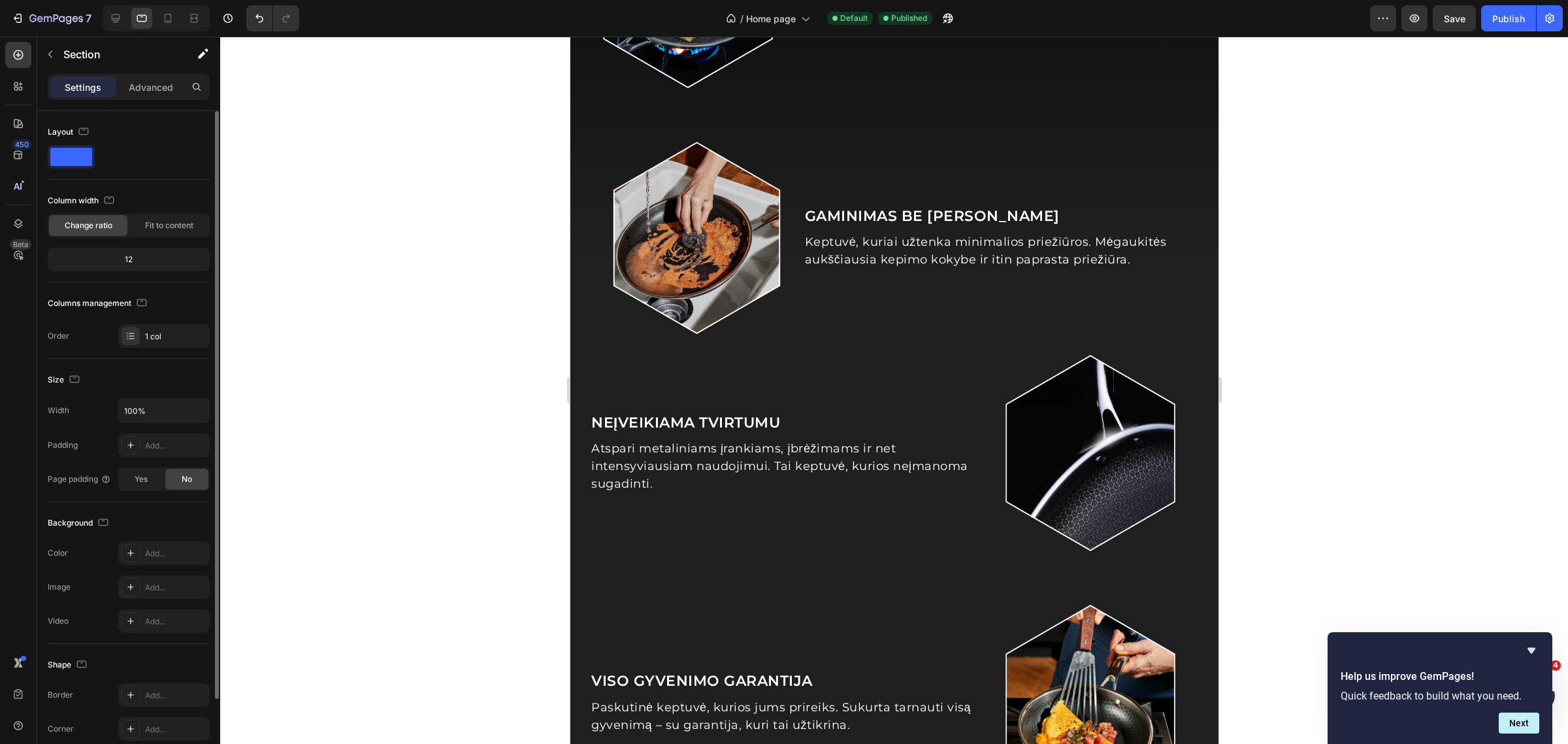
scroll to position [817, 0]
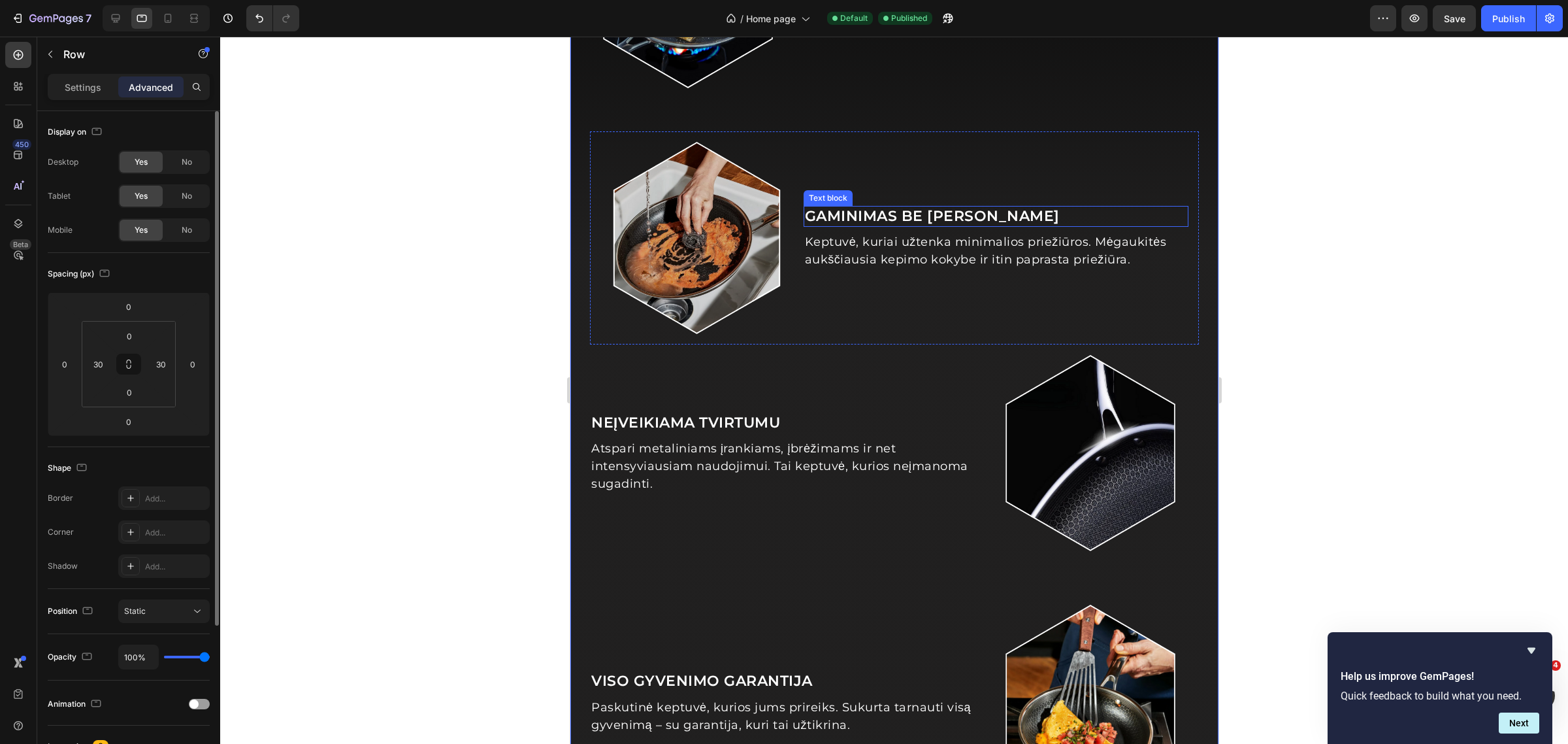
scroll to position [0, 0]
